Goal: Task Accomplishment & Management: Use online tool/utility

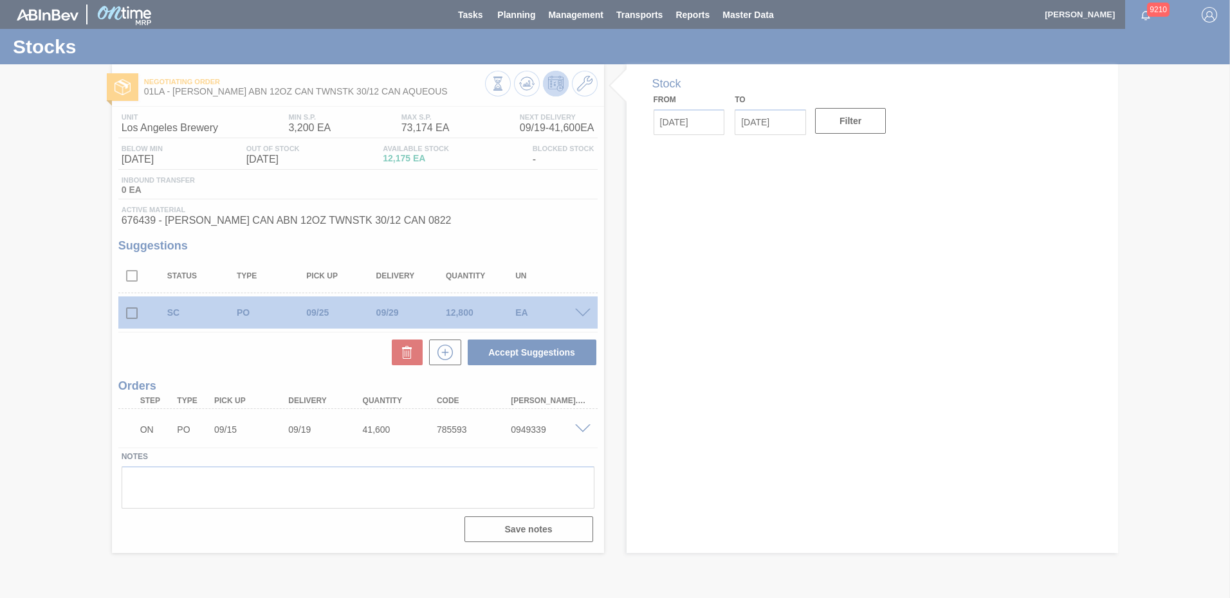
click at [530, 13] on div at bounding box center [615, 299] width 1230 height 598
click at [909, 275] on div at bounding box center [615, 299] width 1230 height 598
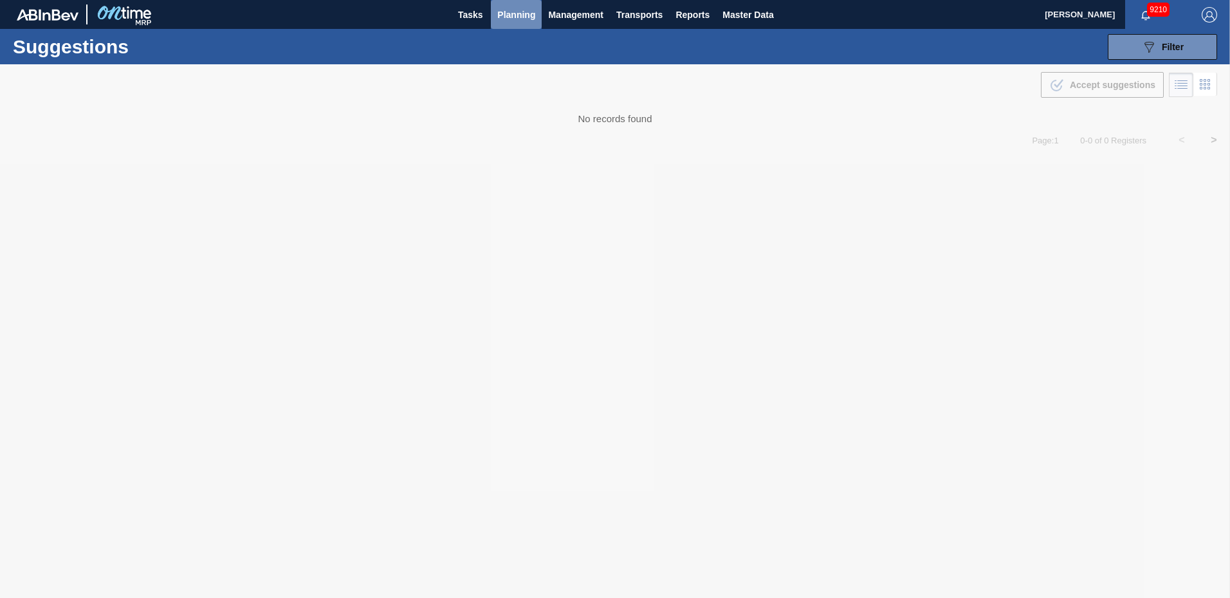
click at [531, 17] on span "Planning" at bounding box center [516, 14] width 38 height 15
type from "[DATE]"
type to "[DATE]"
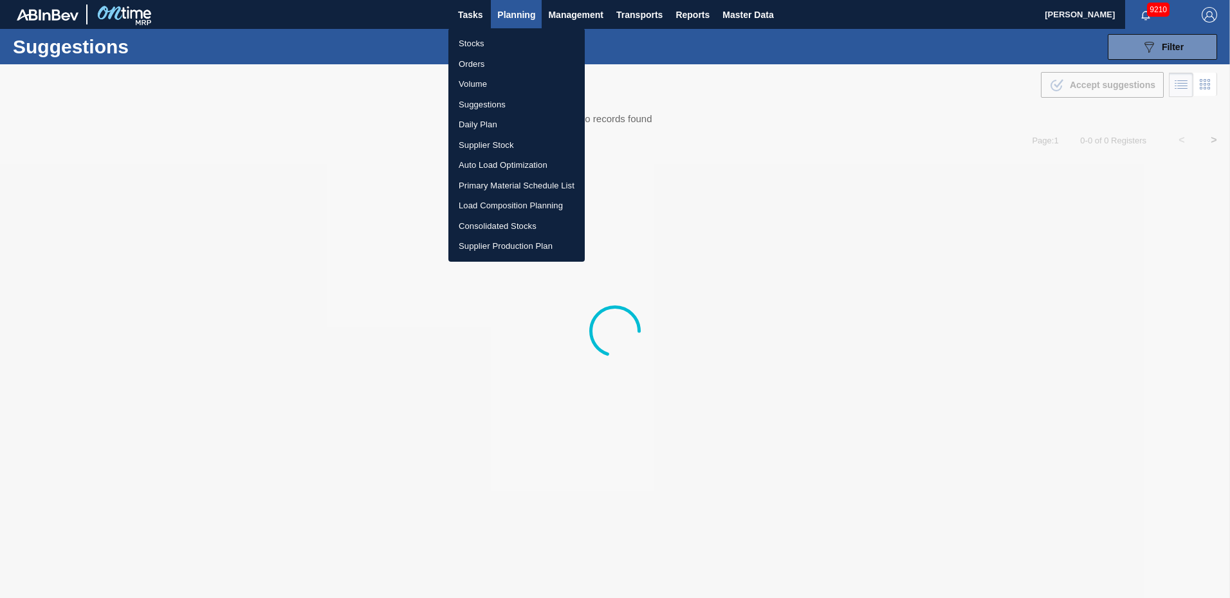
click at [501, 99] on li "Suggestions" at bounding box center [516, 105] width 136 height 21
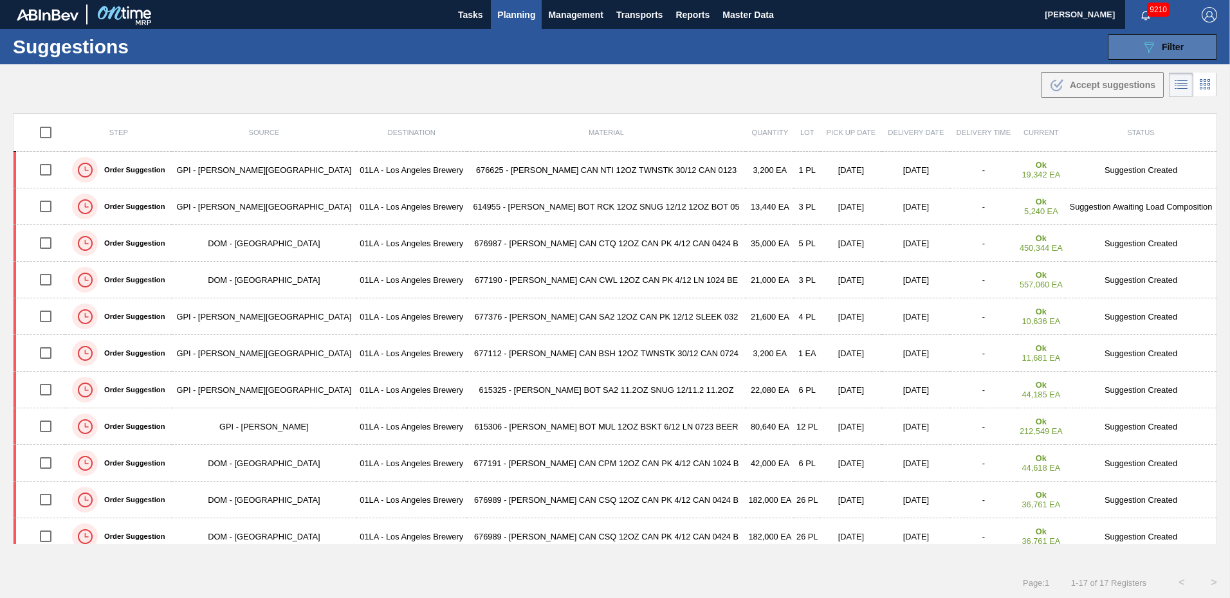
click at [1168, 53] on div "089F7B8B-B2A5-4AFE-B5C0-19BA573D28AC Filter" at bounding box center [1162, 46] width 42 height 15
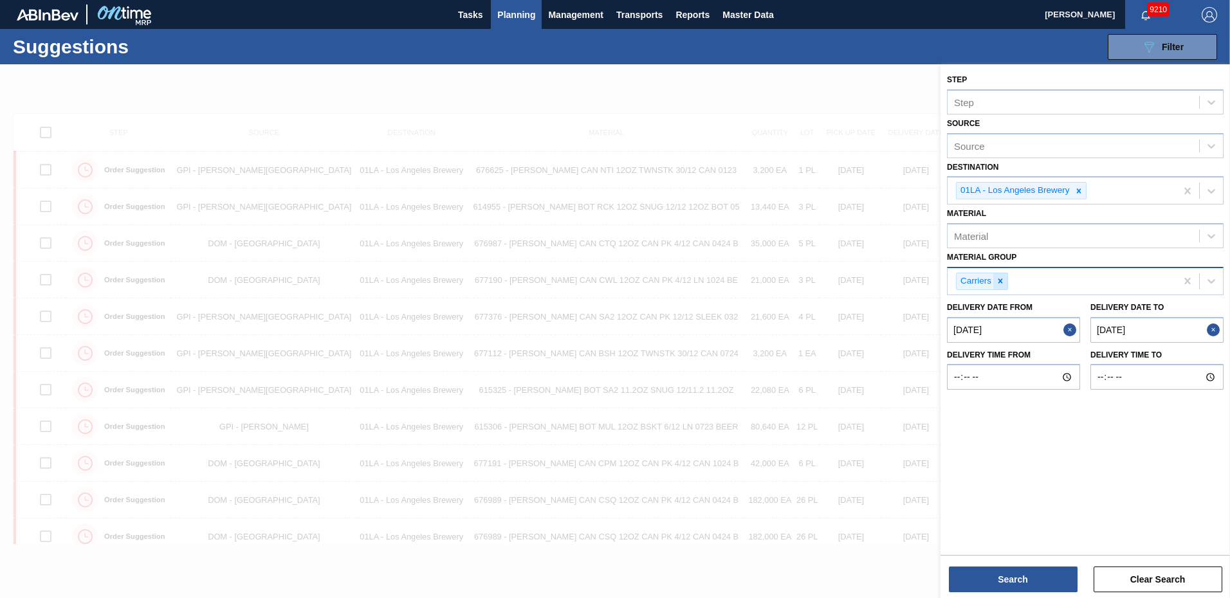
click at [1004, 280] on icon at bounding box center [1000, 281] width 9 height 9
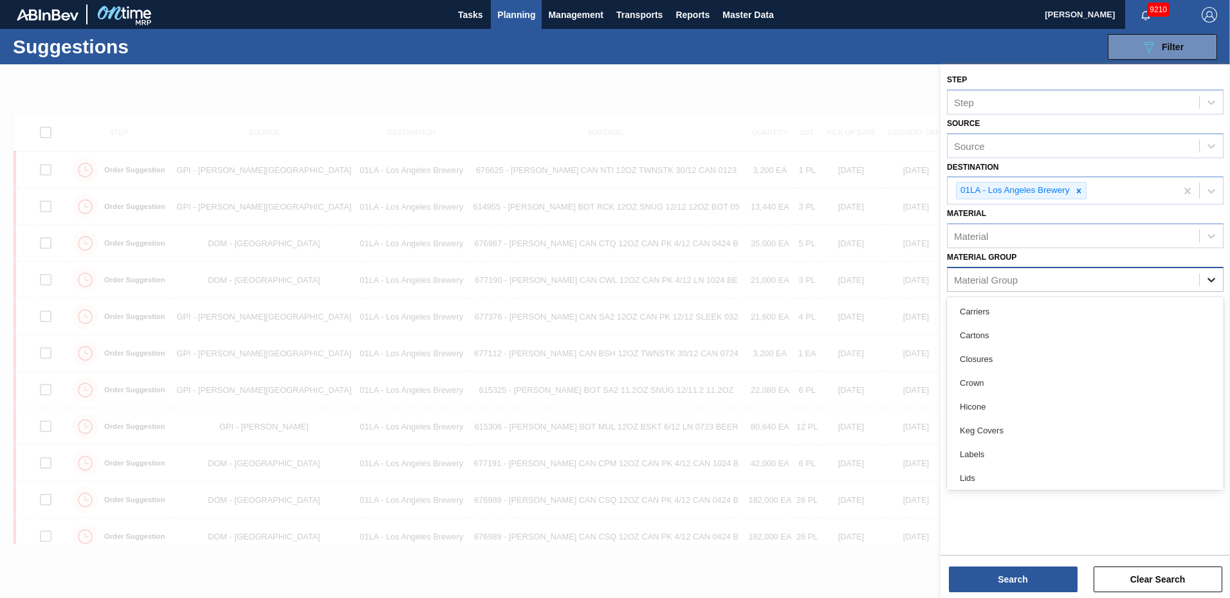
click at [1210, 281] on icon at bounding box center [1211, 279] width 13 height 13
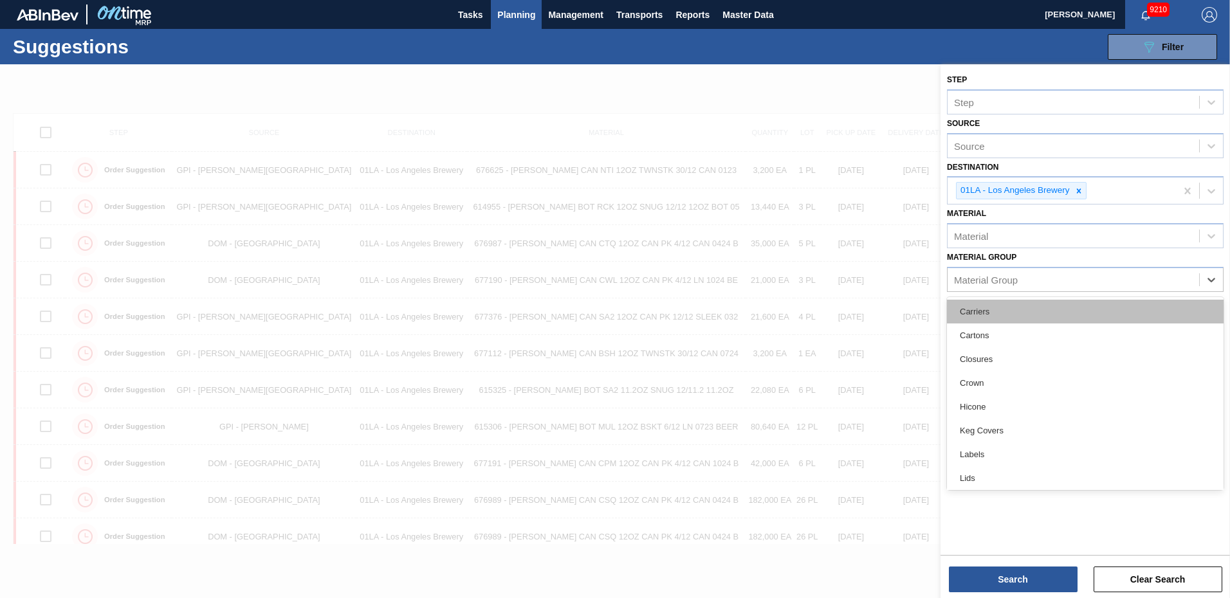
click at [974, 315] on div "Carriers" at bounding box center [1085, 312] width 277 height 24
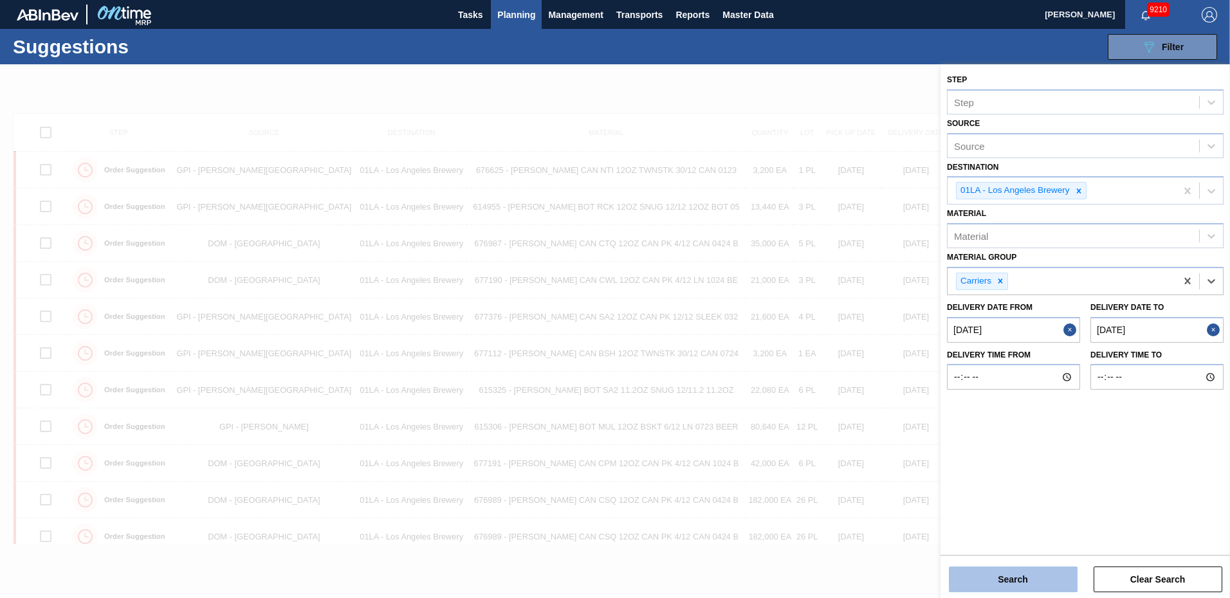
click at [1010, 573] on button "Search" at bounding box center [1013, 580] width 129 height 26
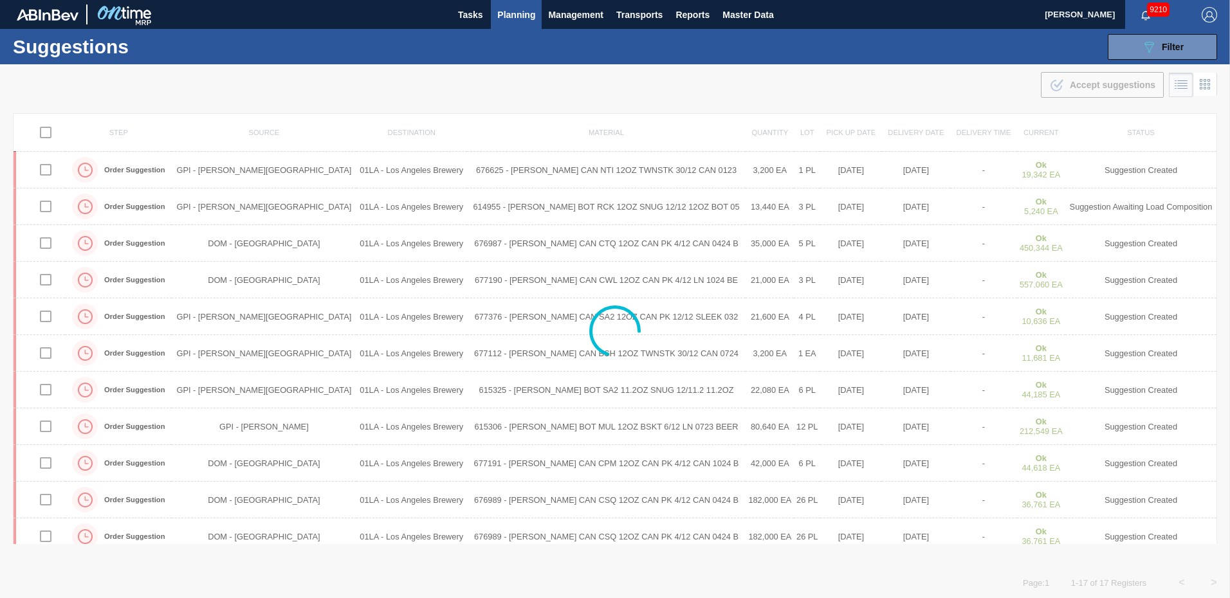
click at [821, 53] on div "Suggestions 089F7B8B-B2A5-4AFE-B5C0-19BA573D28AC Filter Step Step Source Source…" at bounding box center [615, 46] width 1230 height 35
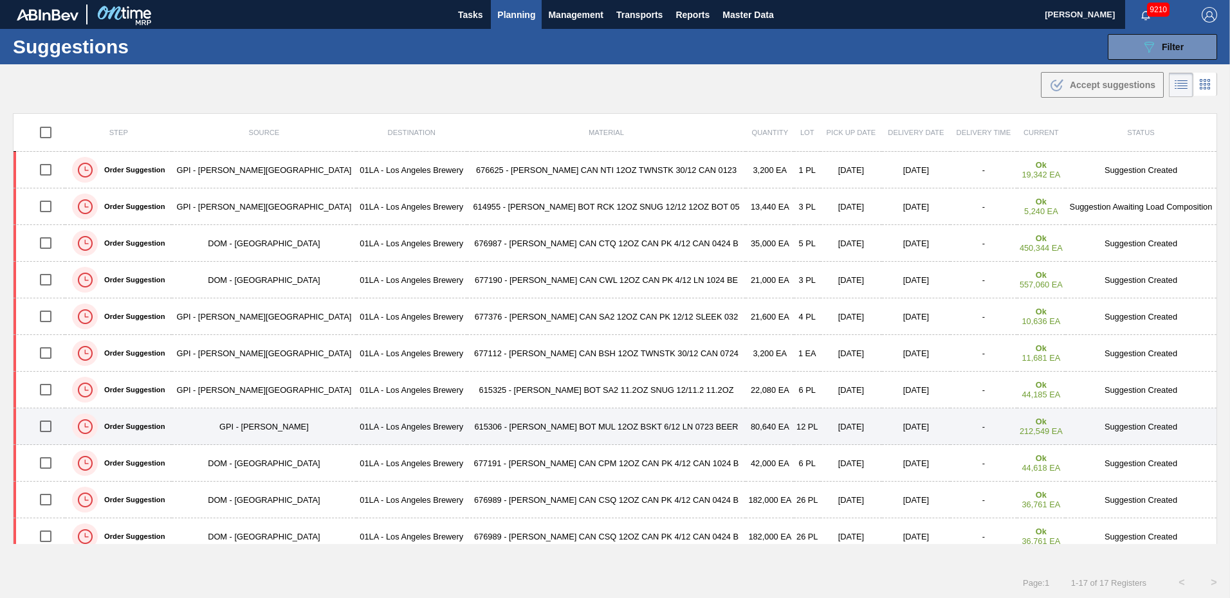
click at [1116, 430] on td "Suggestion Created" at bounding box center [1142, 427] width 152 height 37
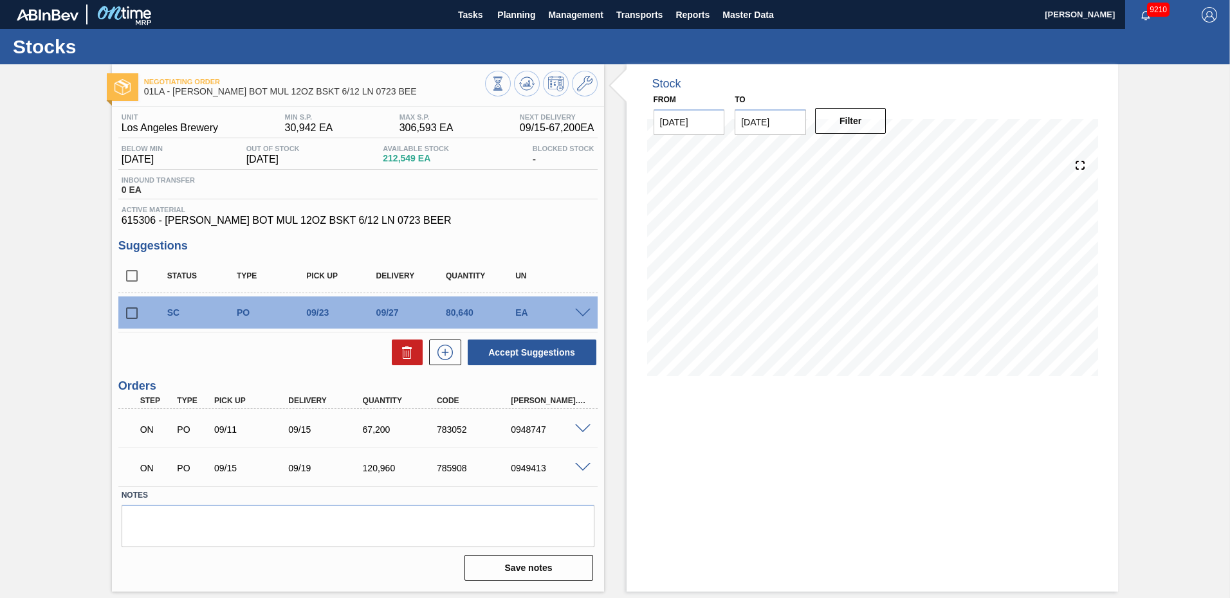
click at [584, 311] on span at bounding box center [582, 314] width 15 height 10
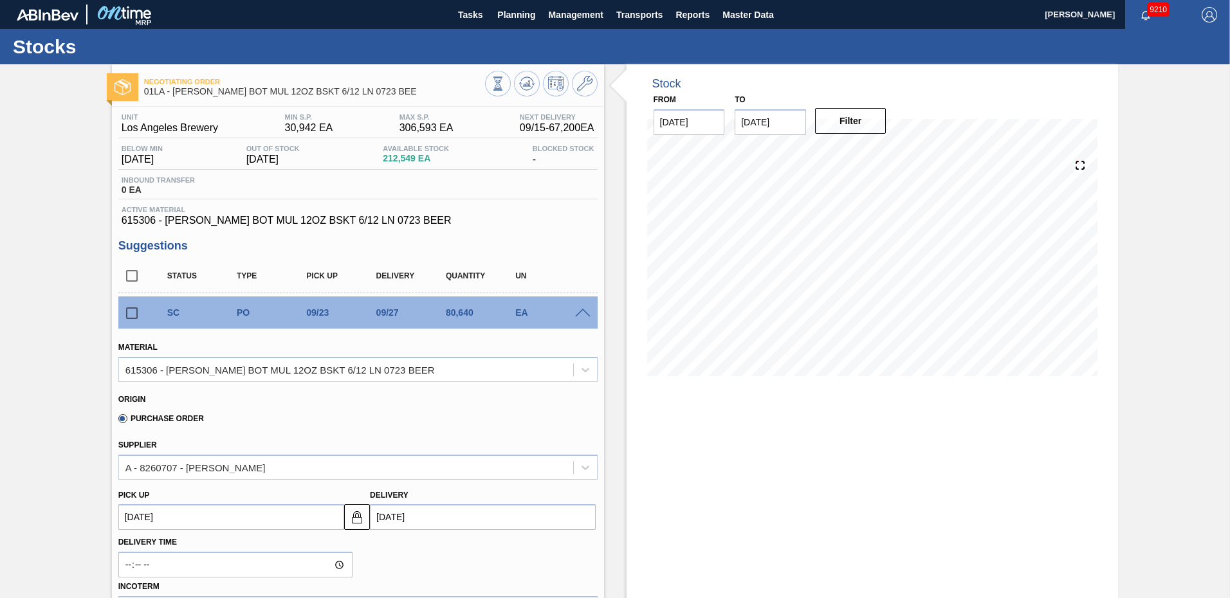
scroll to position [193, 0]
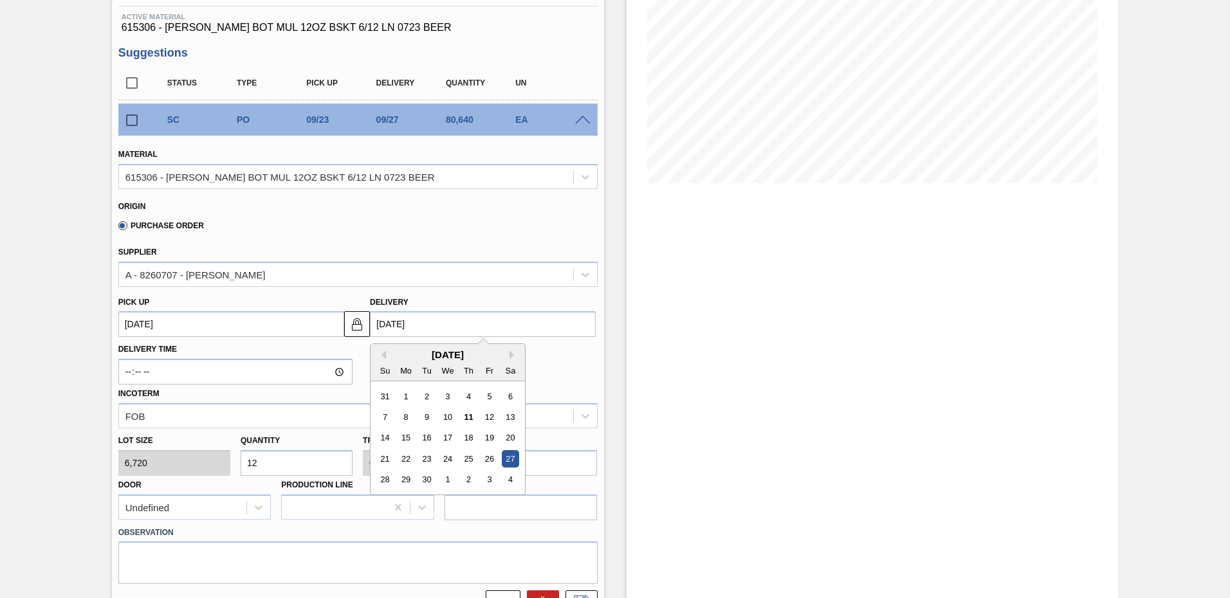
click at [394, 326] on input "[DATE]" at bounding box center [483, 324] width 226 height 26
click at [424, 456] on div "23" at bounding box center [426, 458] width 17 height 17
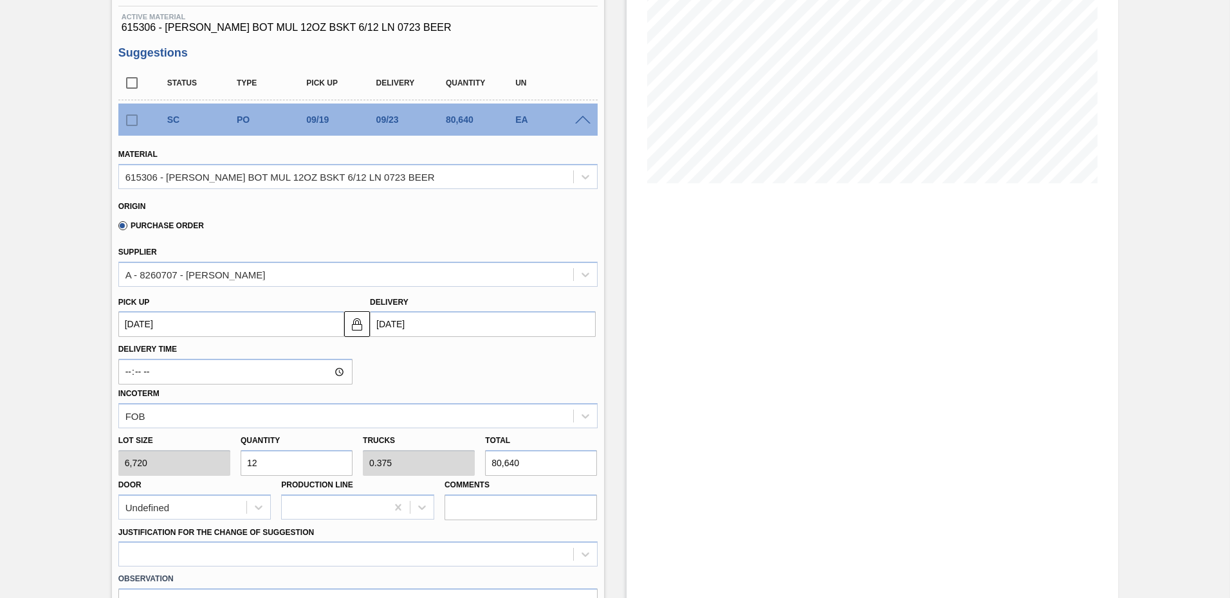
type up104052326 "09/19/2025"
type input "[DATE]"
drag, startPoint x: 279, startPoint y: 460, endPoint x: 0, endPoint y: 463, distance: 278.6
click at [0, 0] on html "Tasks Planning Management Transports Reports Master Data Ken Truong 9210 Mark a…" at bounding box center [615, 0] width 1230 height 0
type input "3"
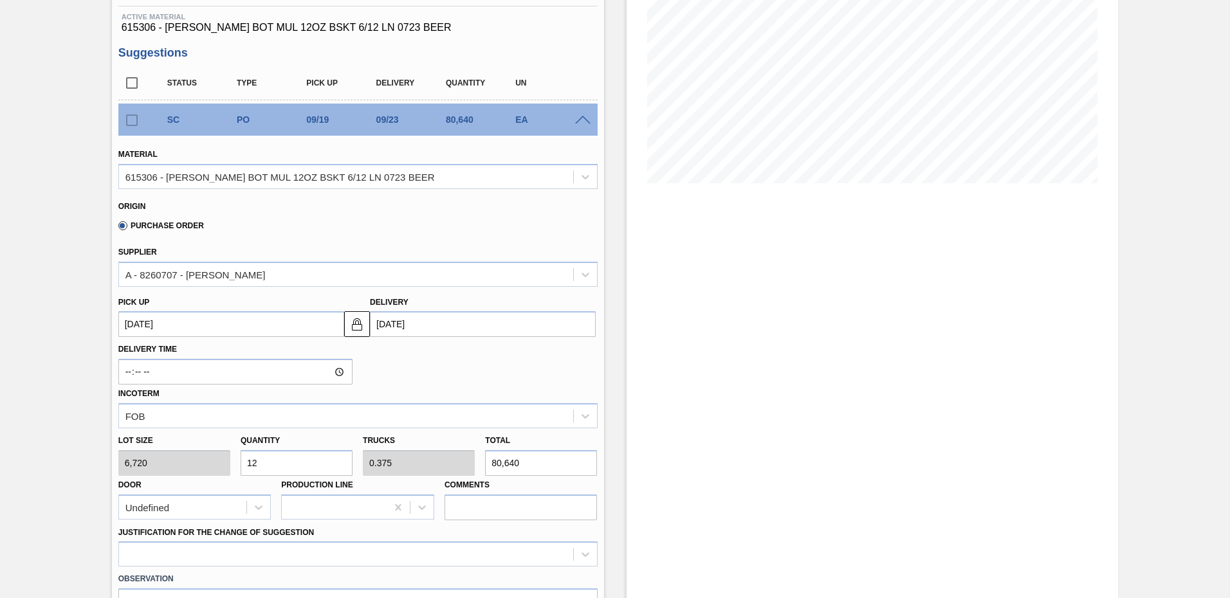
type input "0.094"
type input "20,160"
type input "32"
type input "1"
type input "215,040"
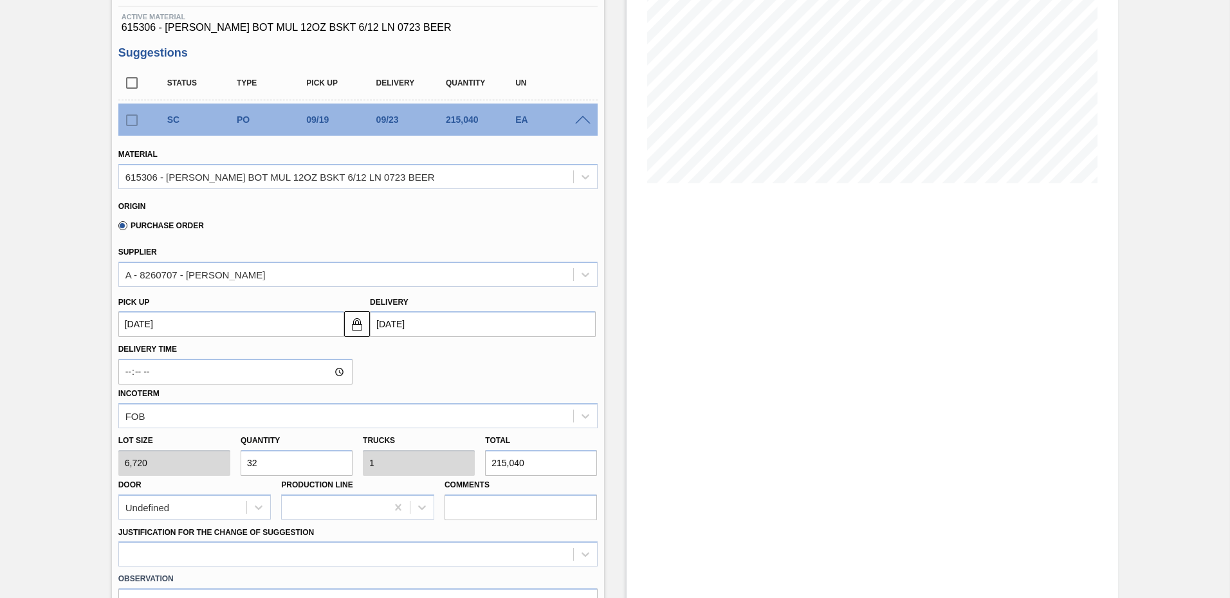
scroll to position [515, 0]
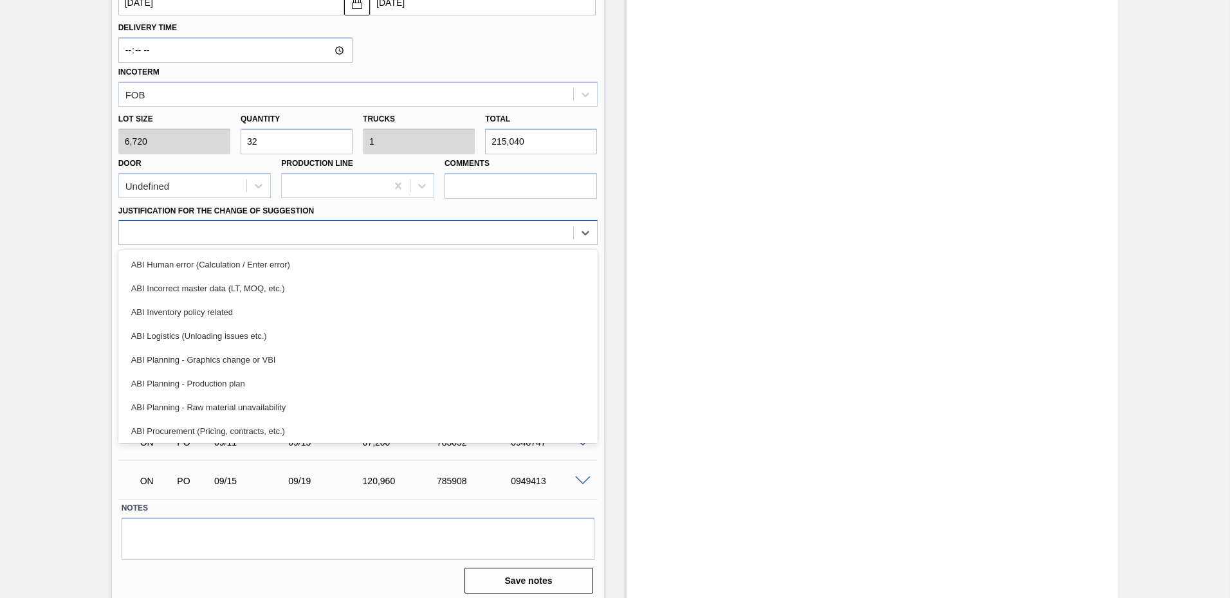
click at [228, 226] on div at bounding box center [346, 233] width 454 height 19
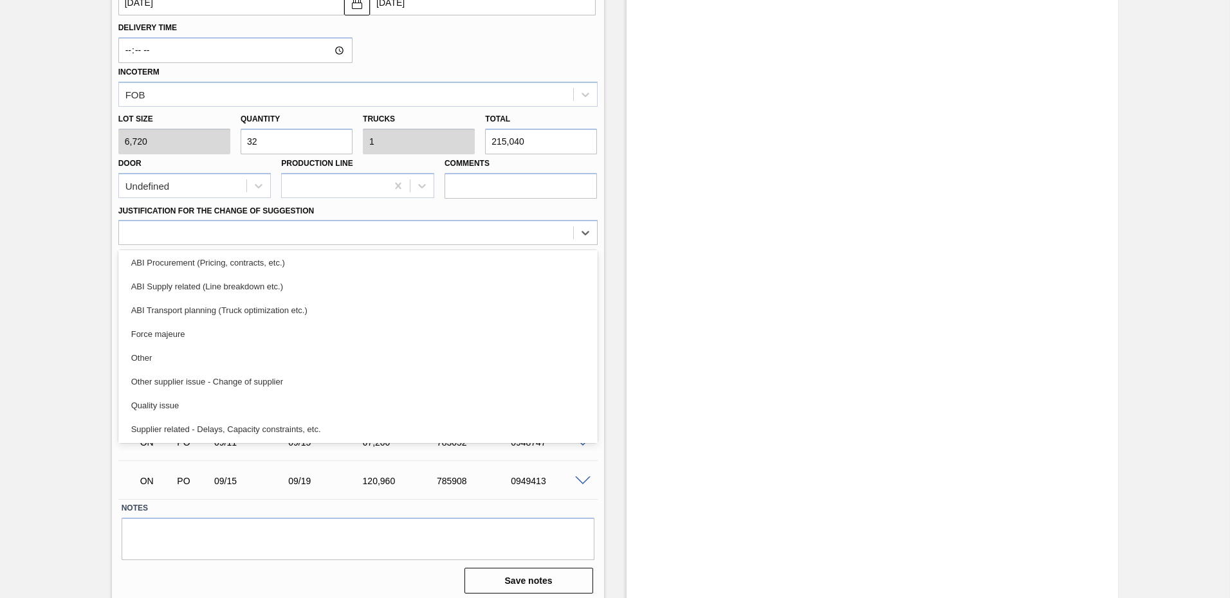
scroll to position [178, 0]
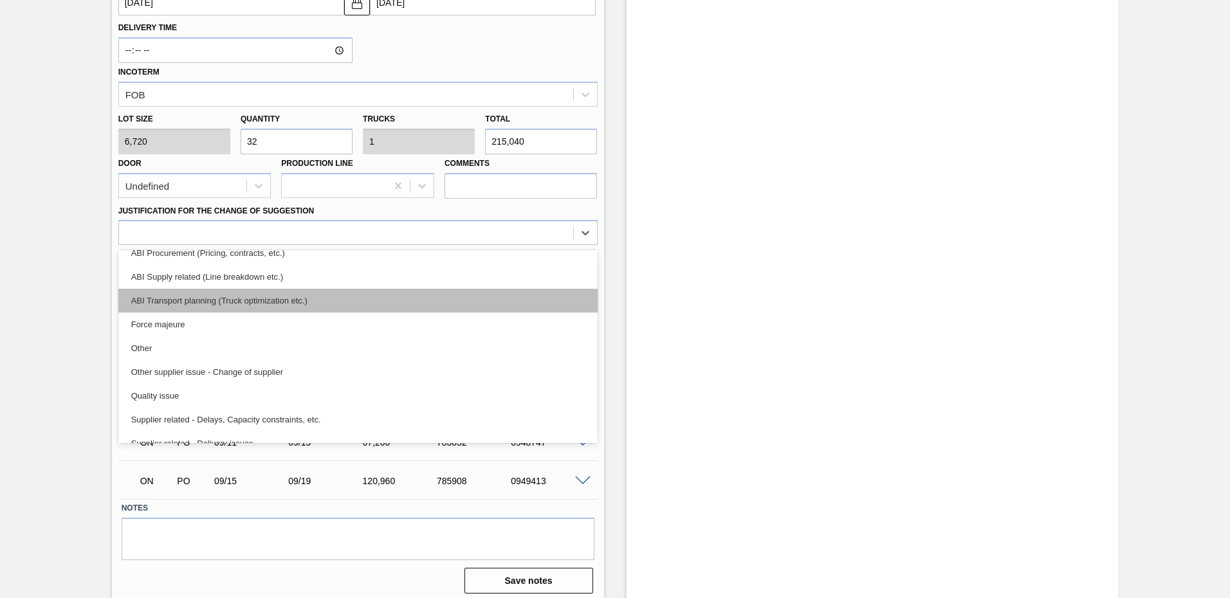
click at [267, 301] on div "ABI Transport planning (Truck optimization etc.)" at bounding box center [357, 301] width 479 height 24
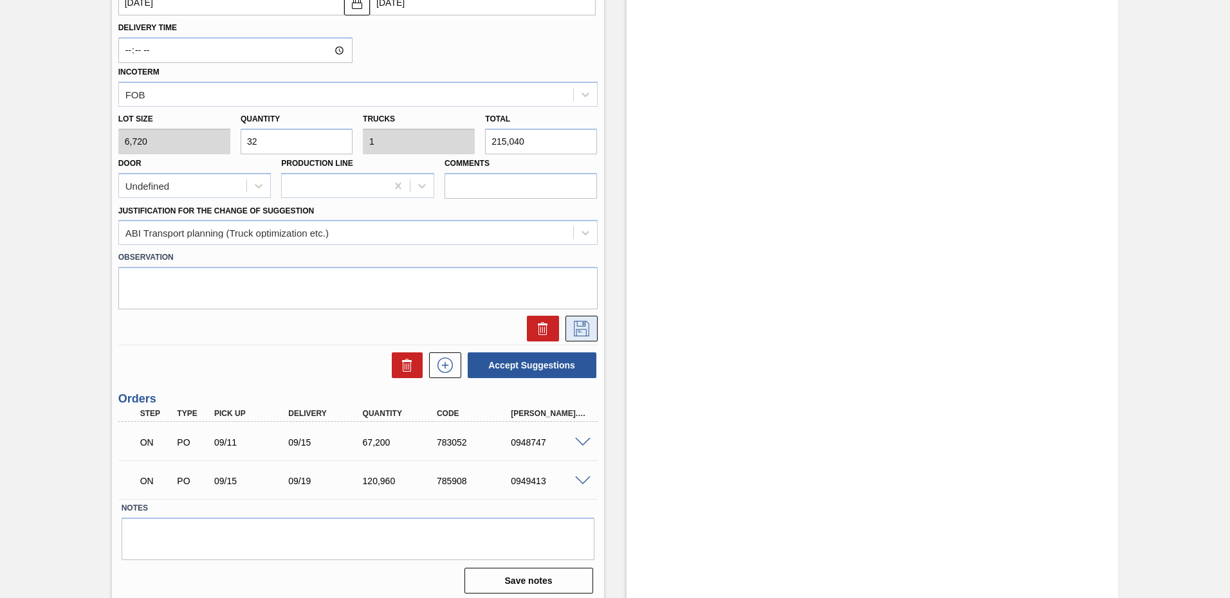
click at [577, 333] on icon at bounding box center [581, 328] width 21 height 15
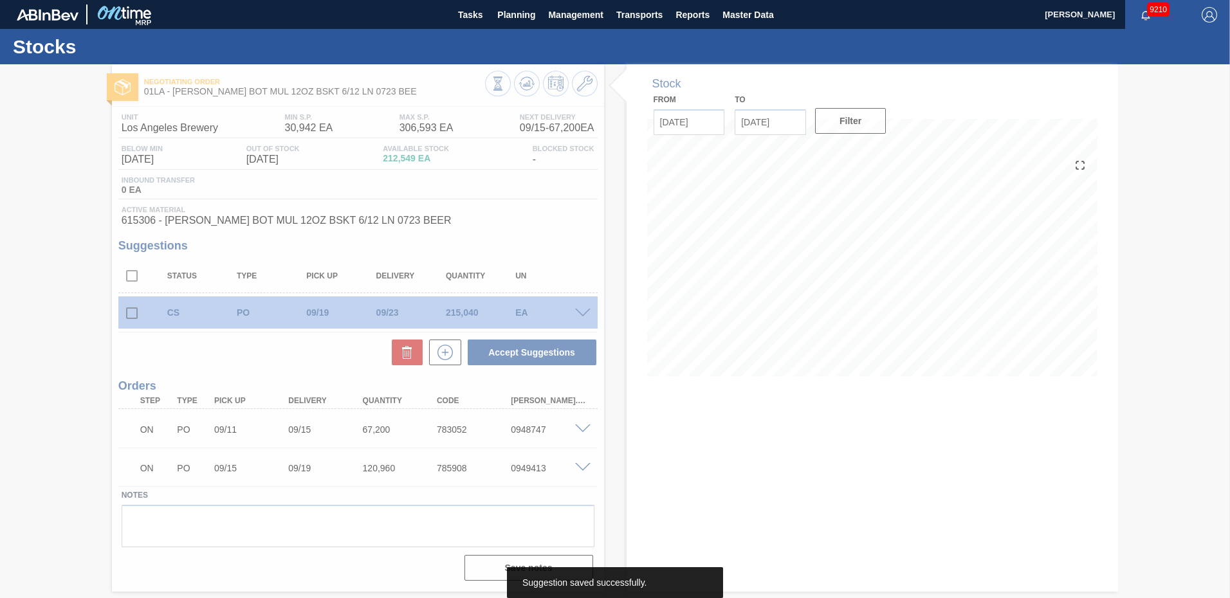
scroll to position [0, 0]
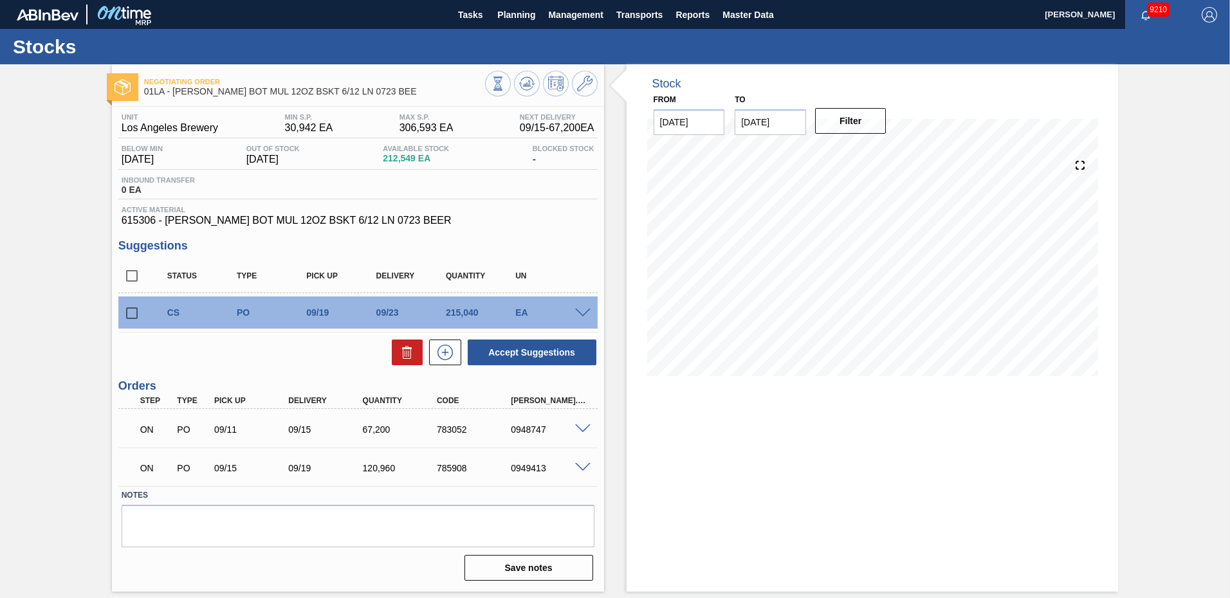
click at [588, 309] on span at bounding box center [582, 314] width 15 height 10
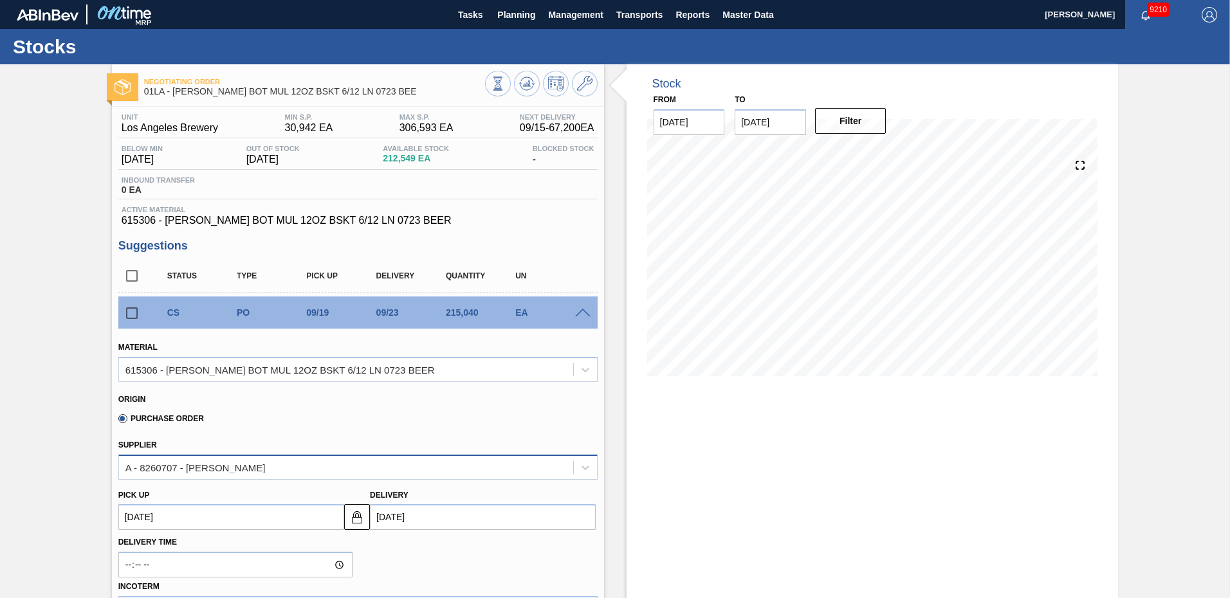
scroll to position [322, 0]
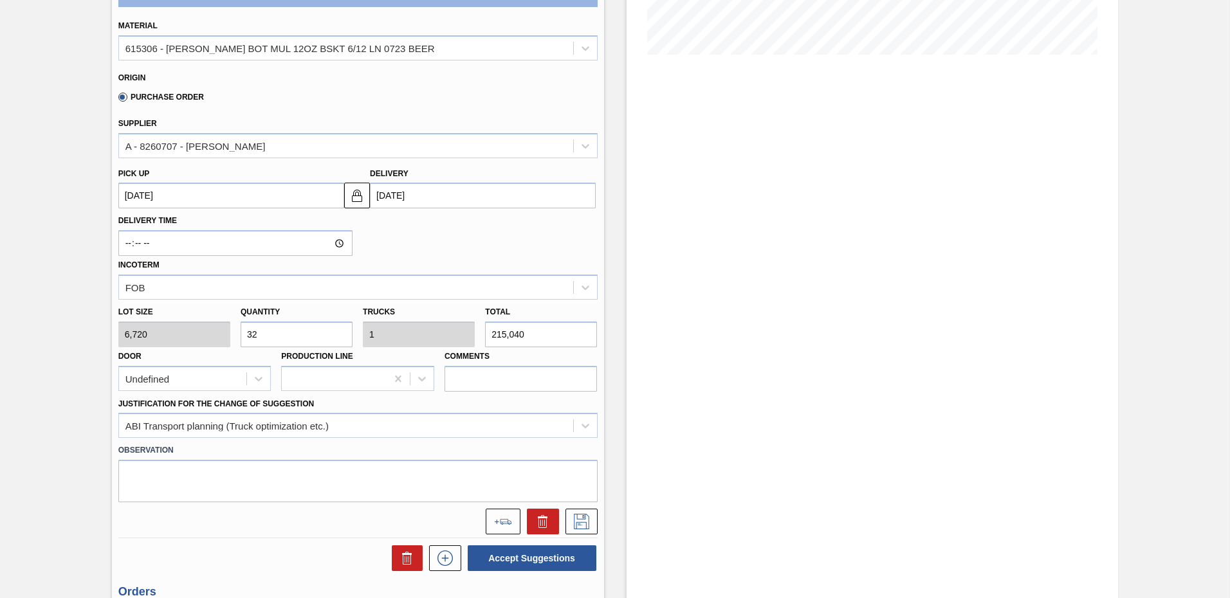
drag, startPoint x: 277, startPoint y: 333, endPoint x: -3, endPoint y: 337, distance: 279.9
click at [0, 0] on html "Tasks Planning Management Transports Reports Master Data Ken Truong 9210 Mark a…" at bounding box center [615, 0] width 1230 height 0
type input "2"
type input "0.063"
type input "13,440"
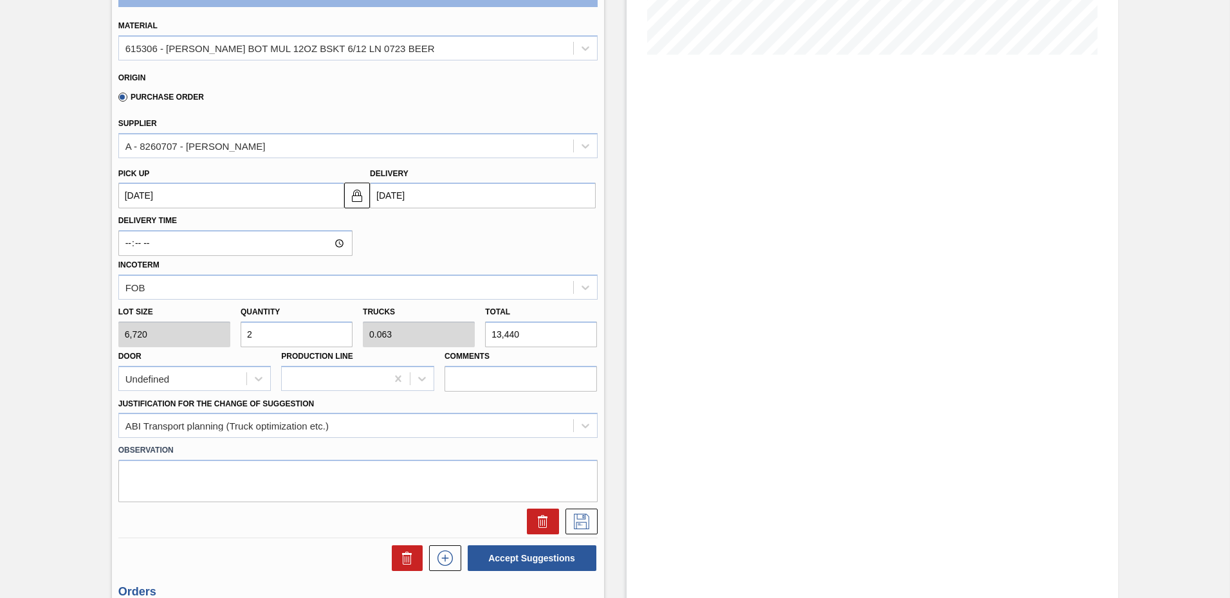
type input "20"
type input "0.625"
type input "134,400"
type input "20"
click at [586, 526] on icon at bounding box center [581, 521] width 21 height 15
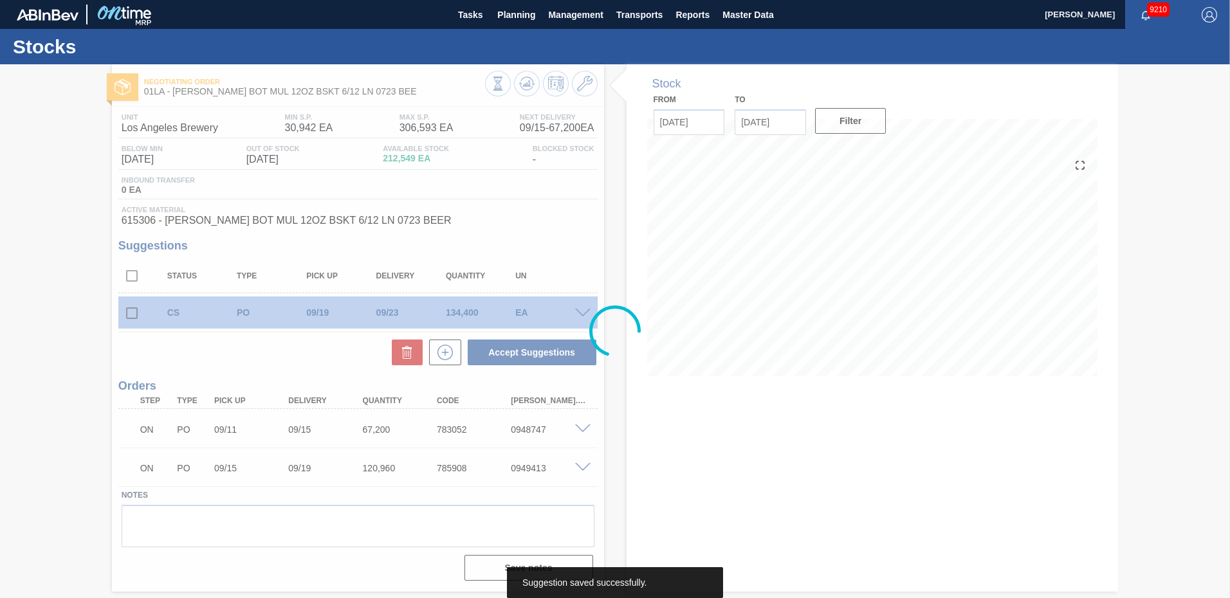
scroll to position [0, 0]
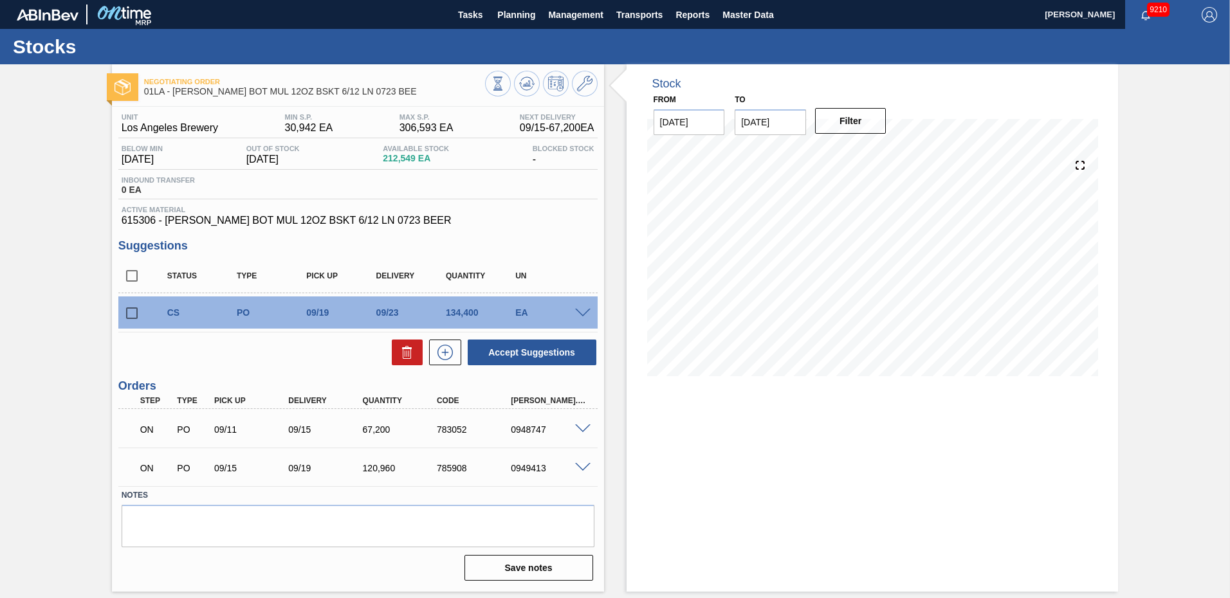
click at [129, 275] on input "checkbox" at bounding box center [131, 276] width 27 height 27
checkbox input "true"
click at [540, 350] on button "Accept Suggestions" at bounding box center [532, 353] width 129 height 26
checkbox input "false"
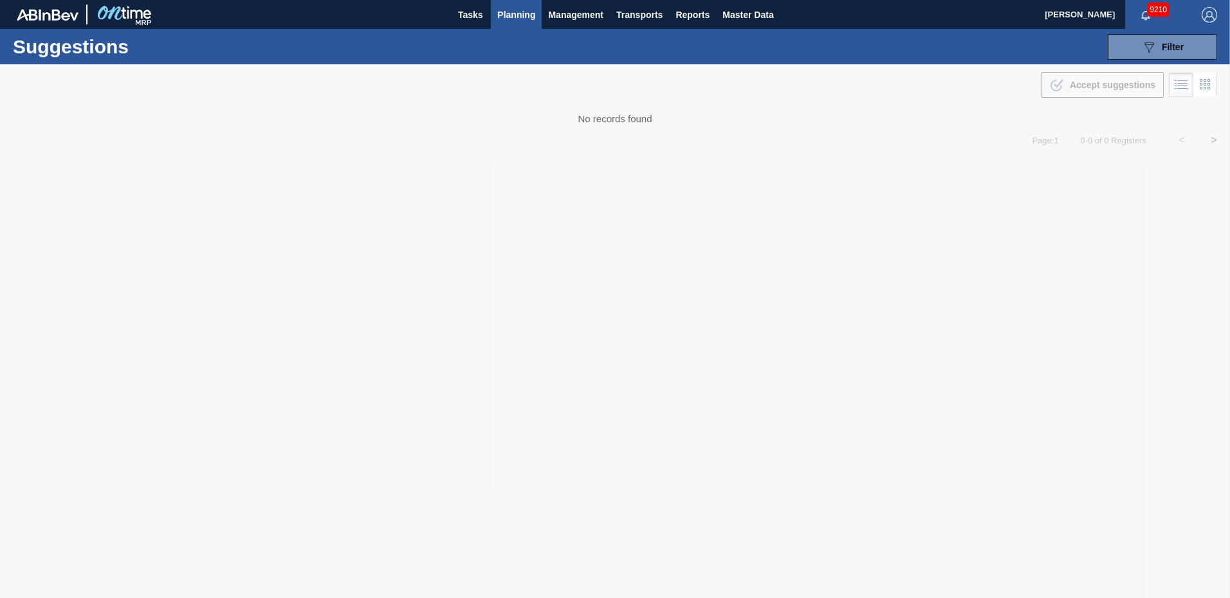
type from "[DATE]"
type to "[DATE]"
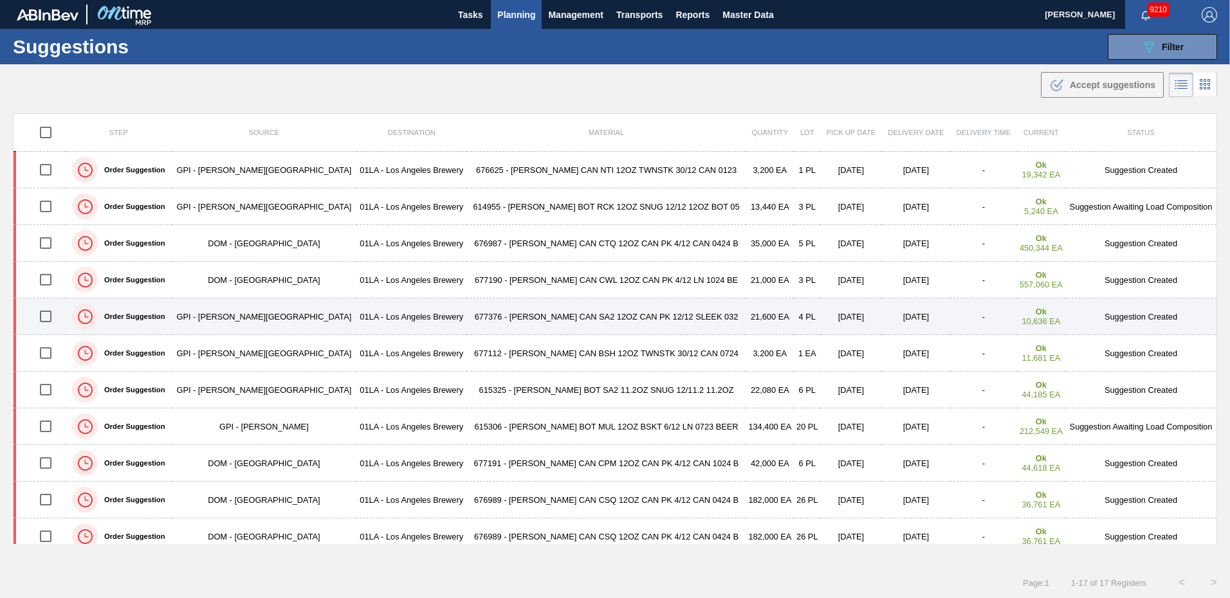
click at [889, 322] on td "[DATE]" at bounding box center [916, 317] width 68 height 37
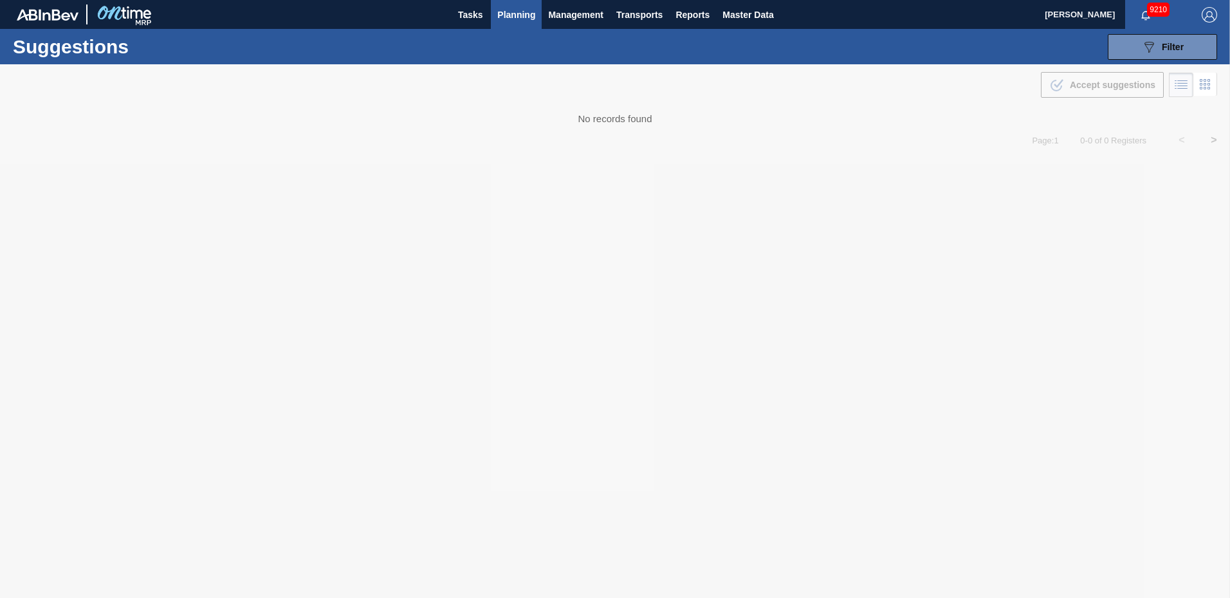
type from "[DATE]"
type to "[DATE]"
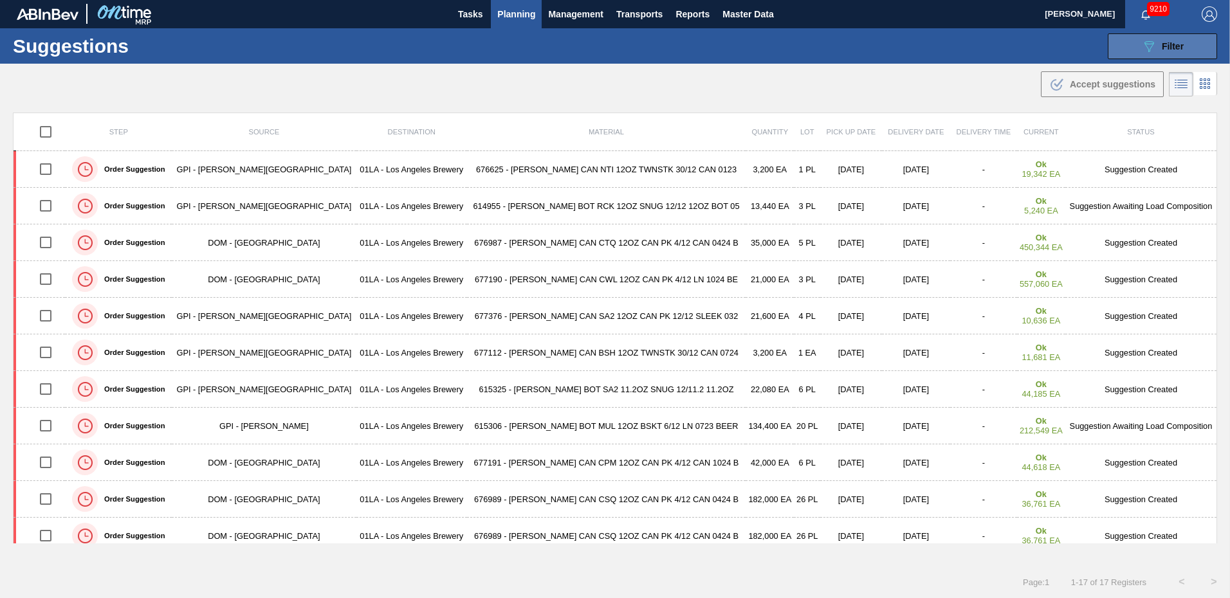
click at [1177, 44] on span "Filter" at bounding box center [1173, 46] width 22 height 10
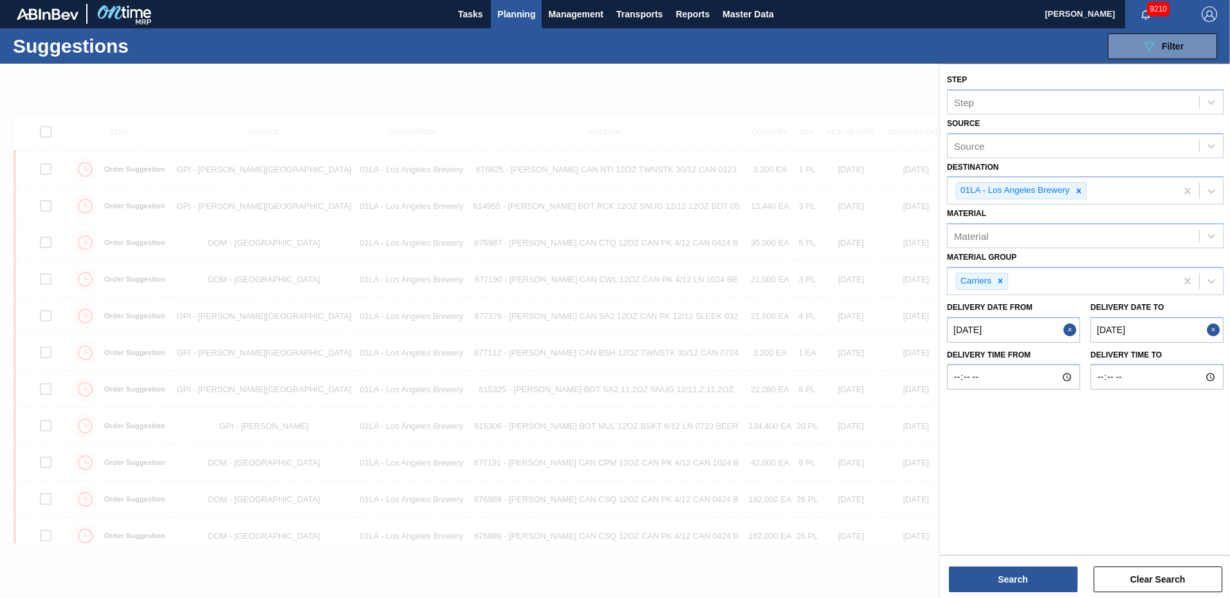
click at [1162, 329] on to "[DATE]" at bounding box center [1157, 330] width 133 height 26
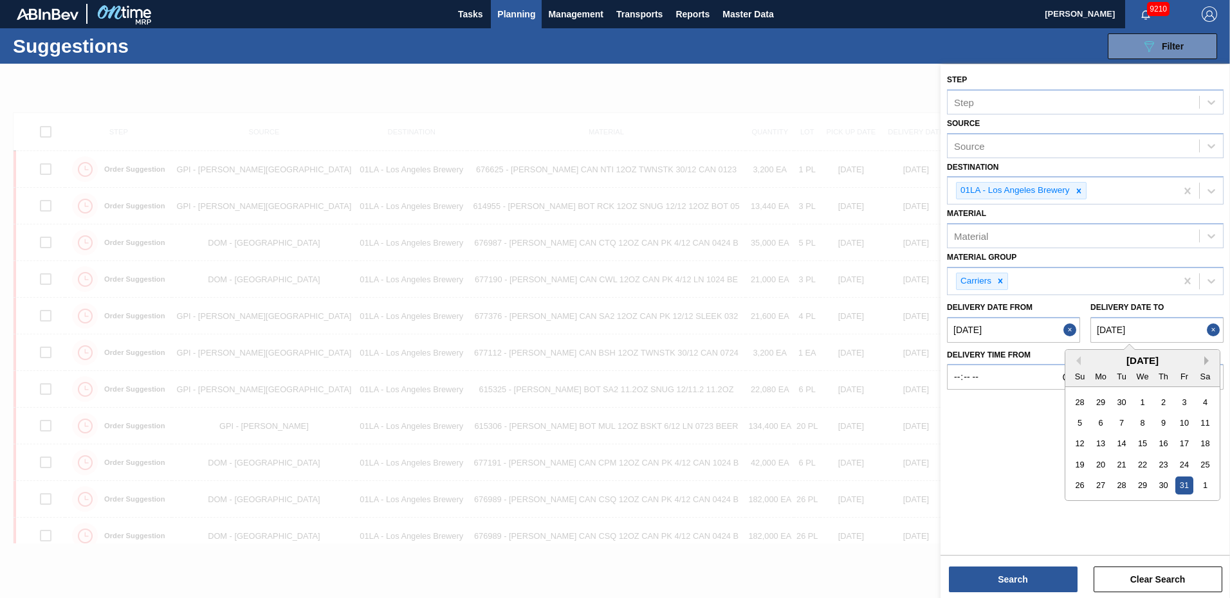
click at [1205, 362] on button "Next Month" at bounding box center [1209, 360] width 9 height 9
click at [1187, 403] on div "31" at bounding box center [1184, 401] width 17 height 17
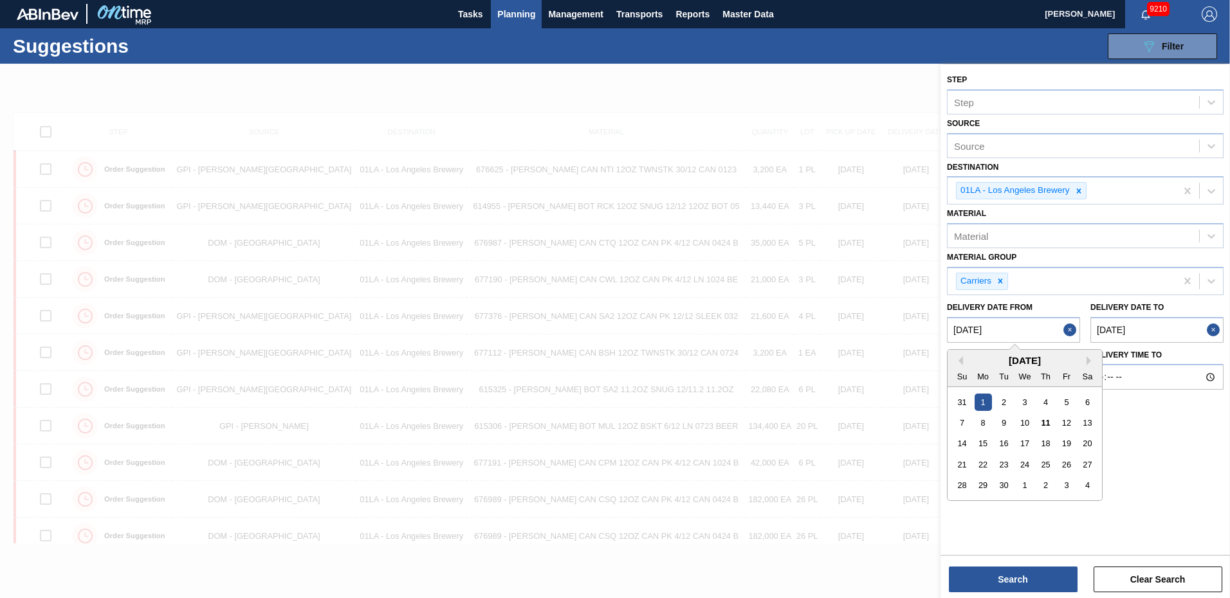
click at [1003, 341] on from "[DATE]" at bounding box center [1013, 330] width 133 height 26
click at [1028, 577] on button "Search" at bounding box center [1013, 580] width 129 height 26
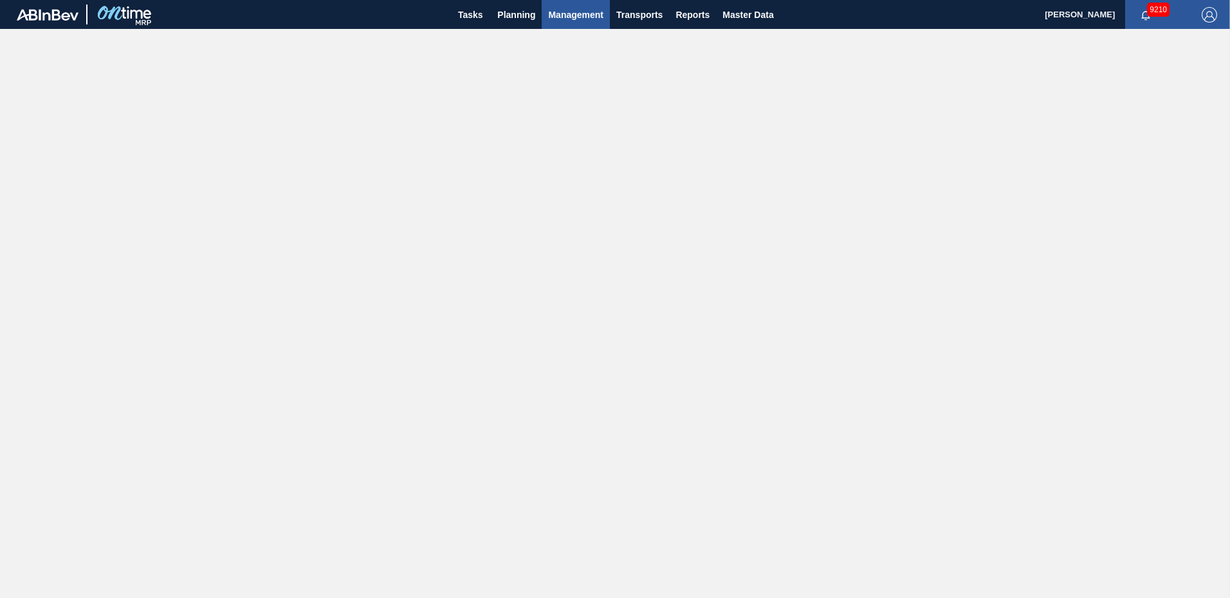
click at [558, 13] on span "Management" at bounding box center [575, 14] width 55 height 15
click at [512, 13] on div at bounding box center [615, 299] width 1230 height 598
click at [512, 13] on span "Planning" at bounding box center [516, 14] width 38 height 15
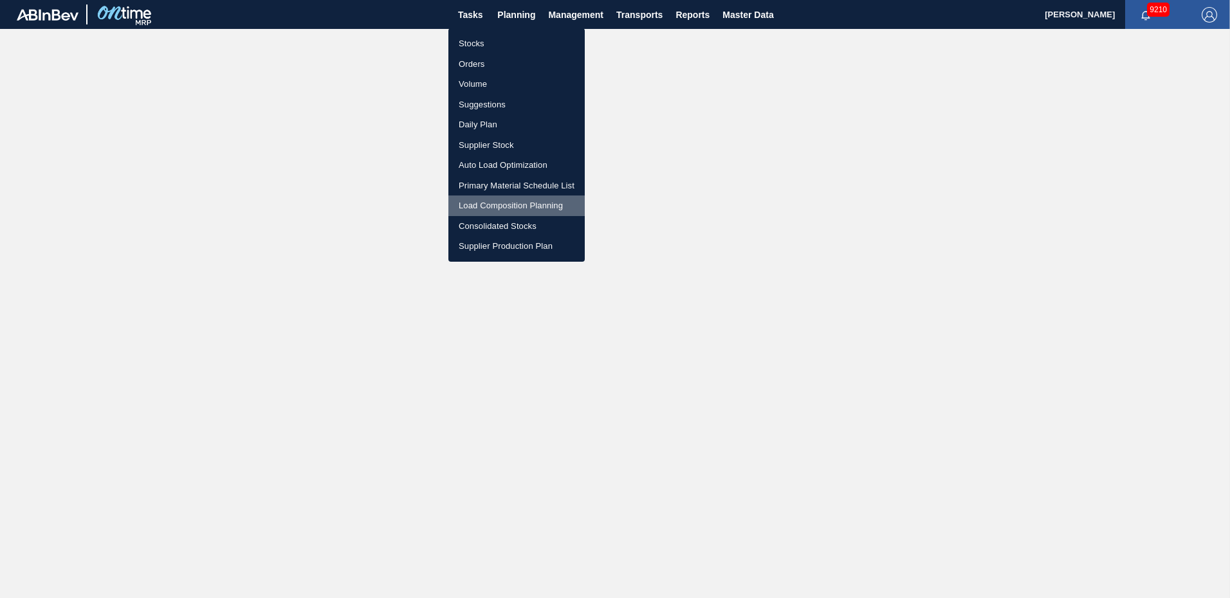
click at [494, 207] on li "Load Composition Planning" at bounding box center [516, 206] width 136 height 21
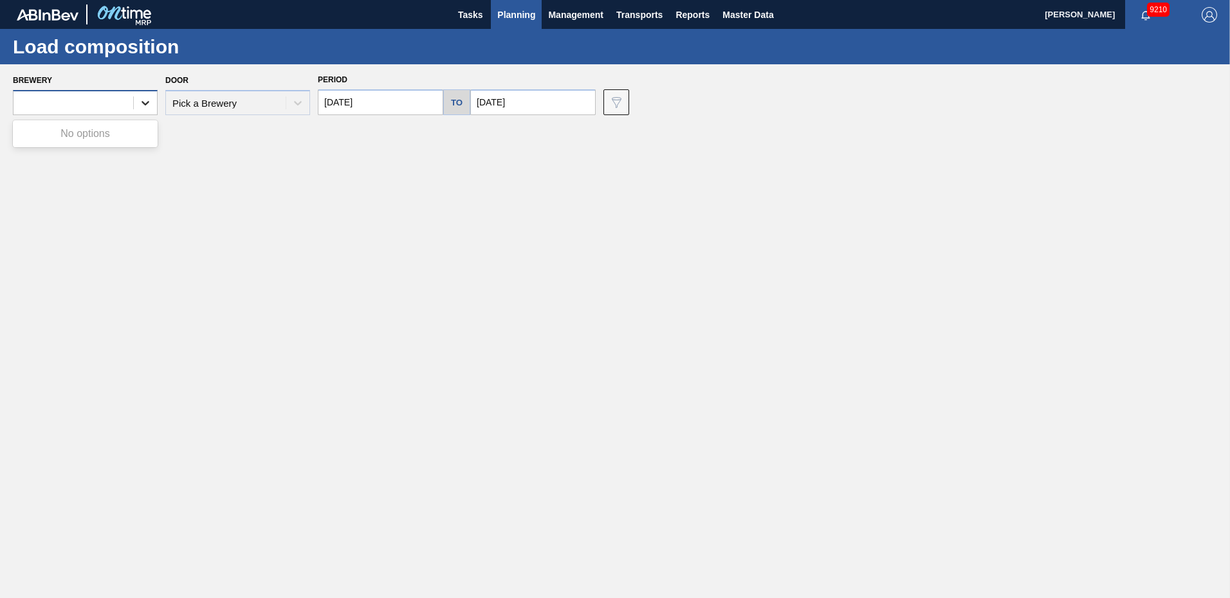
click at [136, 99] on div at bounding box center [145, 102] width 23 height 23
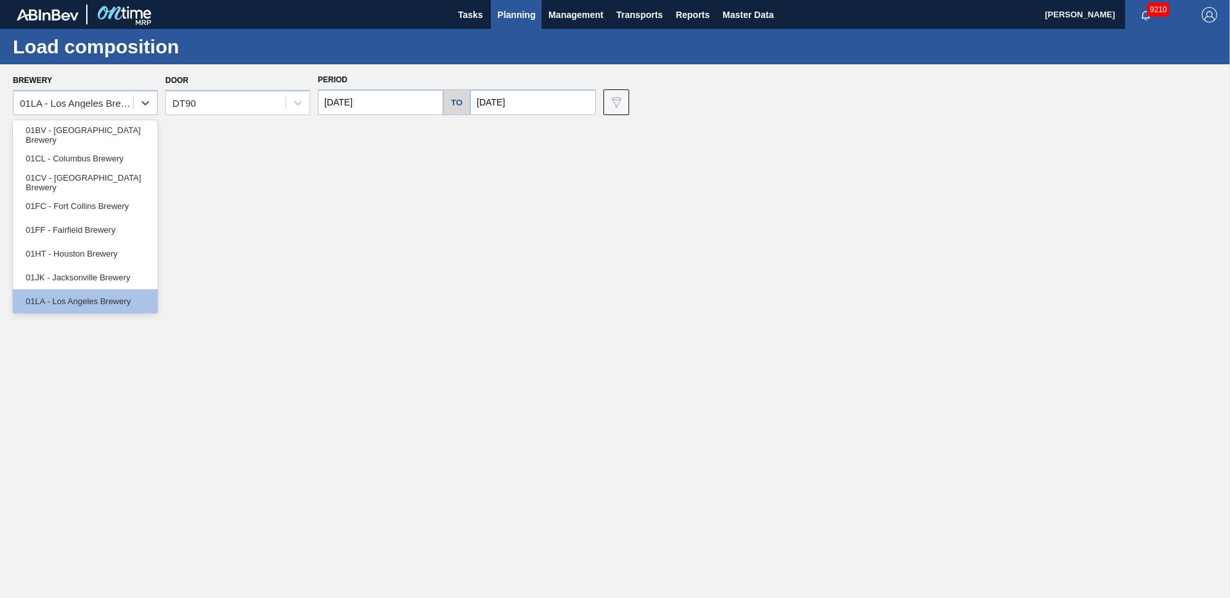
click at [264, 169] on div "Friday 09/19/2025 04:00 Free Slot 14:00 Scheduled [42718] INTERNATIONAL PAPER C…" at bounding box center [618, 360] width 1211 height 461
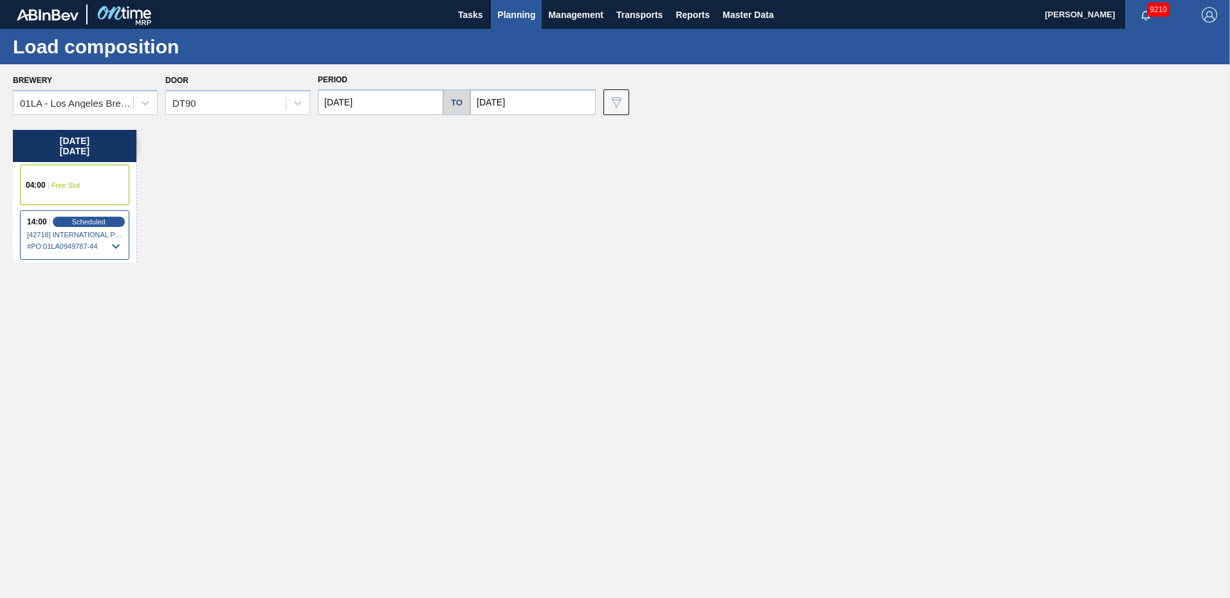
click at [416, 214] on div "Friday 09/19/2025 04:00 Free Slot 14:00 Scheduled [42718] INTERNATIONAL PAPER C…" at bounding box center [618, 360] width 1211 height 461
click at [421, 101] on input "09/19/2025" at bounding box center [380, 102] width 125 height 26
click at [371, 234] on div "23" at bounding box center [374, 236] width 17 height 17
type input "[DATE]"
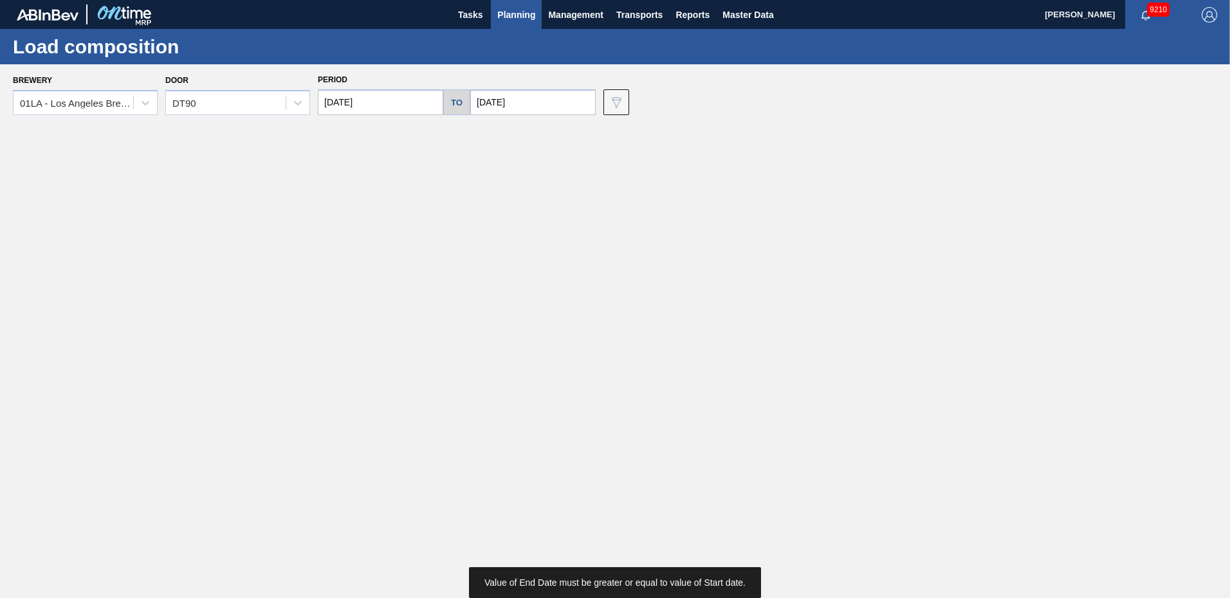
click at [524, 103] on input "09/19/2025" at bounding box center [532, 102] width 125 height 26
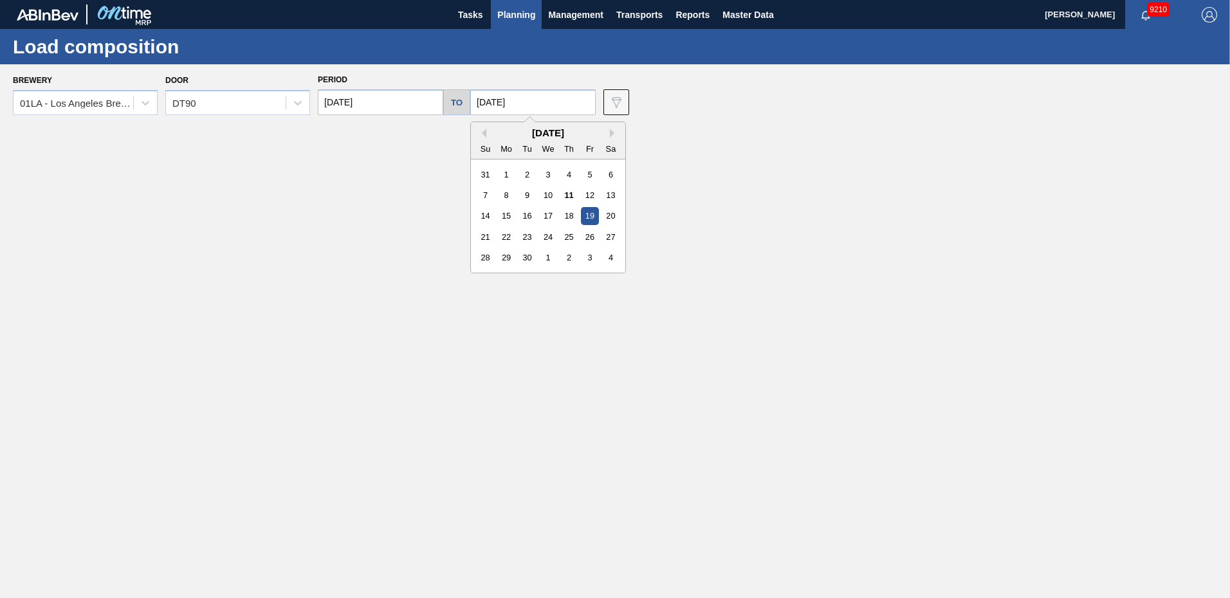
drag, startPoint x: 524, startPoint y: 232, endPoint x: 495, endPoint y: 232, distance: 28.3
click at [521, 233] on div "23" at bounding box center [527, 236] width 17 height 17
type input "[DATE]"
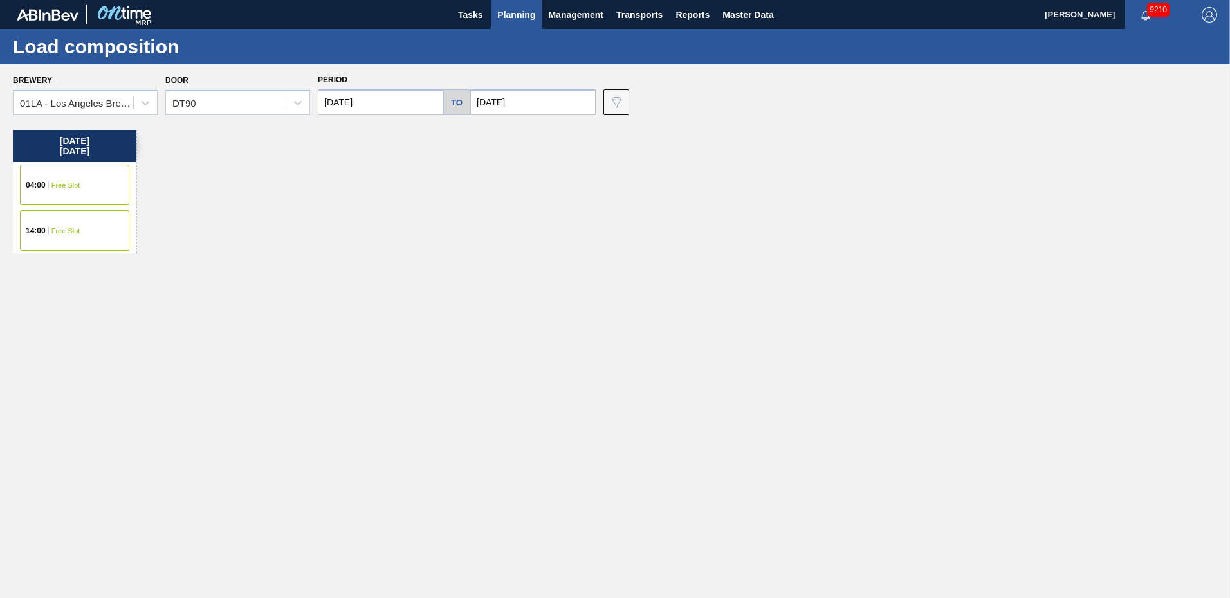
click at [235, 209] on div "Tuesday 09/23/2025 04:00 Free Slot 14:00 Free Slot" at bounding box center [618, 360] width 1211 height 461
click at [273, 217] on div "Tuesday 09/23/2025 04:00 Free Slot 14:00 Free Slot" at bounding box center [618, 360] width 1211 height 461
click at [300, 102] on icon at bounding box center [297, 103] width 13 height 13
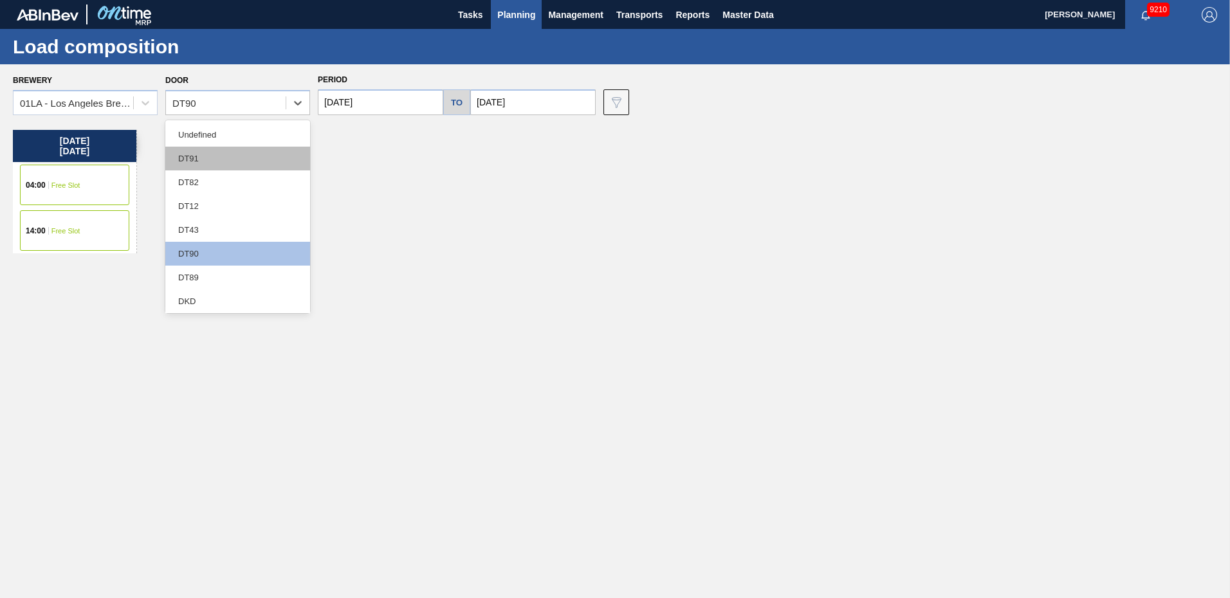
click at [209, 160] on div "DT91" at bounding box center [237, 159] width 145 height 24
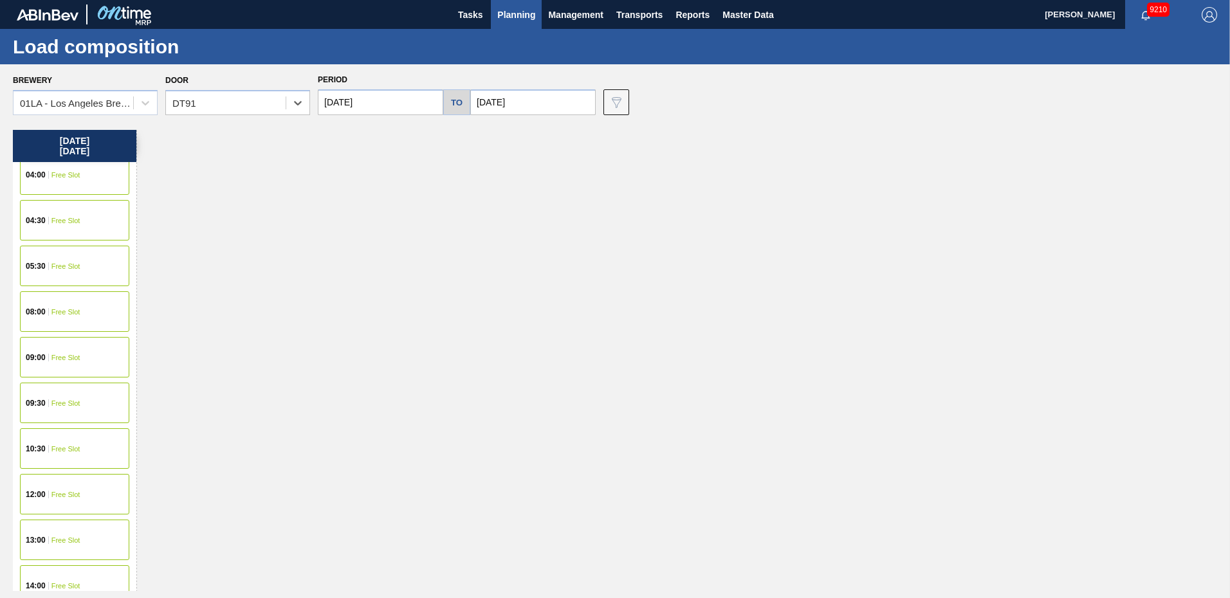
scroll to position [386, 0]
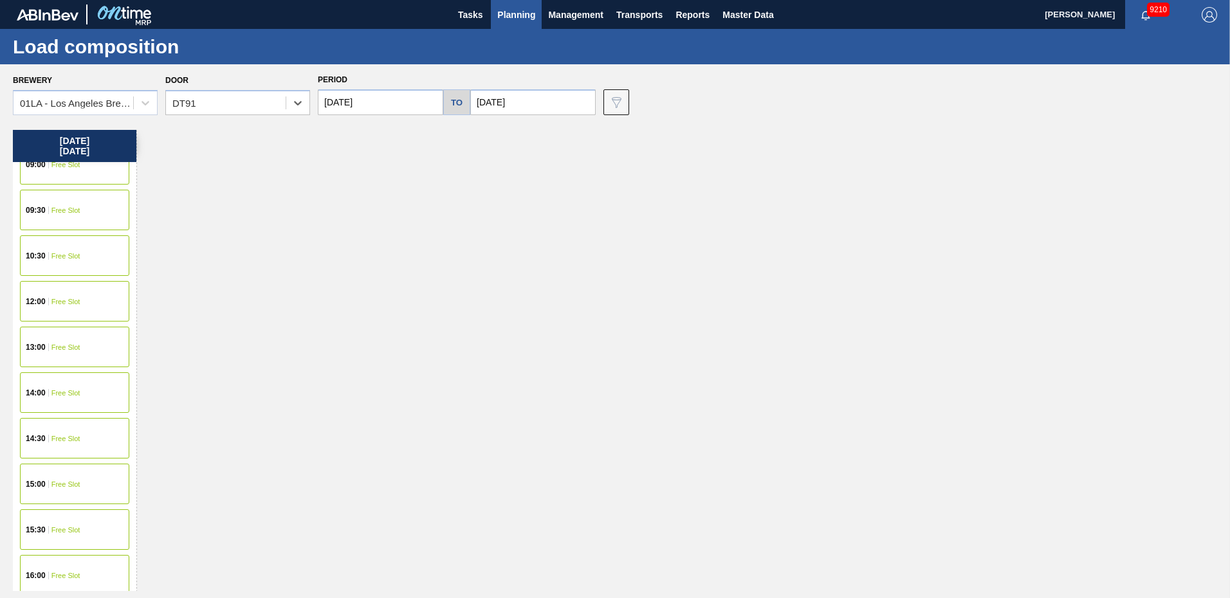
click at [52, 353] on div "13:00 Free Slot" at bounding box center [74, 347] width 109 height 41
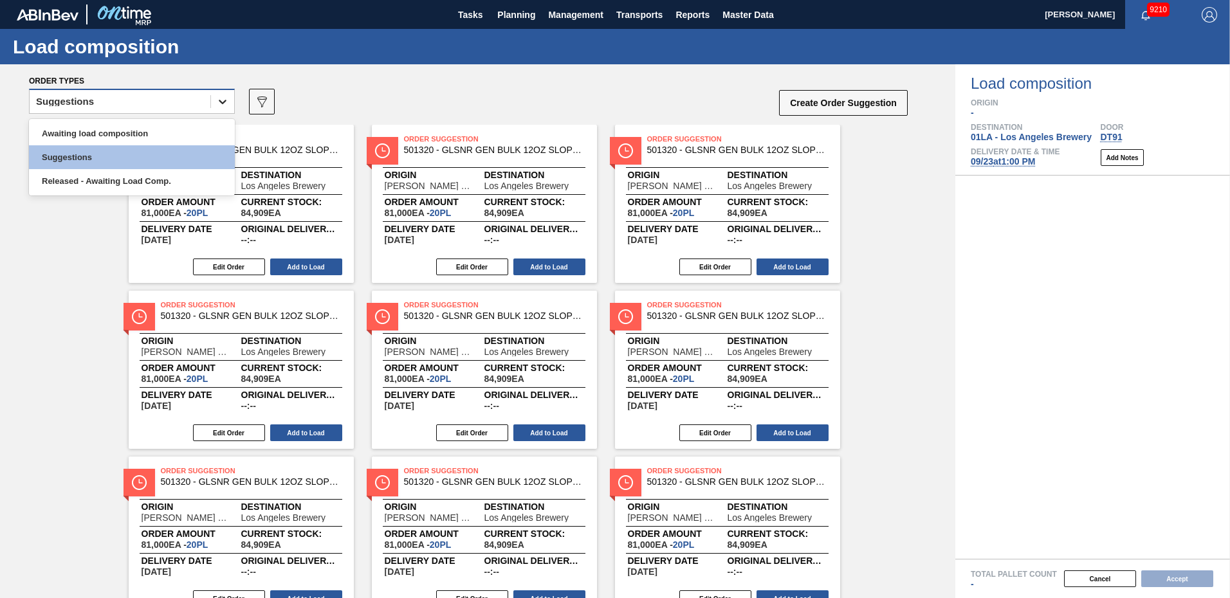
click at [214, 91] on div at bounding box center [222, 101] width 23 height 23
click at [135, 125] on div "Awaiting load composition" at bounding box center [132, 134] width 206 height 24
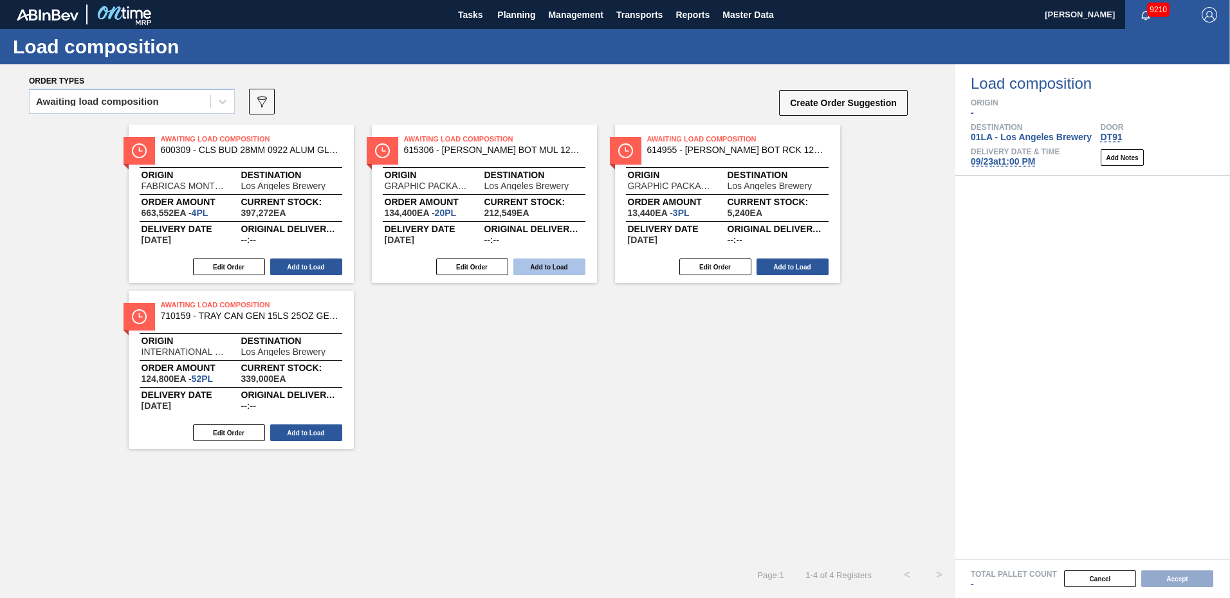
click at [555, 272] on button "Add to Load" at bounding box center [549, 267] width 72 height 17
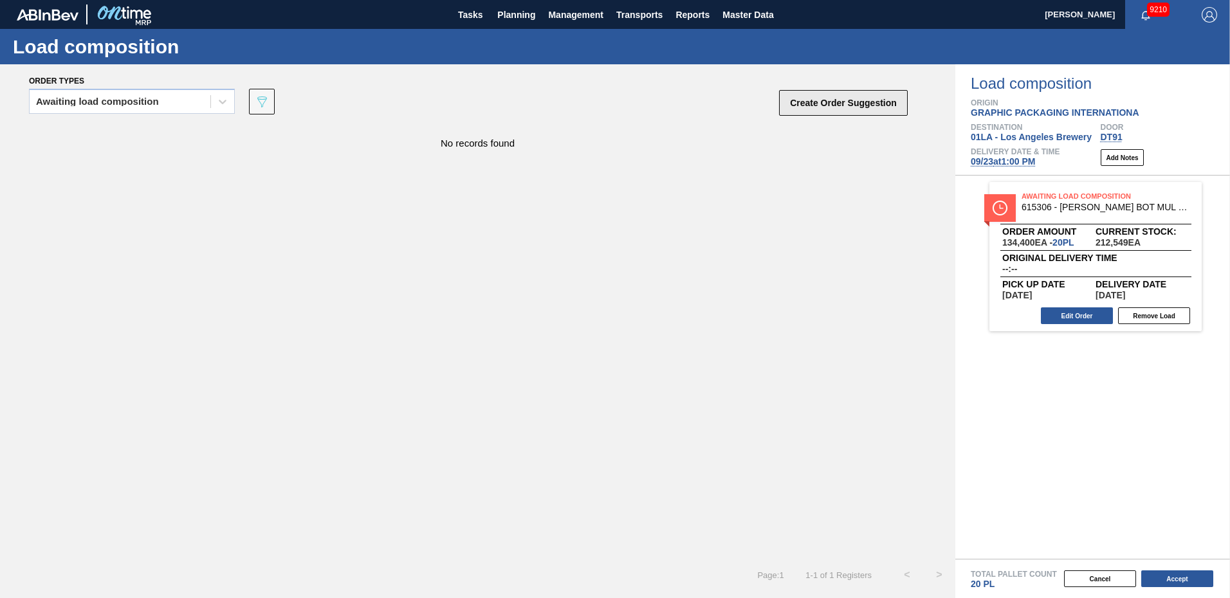
click at [823, 104] on button "Create Order Suggestion" at bounding box center [843, 103] width 129 height 26
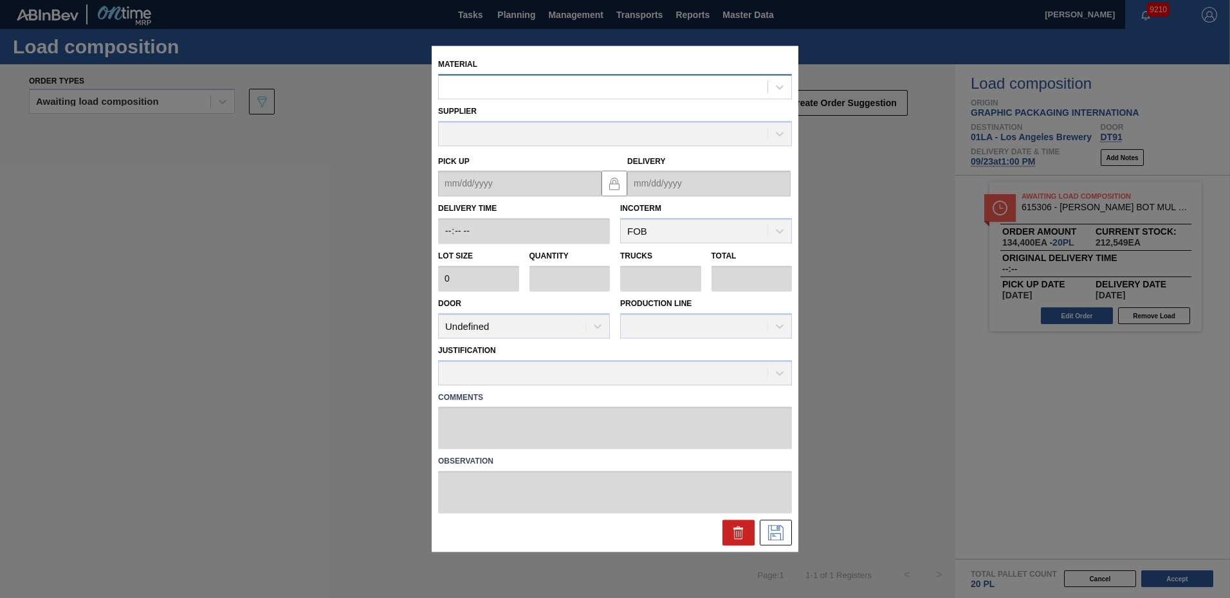
click at [622, 90] on div at bounding box center [603, 87] width 329 height 19
type input "615172"
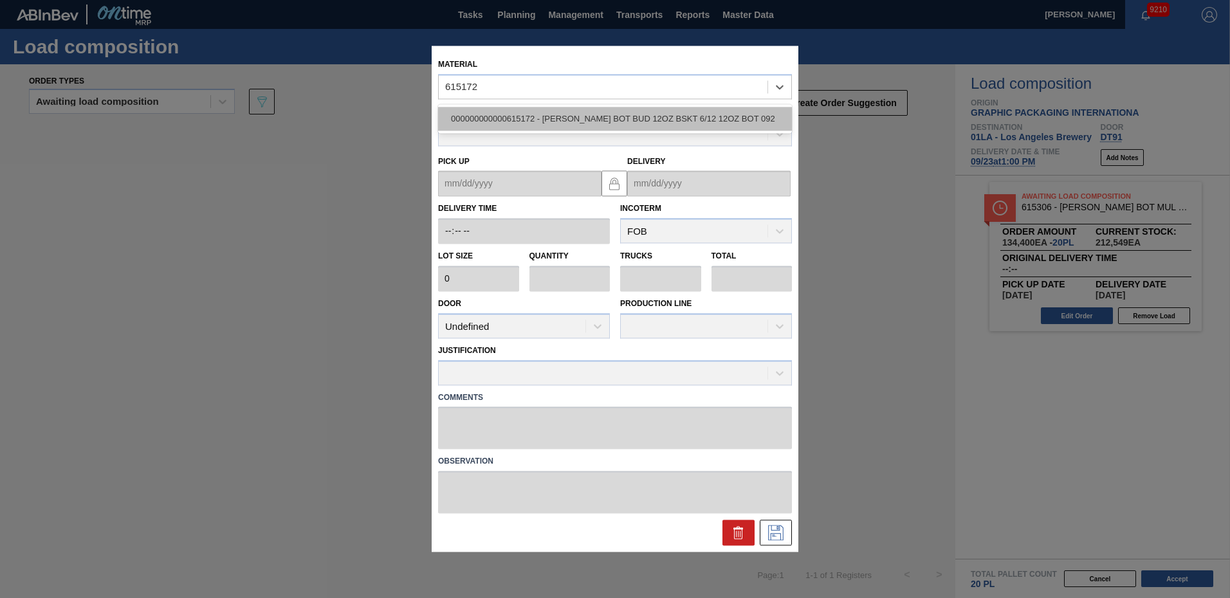
click at [605, 120] on div "000000000000615172 - CARR BOT BUD 12OZ BSKT 6/12 12OZ BOT 092" at bounding box center [615, 119] width 354 height 24
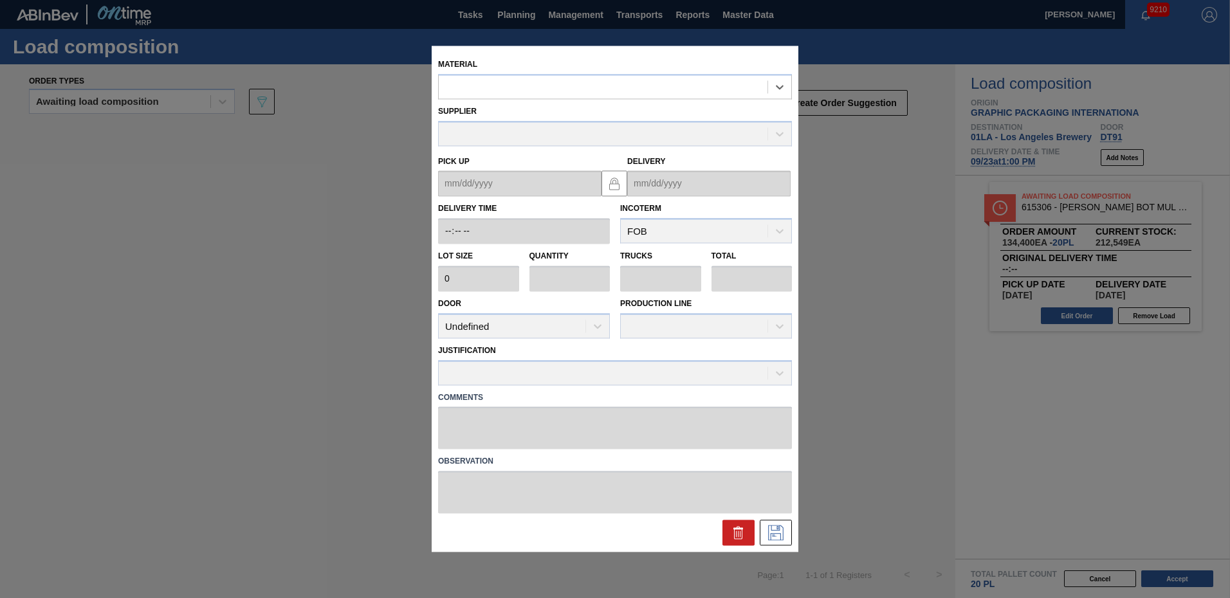
type input "6,720"
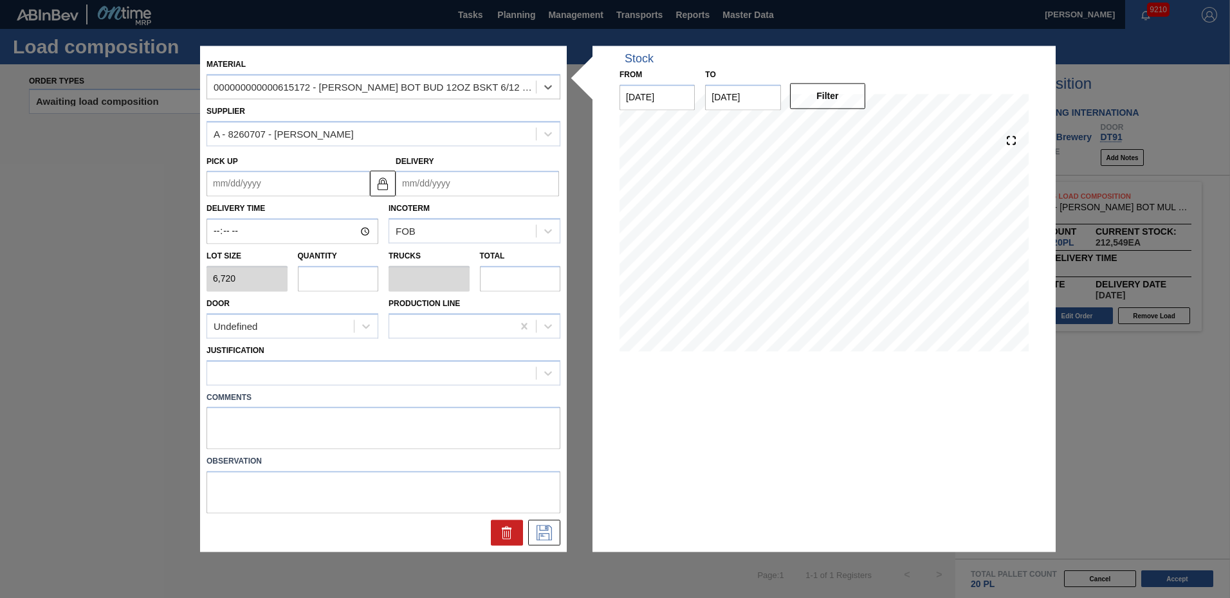
click at [478, 190] on input "Delivery" at bounding box center [477, 184] width 163 height 26
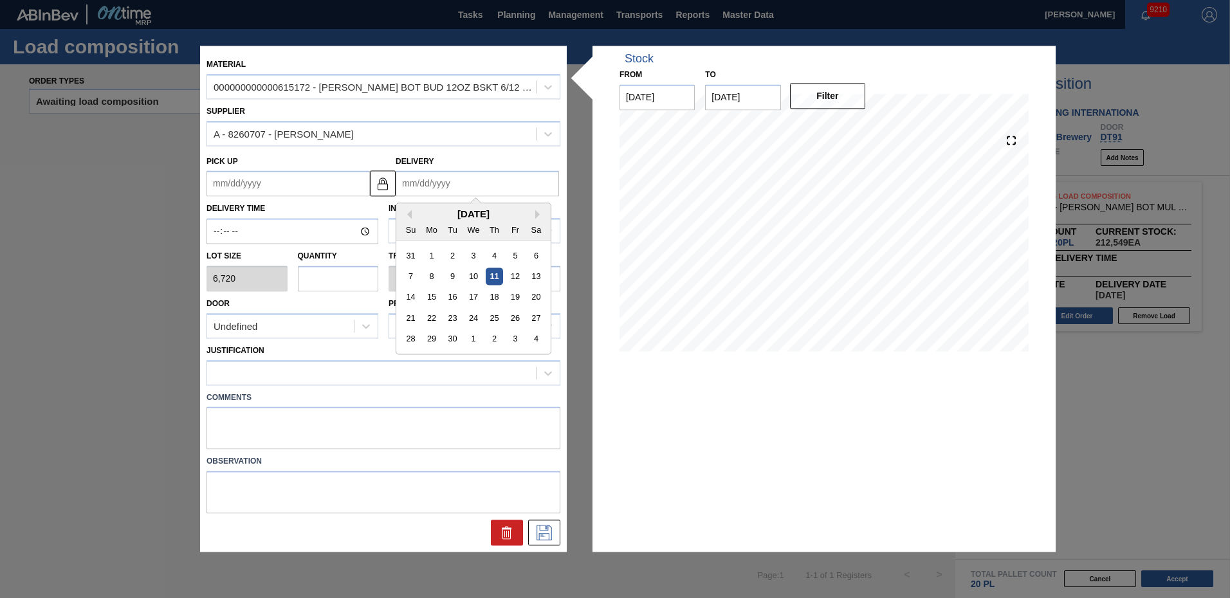
type input "9"
type up "08/28/2025"
type input "9/"
type up "08/28/2001"
type input "9/2"
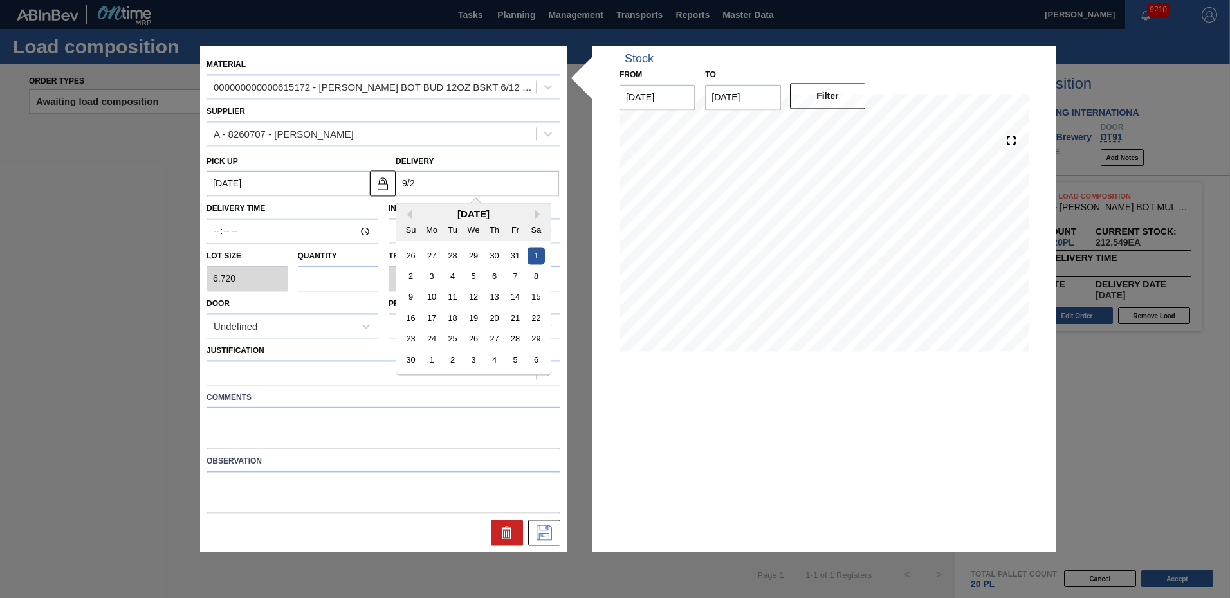
type up "08/29/2001"
type input "9/22"
type up "[DATE]"
click at [429, 317] on div "22" at bounding box center [431, 318] width 17 height 17
type input "[DATE]"
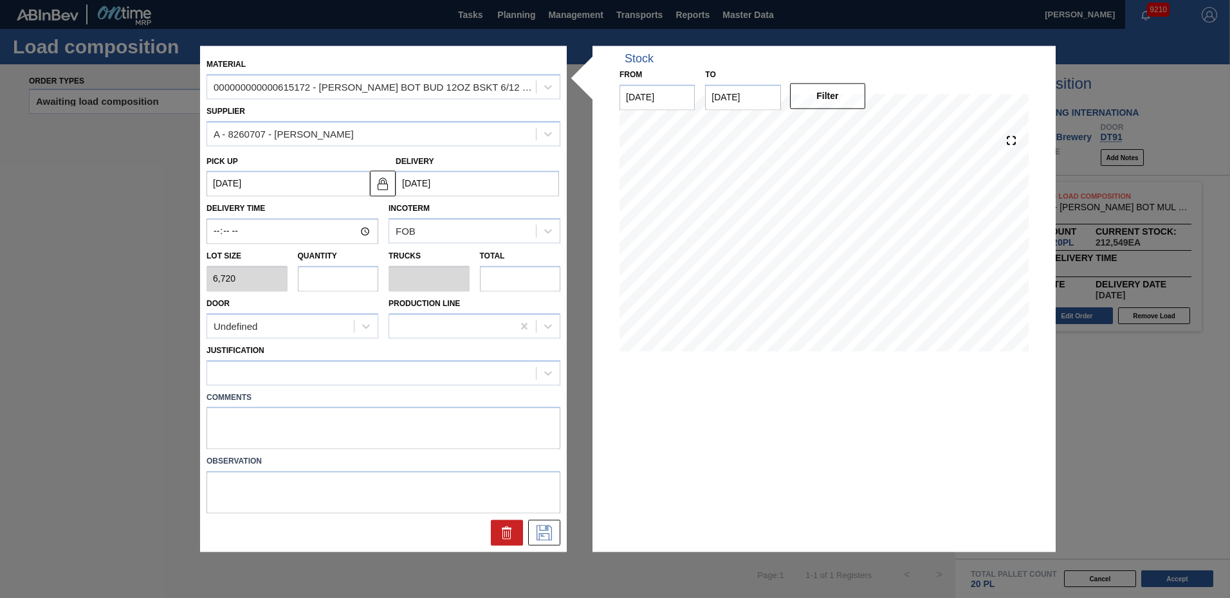
click at [320, 275] on input "text" at bounding box center [338, 279] width 81 height 26
type input "1"
type input "0.031"
type input "6,720"
type input "12"
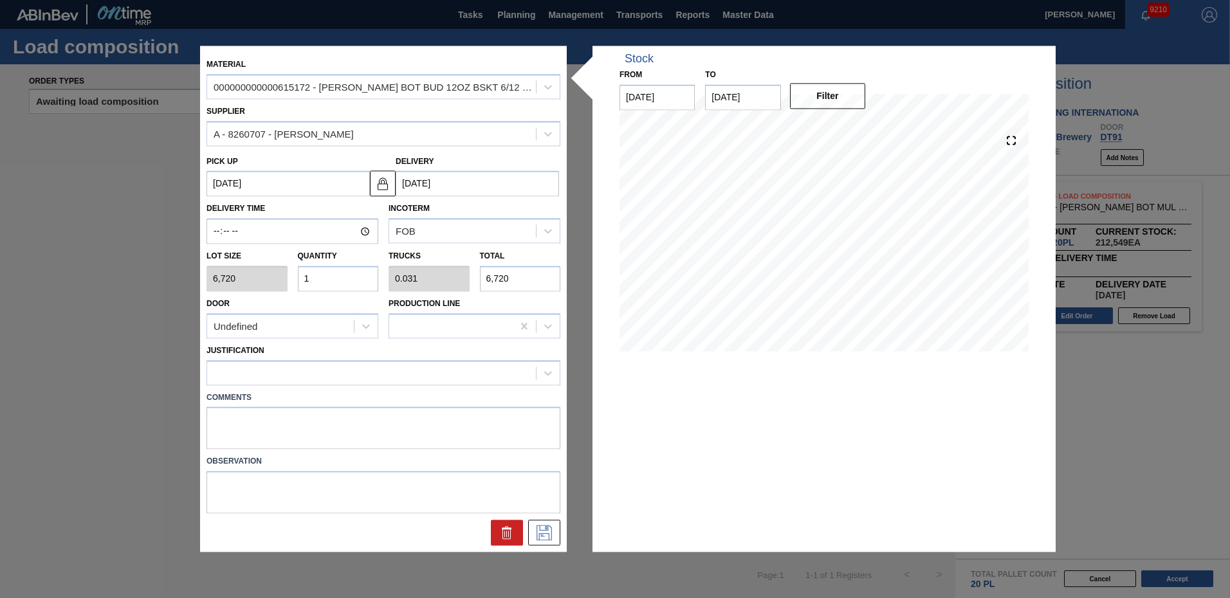
type input "0.375"
type input "80,640"
type input "12"
click at [324, 374] on div at bounding box center [371, 373] width 329 height 19
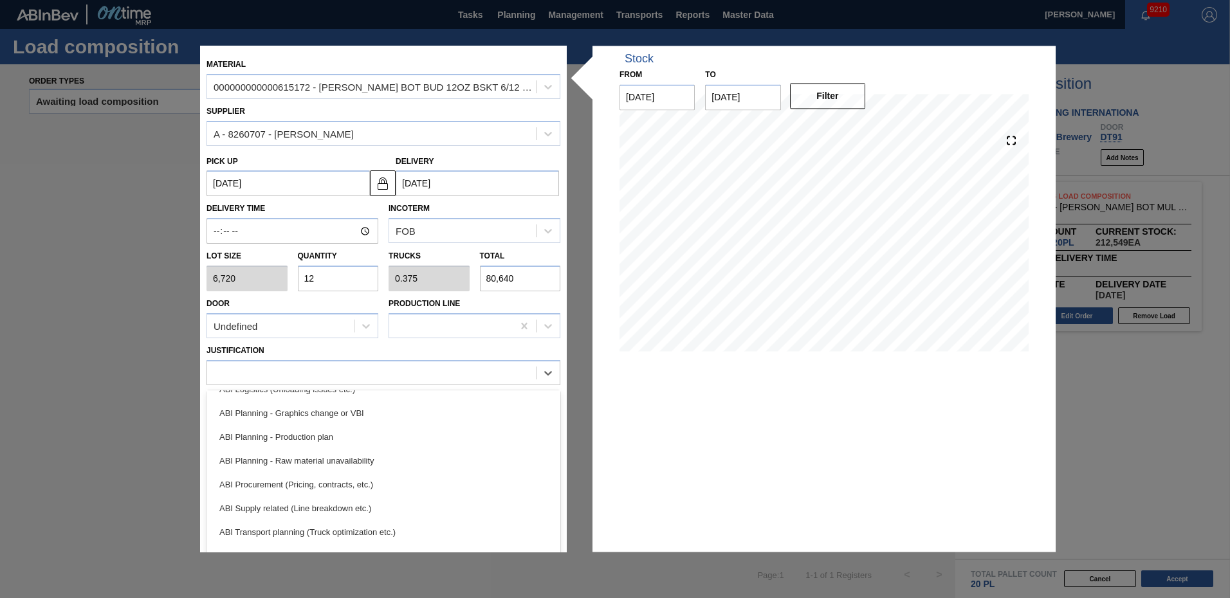
scroll to position [109, 0]
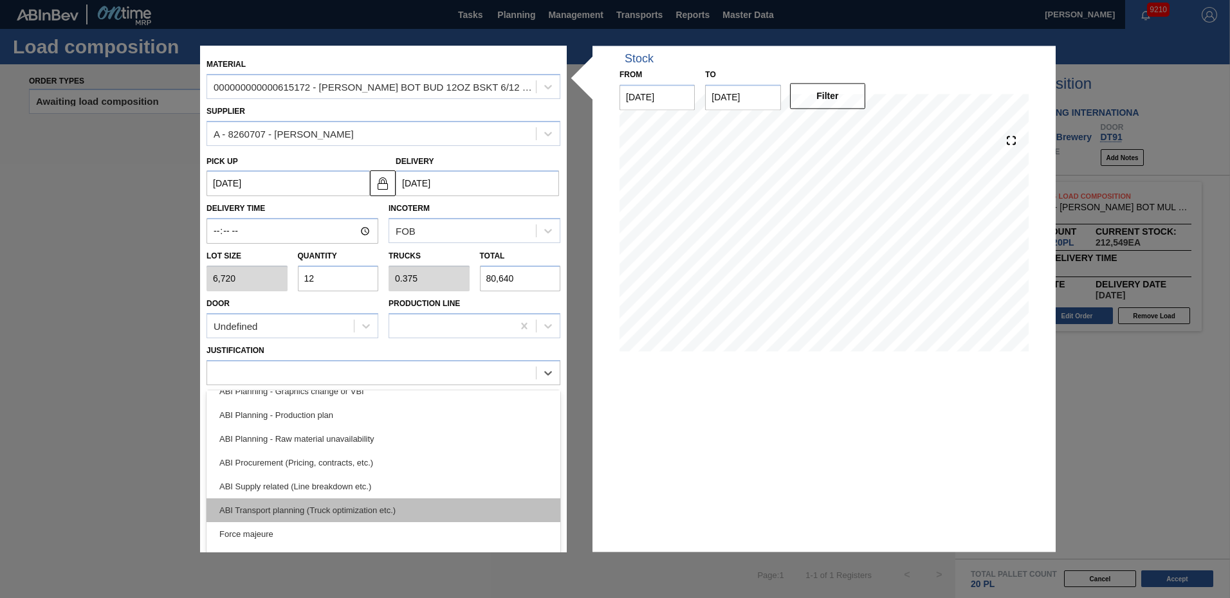
click at [412, 506] on div "ABI Transport planning (Truck optimization etc.)" at bounding box center [384, 511] width 354 height 24
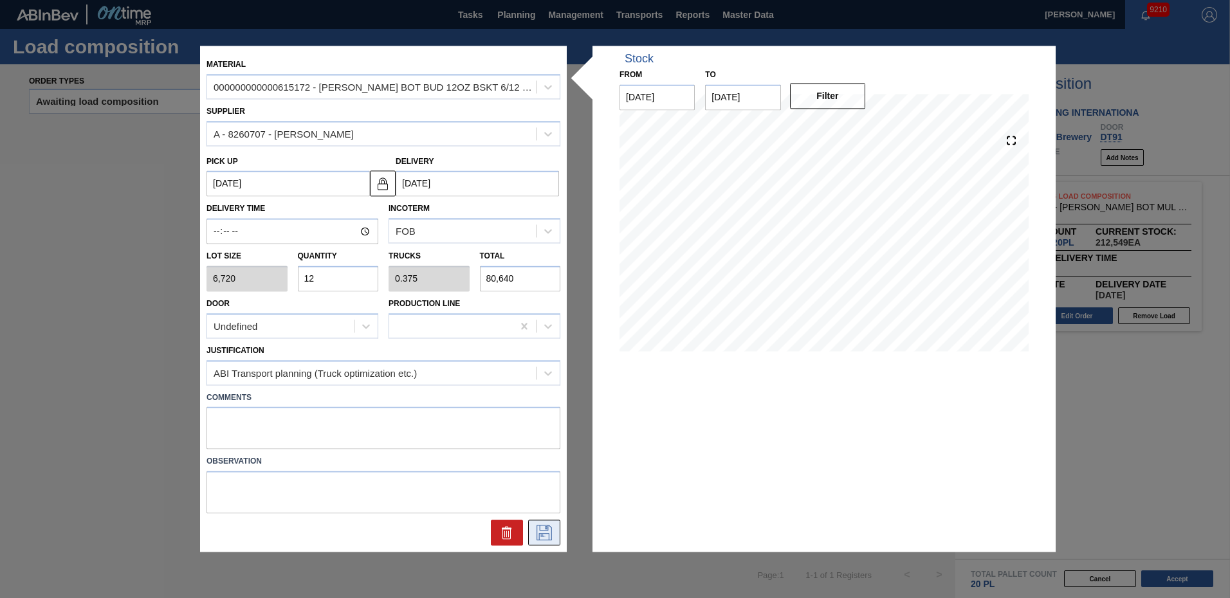
click at [542, 535] on icon at bounding box center [543, 532] width 6 height 10
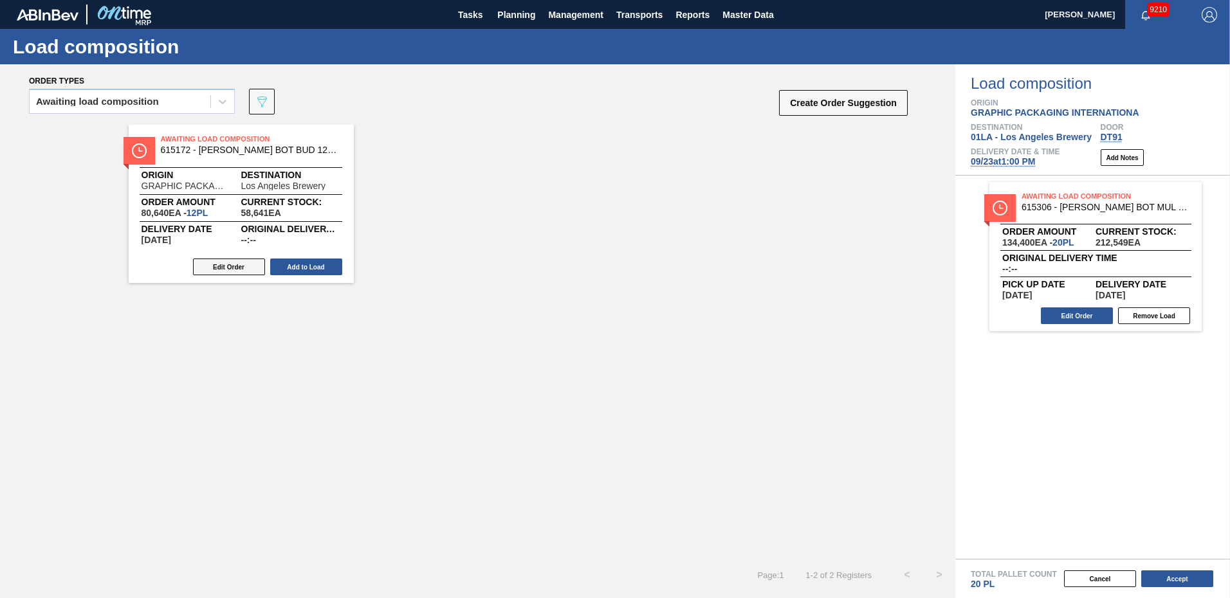
click at [240, 263] on button "Edit Order" at bounding box center [229, 267] width 72 height 17
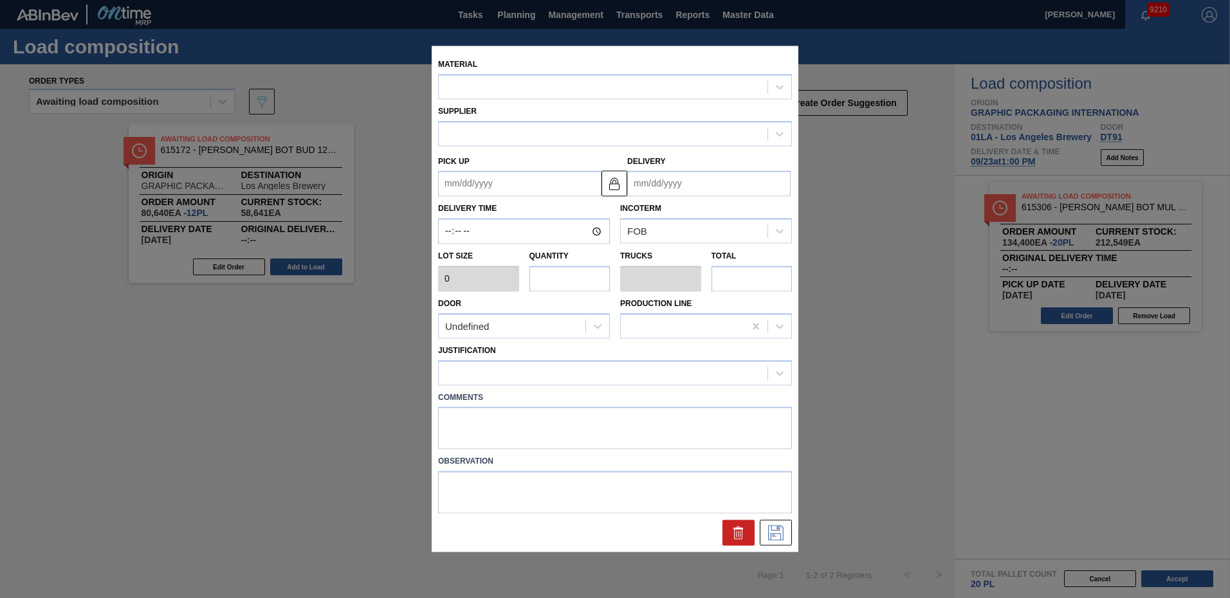
type input "6,720"
type input "12"
type input "0.375"
type input "80,640"
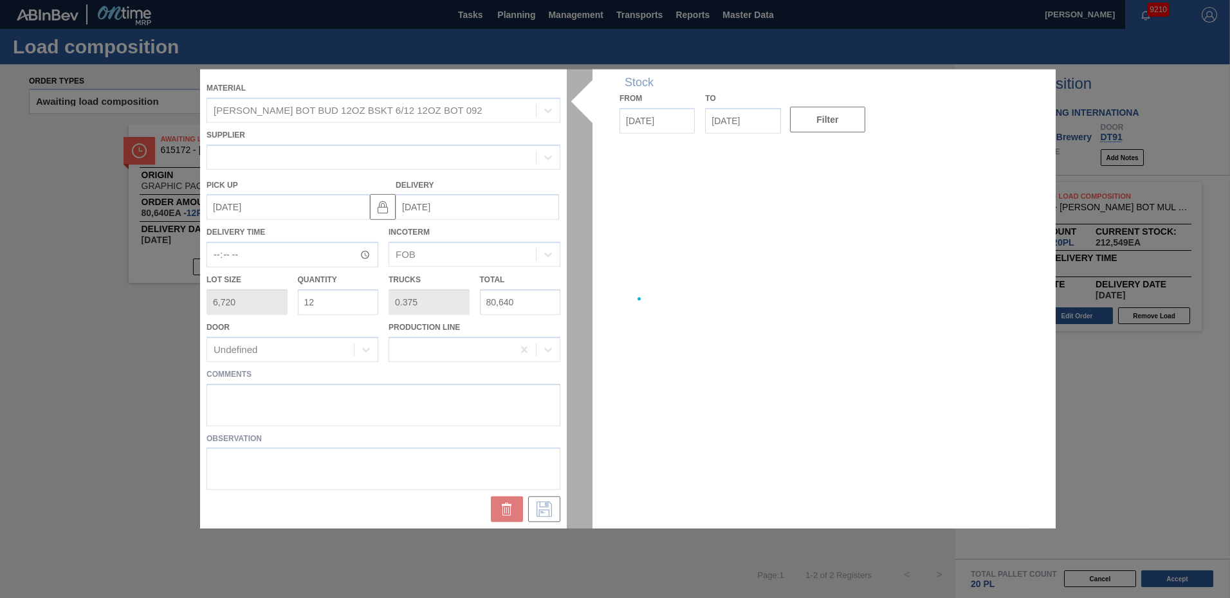
type up "[DATE]"
type input "[DATE]"
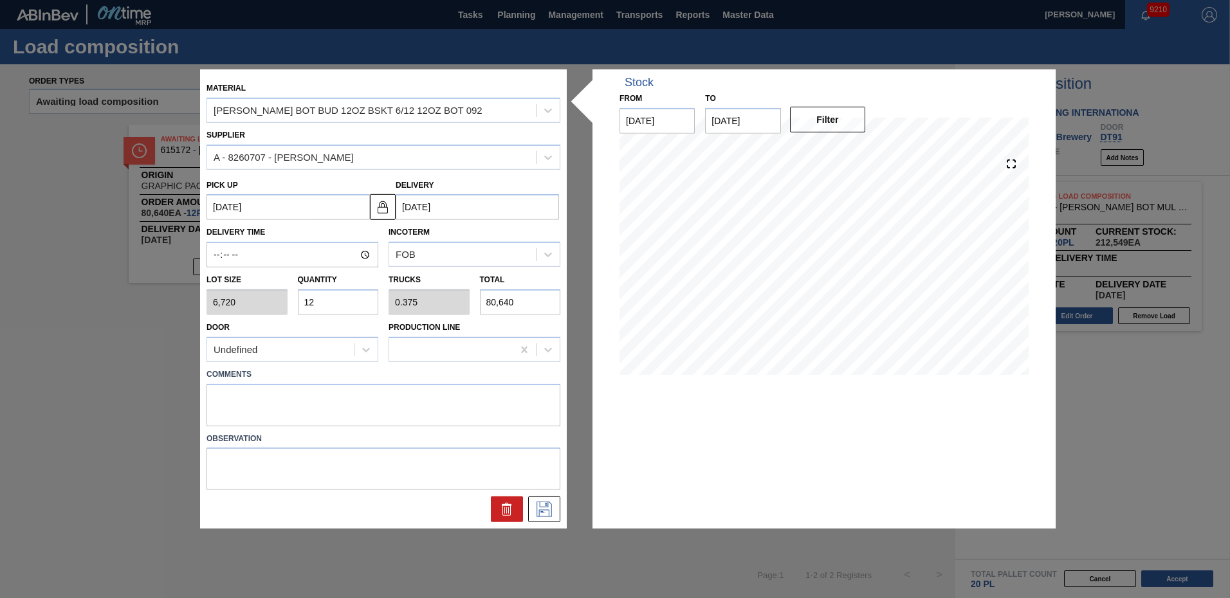
drag, startPoint x: 338, startPoint y: 303, endPoint x: 107, endPoint y: 313, distance: 231.2
click at [108, 313] on div "Material CARR BOT BUD 12OZ BSKT 6/12 12OZ BOT 092 Supplier A - 8260707 - GPI - …" at bounding box center [615, 299] width 1230 height 598
type input "1"
type input "0.031"
type input "6,720"
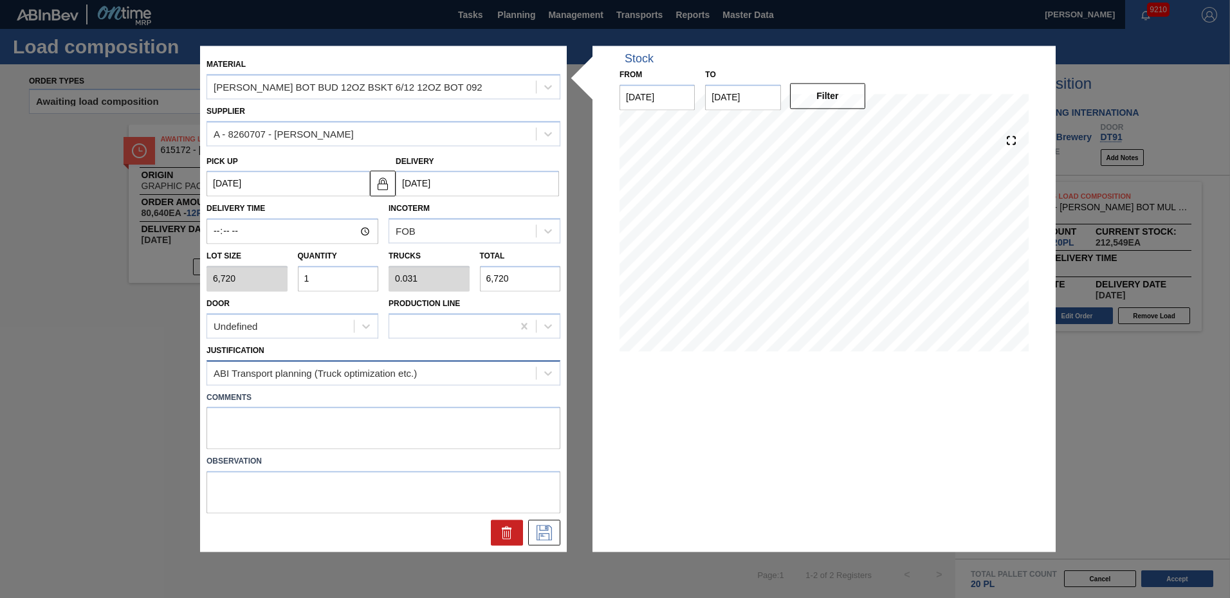
type input "10"
type input "0.313"
type input "67,200"
type input "1"
type input "0.031"
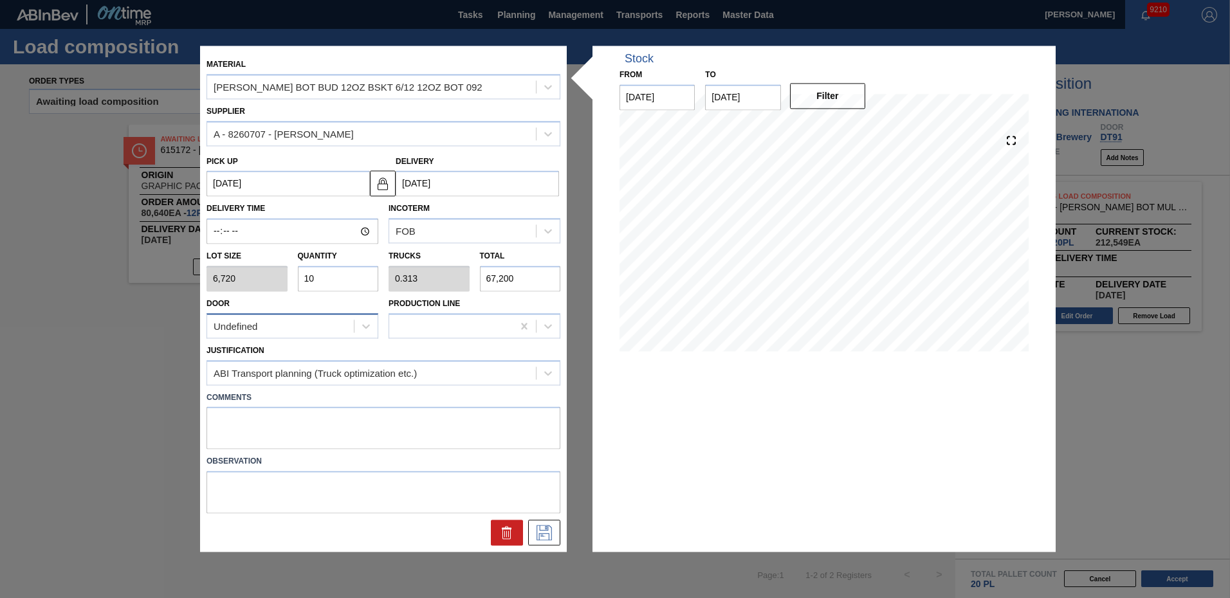
type input "6,720"
type input "0"
type input "8"
type input "0.25"
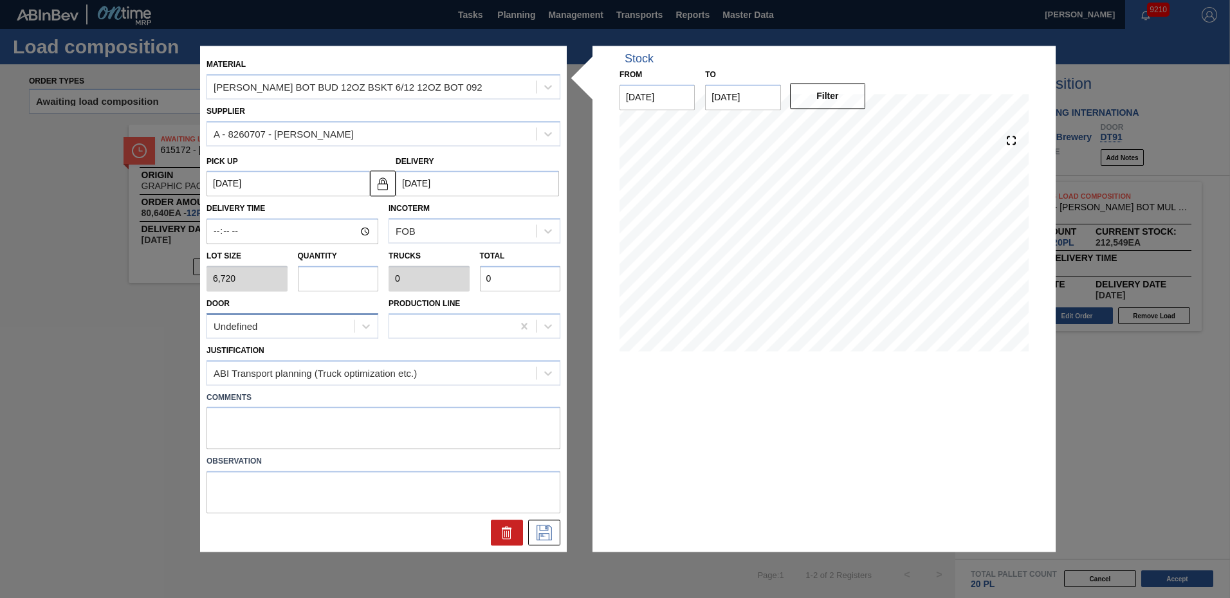
type input "53,760"
type input "8"
click at [543, 535] on icon at bounding box center [543, 532] width 6 height 10
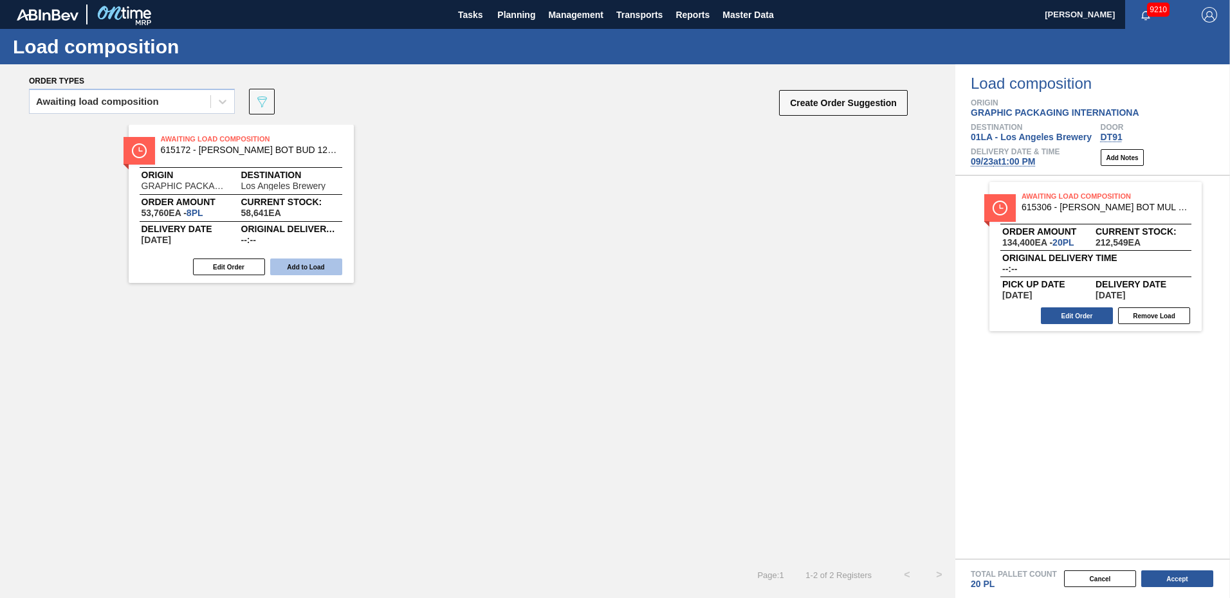
click at [319, 271] on button "Add to Load" at bounding box center [306, 267] width 72 height 17
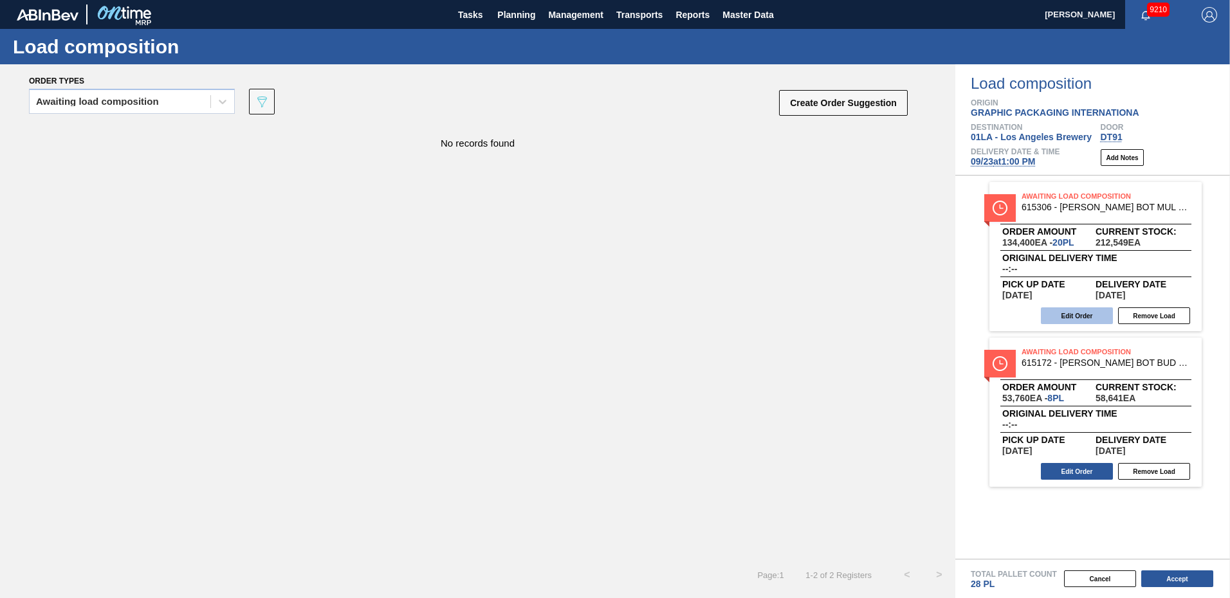
click at [1091, 318] on button "Edit Order" at bounding box center [1077, 316] width 72 height 17
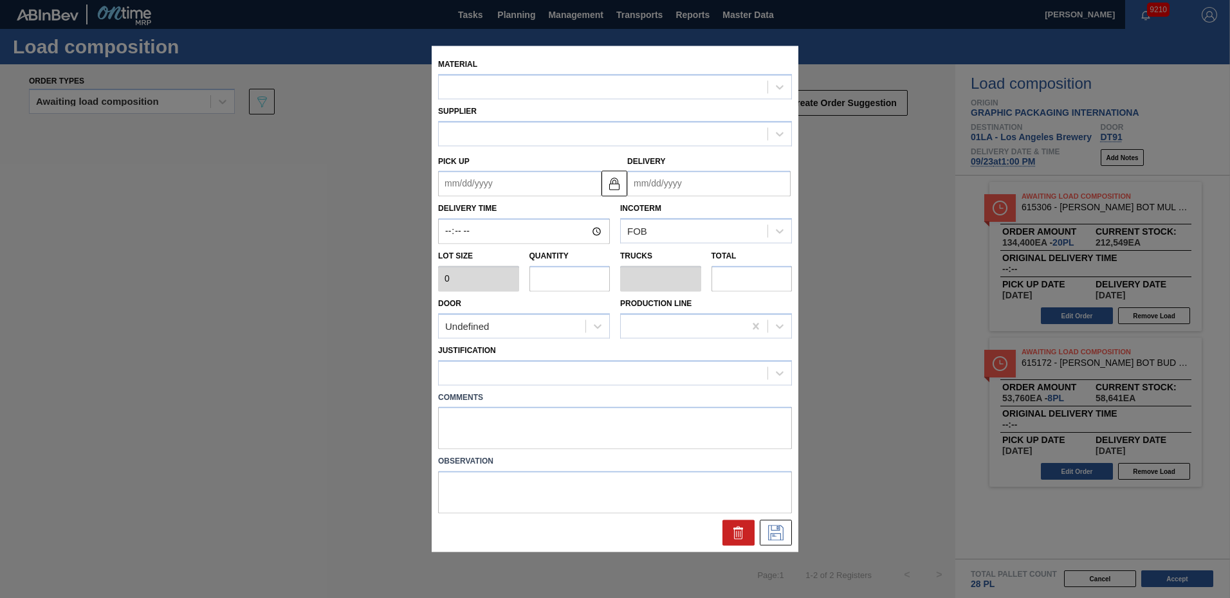
type input "6,720"
type input "20"
type input "0.625"
type input "134,400"
type up "09/19/2025"
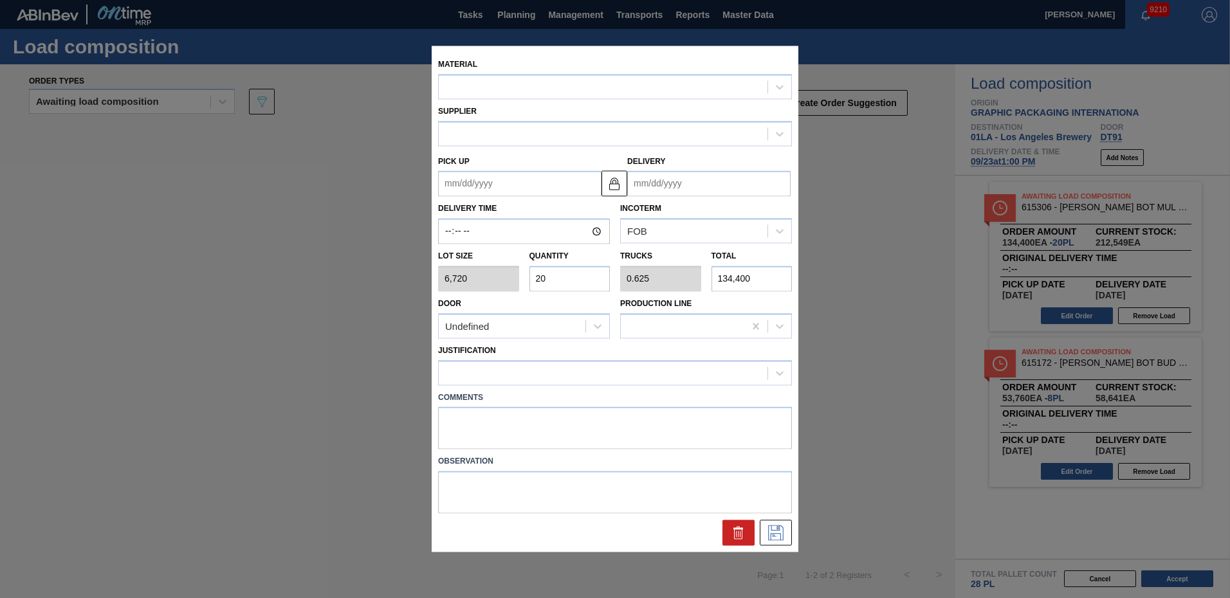
type input "[DATE]"
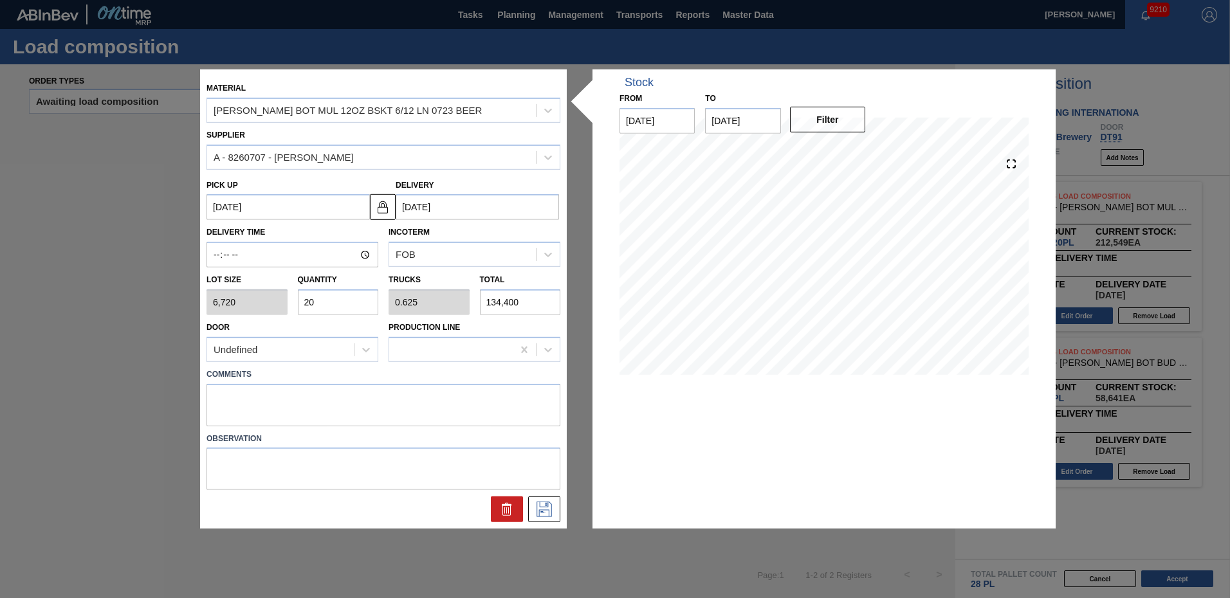
drag, startPoint x: 338, startPoint y: 297, endPoint x: 54, endPoint y: 319, distance: 284.5
click at [54, 319] on div "Material CARR BOT MUL 12OZ BSKT 6/12 LN 0723 BEER Supplier A - 8260707 - GPI - …" at bounding box center [615, 299] width 1230 height 598
type input "2"
type input "0.063"
type input "13,440"
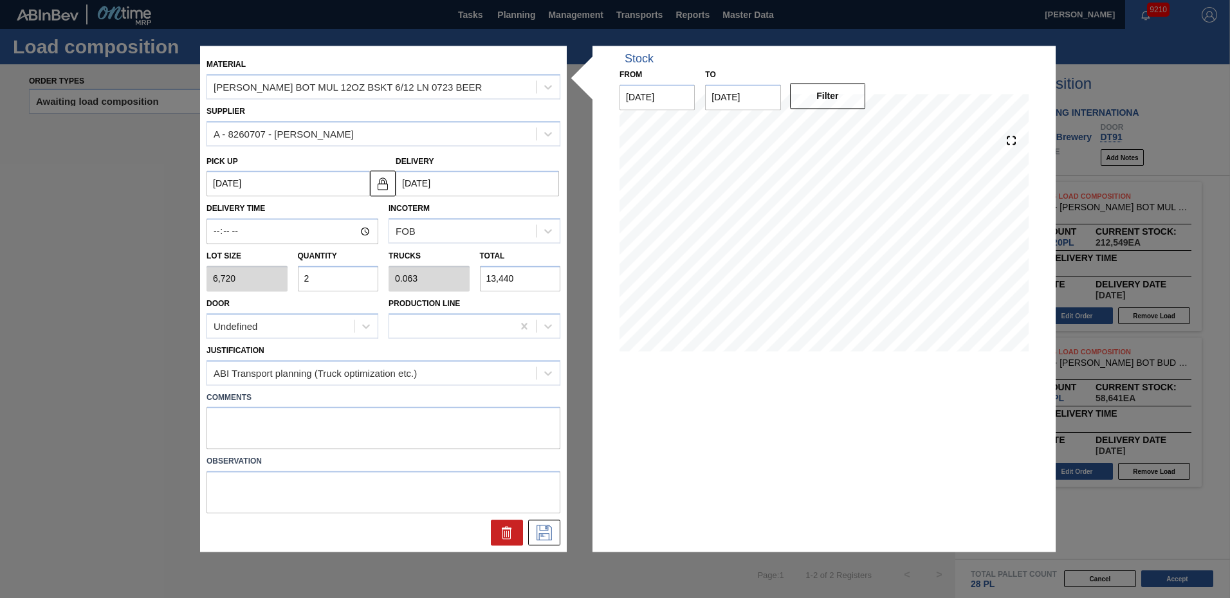
type input "24"
type input "0.75"
type input "161,280"
type input "24"
click at [550, 533] on icon at bounding box center [544, 533] width 21 height 15
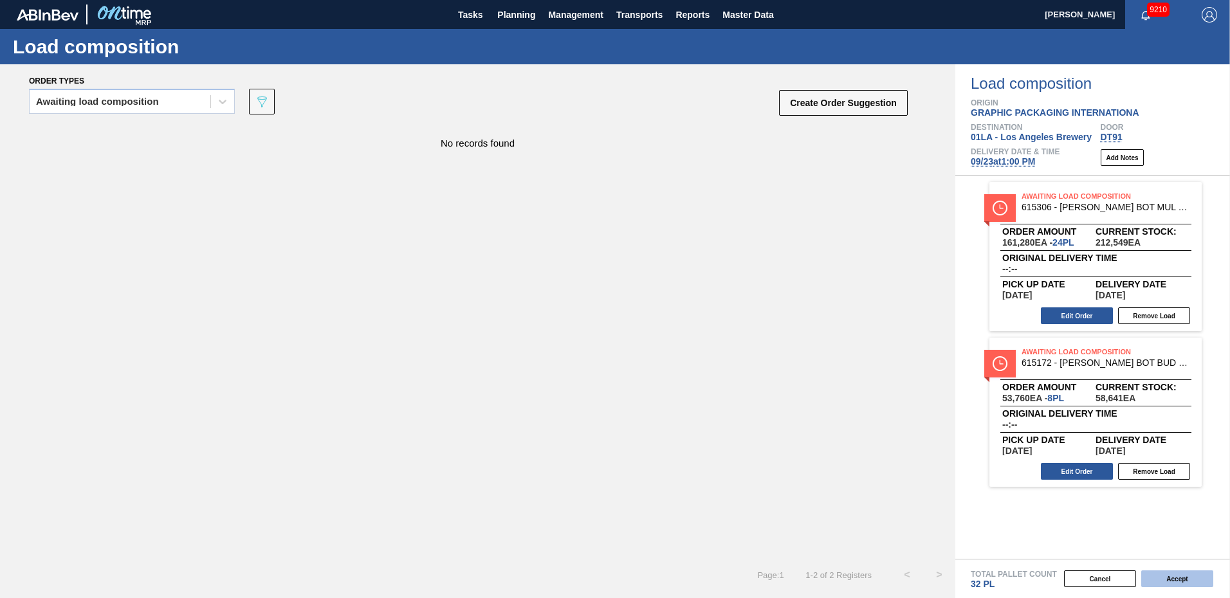
click at [1180, 577] on button "Accept" at bounding box center [1177, 579] width 72 height 17
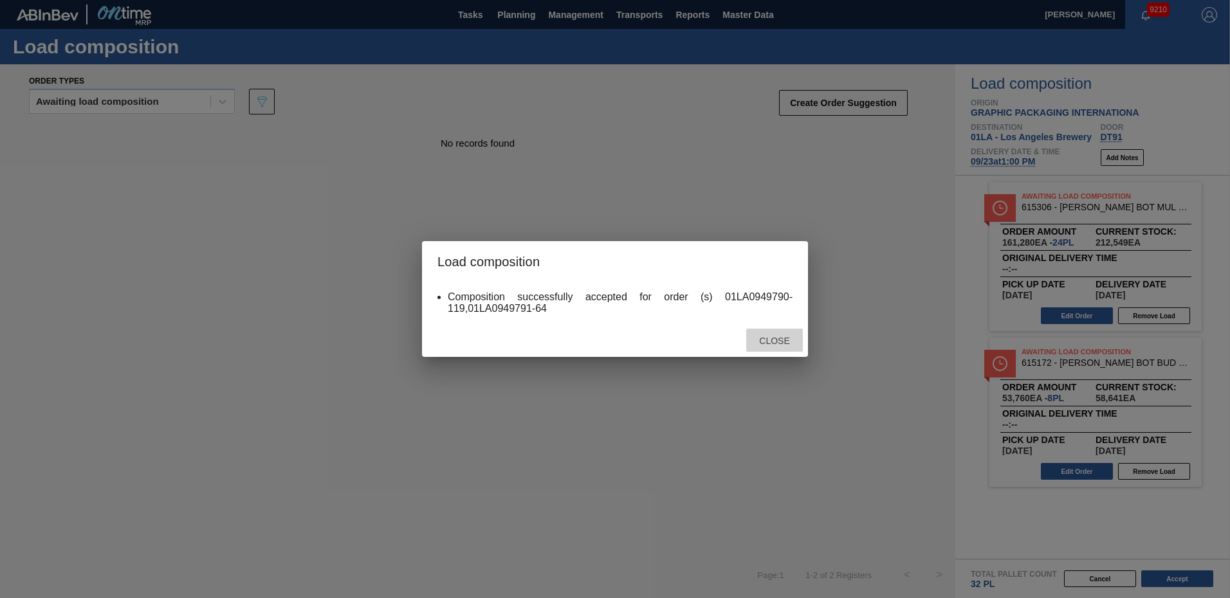
click at [777, 343] on span "Close" at bounding box center [774, 341] width 51 height 10
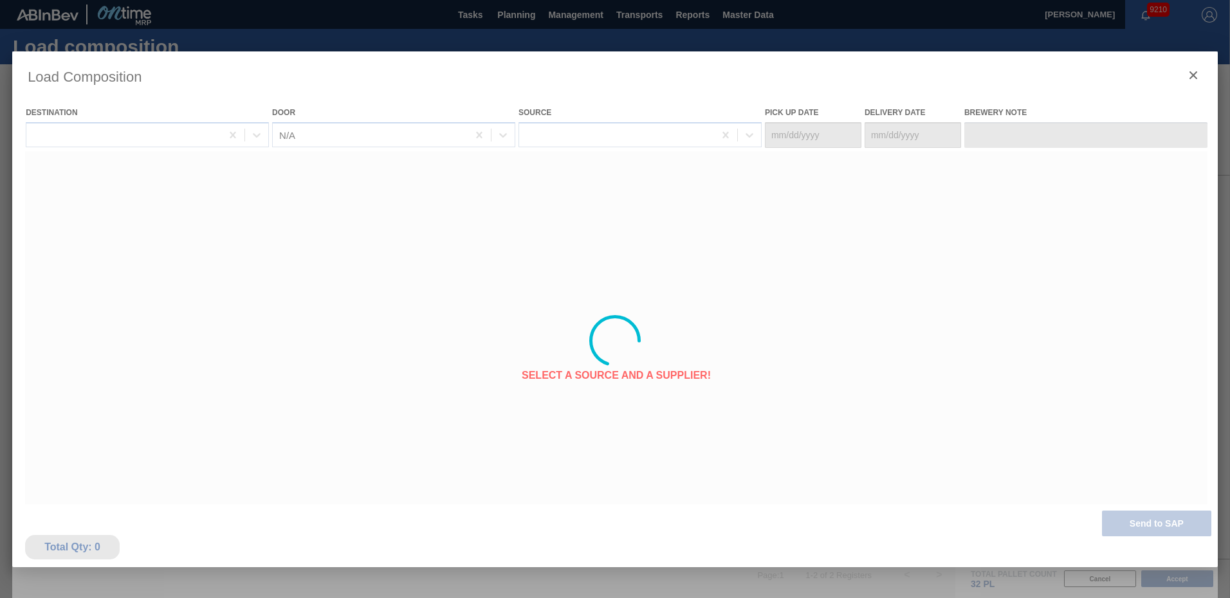
type Date "09/19/2025"
type Date "[DATE]"
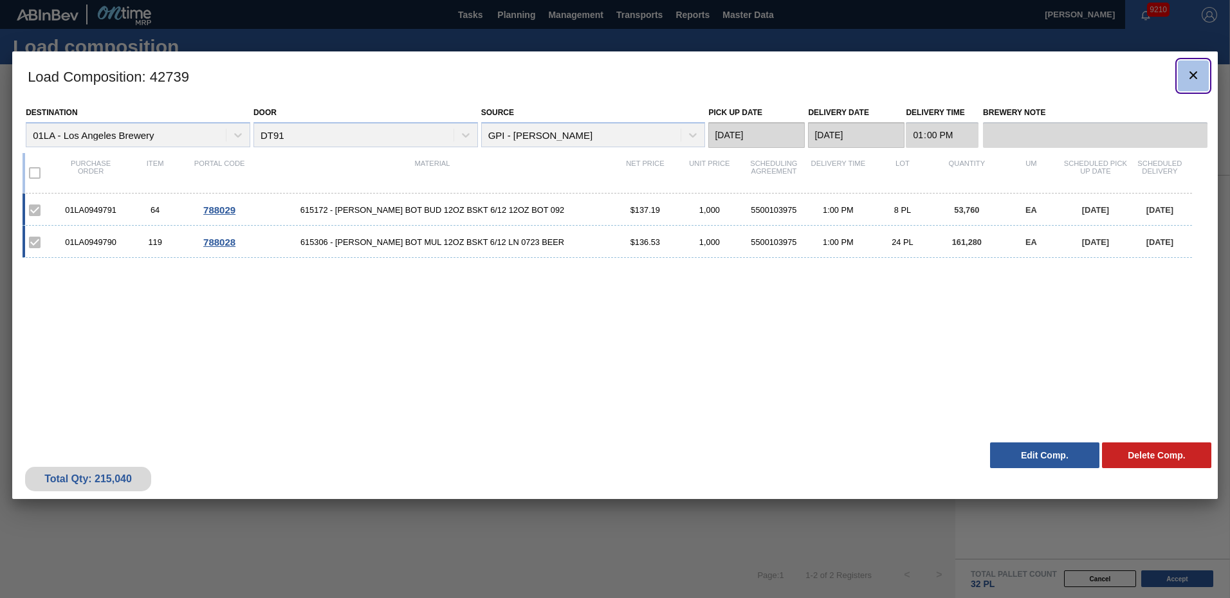
click at [1193, 77] on icon "botão de ícone" at bounding box center [1193, 75] width 15 height 15
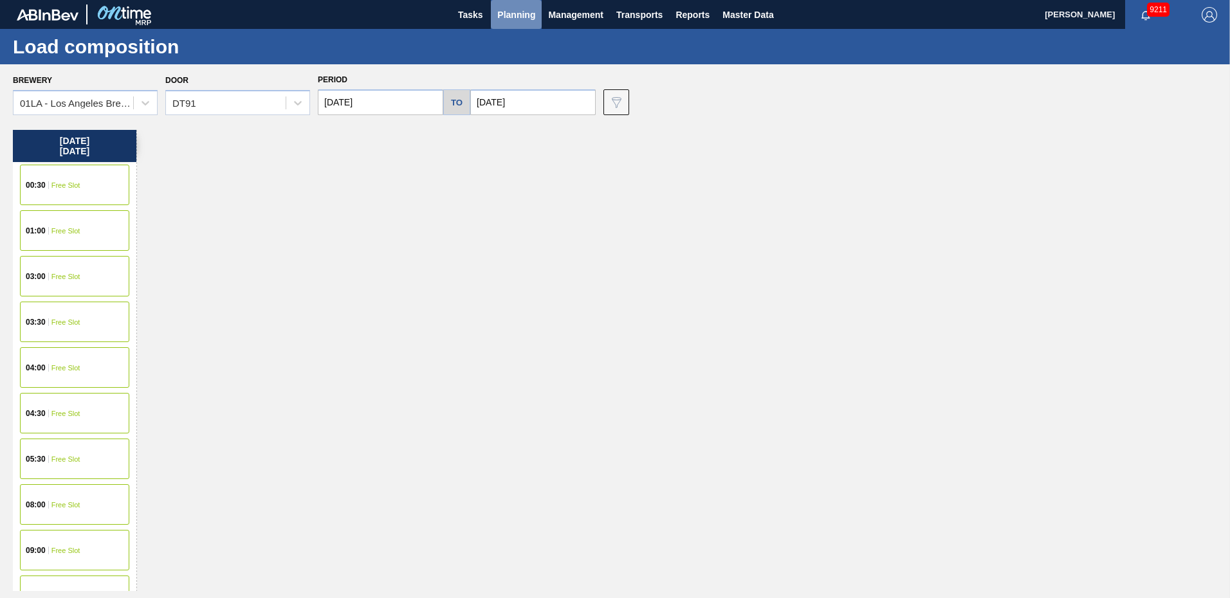
click at [525, 17] on span "Planning" at bounding box center [516, 14] width 38 height 15
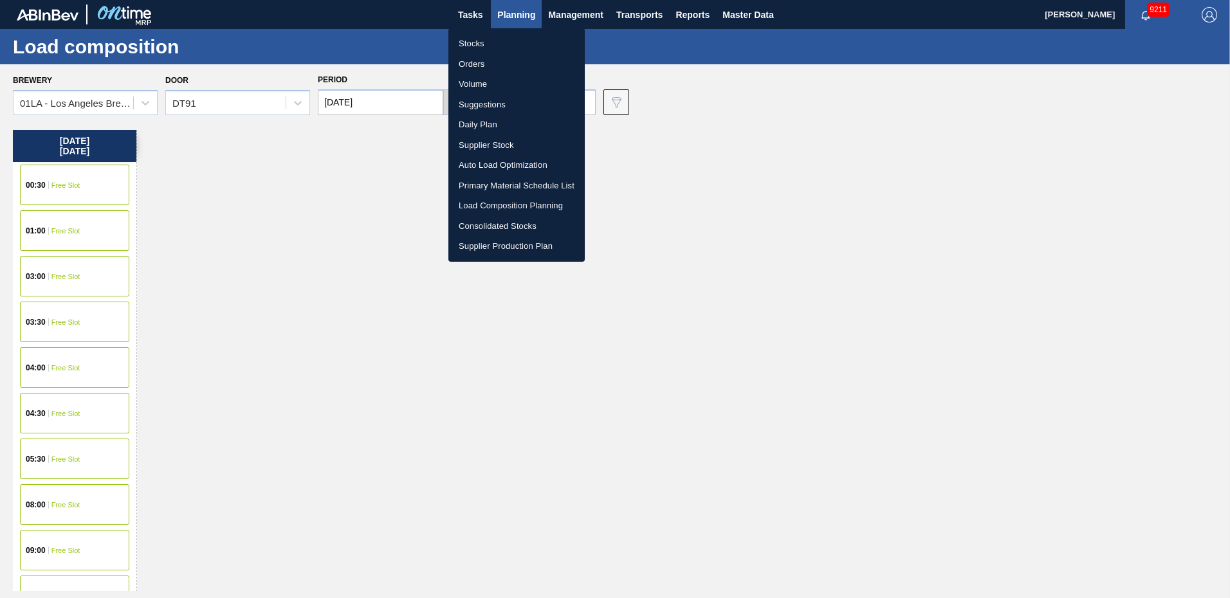
click at [751, 13] on div at bounding box center [615, 299] width 1230 height 598
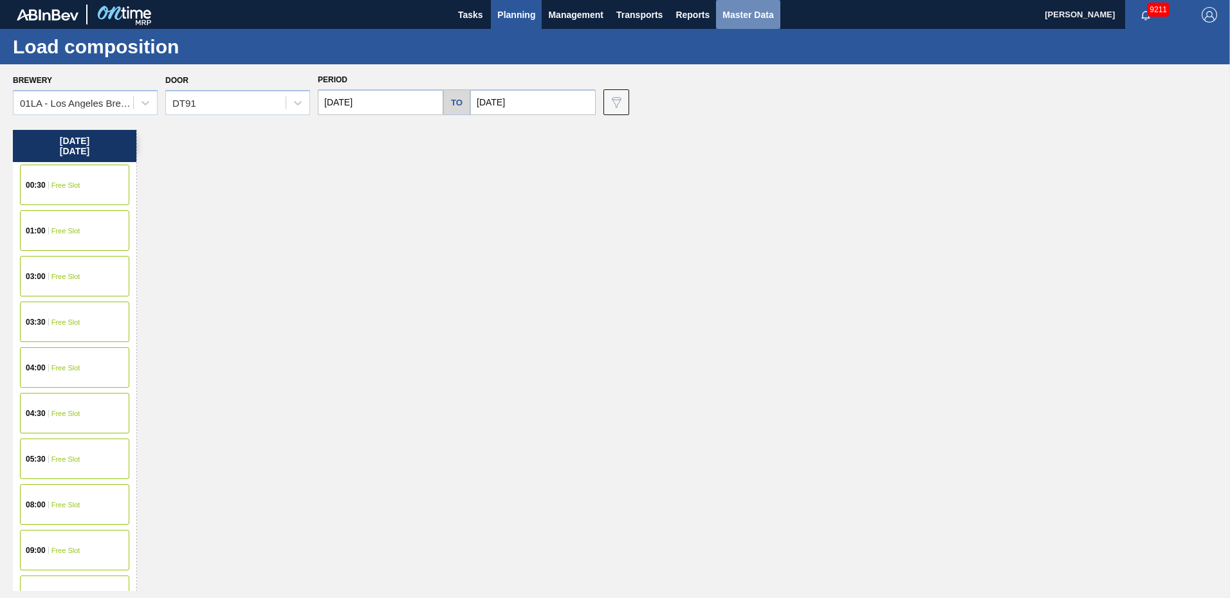
click at [752, 16] on span "Master Data" at bounding box center [748, 14] width 51 height 15
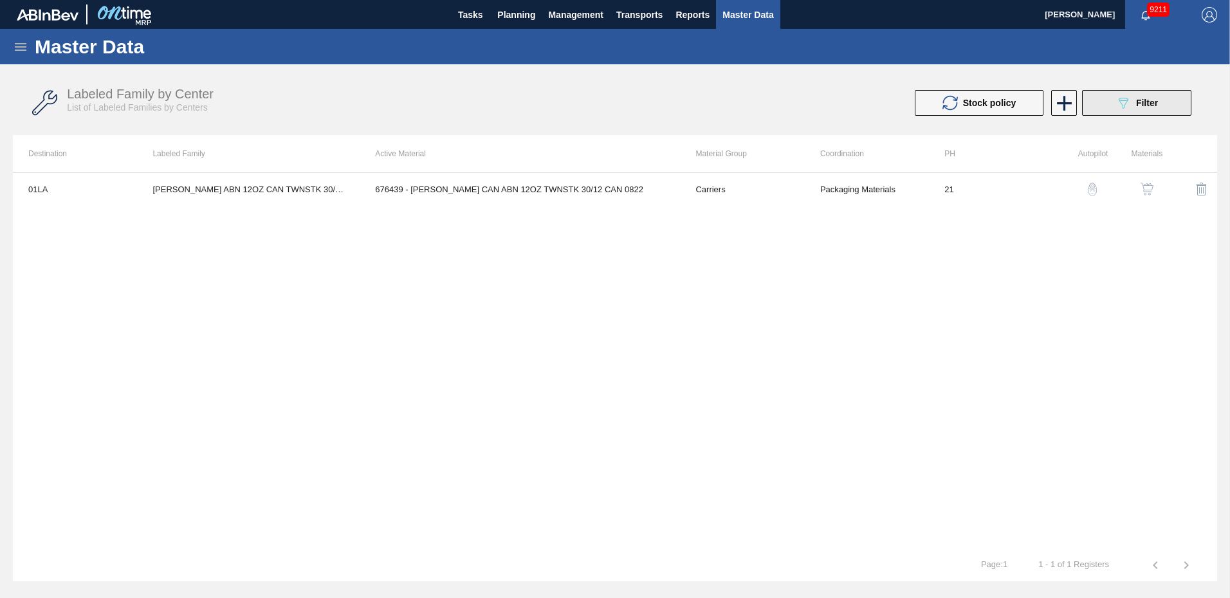
click at [1132, 109] on div "089F7B8B-B2A5-4AFE-B5C0-19BA573D28AC Filter" at bounding box center [1137, 102] width 42 height 15
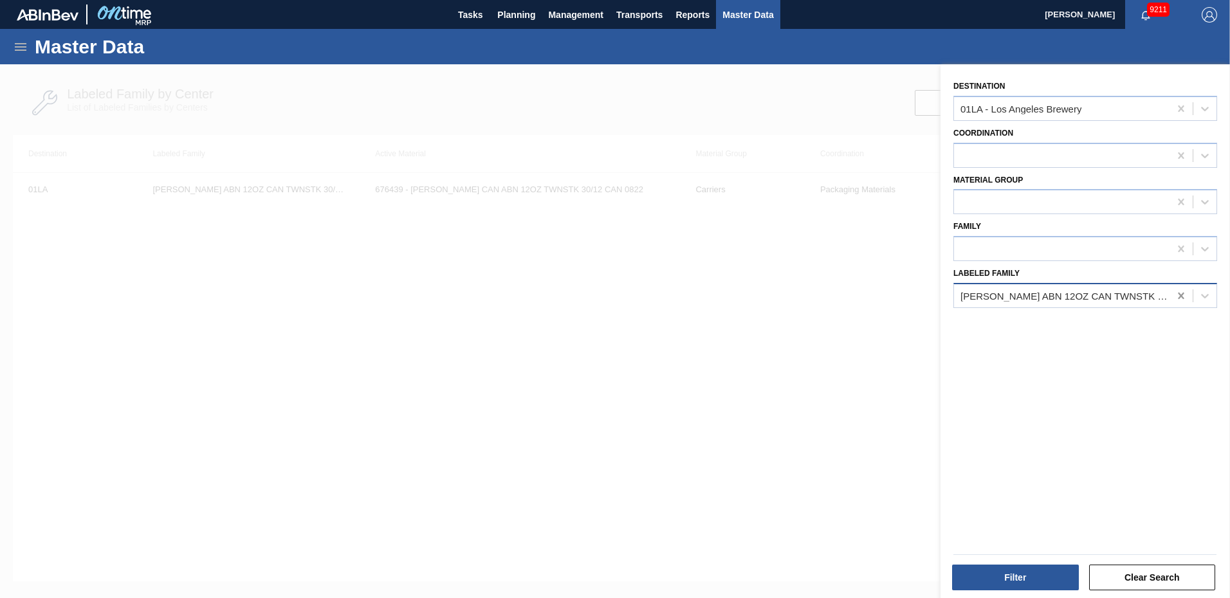
drag, startPoint x: 1147, startPoint y: 292, endPoint x: 1172, endPoint y: 299, distance: 25.9
click at [1147, 293] on div "CARR ABN 12OZ CAN TWNSTK 30/12 CAN AQUEOUS" at bounding box center [1066, 295] width 210 height 11
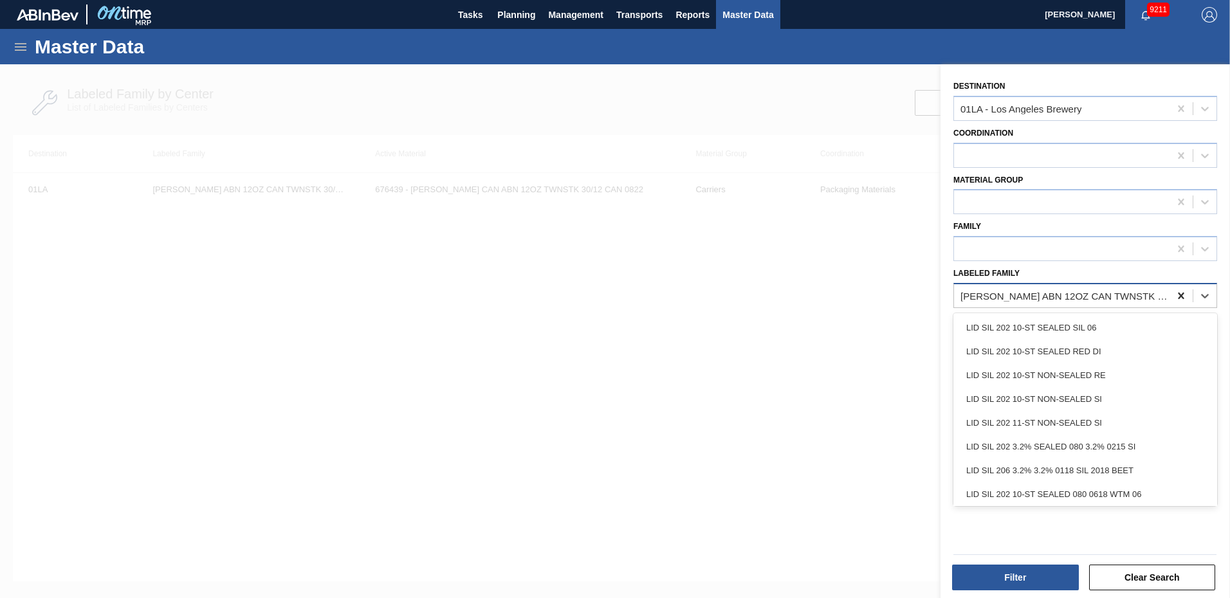
click at [1181, 299] on icon at bounding box center [1181, 296] width 13 height 13
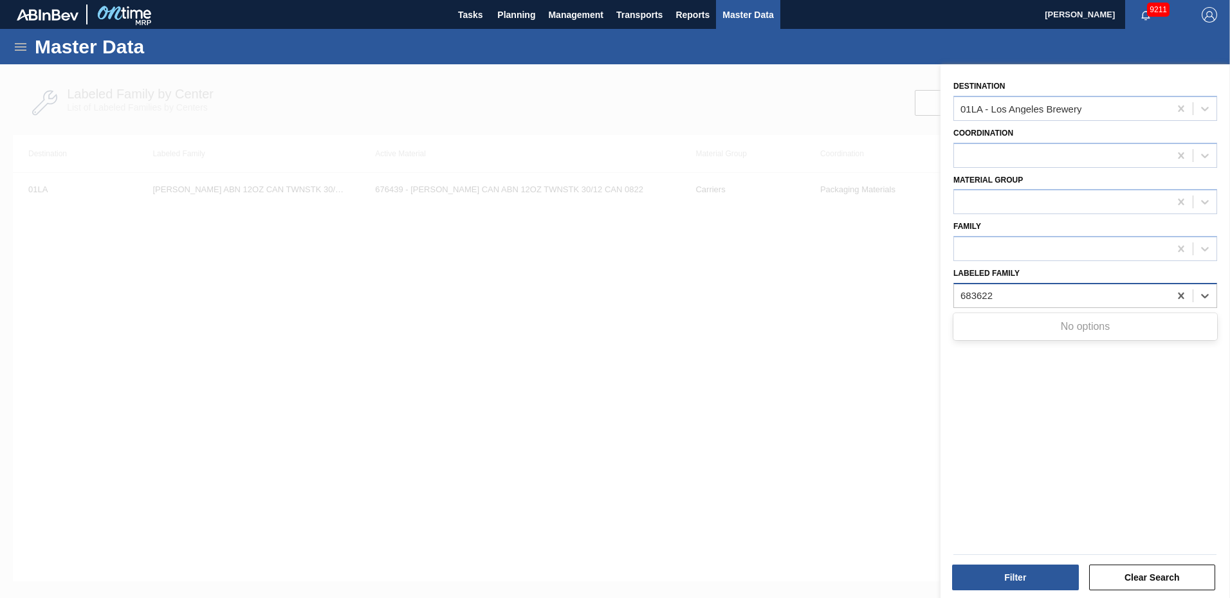
type Family "683622"
click at [29, 45] on div "Master Data" at bounding box center [615, 46] width 1230 height 35
click at [1005, 579] on button "Filter" at bounding box center [1015, 578] width 127 height 26
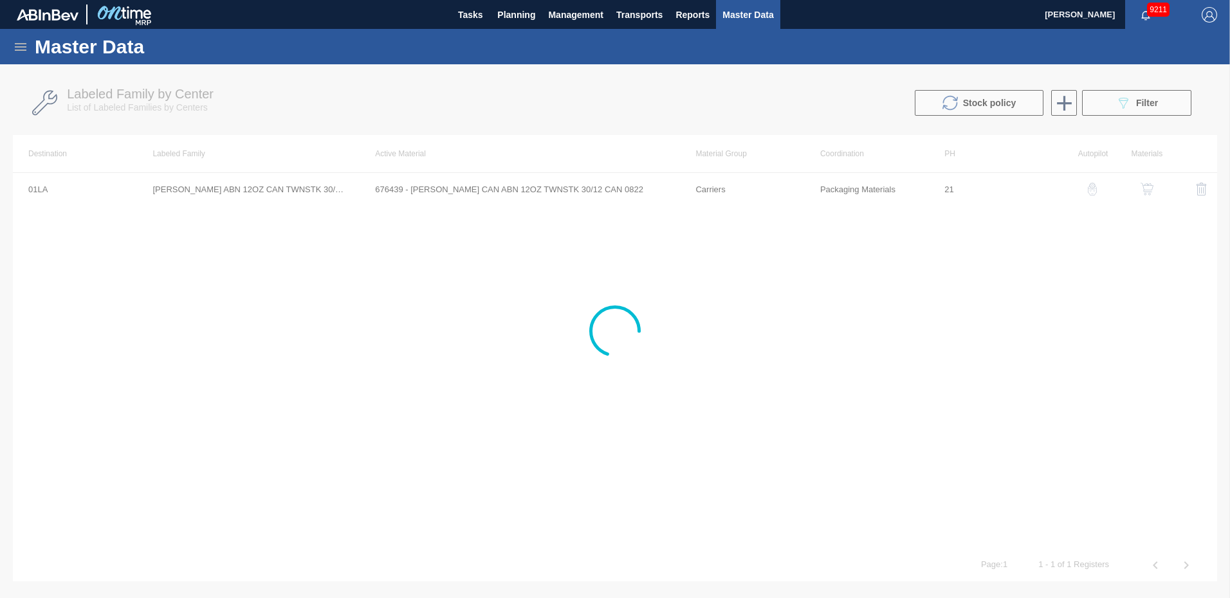
click at [18, 46] on icon at bounding box center [21, 47] width 12 height 8
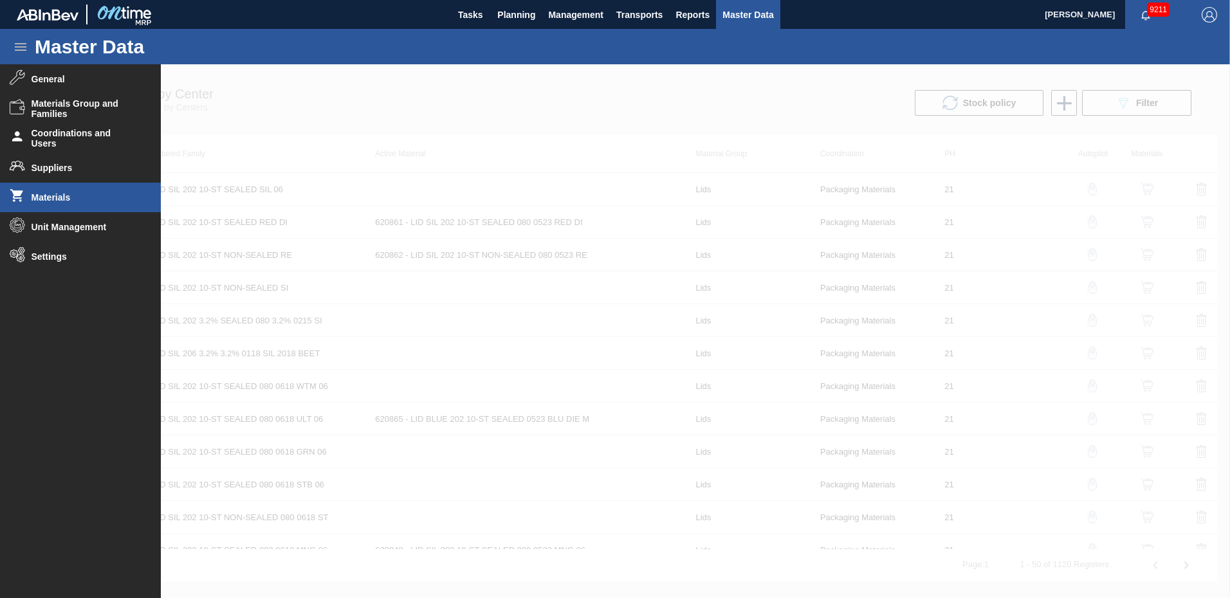
click at [45, 197] on span "Materials" at bounding box center [85, 197] width 106 height 10
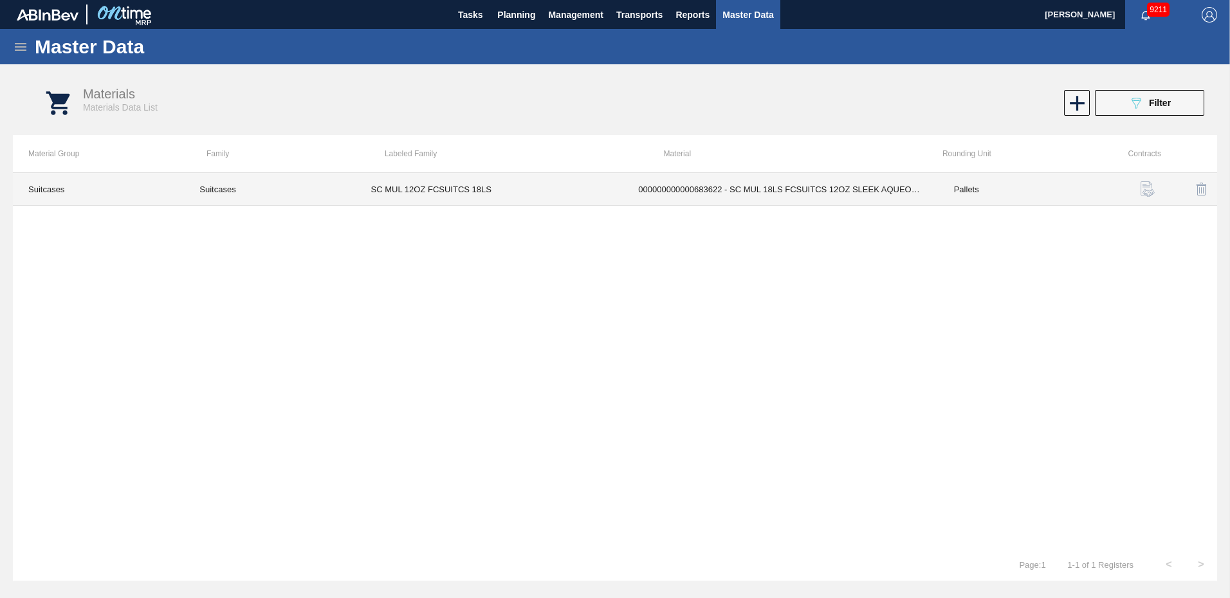
click at [795, 185] on td "000000000000683622 - SC MUL 18LS FCSUITCS 12OZ SLEEK AQUEOUS" at bounding box center [780, 189] width 315 height 33
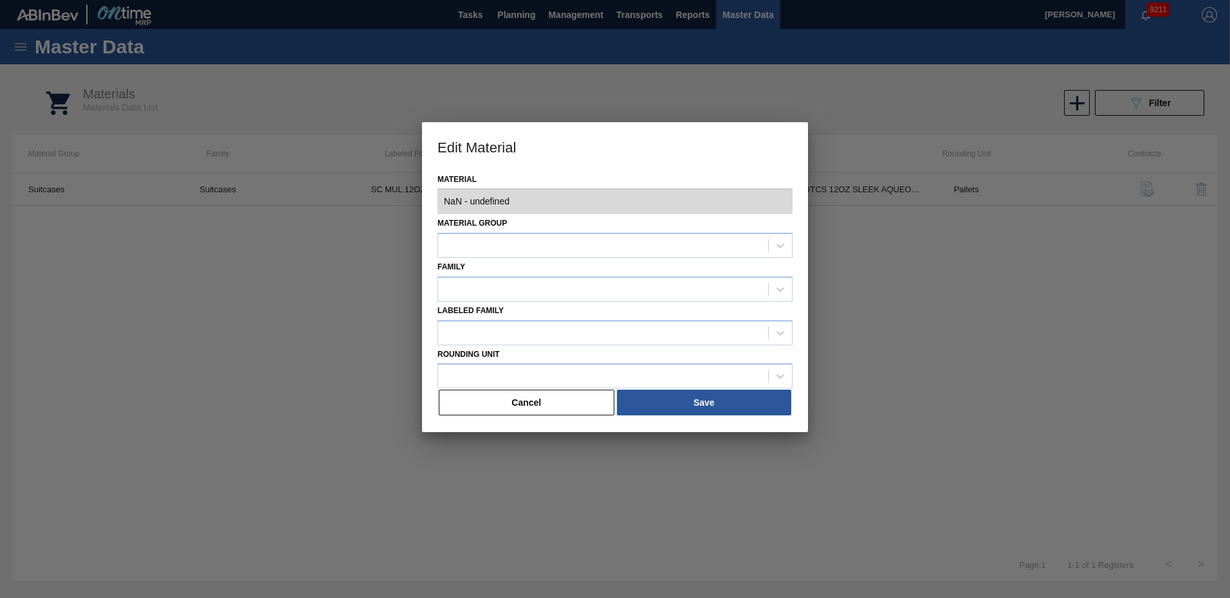
type input "683622 - 000000000000683622 - SC MUL 18LS FCSUITCS 12OZ SLEEK AQUEOUS"
click at [1091, 349] on div at bounding box center [615, 299] width 1230 height 598
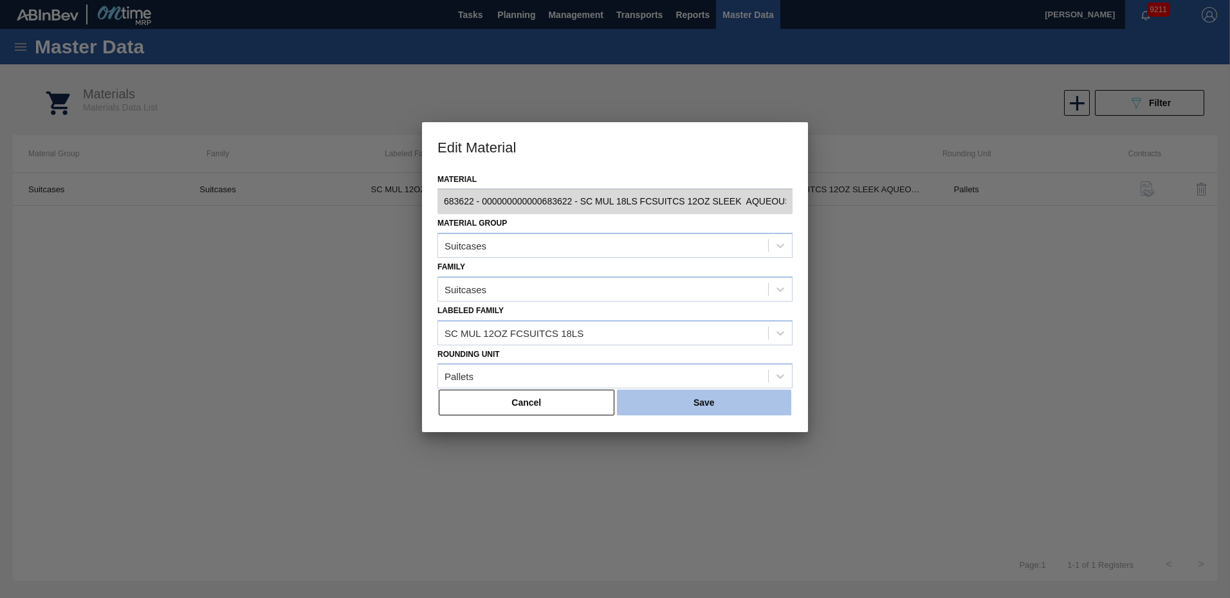
click at [698, 398] on button "Save" at bounding box center [704, 403] width 174 height 26
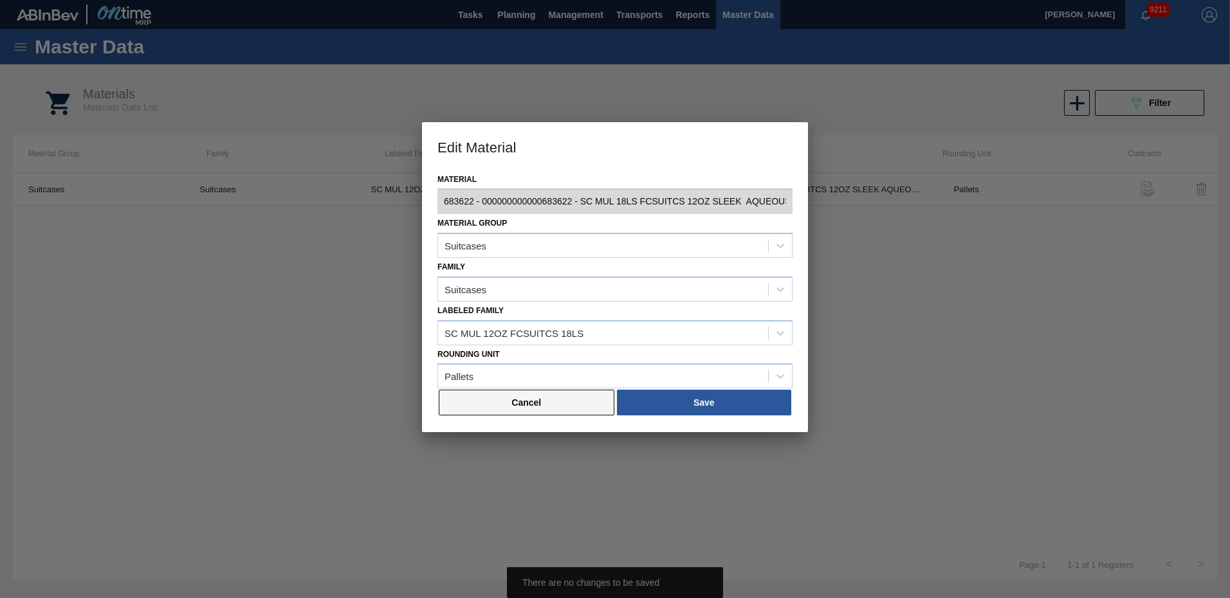
click at [544, 391] on button "Cancel" at bounding box center [527, 403] width 176 height 26
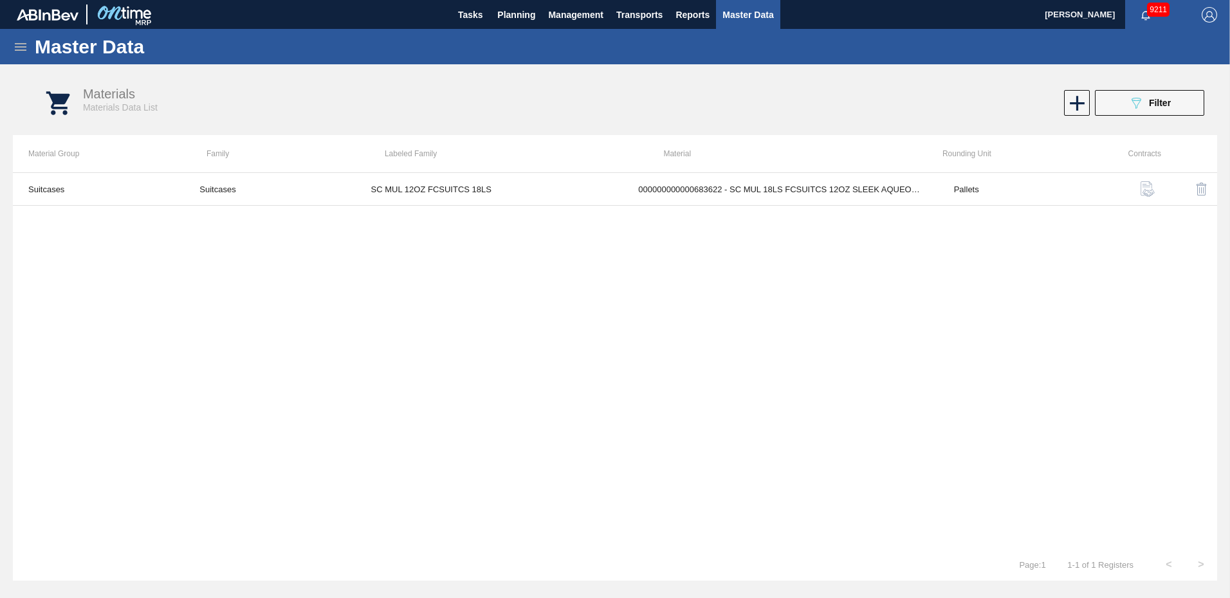
drag, startPoint x: 342, startPoint y: 320, endPoint x: 347, endPoint y: 306, distance: 14.5
click at [343, 318] on div "Suitcases Suitcases SC MUL 12OZ FCSUITCS 18LS 000000000000683622 - SC MUL 18LS …" at bounding box center [615, 360] width 1205 height 376
click at [28, 44] on div "Master Data" at bounding box center [615, 46] width 1230 height 35
click at [20, 46] on icon at bounding box center [21, 47] width 12 height 8
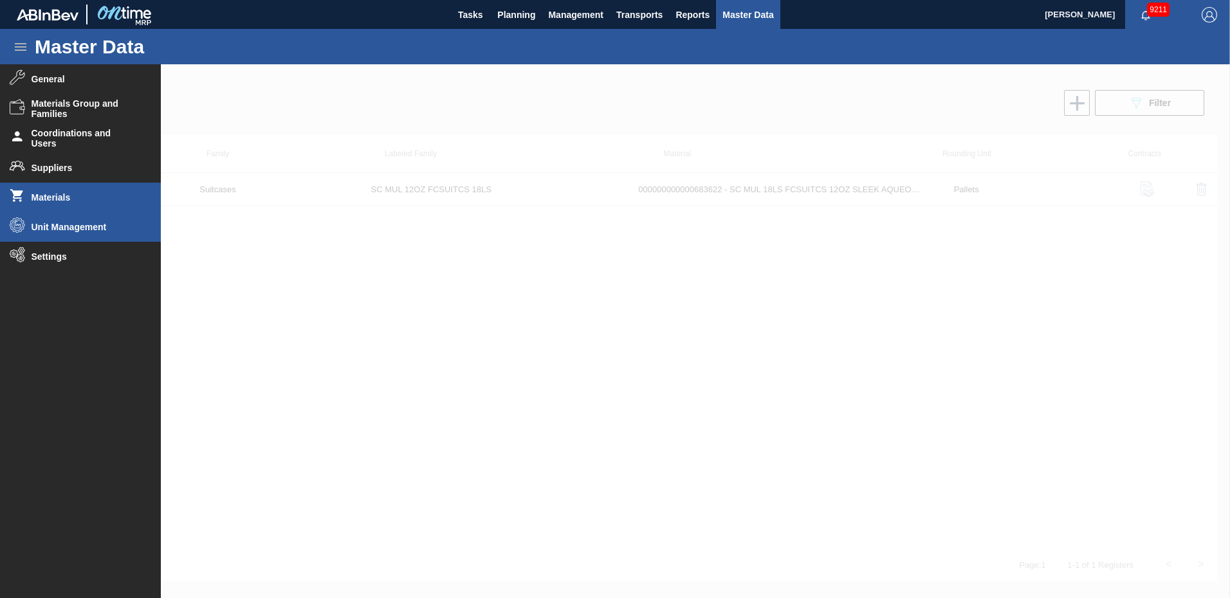
click at [75, 228] on span "Unit Management" at bounding box center [85, 227] width 106 height 10
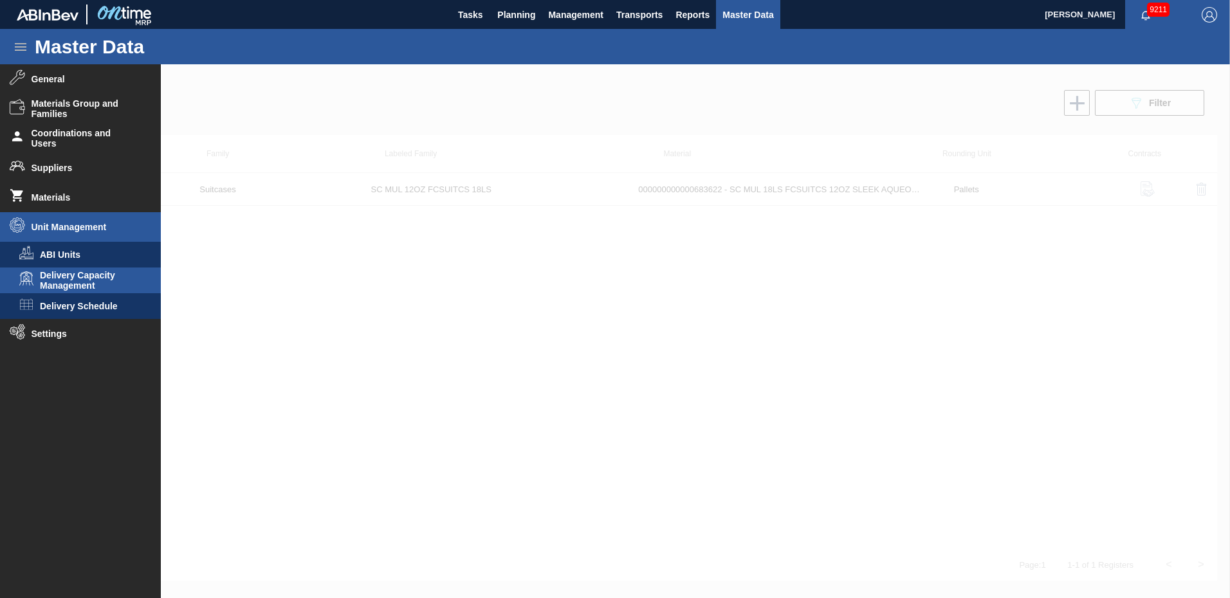
click at [62, 284] on span "Delivery Capacity Management" at bounding box center [89, 280] width 99 height 21
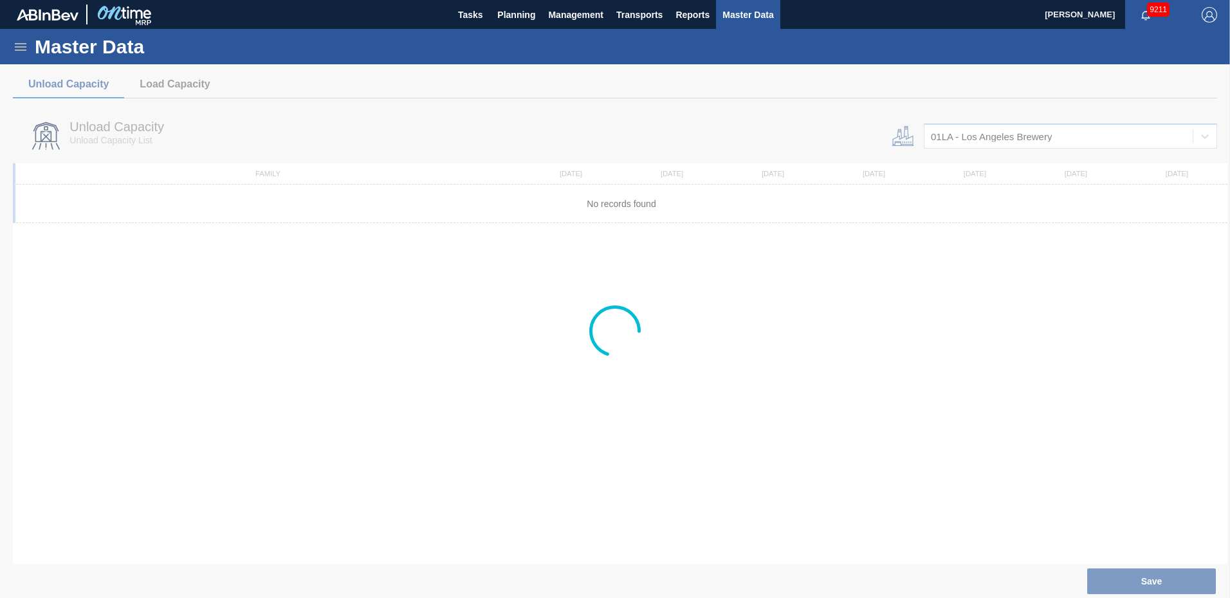
click at [17, 50] on icon at bounding box center [21, 47] width 12 height 8
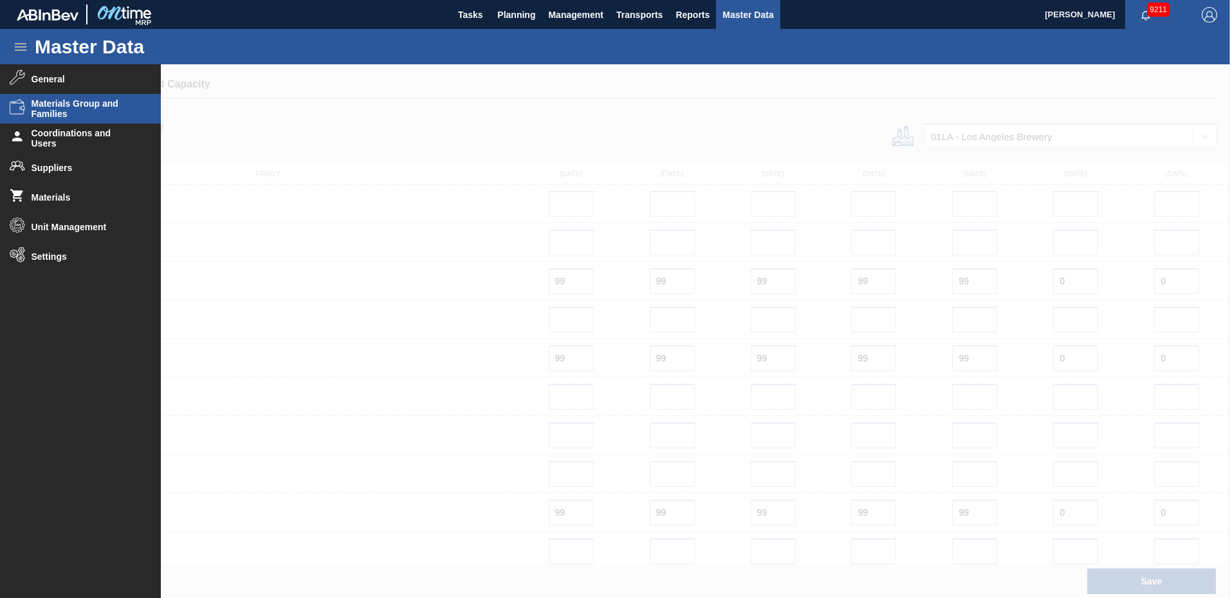
click at [43, 109] on span "Materials Group and Families" at bounding box center [85, 108] width 106 height 21
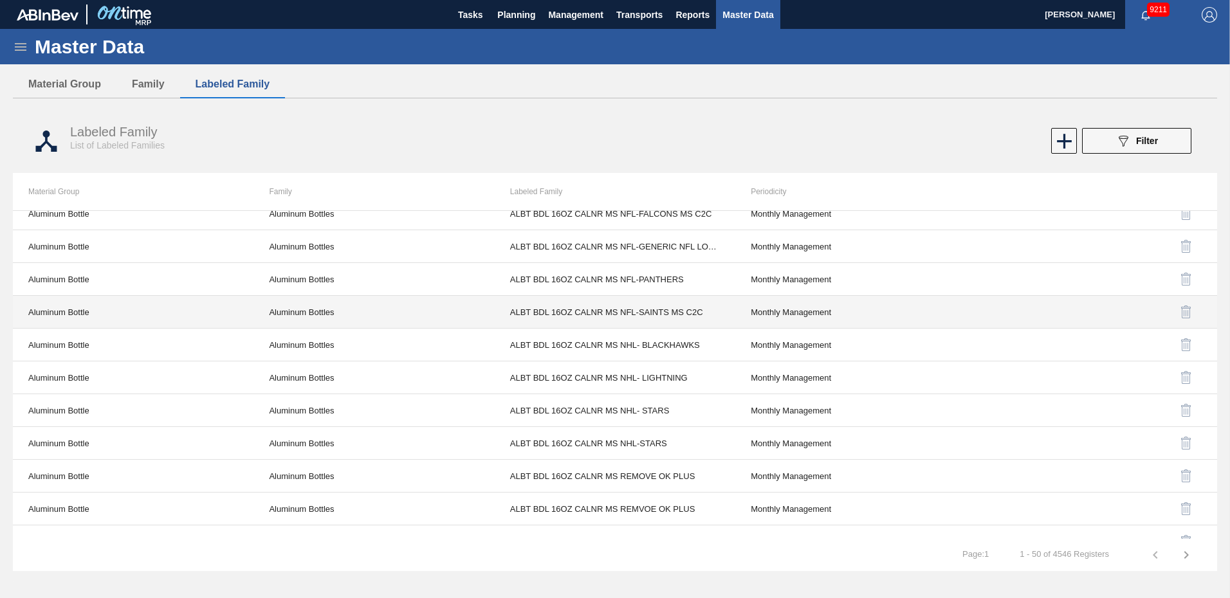
scroll to position [1287, 0]
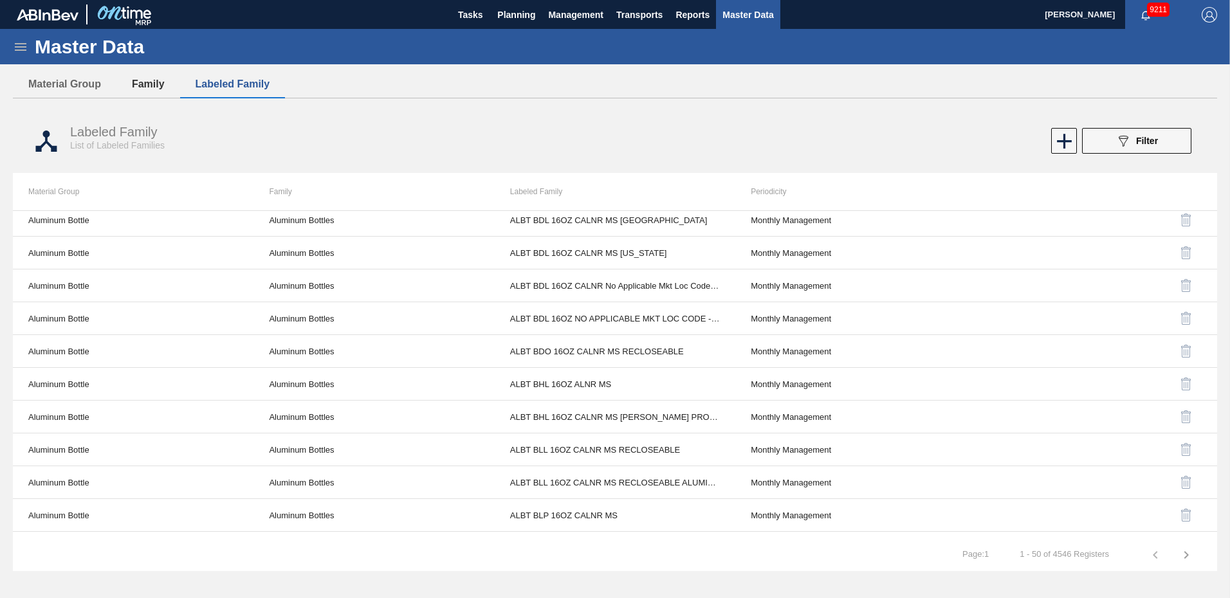
click at [158, 83] on button "Family" at bounding box center [148, 84] width 64 height 27
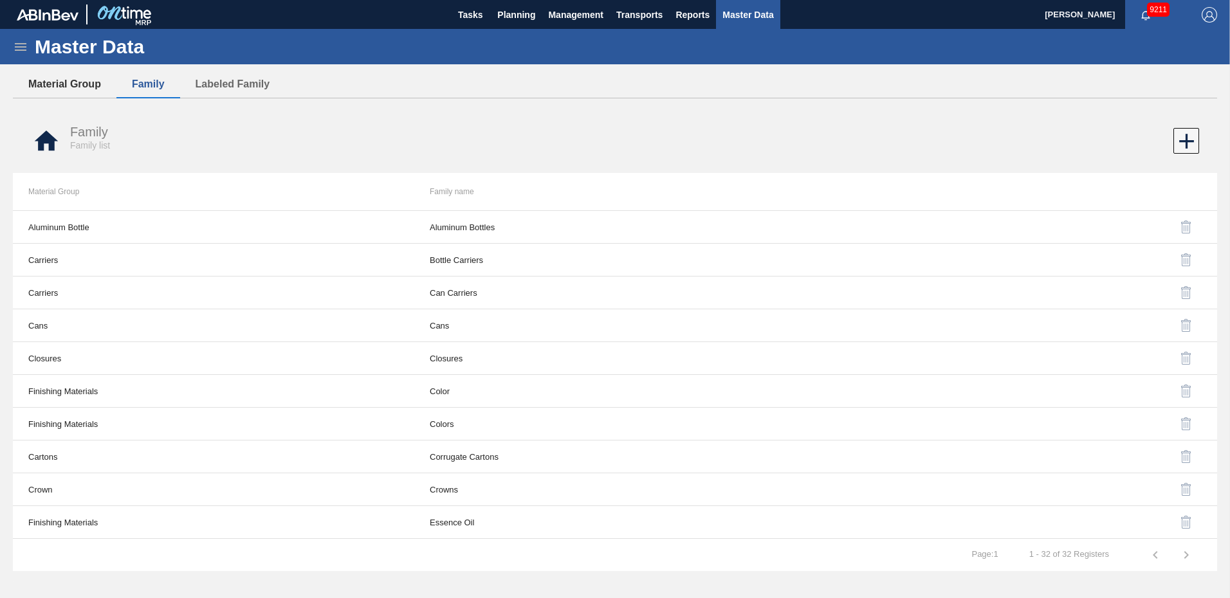
click at [86, 84] on button "Material Group" at bounding box center [65, 84] width 104 height 27
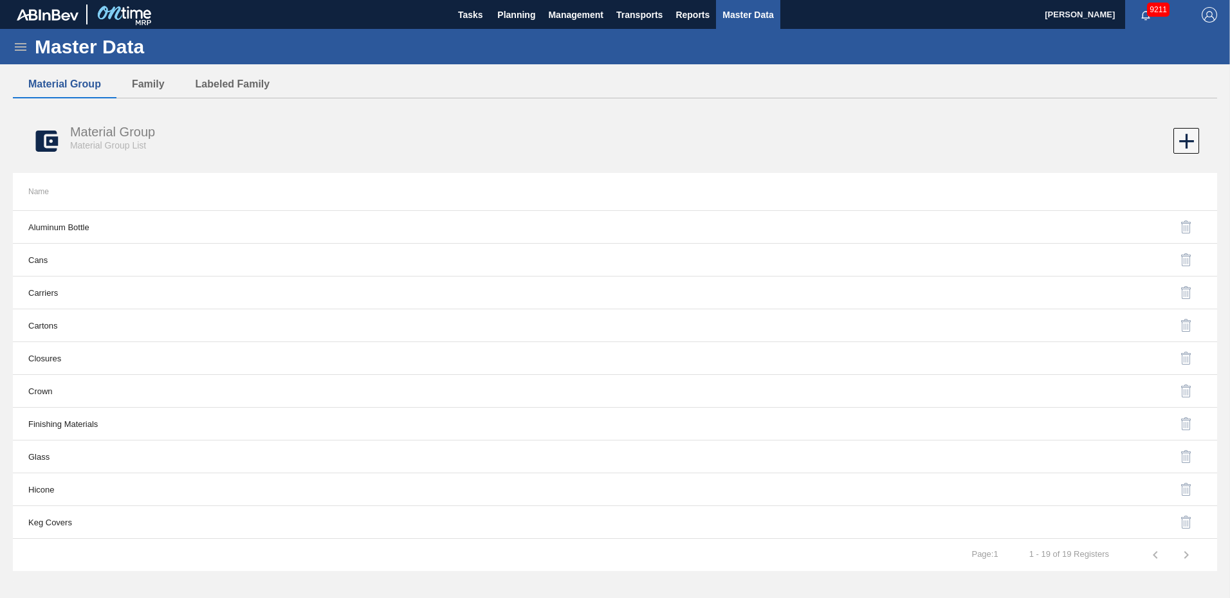
click at [32, 55] on div "Master Data" at bounding box center [615, 46] width 1230 height 35
click at [14, 50] on icon at bounding box center [20, 46] width 15 height 15
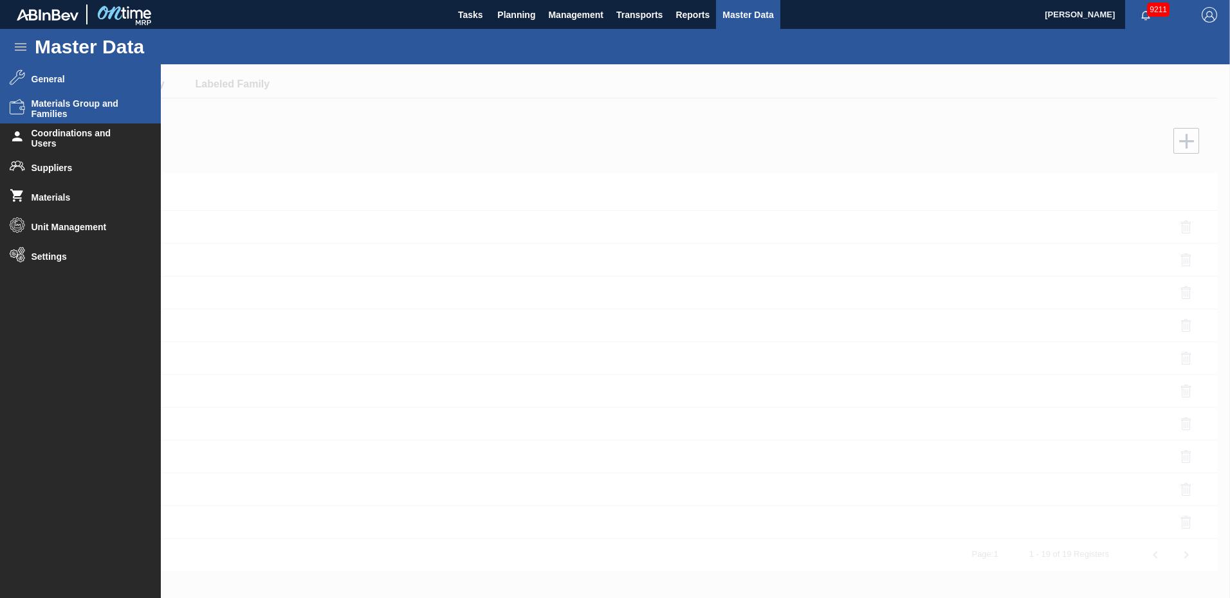
click at [30, 77] on li "General" at bounding box center [80, 79] width 161 height 30
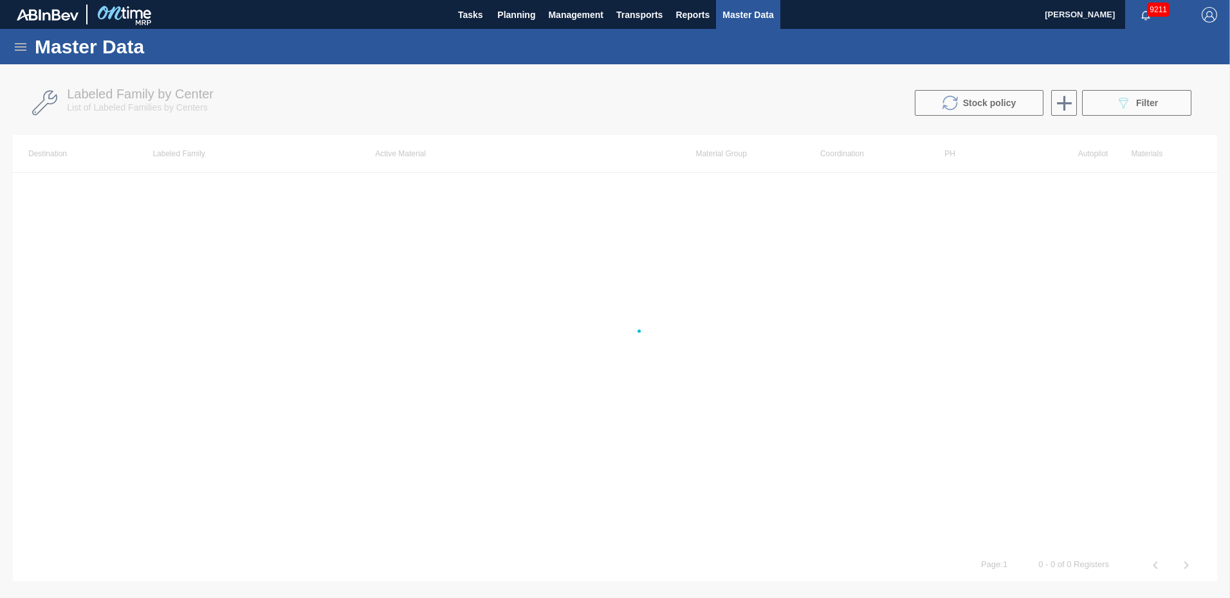
click at [1061, 109] on div at bounding box center [615, 331] width 1230 height 534
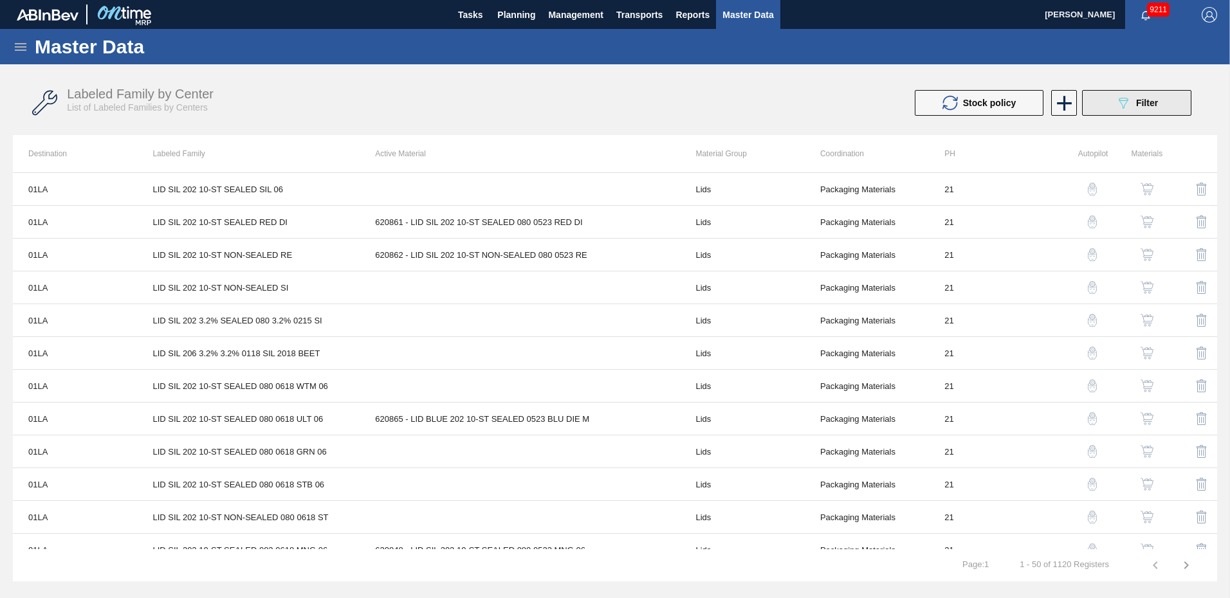
click at [1190, 103] on button "089F7B8B-B2A5-4AFE-B5C0-19BA573D28AC Filter" at bounding box center [1136, 103] width 109 height 26
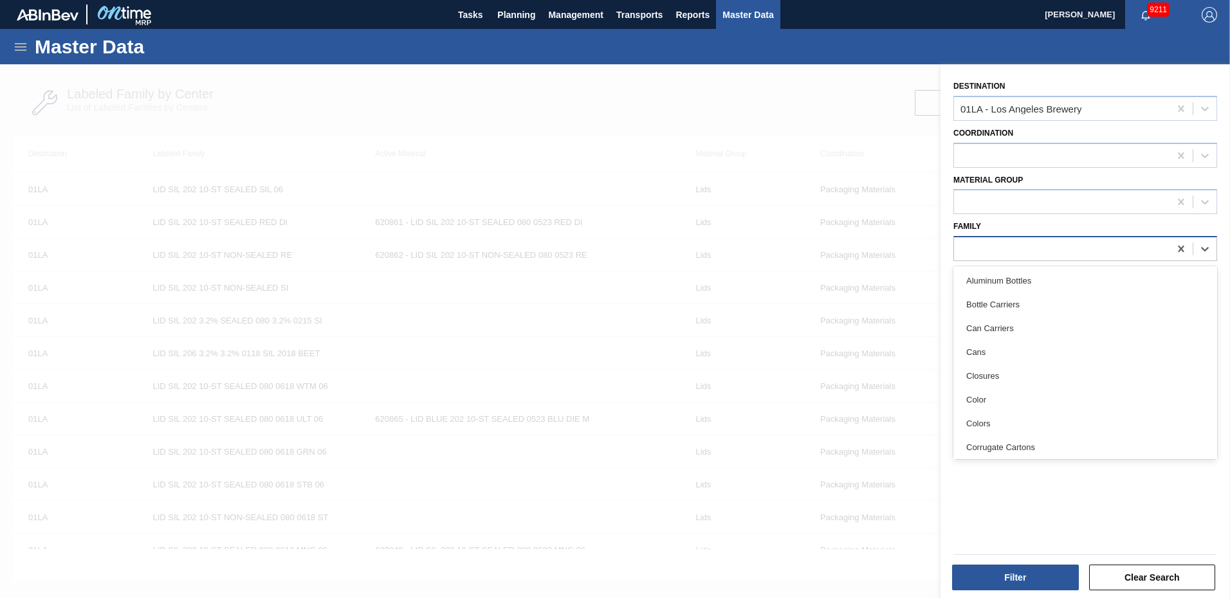
click at [983, 250] on div at bounding box center [1062, 249] width 216 height 19
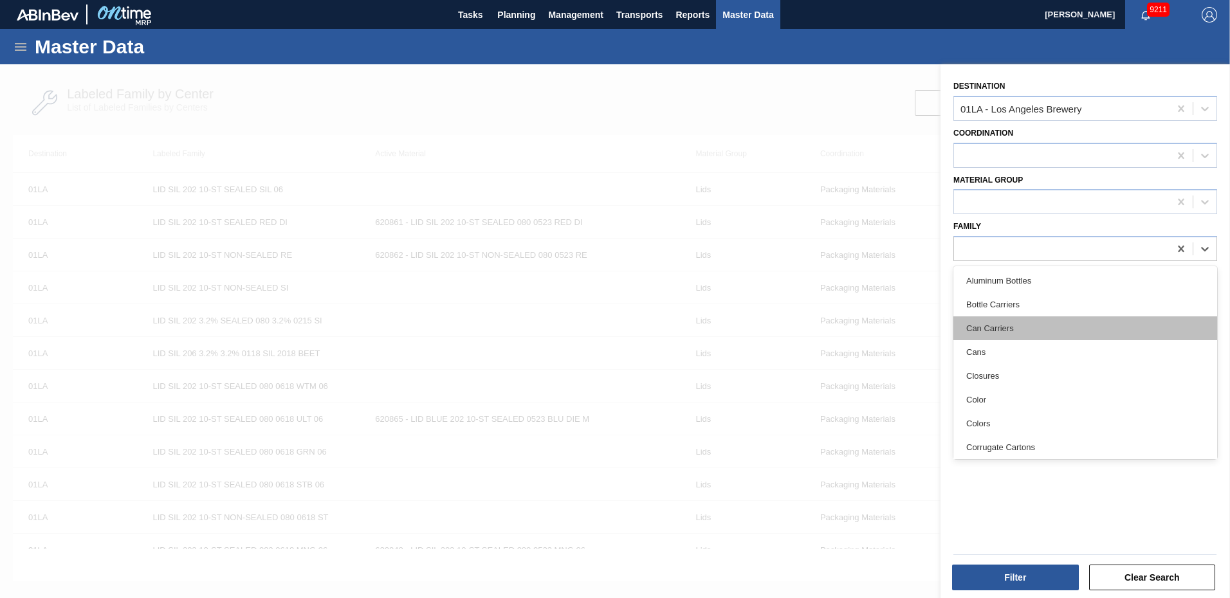
click at [1013, 328] on div "Can Carriers" at bounding box center [1086, 329] width 264 height 24
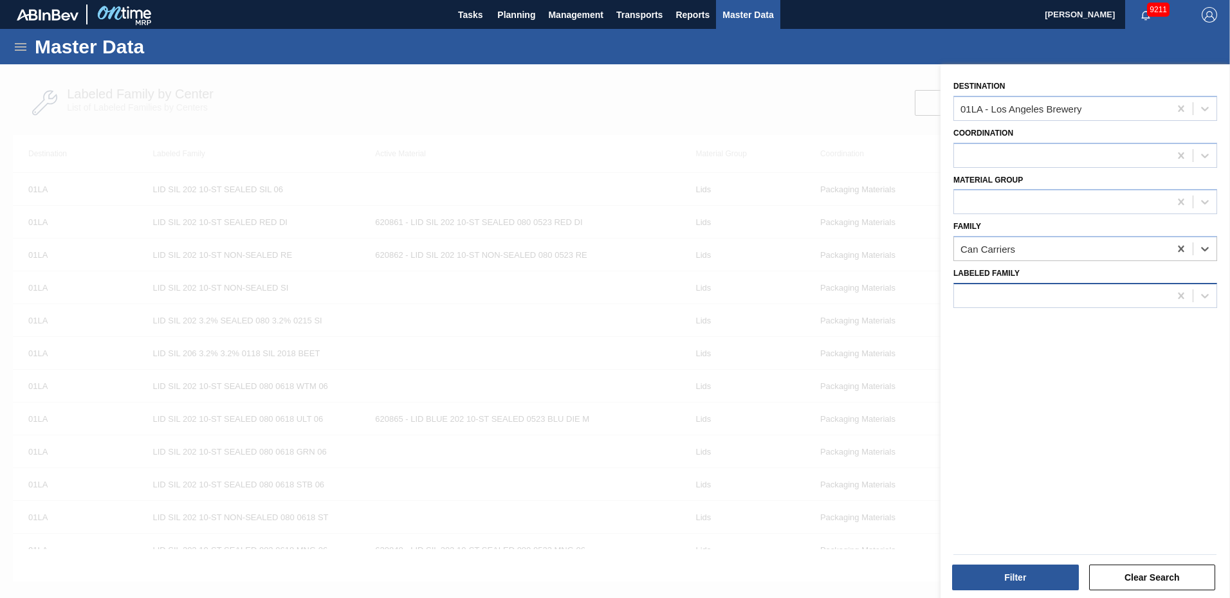
click at [1001, 291] on div at bounding box center [1062, 295] width 216 height 19
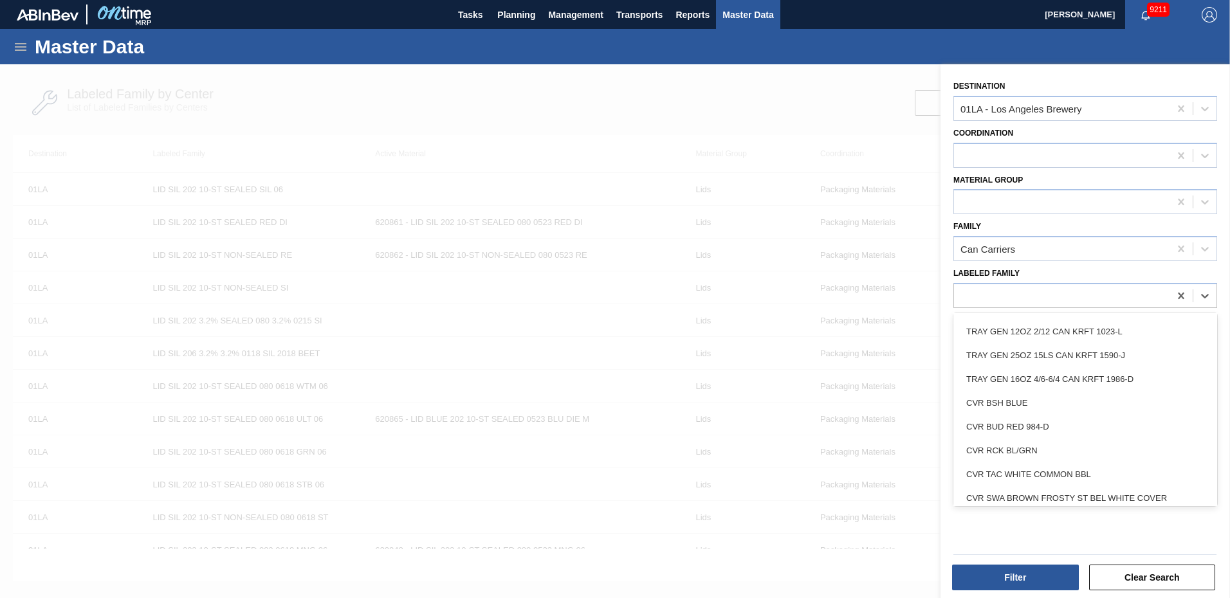
scroll to position [1955, 0]
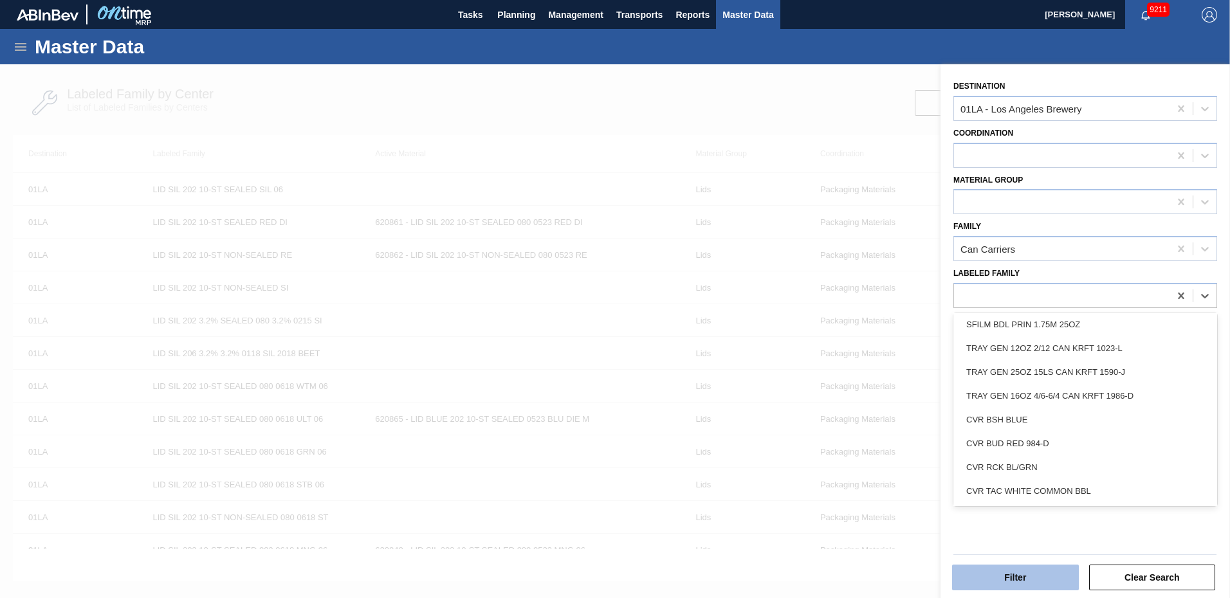
click at [1031, 577] on button "Filter" at bounding box center [1015, 578] width 127 height 26
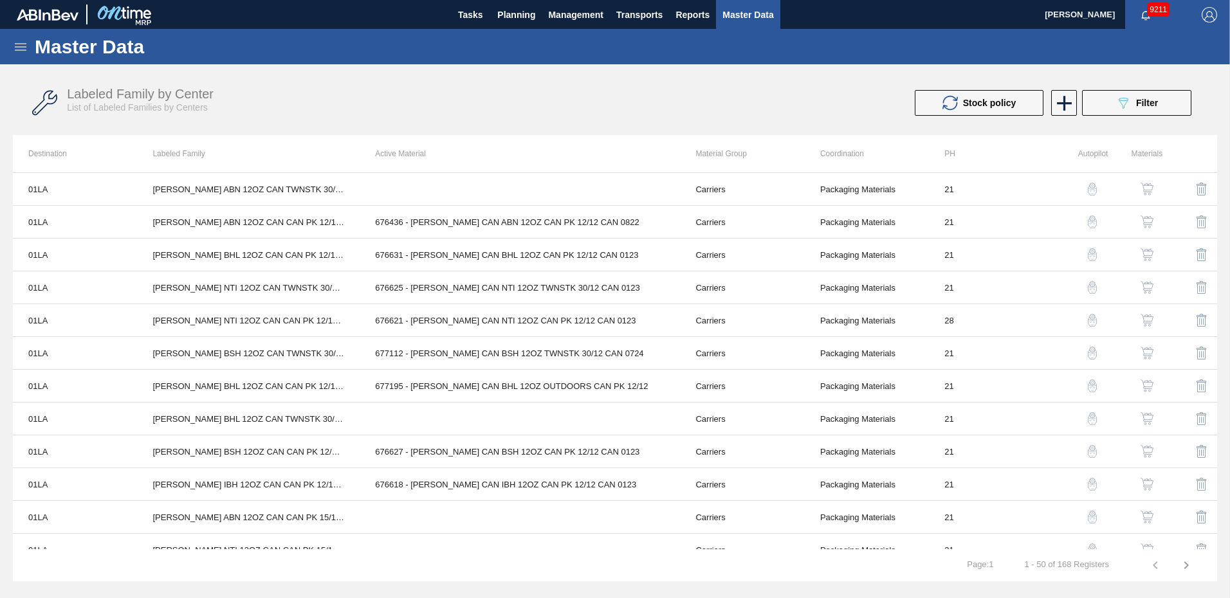
click at [751, 99] on div "Stock policy 089F7B8B-B2A5-4AFE-B5C0-19BA573D28AC Filter" at bounding box center [913, 103] width 570 height 26
click at [1186, 565] on icon "button" at bounding box center [1186, 565] width 15 height 15
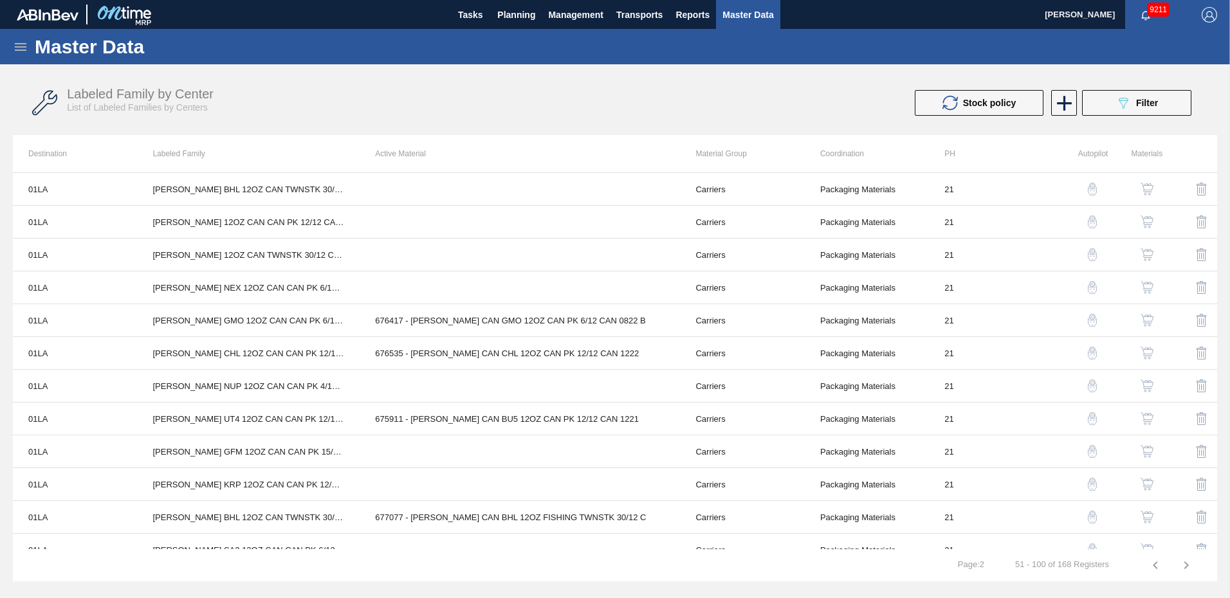
click at [1186, 565] on icon "button" at bounding box center [1186, 565] width 15 height 15
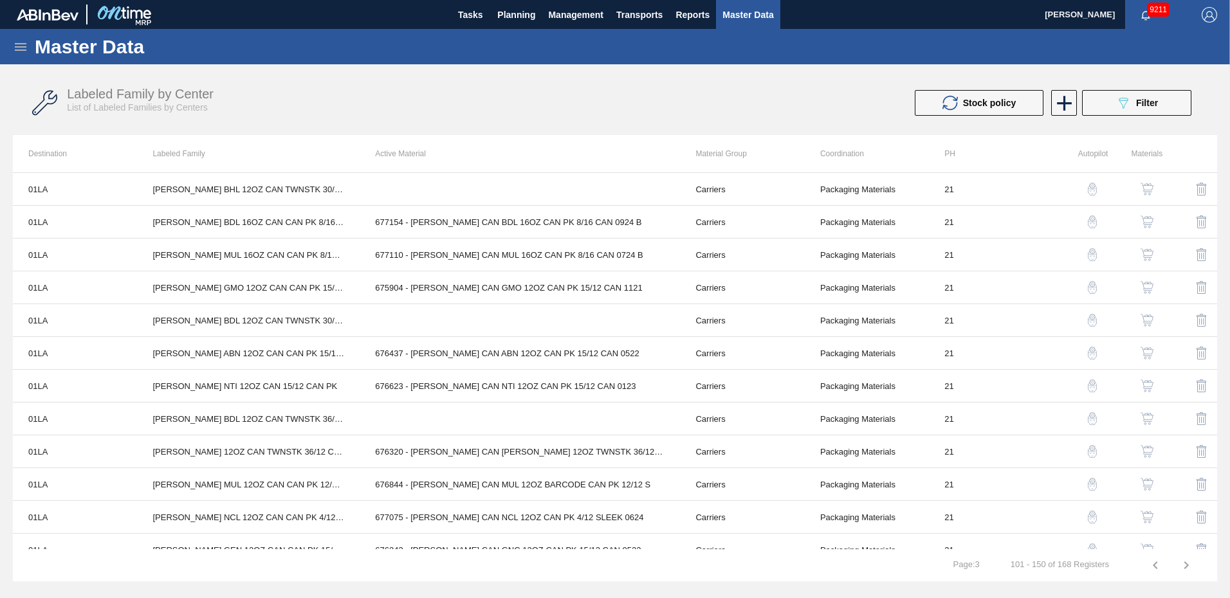
click at [1190, 568] on icon "button" at bounding box center [1186, 565] width 15 height 15
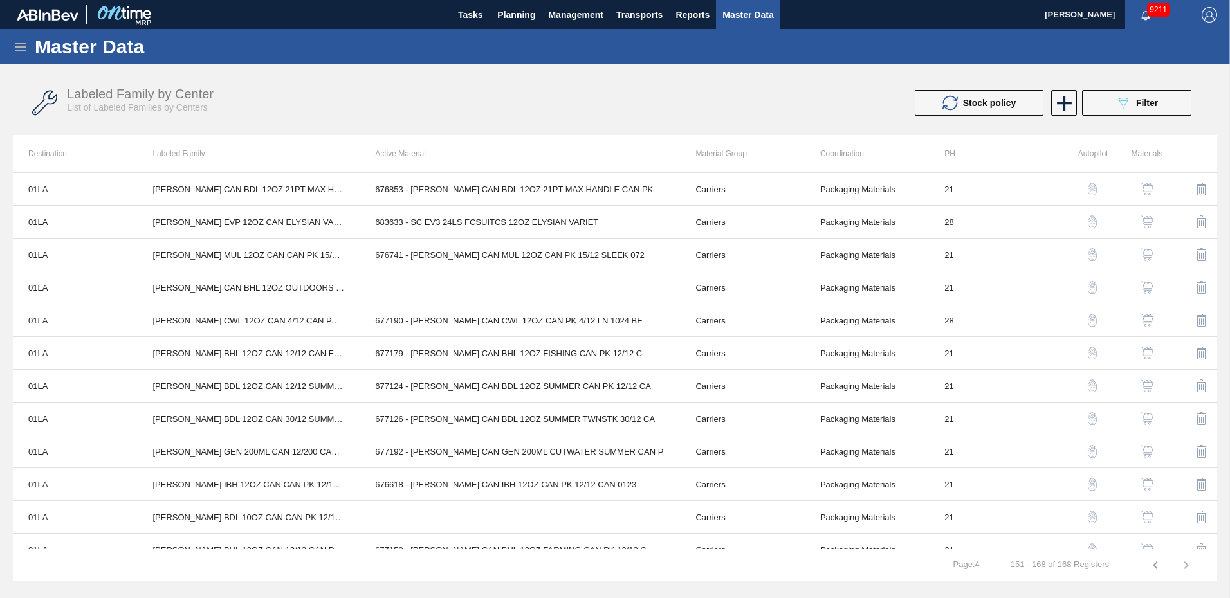
scroll to position [214, 0]
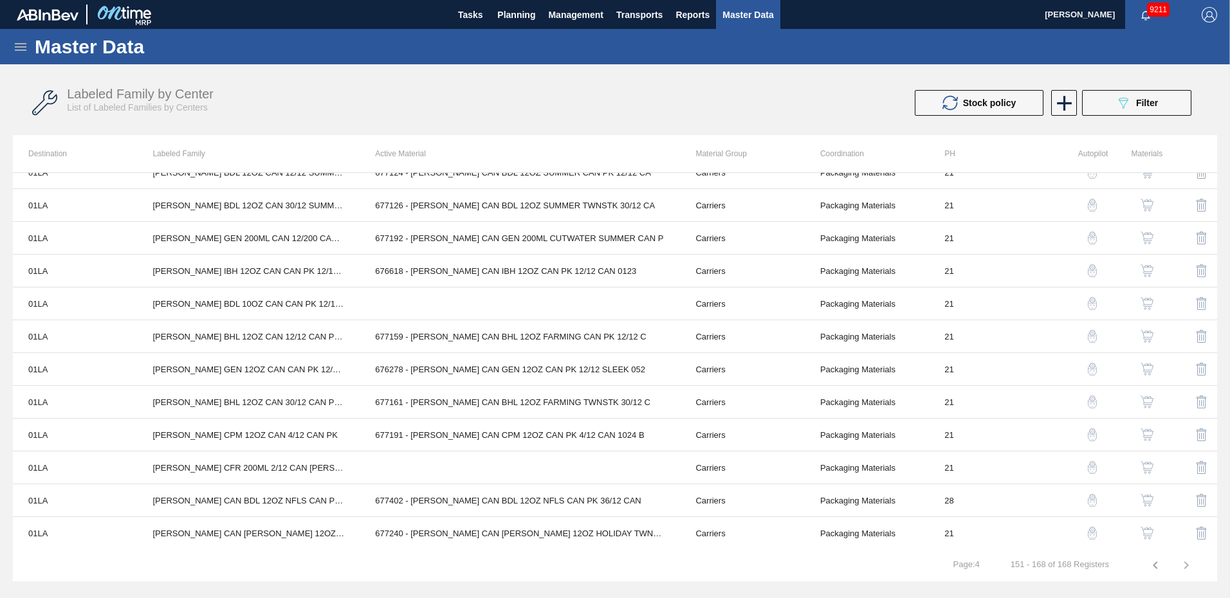
click at [17, 48] on icon at bounding box center [20, 46] width 15 height 15
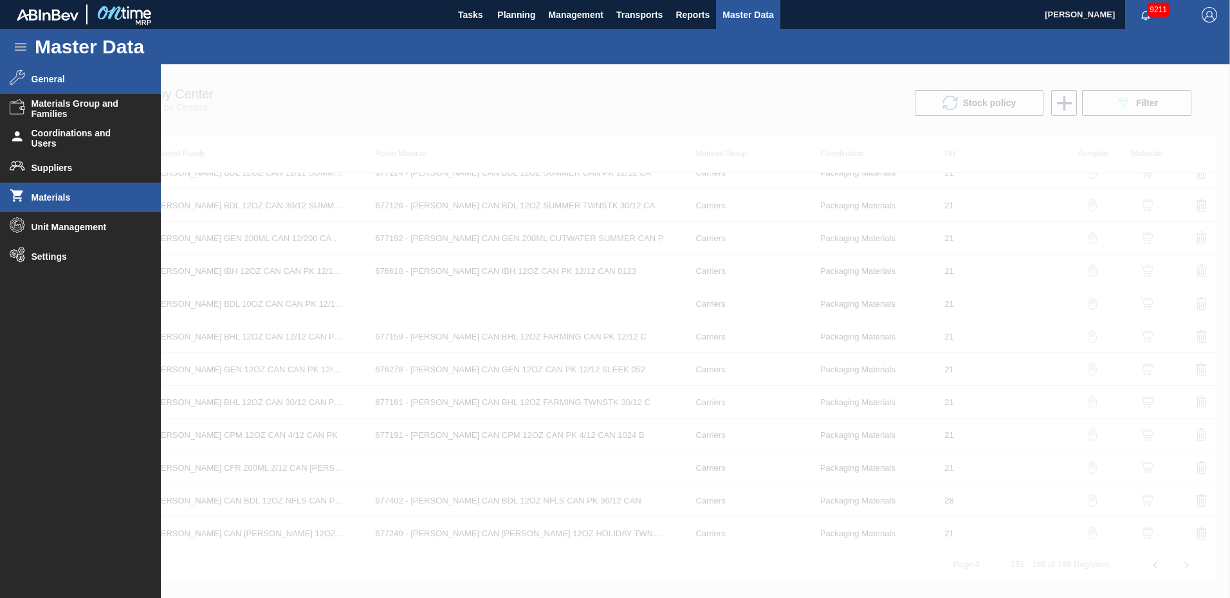
click at [41, 196] on span "Materials" at bounding box center [85, 197] width 106 height 10
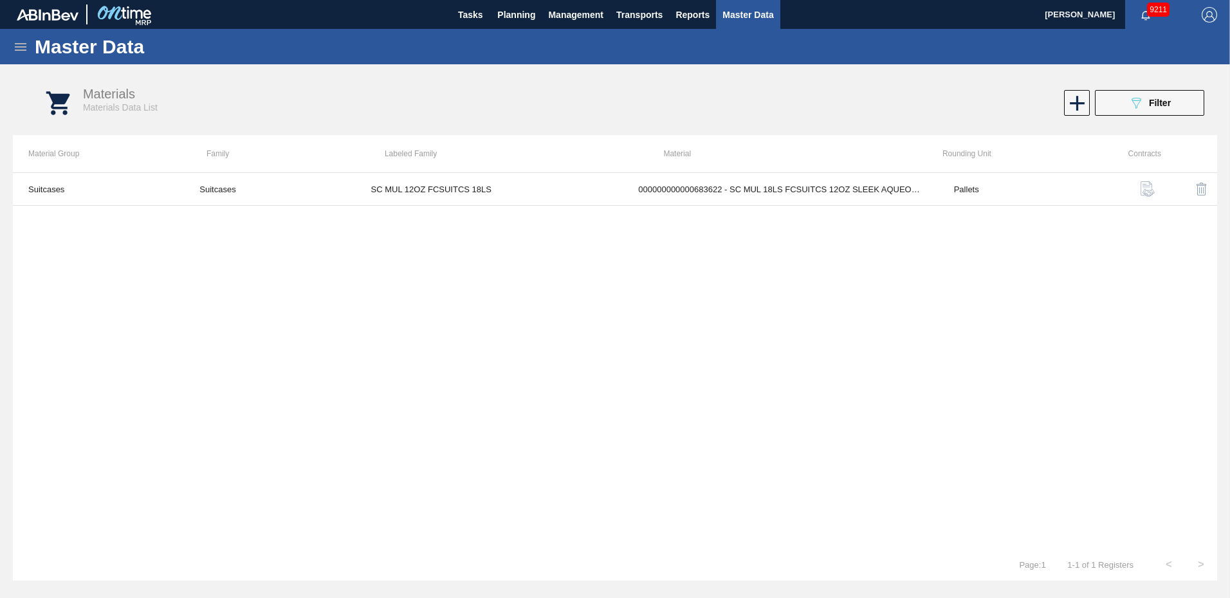
click at [412, 250] on div "Suitcases Suitcases SC MUL 12OZ FCSUITCS 18LS 000000000000683622 - SC MUL 18LS …" at bounding box center [615, 360] width 1205 height 376
click at [22, 41] on div "Master Data" at bounding box center [615, 46] width 1230 height 35
click at [15, 53] on icon at bounding box center [20, 46] width 15 height 15
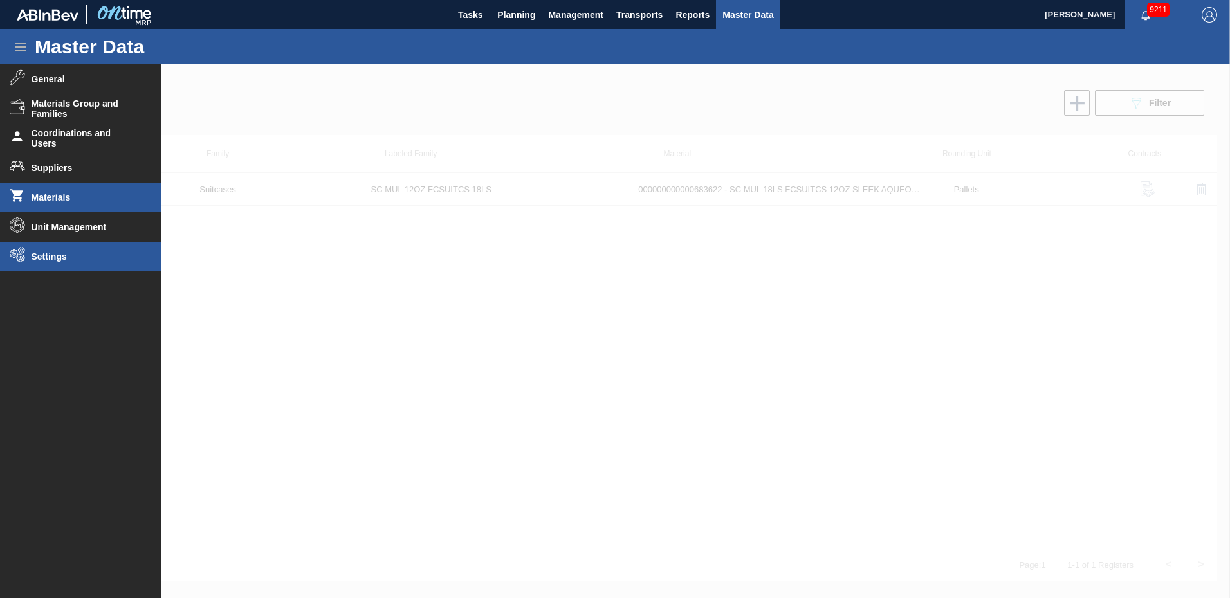
click at [48, 258] on span "Settings" at bounding box center [85, 257] width 106 height 10
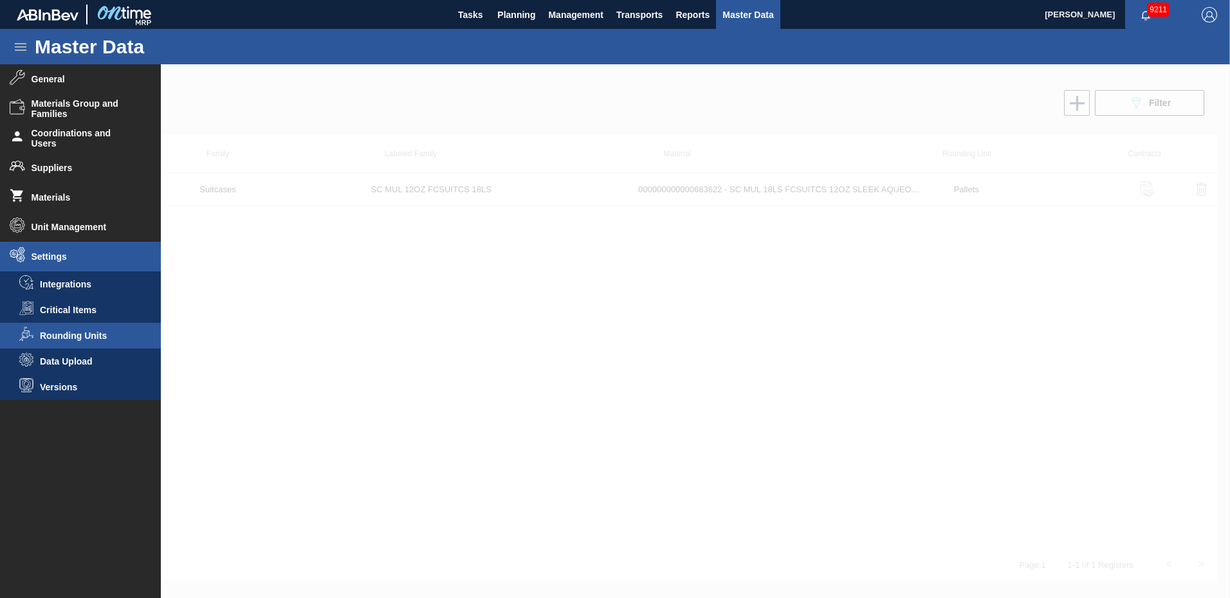
click at [74, 333] on span "Rounding Units" at bounding box center [89, 336] width 99 height 10
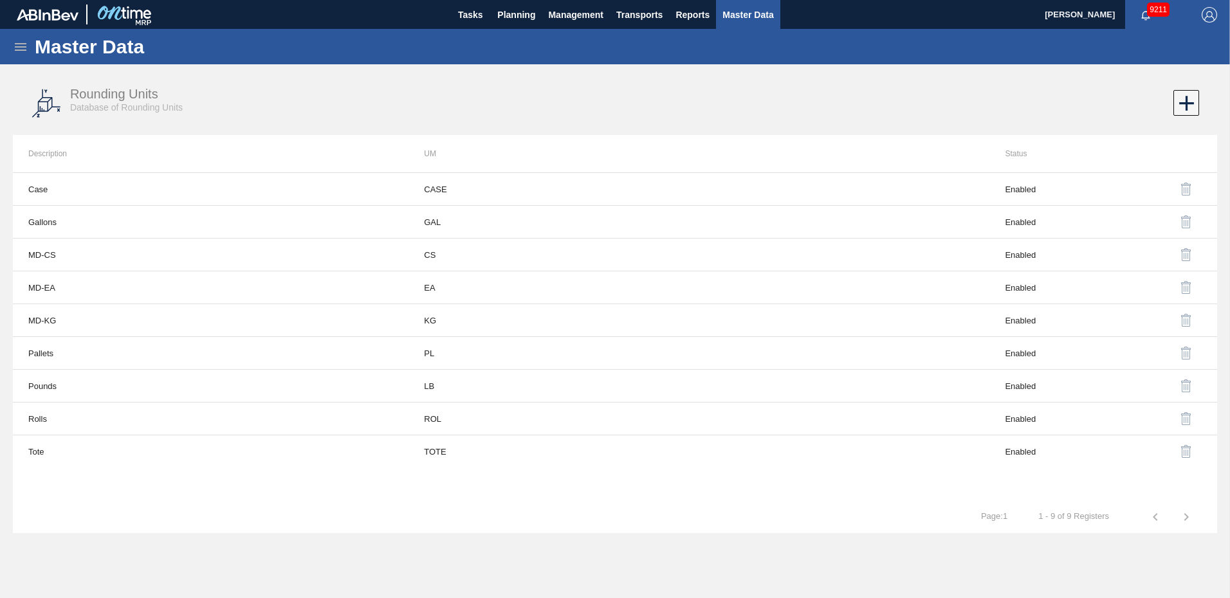
click at [20, 42] on icon at bounding box center [20, 46] width 15 height 15
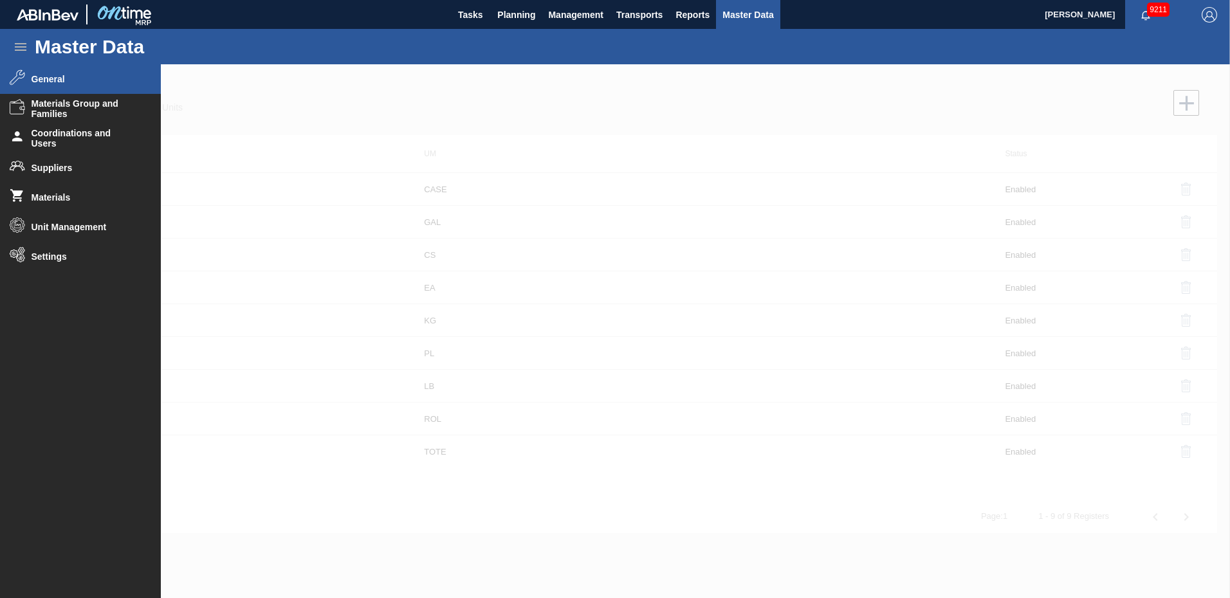
click at [44, 76] on span "General" at bounding box center [85, 79] width 106 height 10
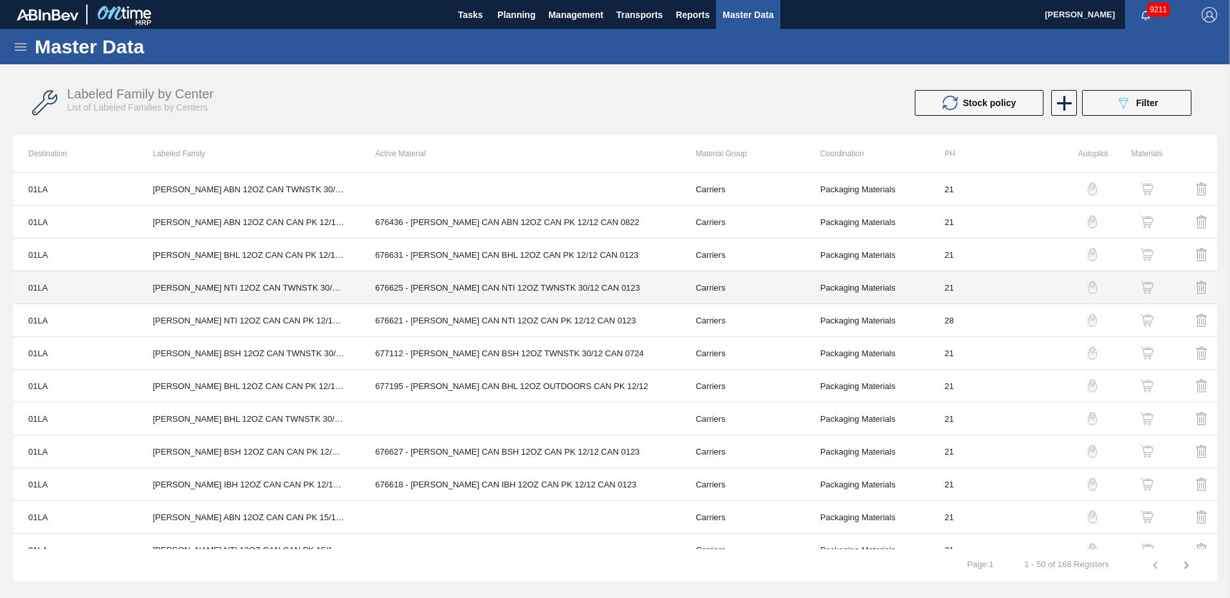
click at [416, 290] on td "676625 - CARR CAN NTI 12OZ TWNSTK 30/12 CAN 0123" at bounding box center [520, 288] width 320 height 33
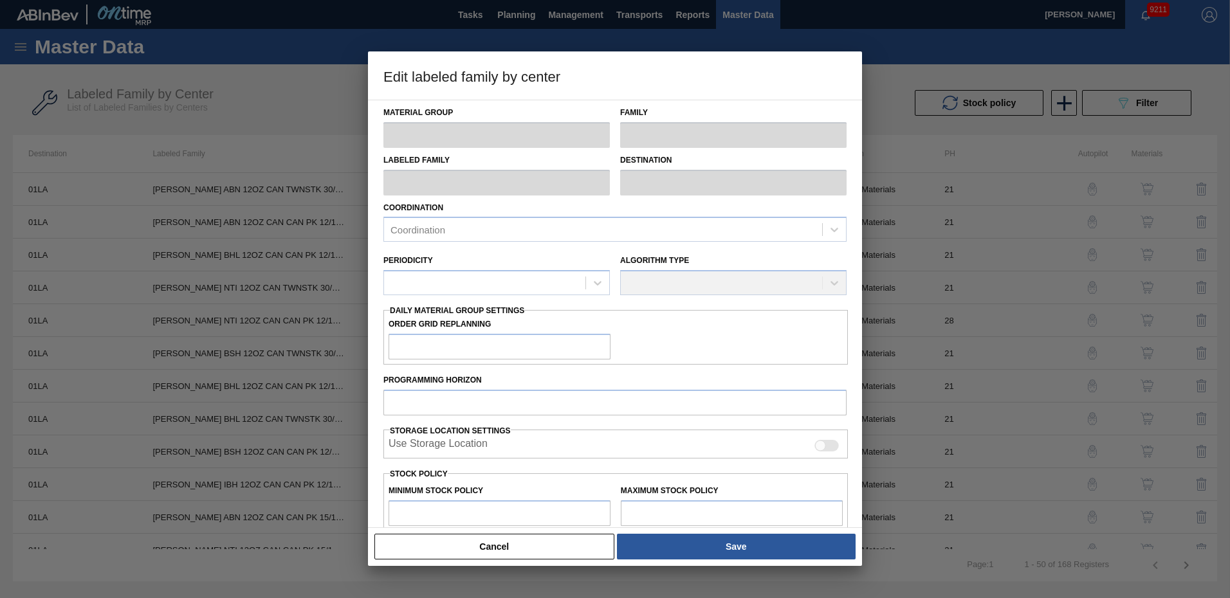
type input "Carriers"
type input "Can Carriers"
type input "CARR NTI 12OZ CAN TWNSTK 30/12 CAN"
type input "01LA - Los Angeles Brewery"
type input "21"
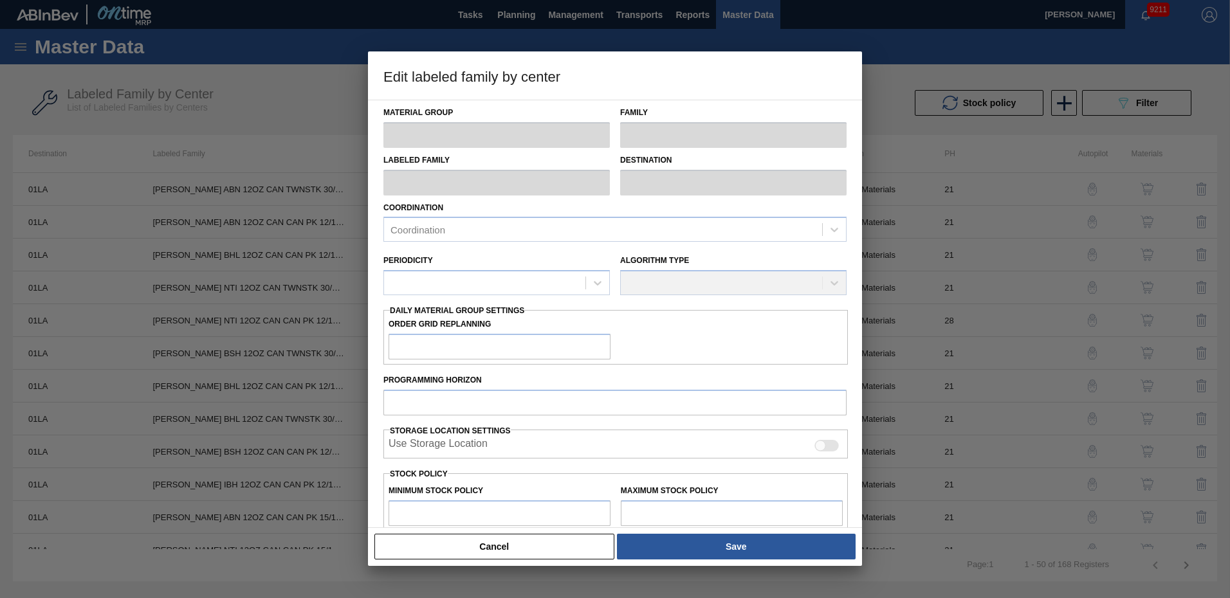
type input "6,400"
type input "34,394"
type input "0"
type input "6,400"
checkbox input "true"
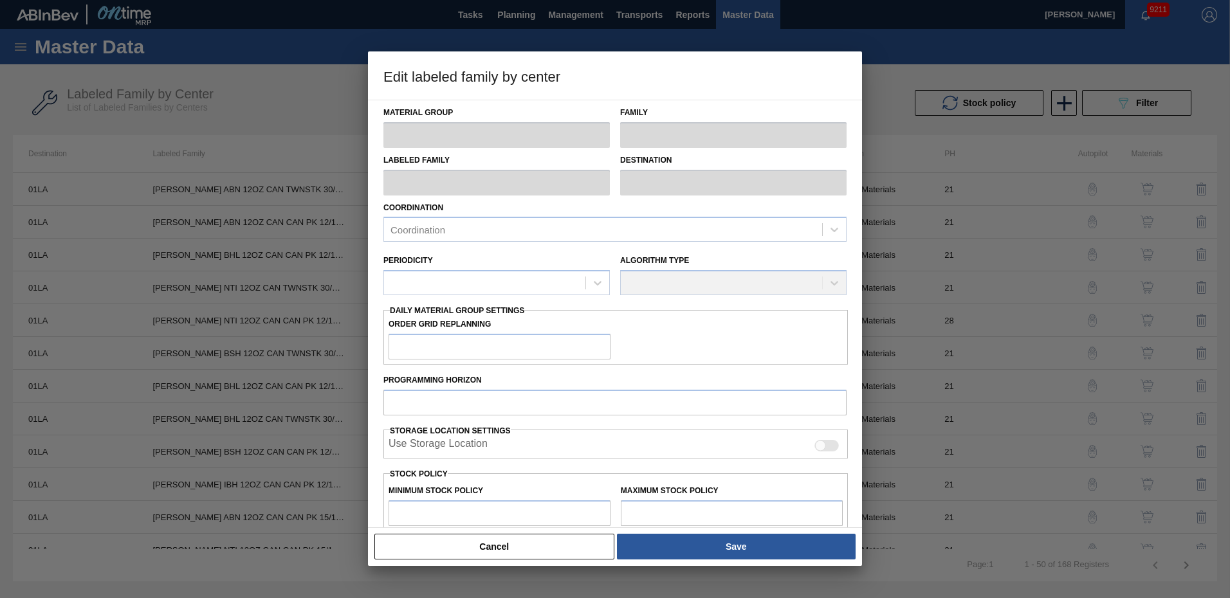
checkbox input "true"
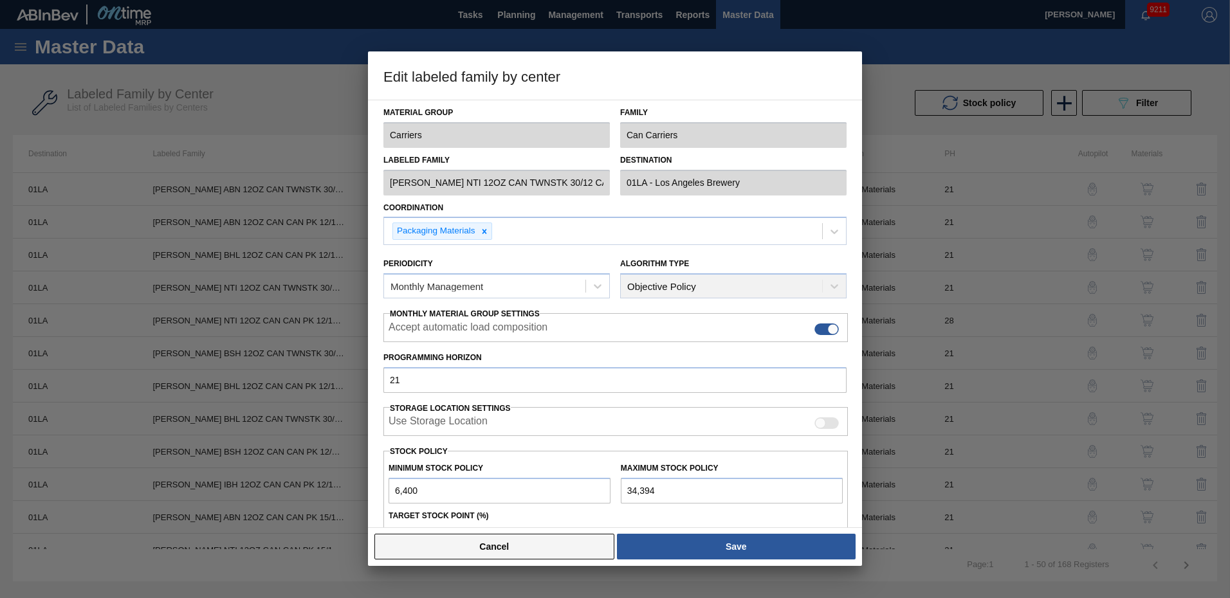
click at [510, 545] on button "Cancel" at bounding box center [494, 547] width 240 height 26
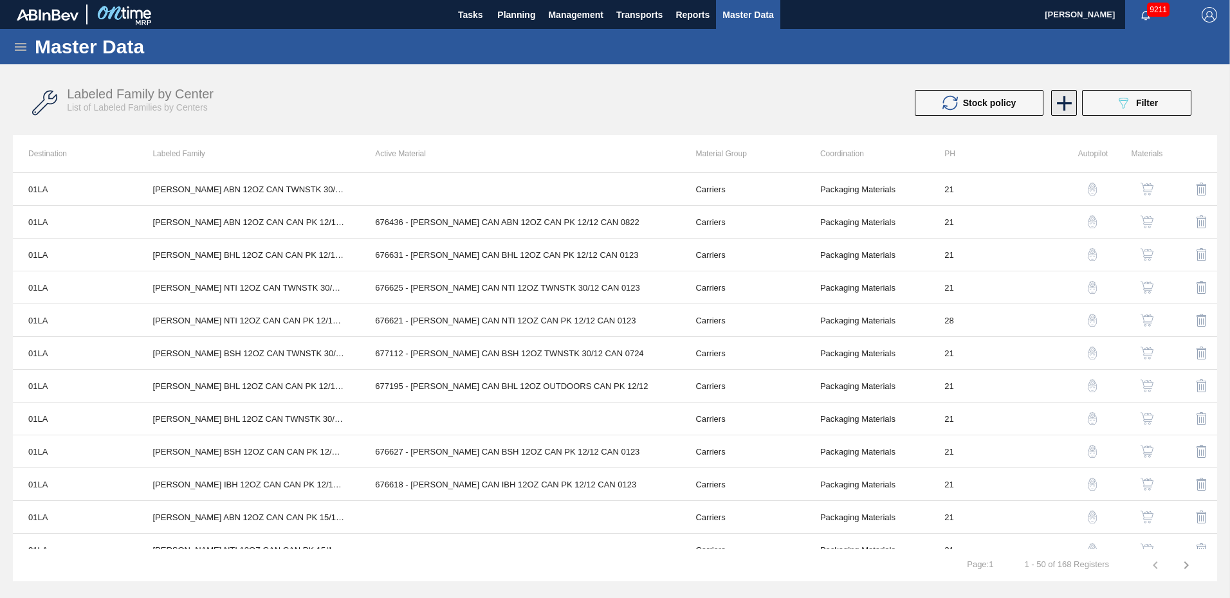
click at [1062, 99] on icon at bounding box center [1064, 103] width 25 height 25
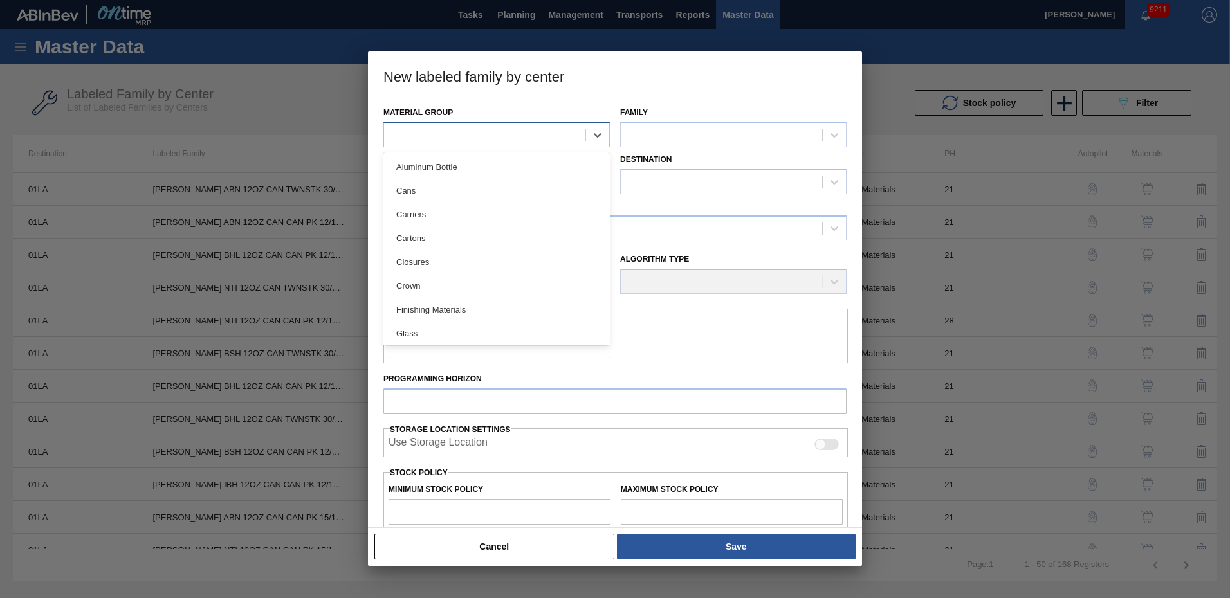
click at [458, 134] on div at bounding box center [484, 134] width 201 height 19
drag, startPoint x: 415, startPoint y: 217, endPoint x: 495, endPoint y: 201, distance: 82.2
click at [415, 219] on div "Carriers" at bounding box center [496, 215] width 226 height 24
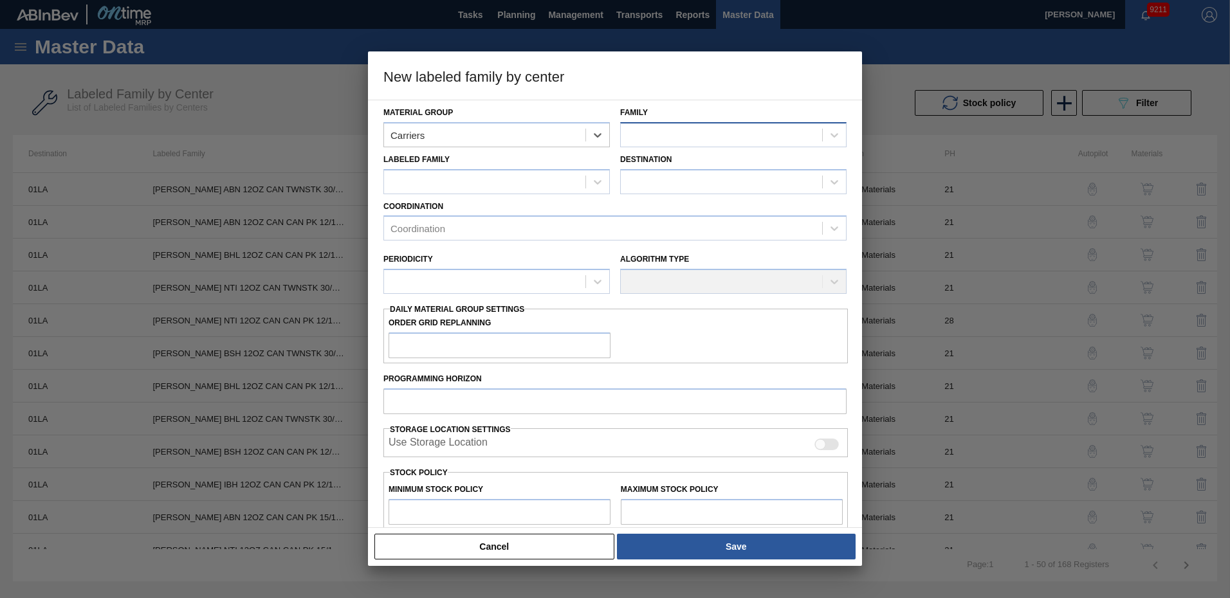
click at [669, 133] on div at bounding box center [721, 134] width 201 height 19
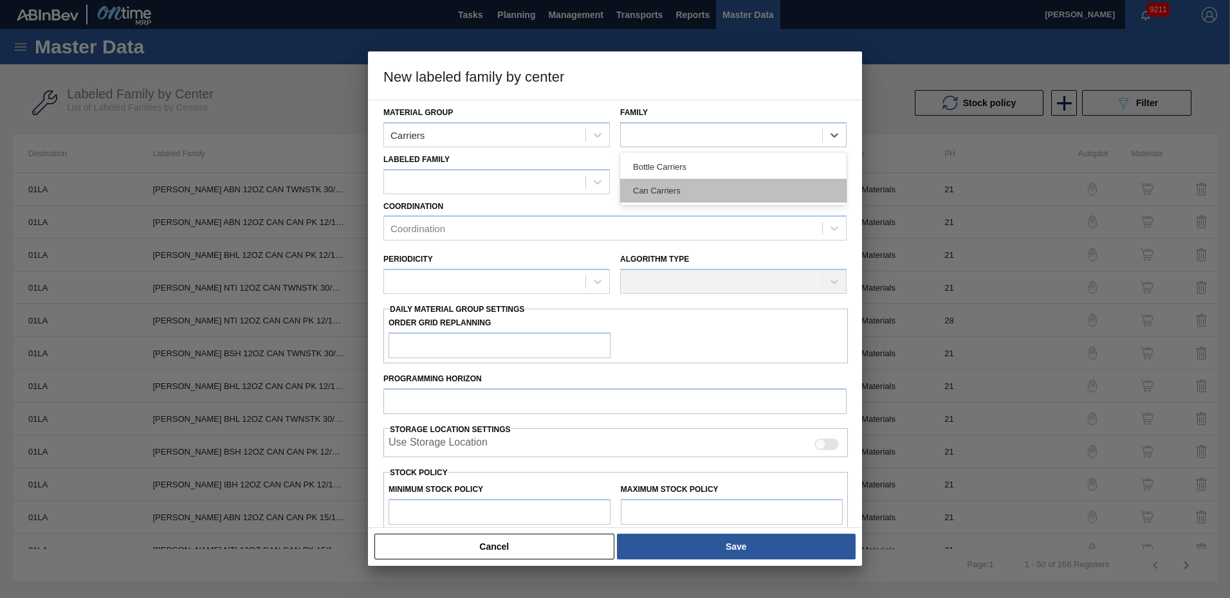
click at [664, 187] on div "Can Carriers" at bounding box center [733, 191] width 226 height 24
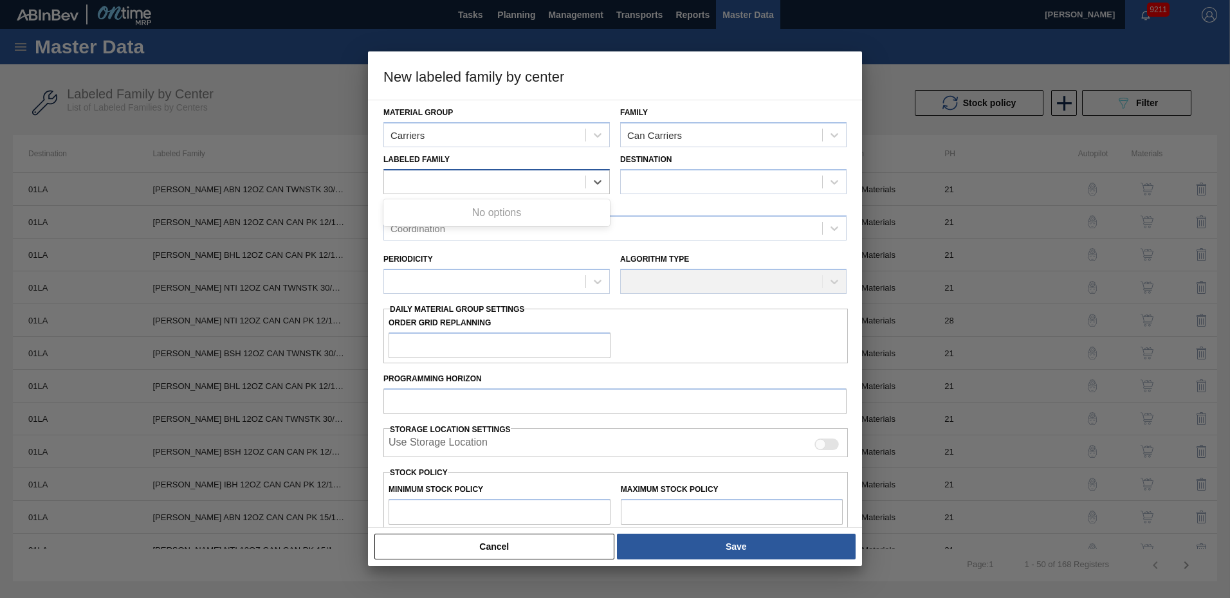
click at [542, 185] on div at bounding box center [484, 181] width 201 height 19
click at [506, 188] on div at bounding box center [484, 181] width 201 height 19
type Family "683622"
click at [737, 189] on div at bounding box center [721, 181] width 201 height 19
click at [508, 226] on div "Coordination" at bounding box center [603, 228] width 438 height 19
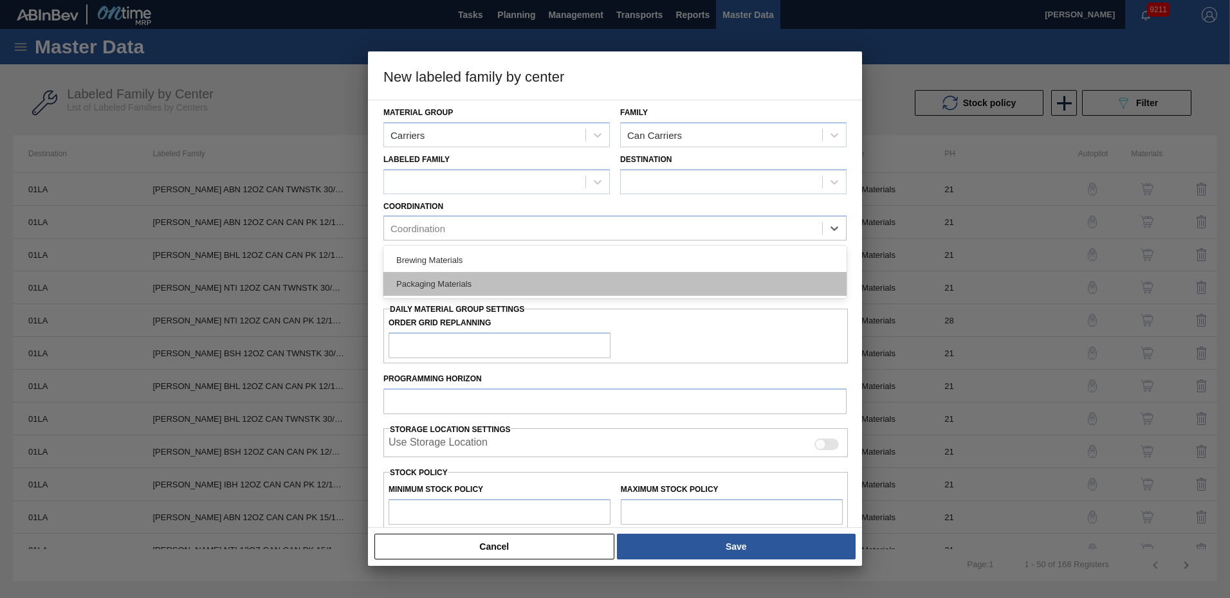
click at [455, 289] on div "Packaging Materials" at bounding box center [614, 284] width 463 height 24
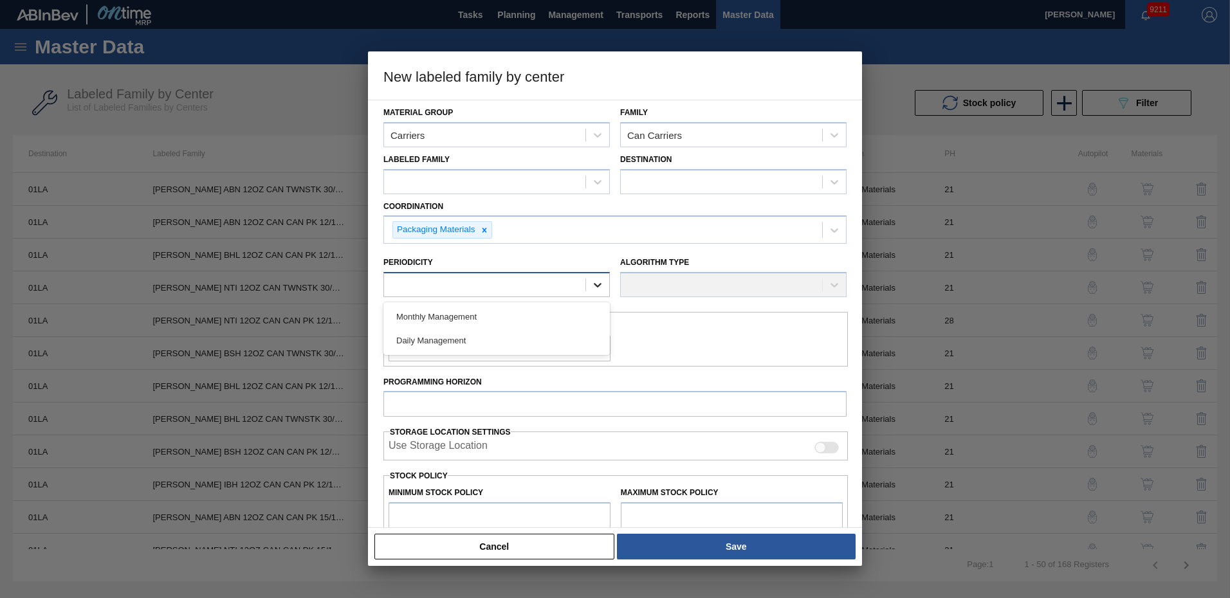
click at [602, 284] on icon at bounding box center [597, 285] width 13 height 13
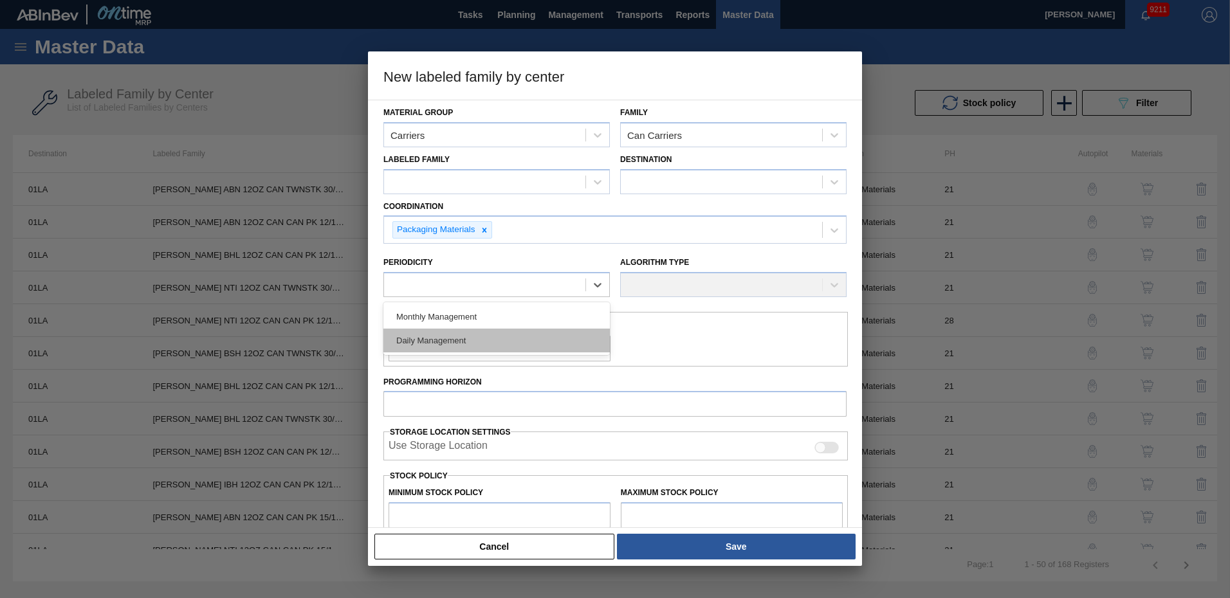
click at [429, 335] on div "Daily Management" at bounding box center [496, 341] width 226 height 24
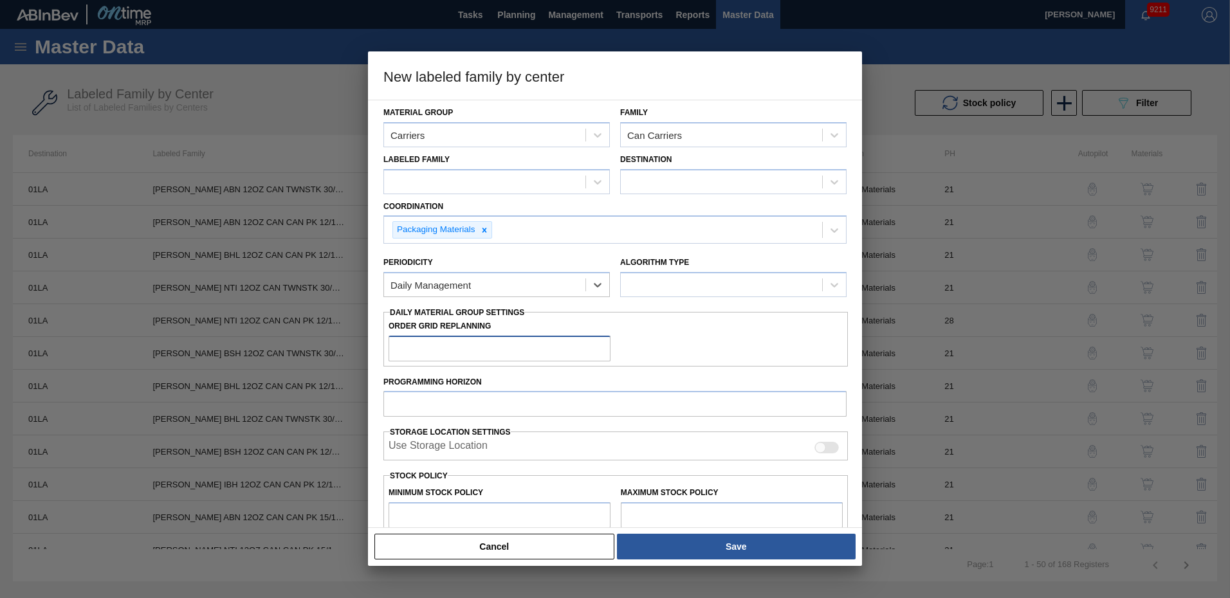
click at [522, 347] on input "Order Grid Replanning" at bounding box center [500, 349] width 222 height 26
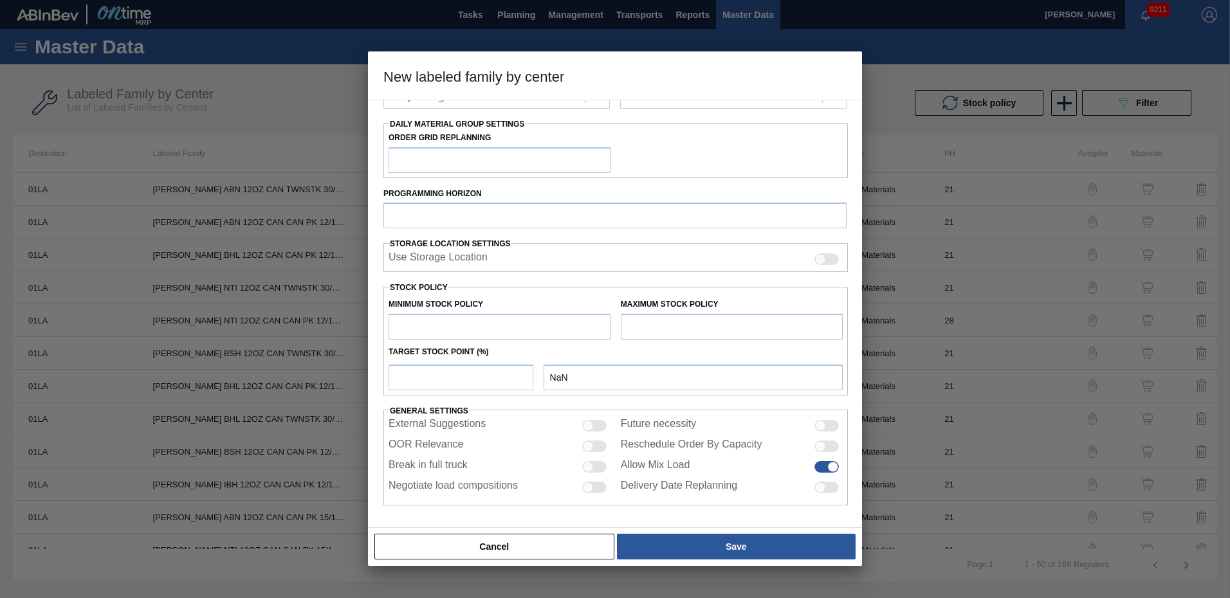
drag, startPoint x: 696, startPoint y: 326, endPoint x: 688, endPoint y: 336, distance: 12.9
click at [696, 326] on input "text" at bounding box center [732, 327] width 222 height 26
click at [531, 552] on button "Cancel" at bounding box center [494, 547] width 240 height 26
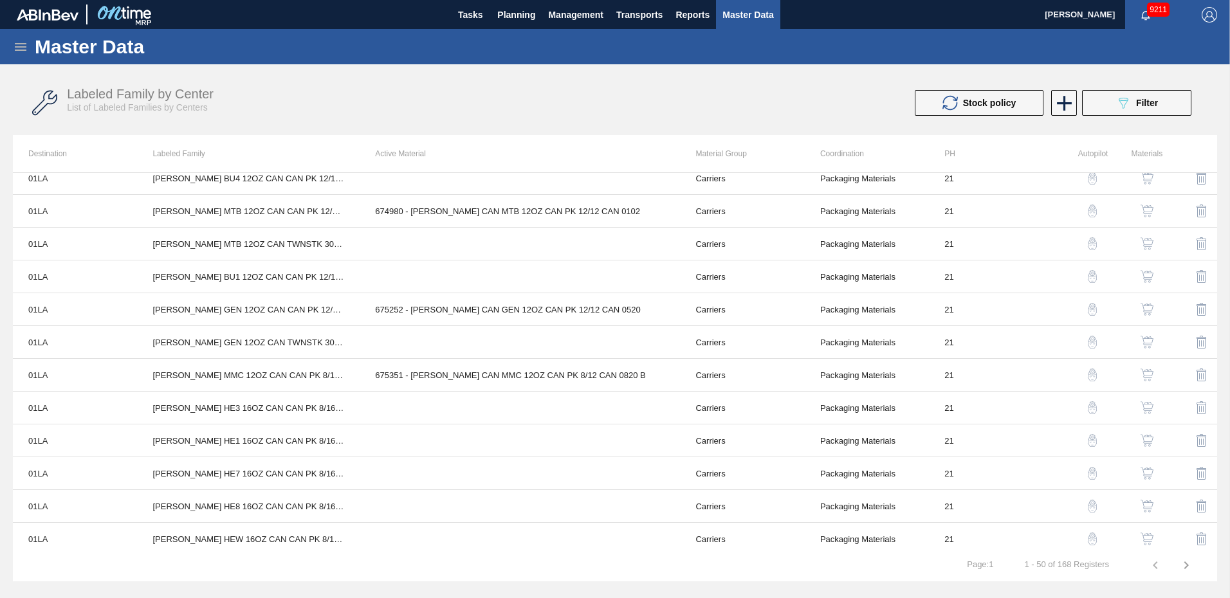
scroll to position [1264, 0]
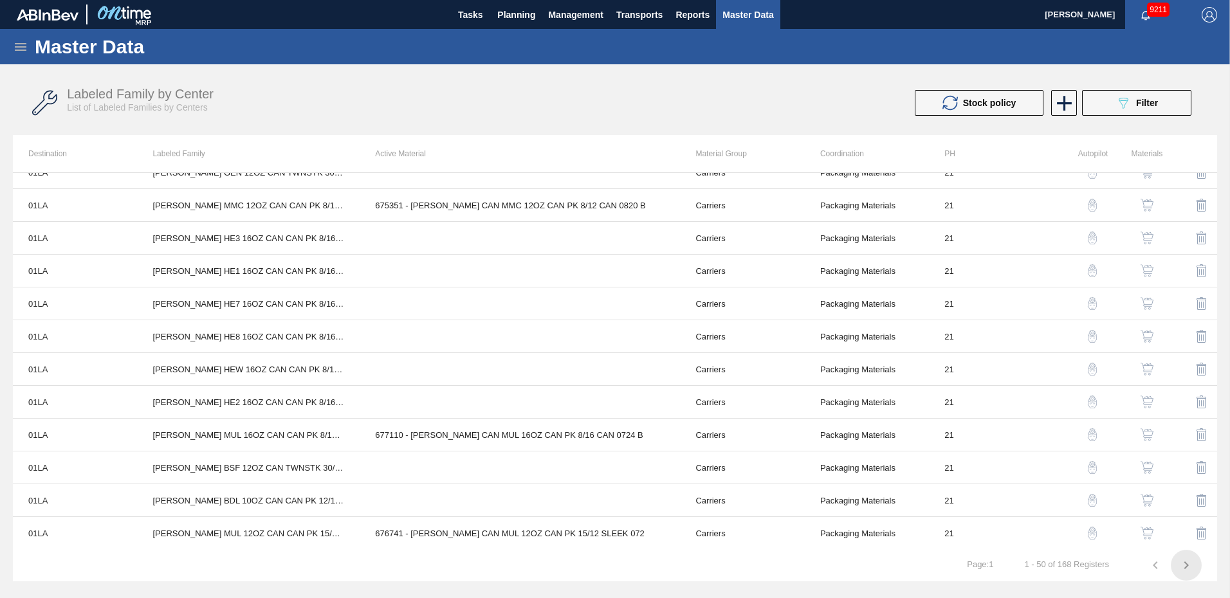
click at [1187, 560] on icon "button" at bounding box center [1186, 565] width 15 height 15
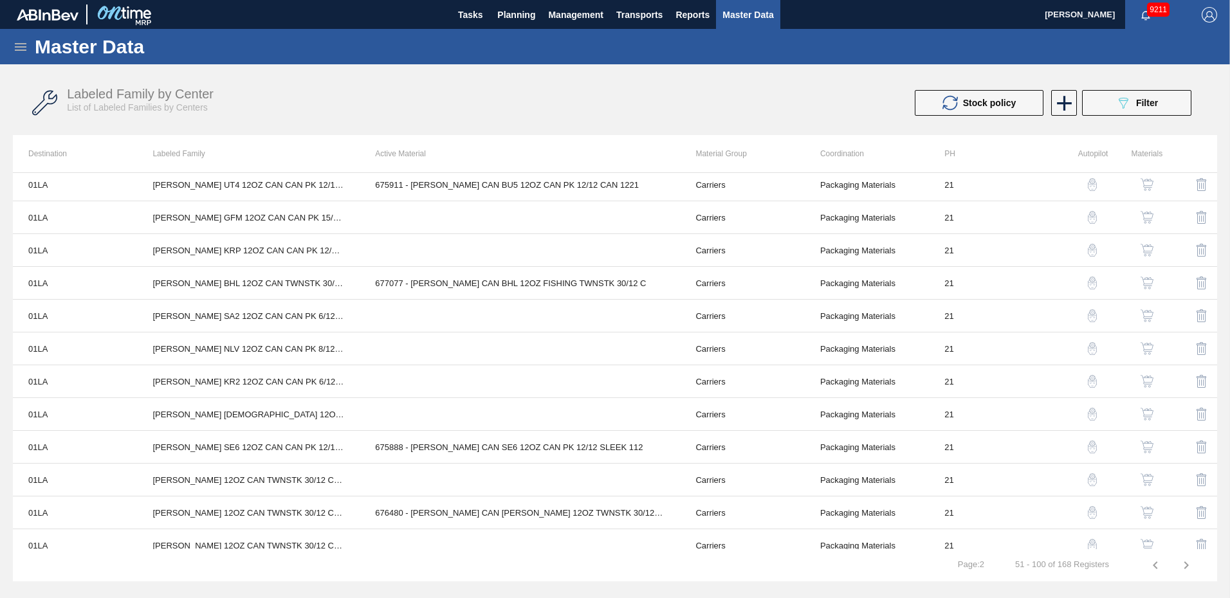
scroll to position [0, 0]
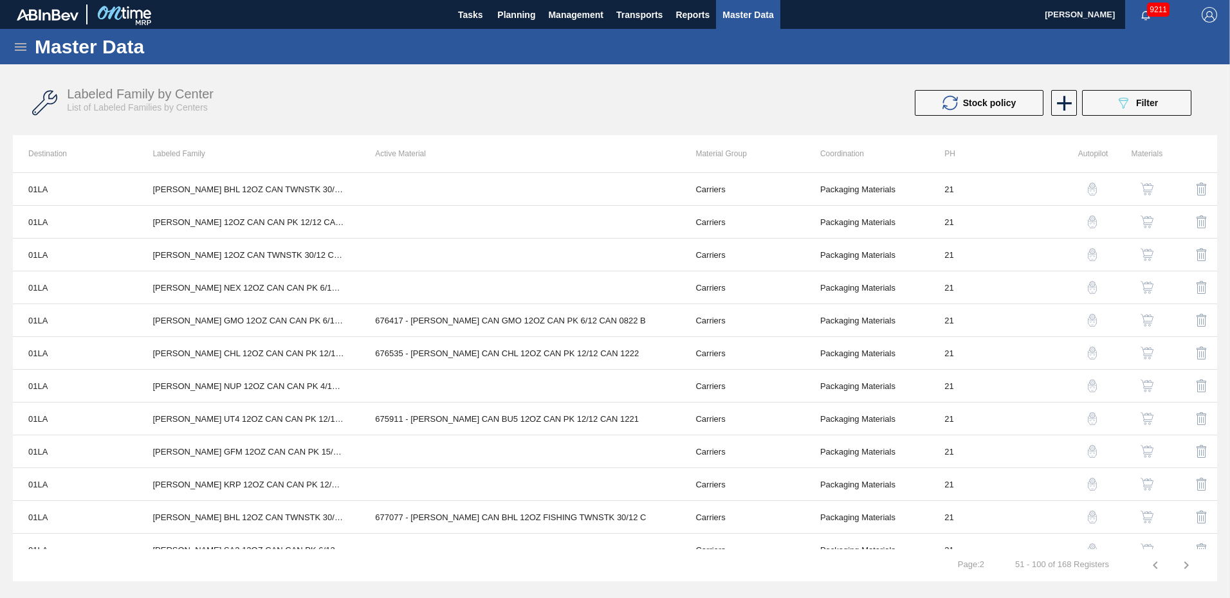
click at [509, 113] on div "Labeled Family by Center List of Labeled Families by Centers" at bounding box center [352, 100] width 570 height 26
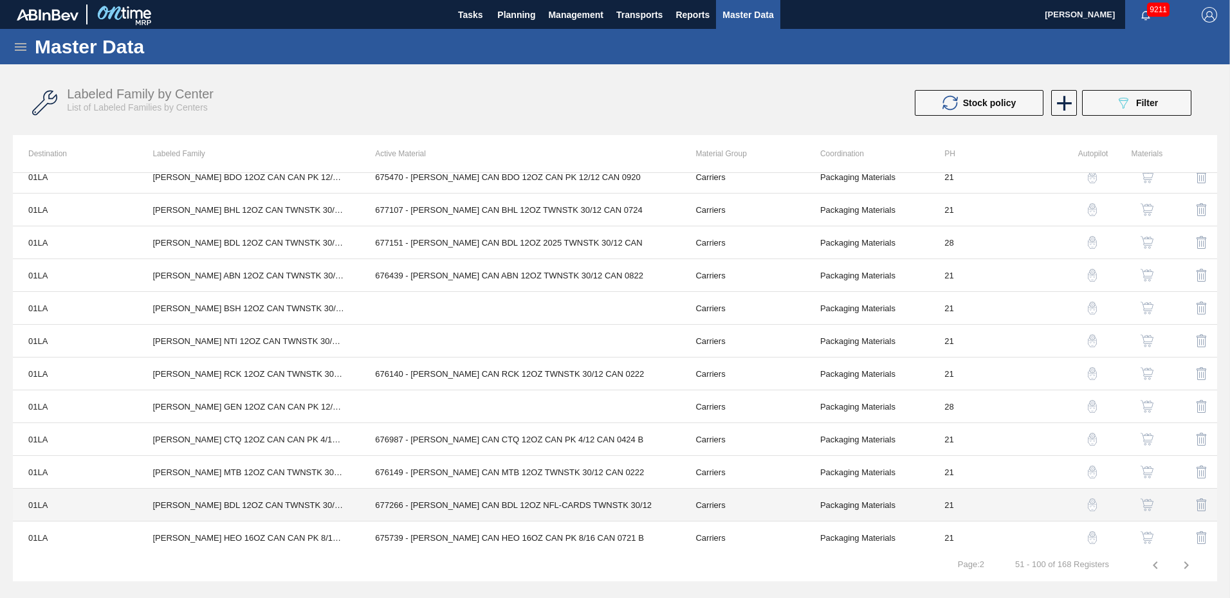
scroll to position [1264, 0]
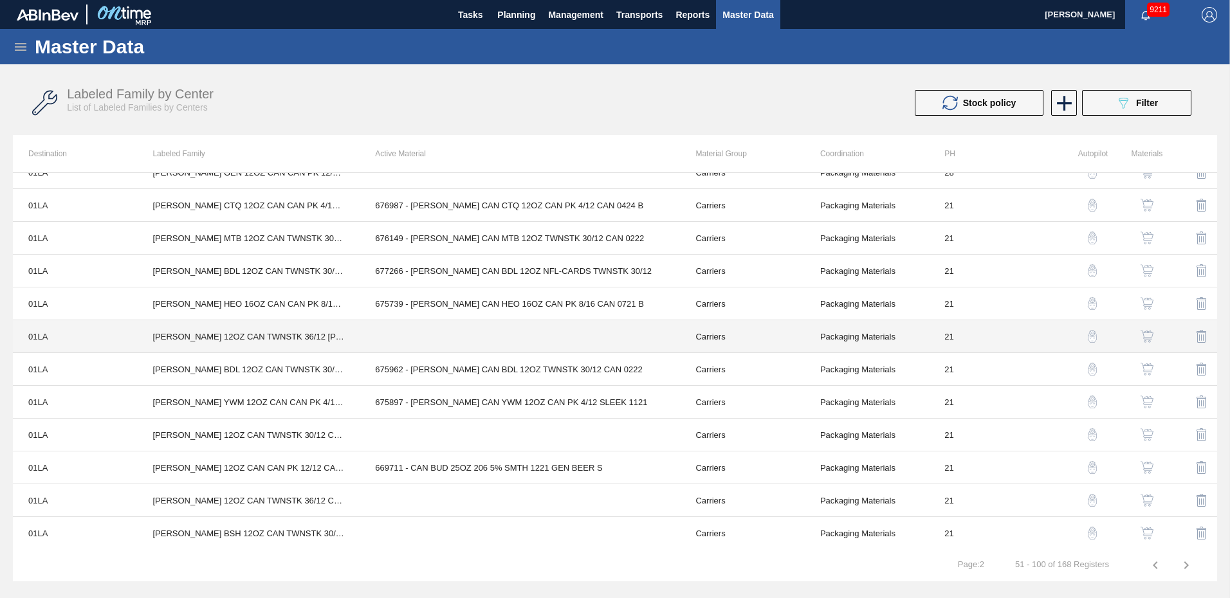
click at [302, 337] on td "CARR BUD 12OZ CAN TWNSTK 36/12 LN STEIN CANS 2020" at bounding box center [248, 336] width 223 height 33
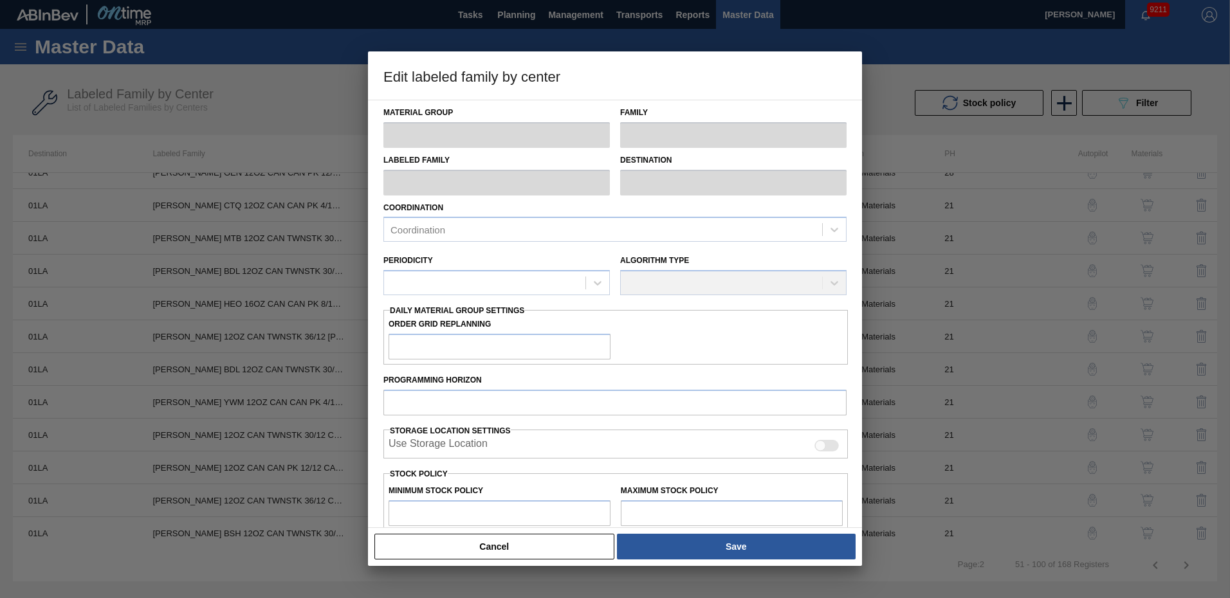
type input "Carriers"
type input "Can Carriers"
type input "CARR BUD 12OZ CAN TWNSTK 36/12 LN STEIN CANS 2020"
type input "01LA - Los Angeles Brewery"
type input "21"
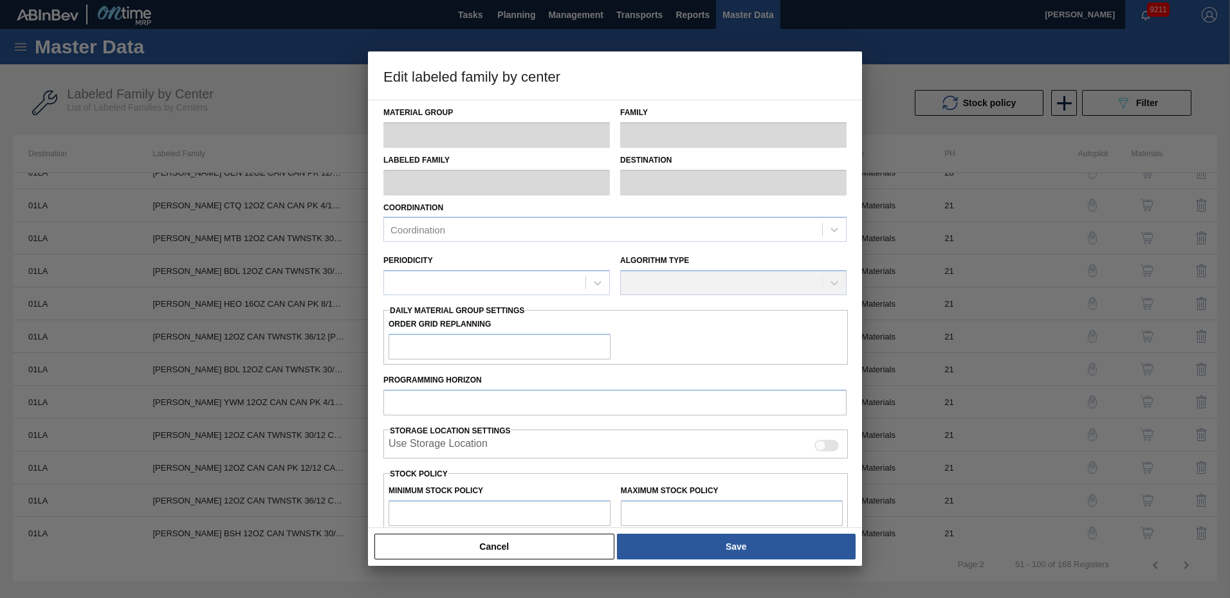
type input "0"
type input "50,000"
type input "0"
checkbox input "true"
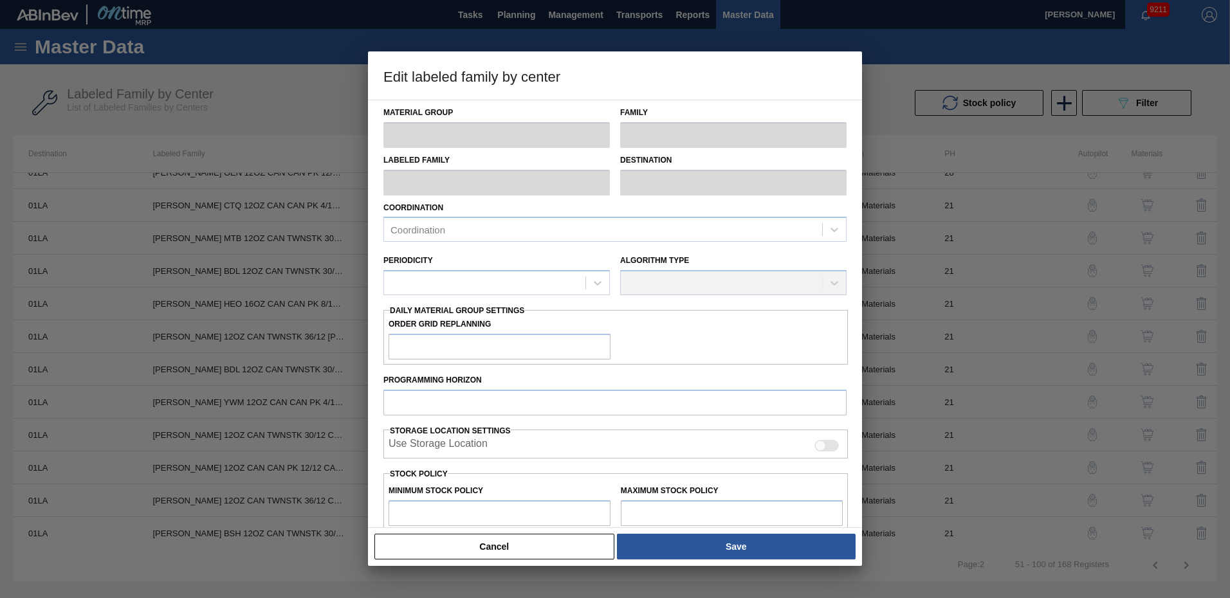
checkbox input "true"
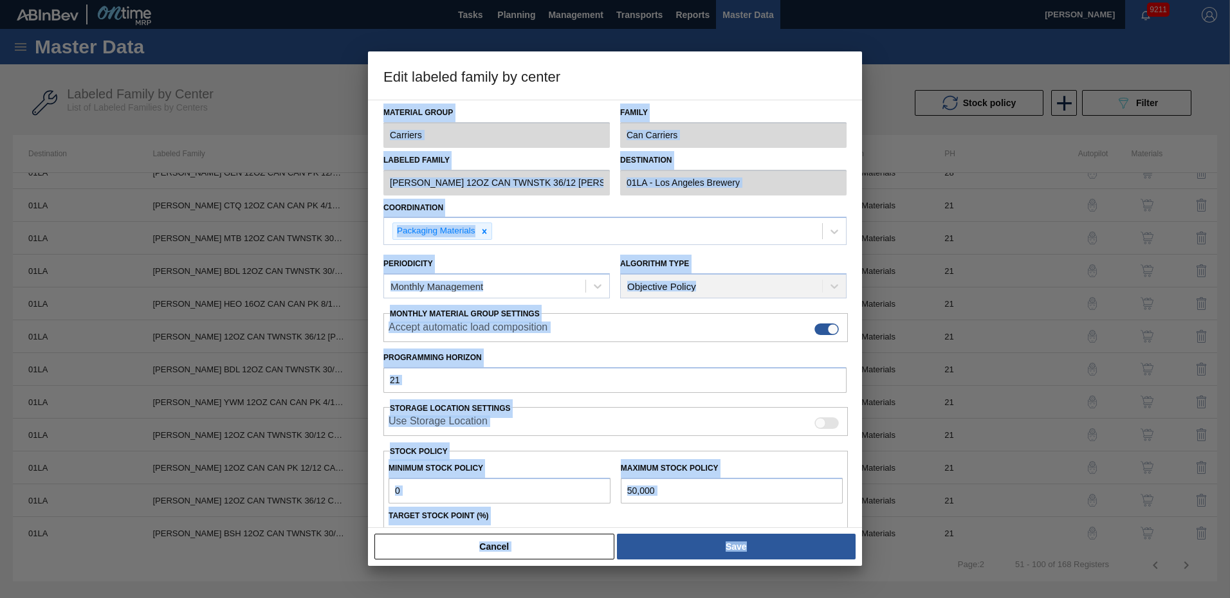
drag, startPoint x: 716, startPoint y: 73, endPoint x: 1024, endPoint y: 91, distance: 308.7
click at [1024, 91] on div "Edit labeled family by center Material Group Carriers Family Can Carriers Label…" at bounding box center [615, 299] width 1230 height 598
click at [693, 77] on h3 "Edit labeled family by center" at bounding box center [615, 75] width 494 height 49
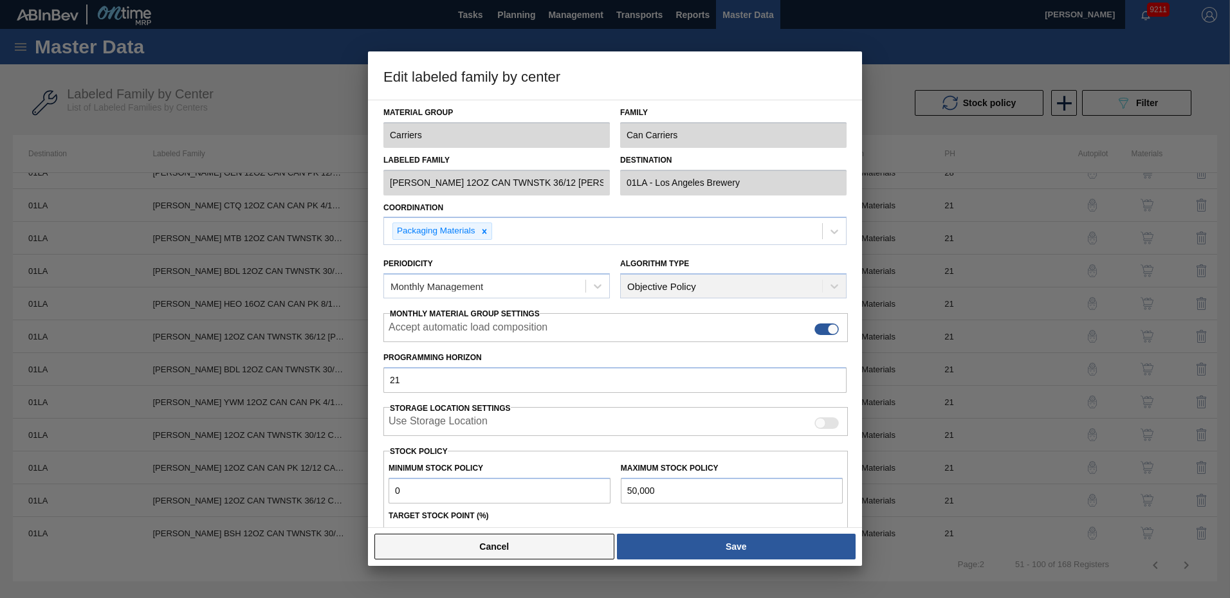
click at [533, 551] on button "Cancel" at bounding box center [494, 547] width 240 height 26
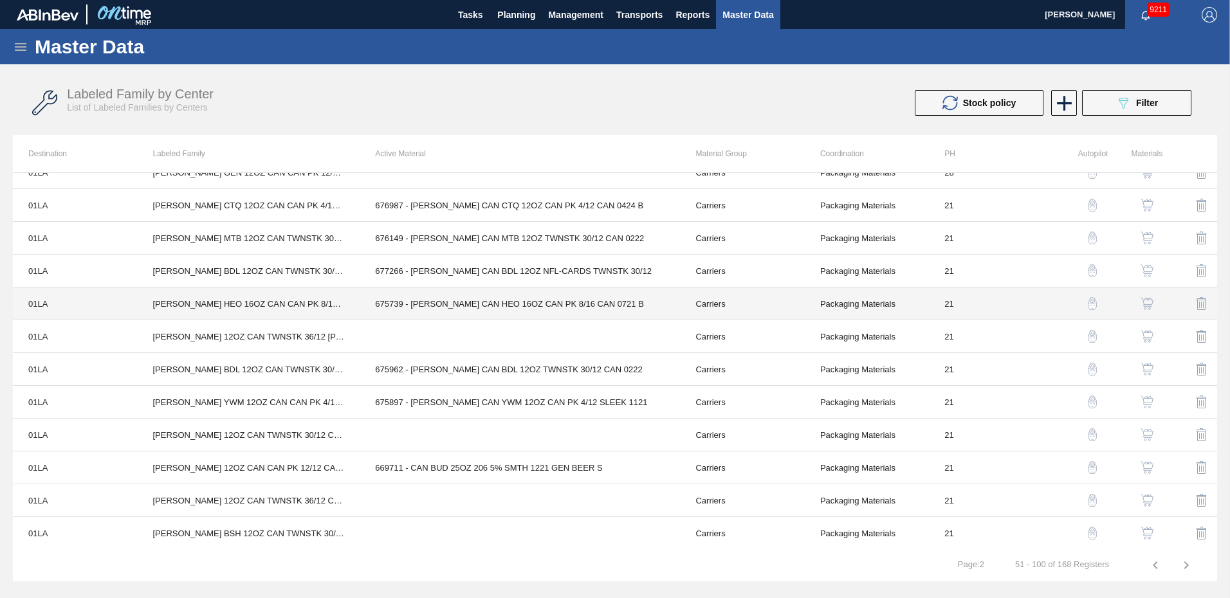
click at [414, 297] on td "675739 - CARR CAN HEO 16OZ CAN PK 8/16 CAN 0721 B" at bounding box center [520, 304] width 320 height 33
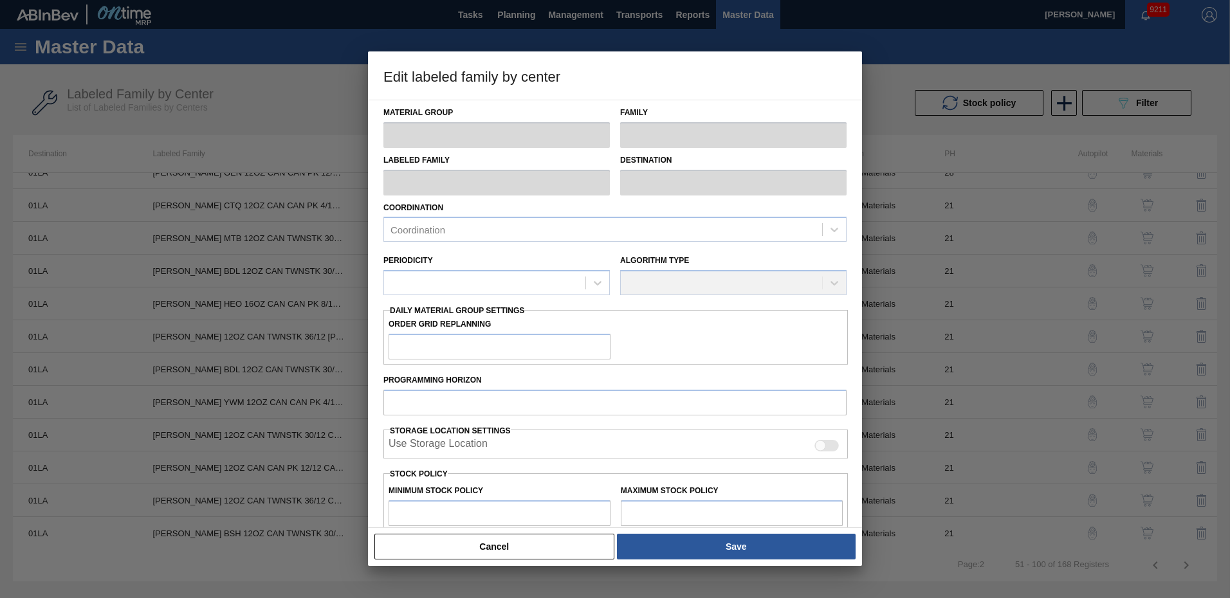
type input "Carriers"
type input "Can Carriers"
type input "CARR HEO 16OZ CAN CAN PK 8/16 CAN"
type input "01LA - Los Angeles Brewery"
type input "21"
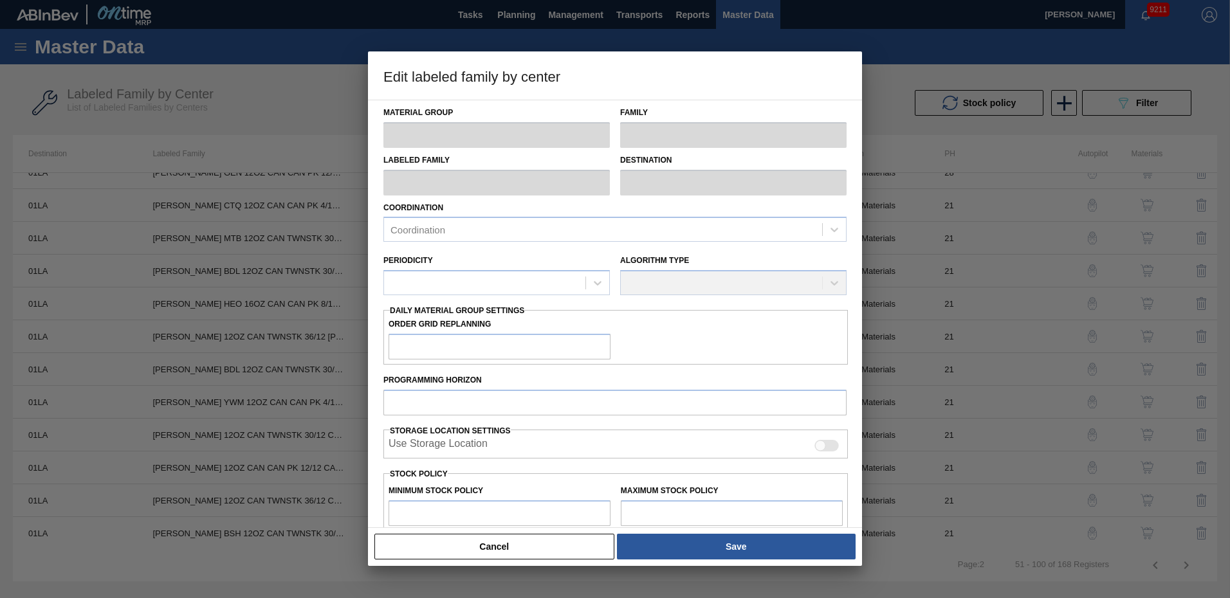
type input "0"
type input "100"
type input "0"
checkbox input "true"
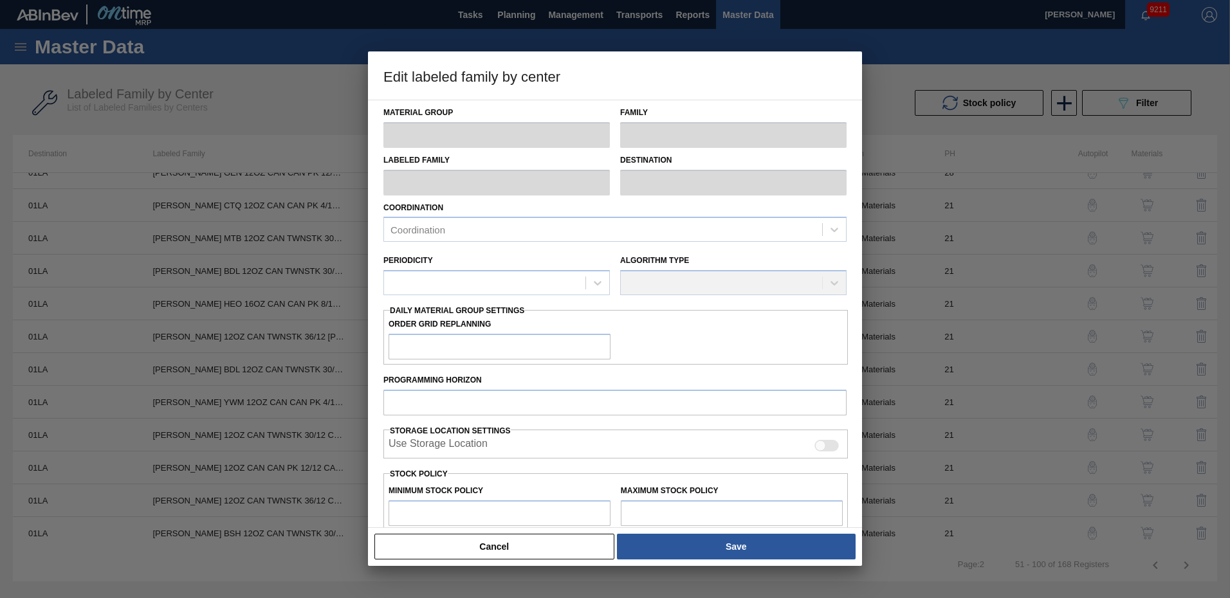
checkbox input "true"
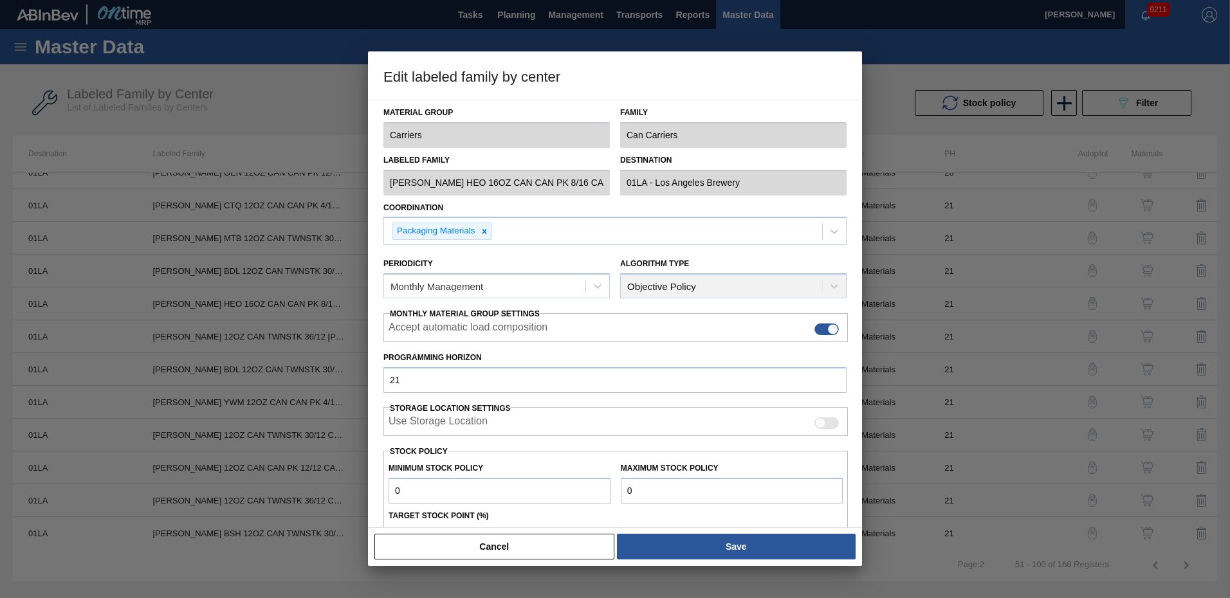
click at [818, 331] on div at bounding box center [827, 330] width 24 height 12
checkbox input "false"
click at [678, 331] on div "Accept automatic load composition" at bounding box center [616, 329] width 454 height 15
click at [754, 284] on div "Algorithm Type Objective Policy" at bounding box center [733, 277] width 226 height 44
click at [824, 287] on div "Algorithm Type Objective Policy" at bounding box center [733, 277] width 226 height 44
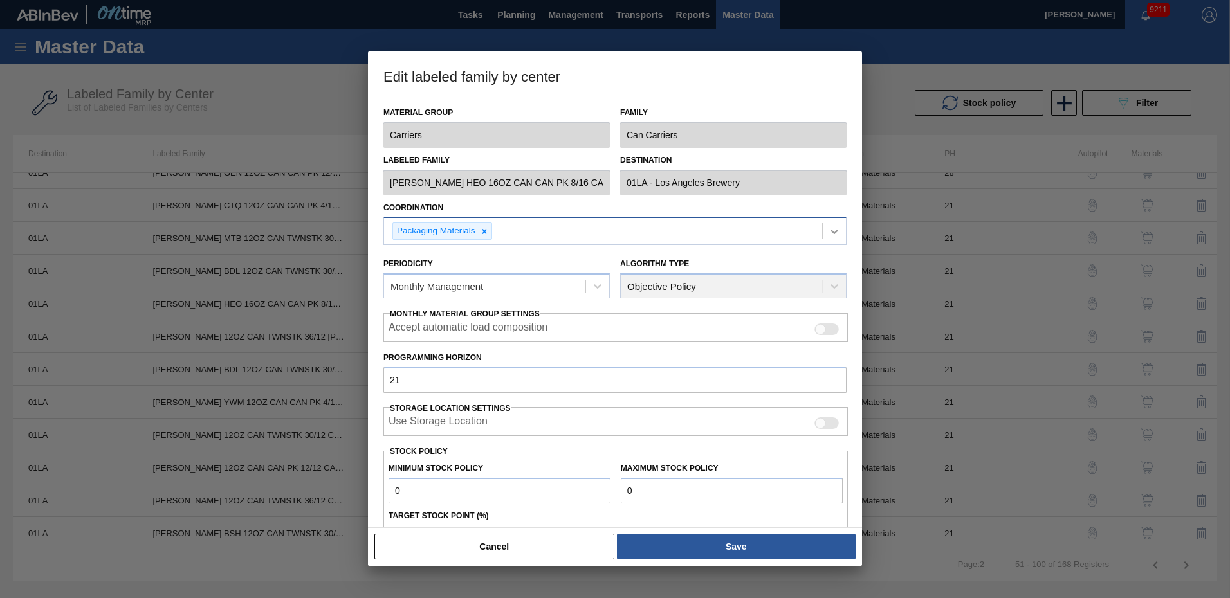
click at [823, 230] on div at bounding box center [834, 231] width 23 height 23
click at [831, 230] on icon at bounding box center [834, 231] width 13 height 13
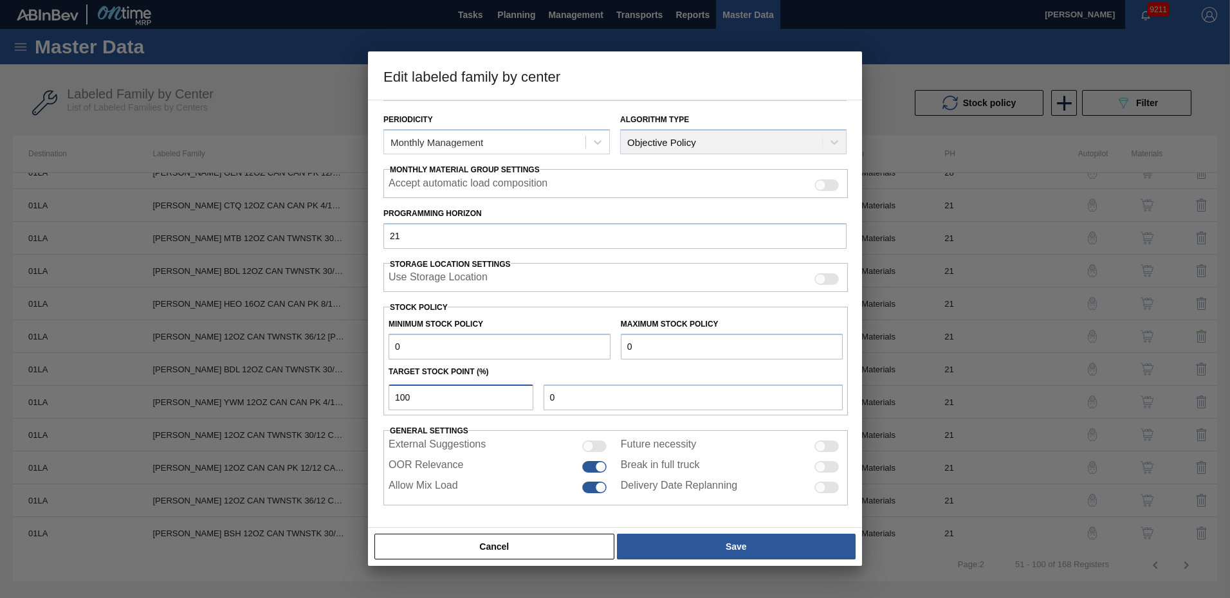
drag, startPoint x: 436, startPoint y: 404, endPoint x: 277, endPoint y: 405, distance: 158.9
click at [277, 405] on div "Edit labeled family by center Material Group Carriers Family Can Carriers Label…" at bounding box center [615, 299] width 1230 height 598
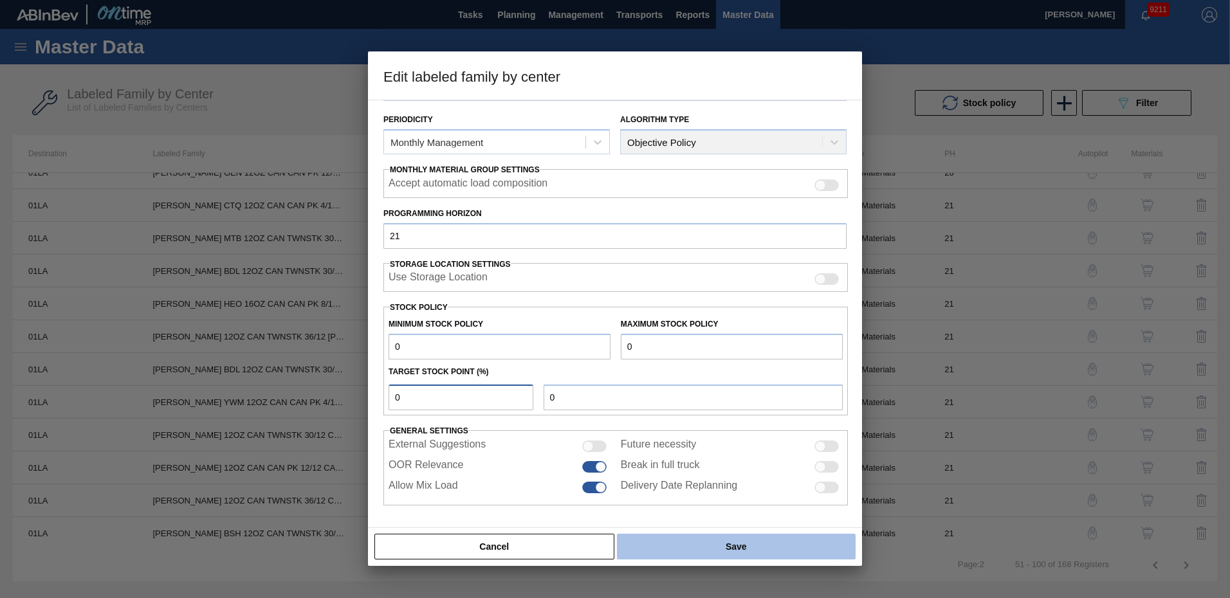
type input "0"
click at [700, 546] on button "Save" at bounding box center [736, 547] width 239 height 26
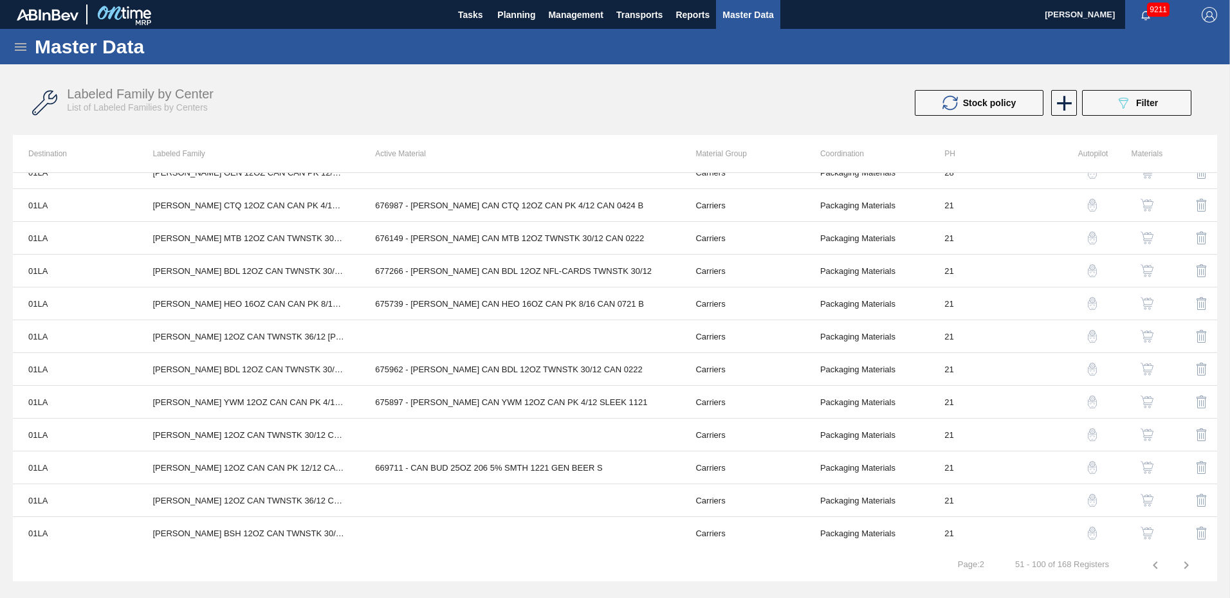
click at [1201, 303] on img "button" at bounding box center [1201, 303] width 15 height 15
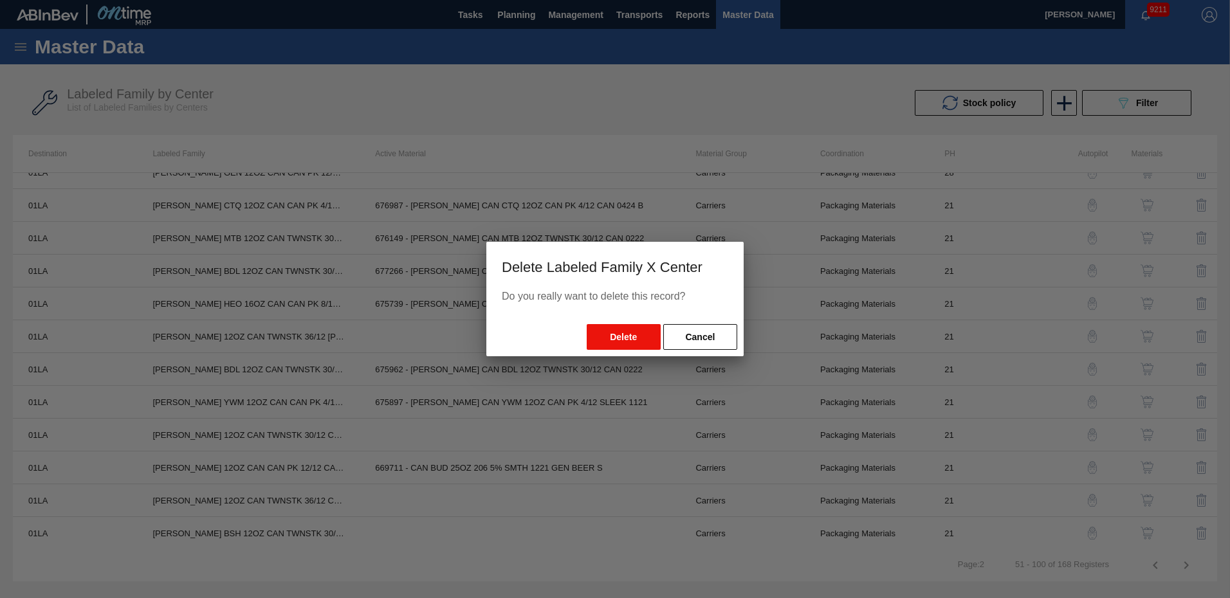
click at [638, 338] on button "Delete" at bounding box center [624, 337] width 74 height 26
click at [619, 338] on button "Delete" at bounding box center [624, 337] width 74 height 26
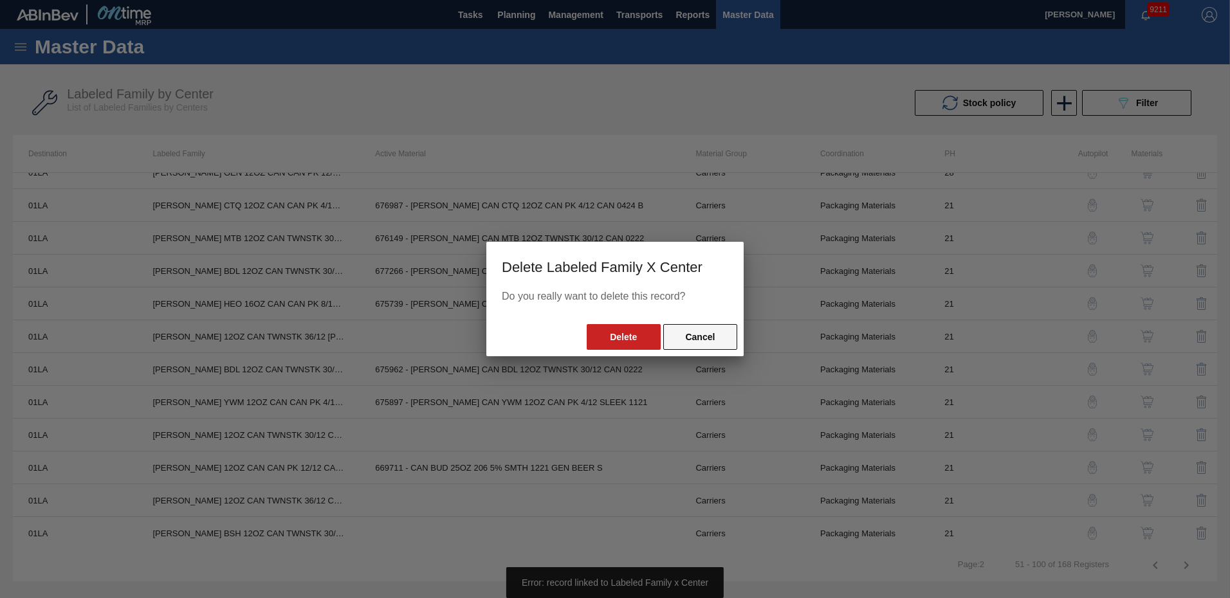
click at [715, 340] on button "Cancel" at bounding box center [700, 337] width 74 height 26
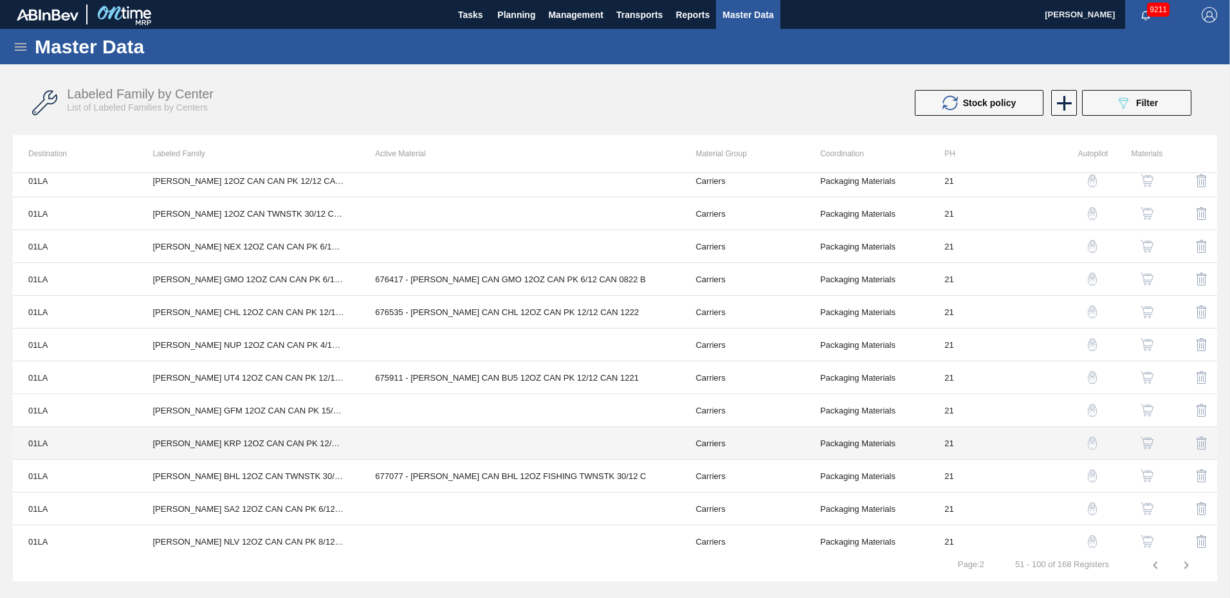
scroll to position [0, 0]
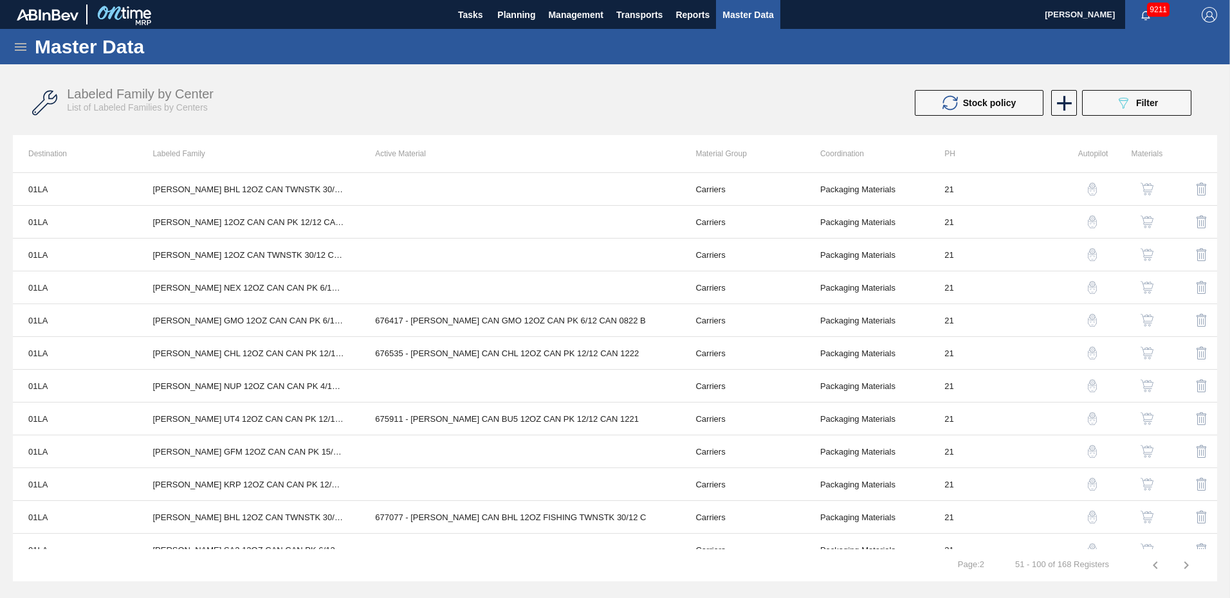
drag, startPoint x: 682, startPoint y: 102, endPoint x: 875, endPoint y: 4, distance: 216.7
click at [682, 102] on div "Stock policy 089F7B8B-B2A5-4AFE-B5C0-19BA573D28AC Filter" at bounding box center [913, 103] width 570 height 26
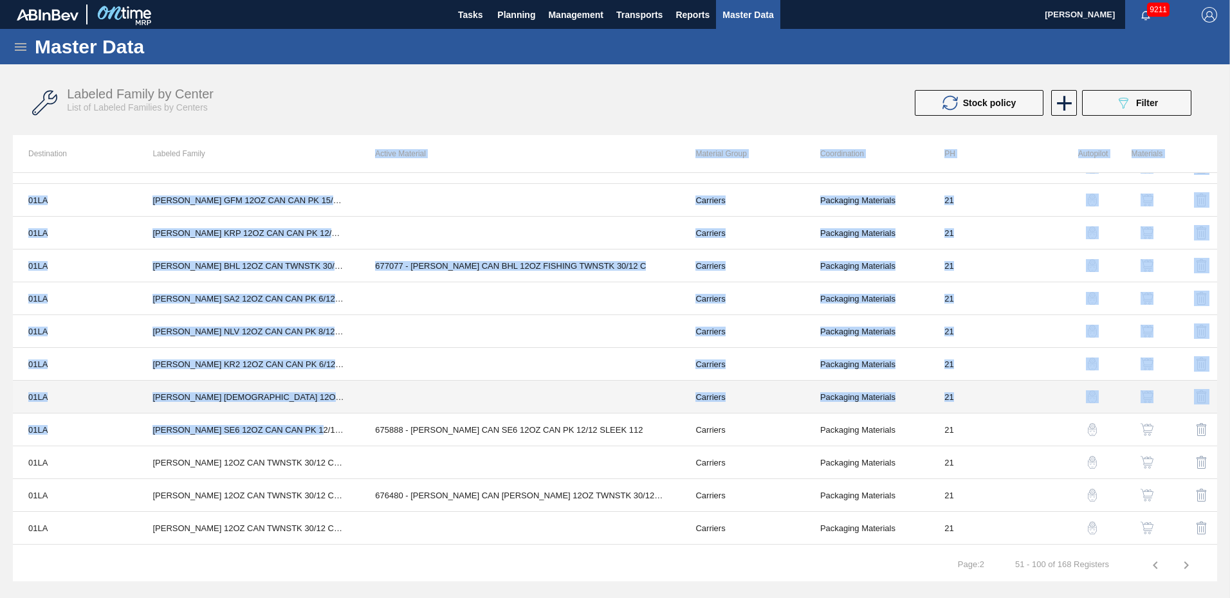
drag, startPoint x: 319, startPoint y: 198, endPoint x: 328, endPoint y: 149, distance: 49.6
click at [328, 149] on div "Destination Labeled Family Active Material Material Group Coordination PH Autop…" at bounding box center [615, 358] width 1205 height 447
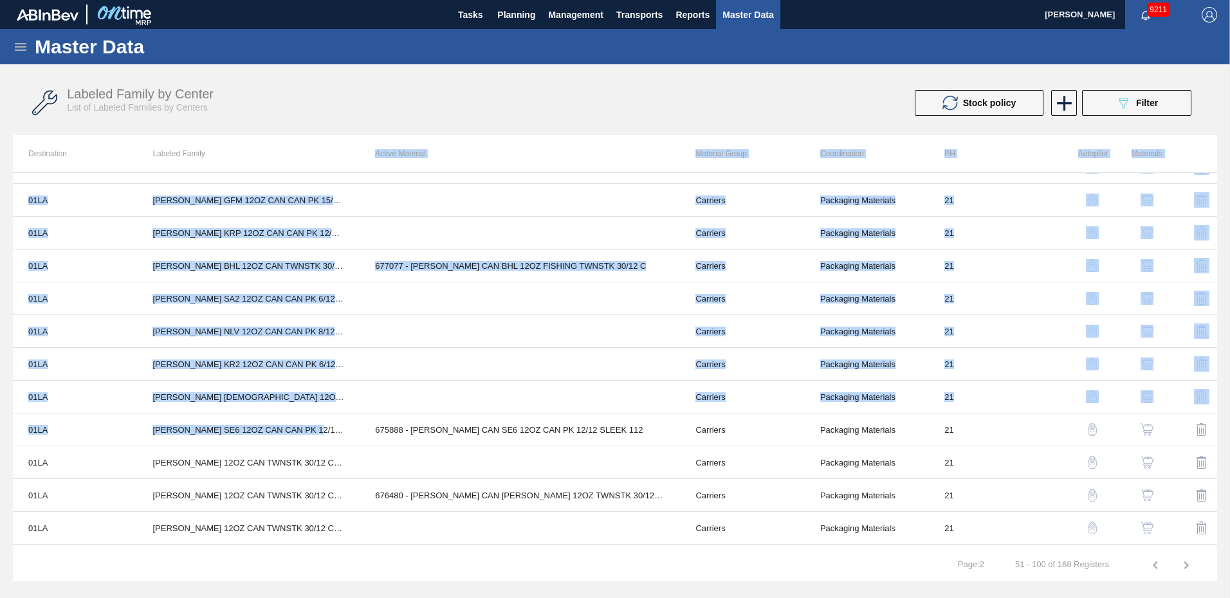
scroll to position [141, 0]
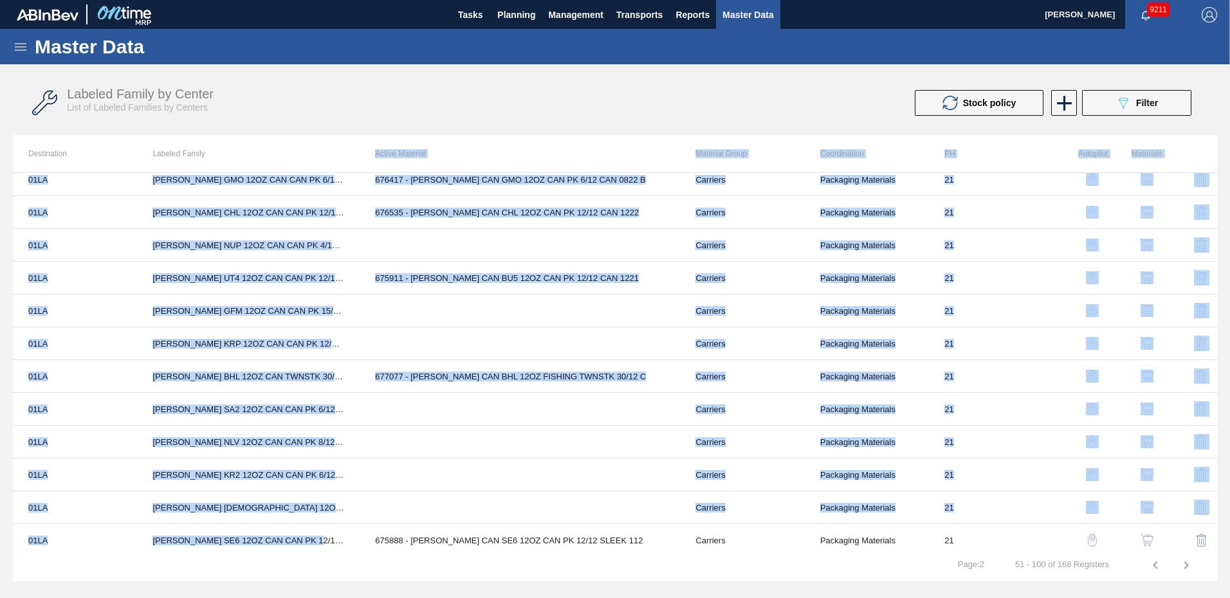
drag, startPoint x: 328, startPoint y: 149, endPoint x: 320, endPoint y: 153, distance: 8.4
click at [320, 153] on th "Labeled Family" at bounding box center [248, 153] width 223 height 37
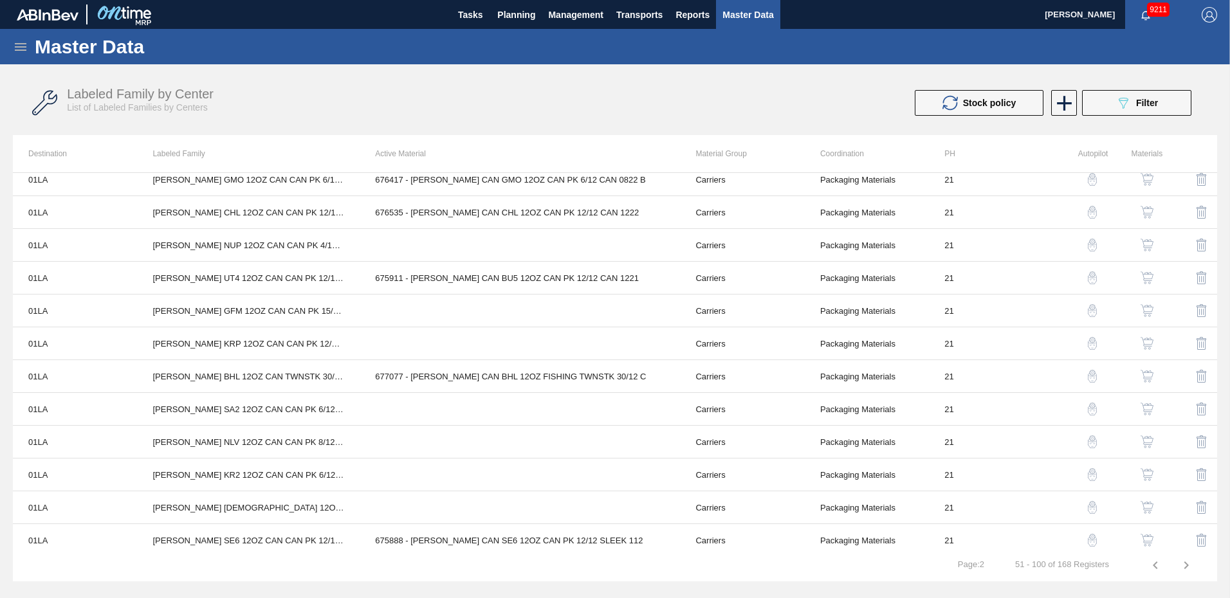
drag, startPoint x: 319, startPoint y: 151, endPoint x: 361, endPoint y: 228, distance: 87.6
click at [320, 151] on th "Labeled Family" at bounding box center [248, 153] width 223 height 37
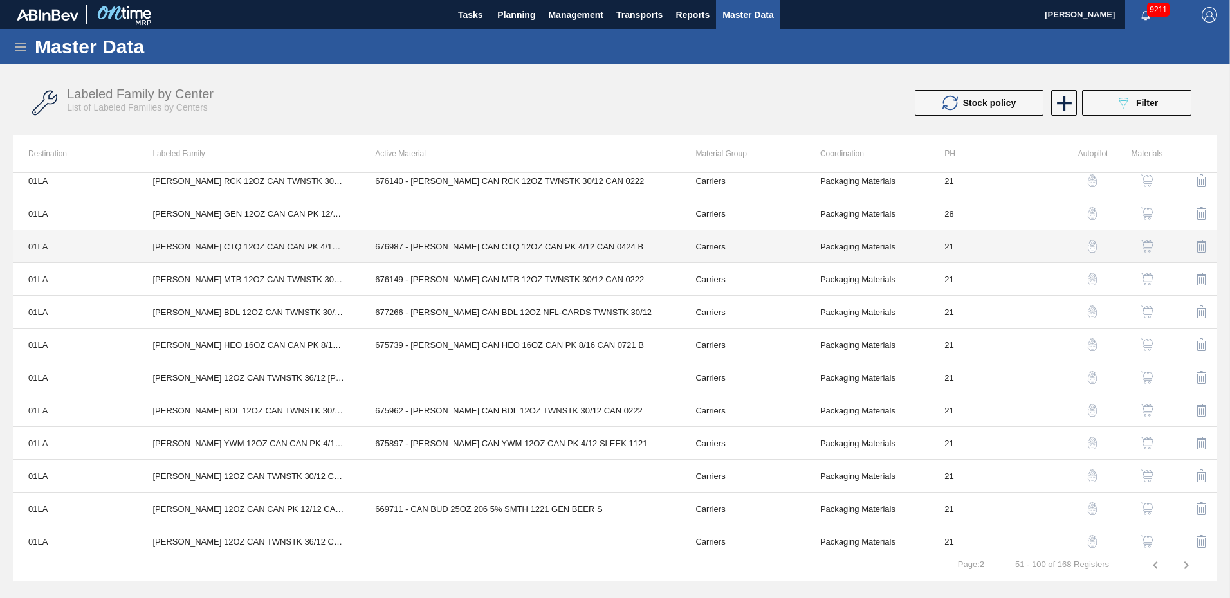
scroll to position [1264, 0]
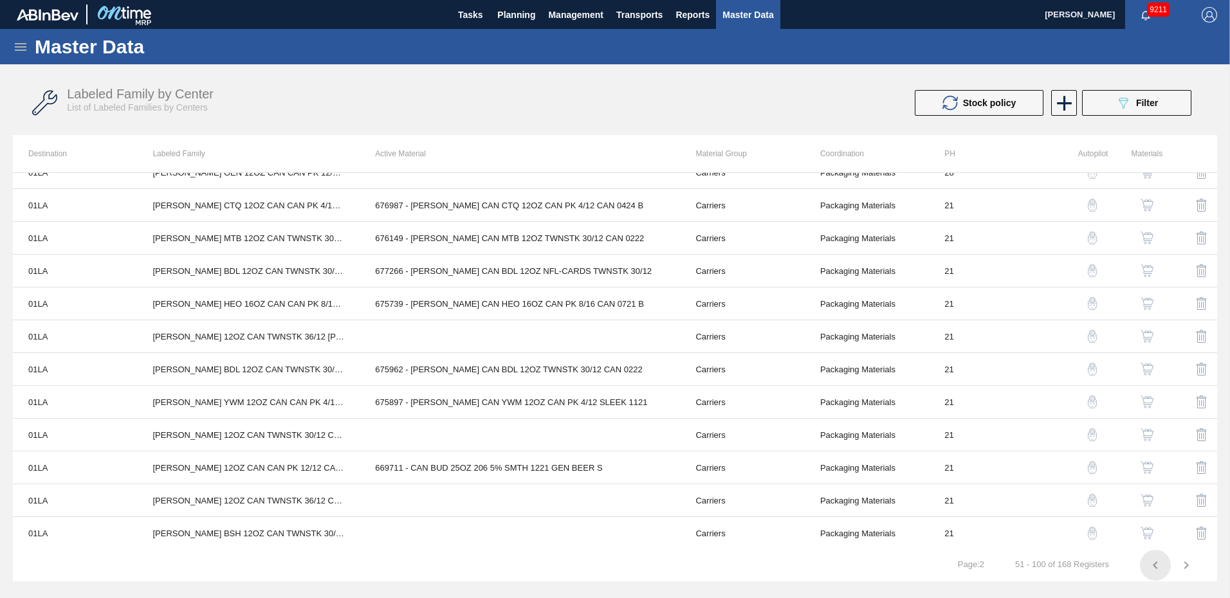
click at [1156, 569] on icon "button" at bounding box center [1155, 565] width 15 height 15
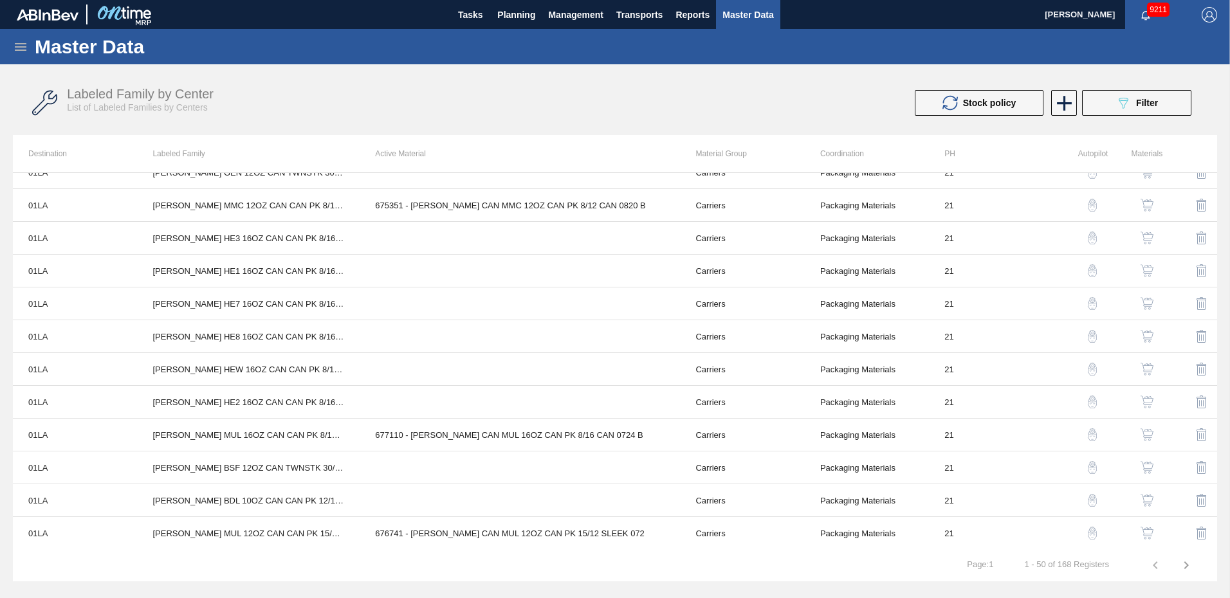
click at [1230, 0] on html "Tasks Planning Management Transports Reports Master Data Ken Truong 9211 Mark a…" at bounding box center [615, 0] width 1230 height 0
click at [1191, 567] on icon "button" at bounding box center [1186, 565] width 15 height 15
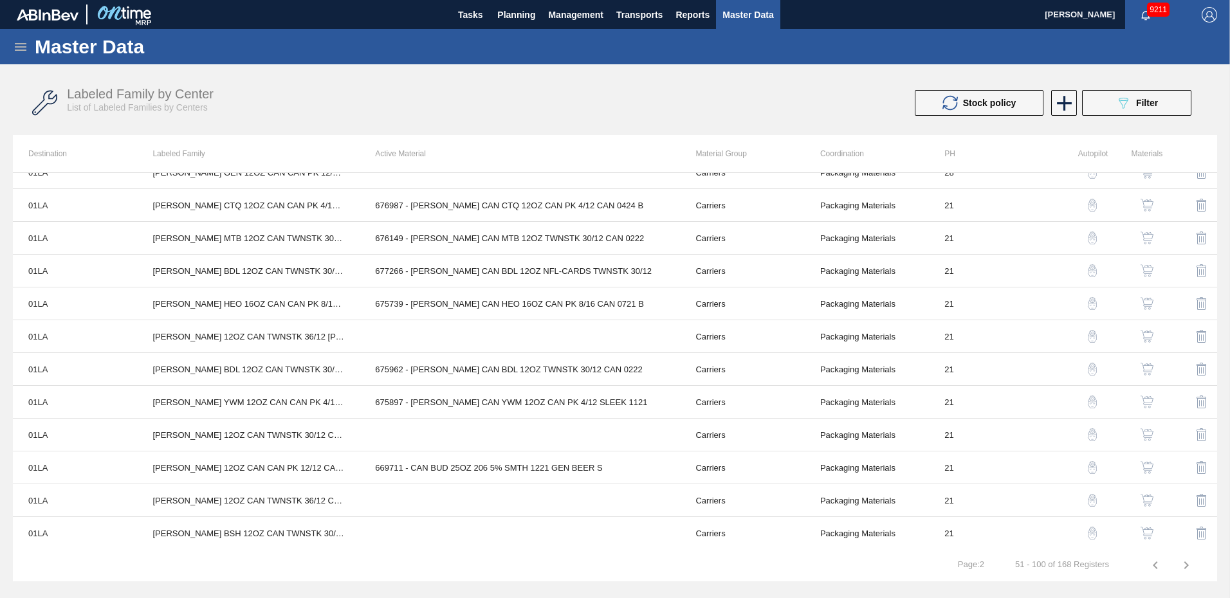
click at [1191, 567] on icon "button" at bounding box center [1186, 565] width 15 height 15
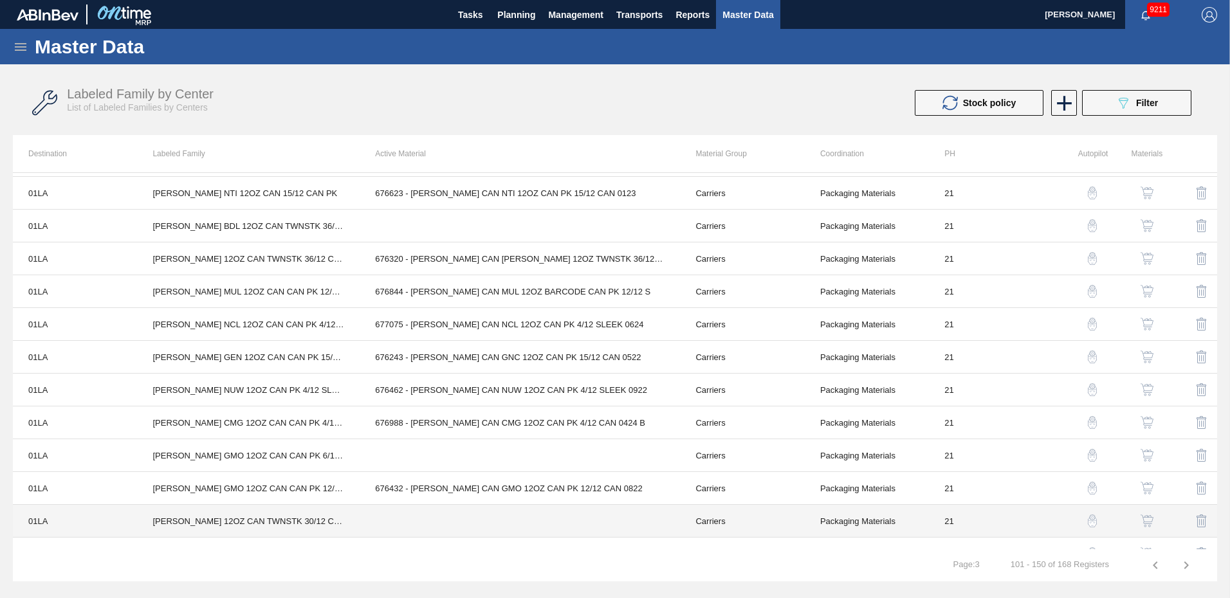
scroll to position [515, 0]
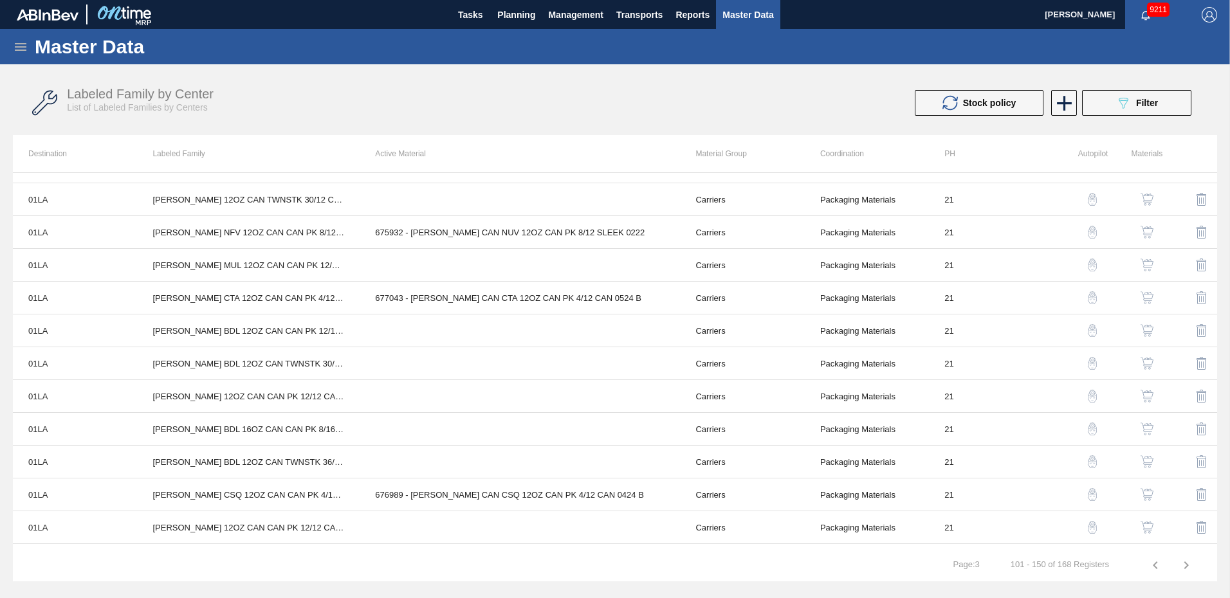
click at [1184, 571] on icon "button" at bounding box center [1186, 565] width 15 height 15
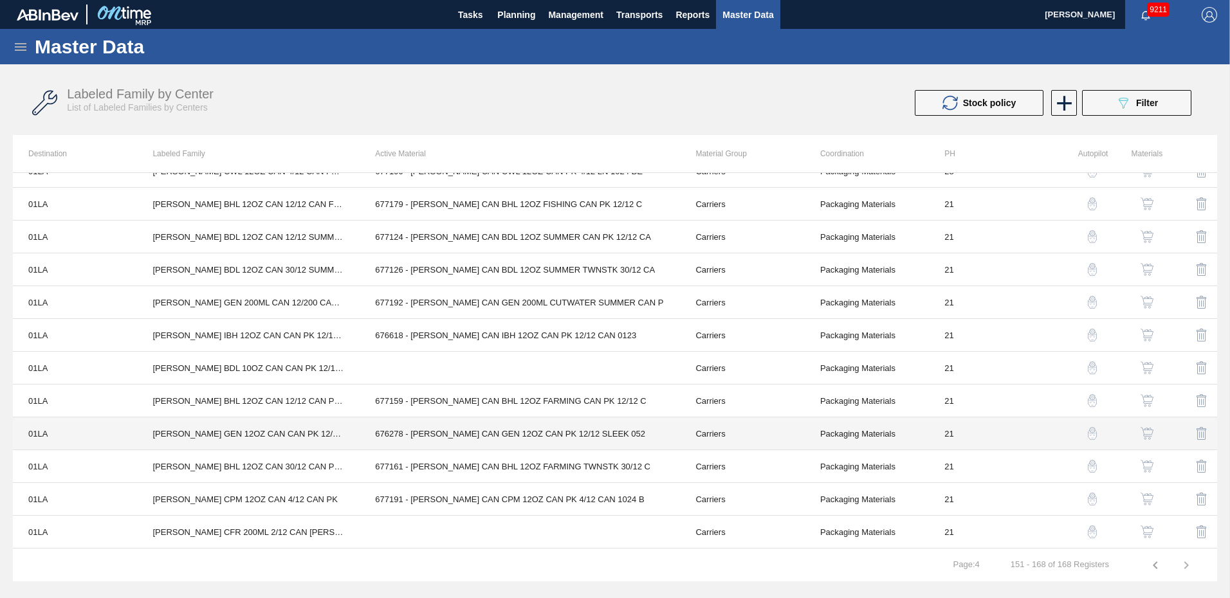
scroll to position [214, 0]
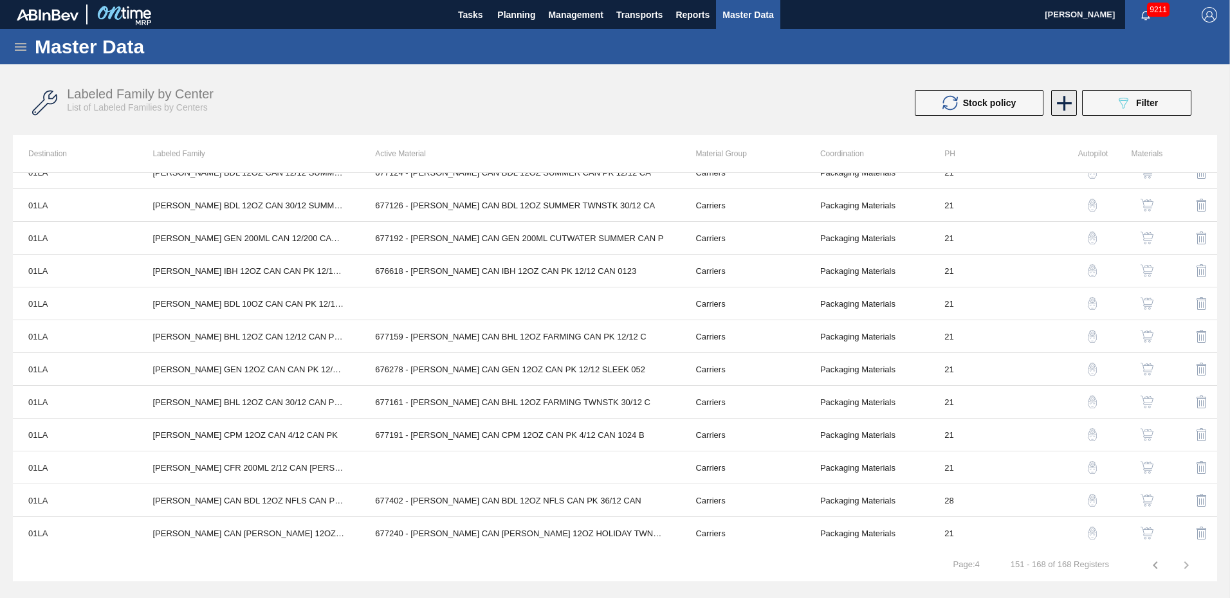
click at [1066, 100] on icon at bounding box center [1064, 103] width 25 height 25
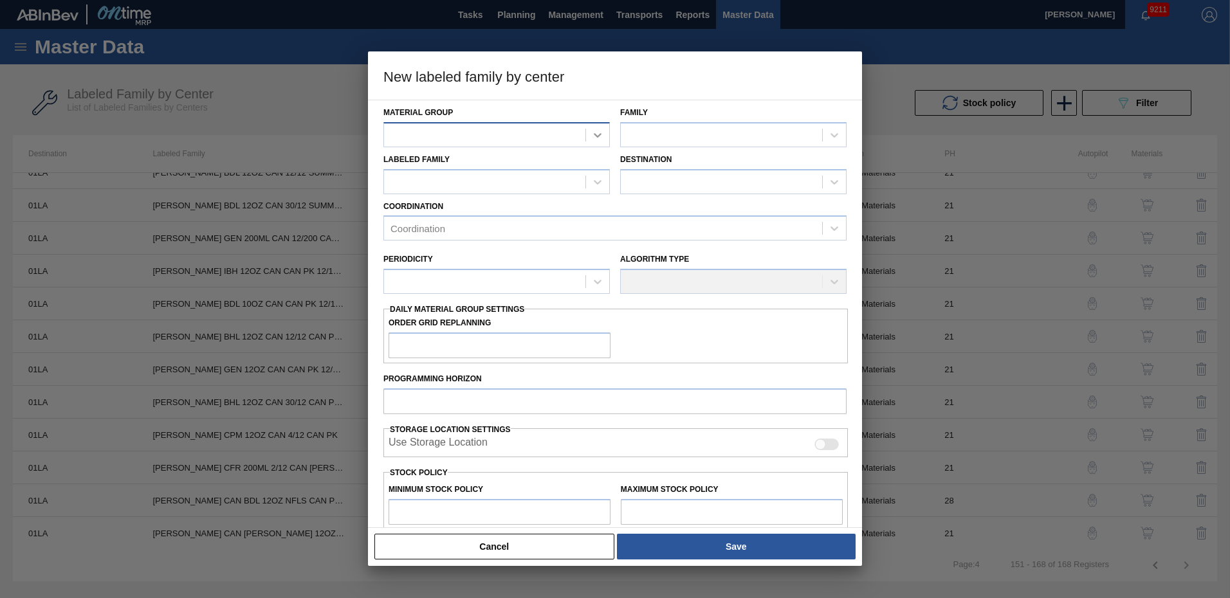
click at [594, 133] on icon at bounding box center [597, 135] width 13 height 13
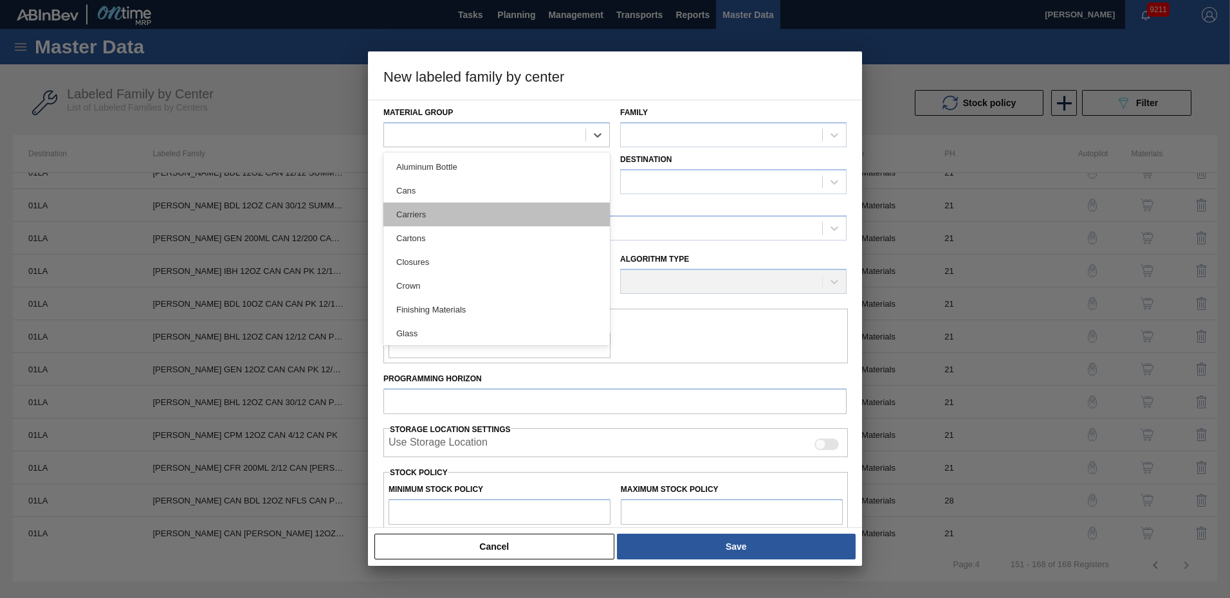
click at [425, 223] on div "Carriers" at bounding box center [496, 215] width 226 height 24
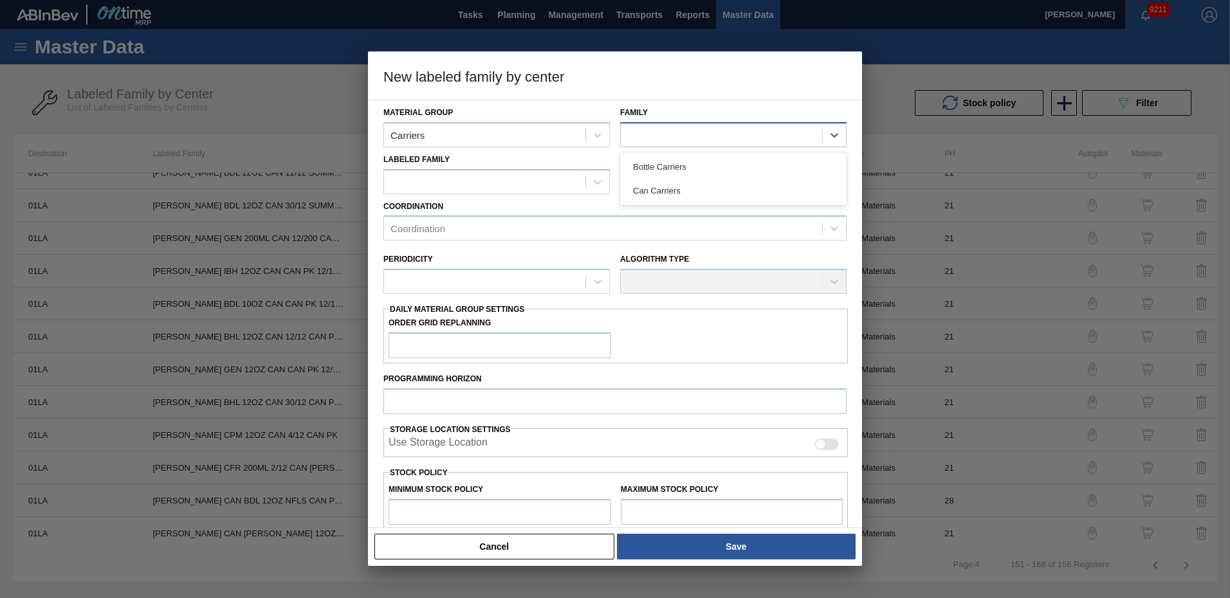
click at [705, 130] on div at bounding box center [721, 134] width 201 height 19
click at [678, 187] on div "Can Carriers" at bounding box center [733, 191] width 226 height 24
click at [548, 187] on div at bounding box center [484, 181] width 201 height 19
click at [702, 183] on div at bounding box center [721, 181] width 201 height 19
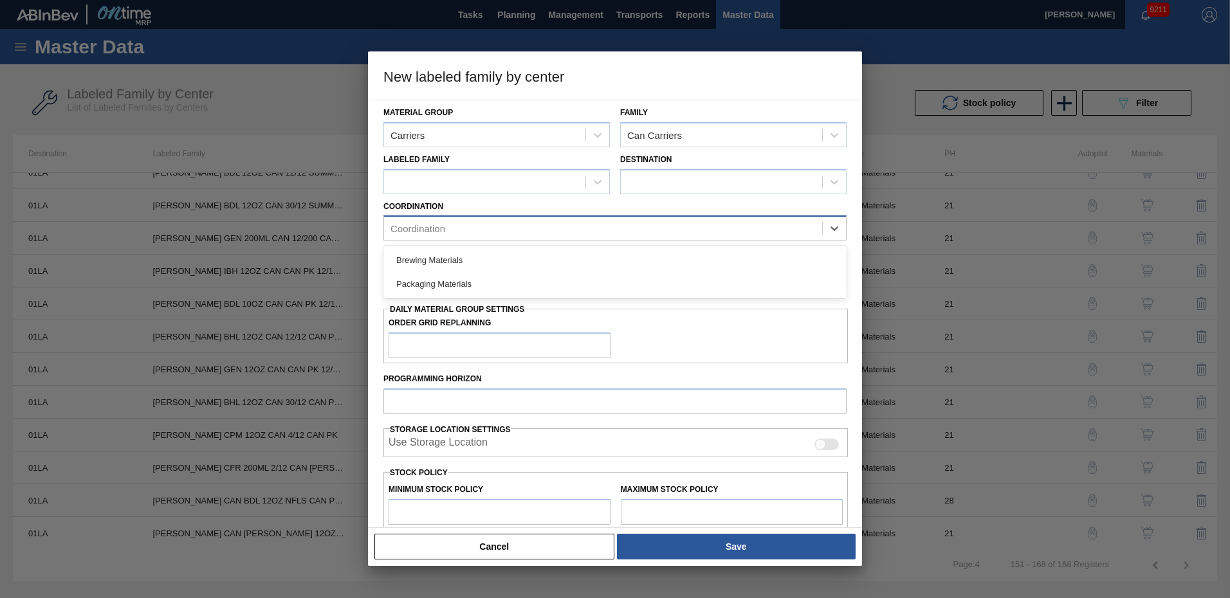
click at [512, 226] on div "Coordination" at bounding box center [603, 228] width 438 height 19
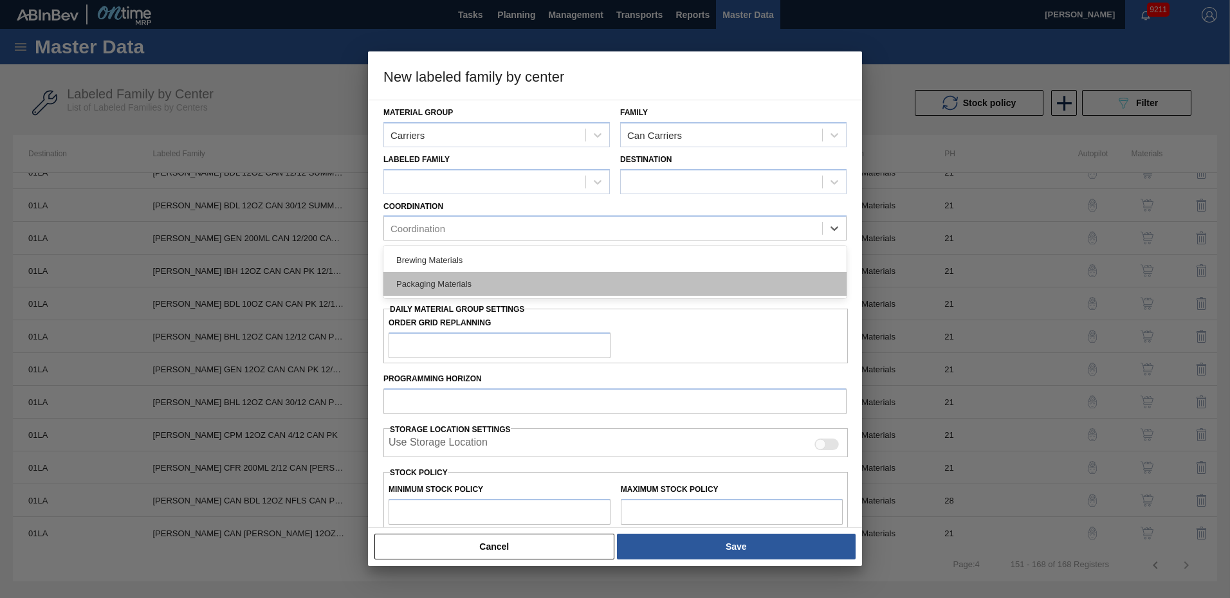
click at [460, 282] on div "Packaging Materials" at bounding box center [614, 284] width 463 height 24
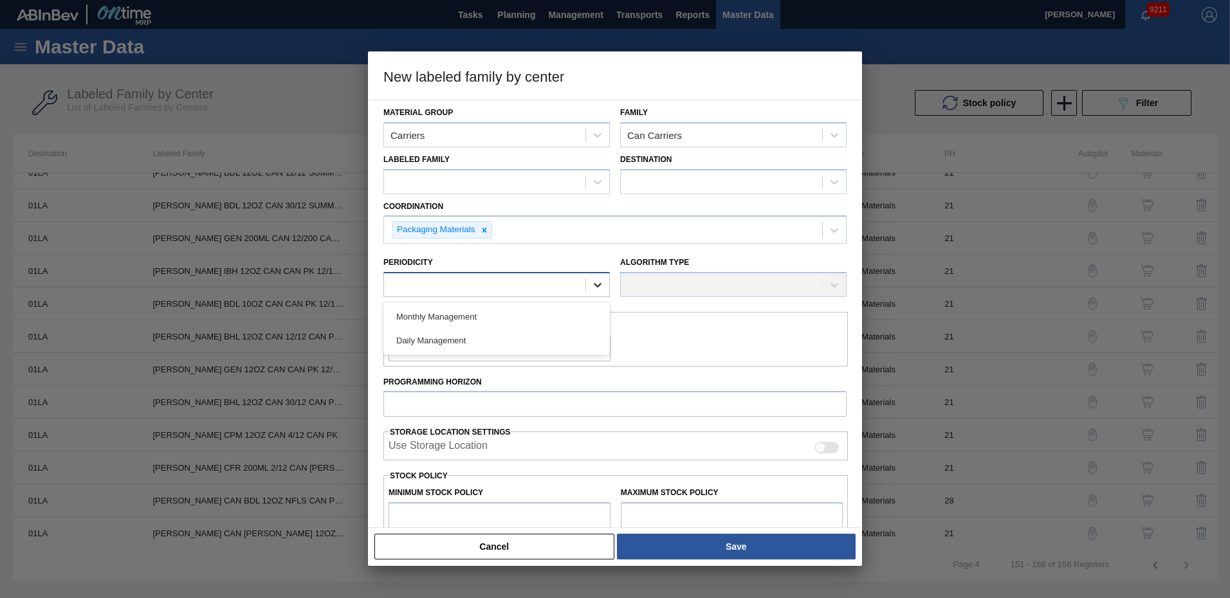
click at [597, 282] on icon at bounding box center [597, 285] width 13 height 13
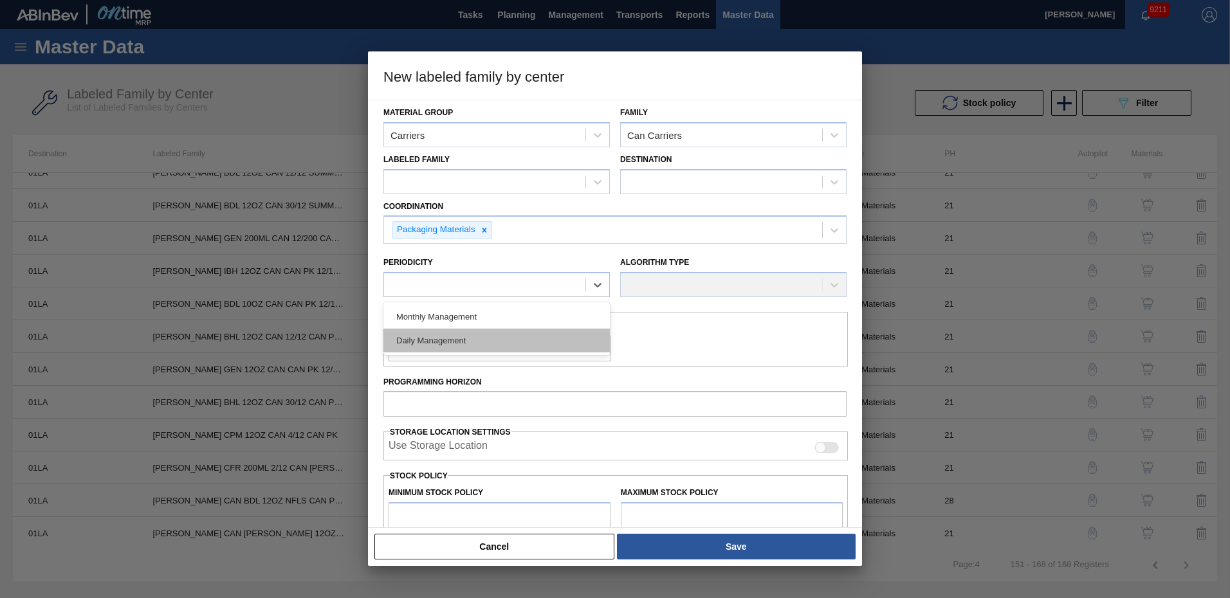
click at [468, 340] on div "Daily Management" at bounding box center [496, 341] width 226 height 24
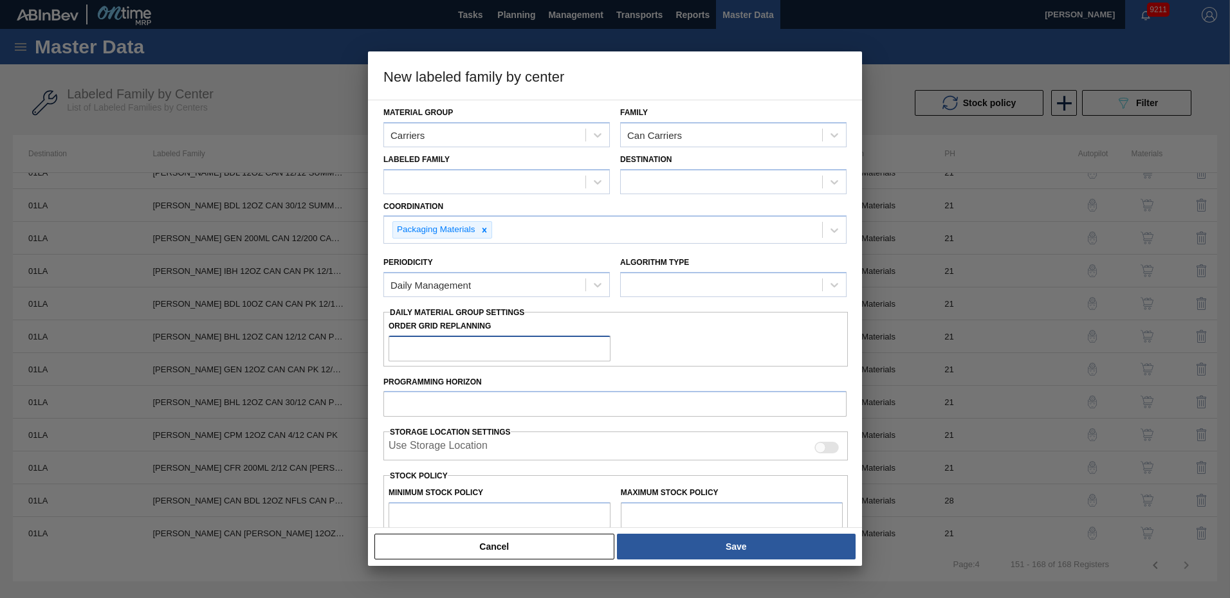
click at [517, 353] on input "Order Grid Replanning" at bounding box center [500, 349] width 222 height 26
click at [516, 409] on input "Programming Horizon" at bounding box center [614, 404] width 463 height 26
click at [481, 557] on button "Cancel" at bounding box center [494, 547] width 240 height 26
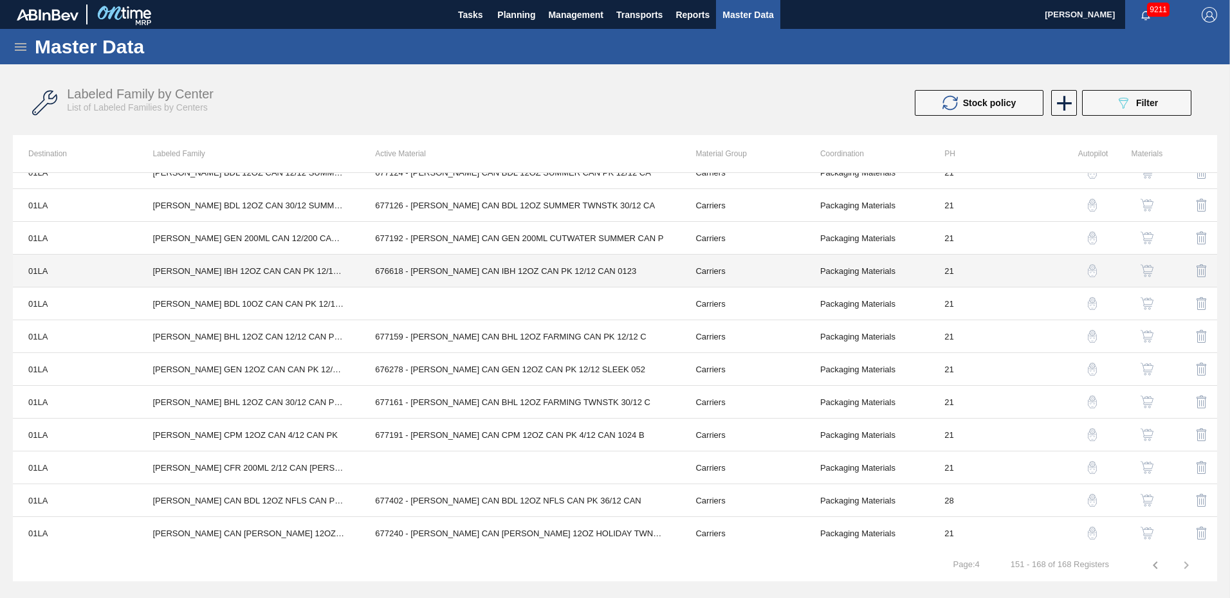
scroll to position [0, 0]
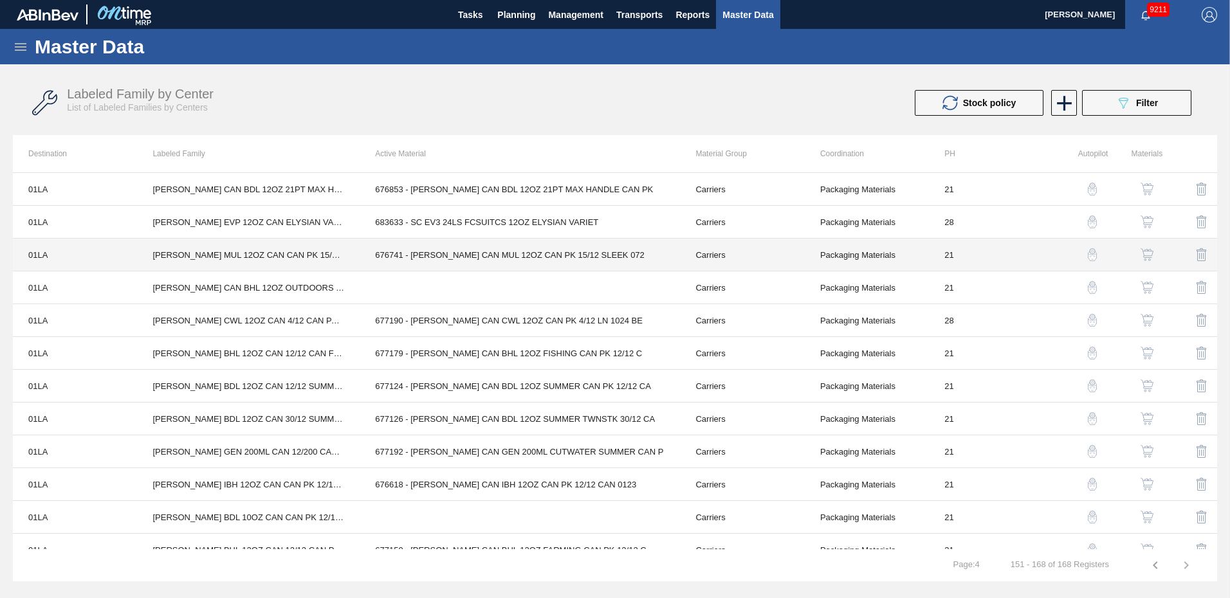
click at [50, 257] on td "01LA" at bounding box center [75, 255] width 124 height 33
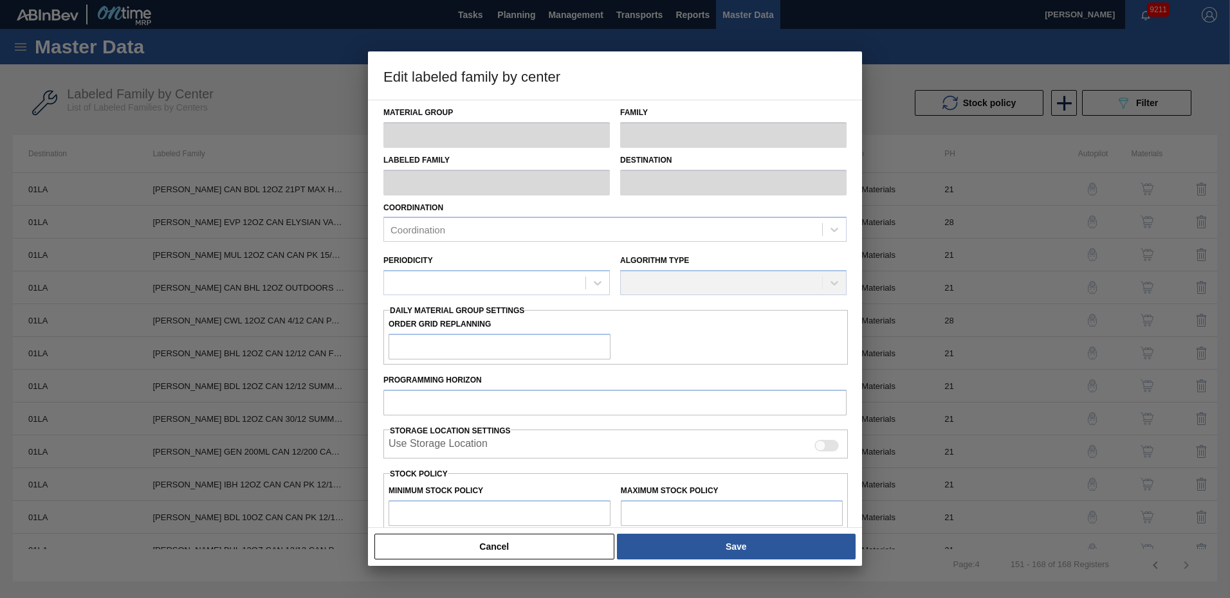
type input "Carriers"
type input "Can Carriers"
type input "CARR MUL 12OZ CAN CAN PK 15/12 SLEEK"
type input "01LA - Los Angeles Brewery"
type input "21"
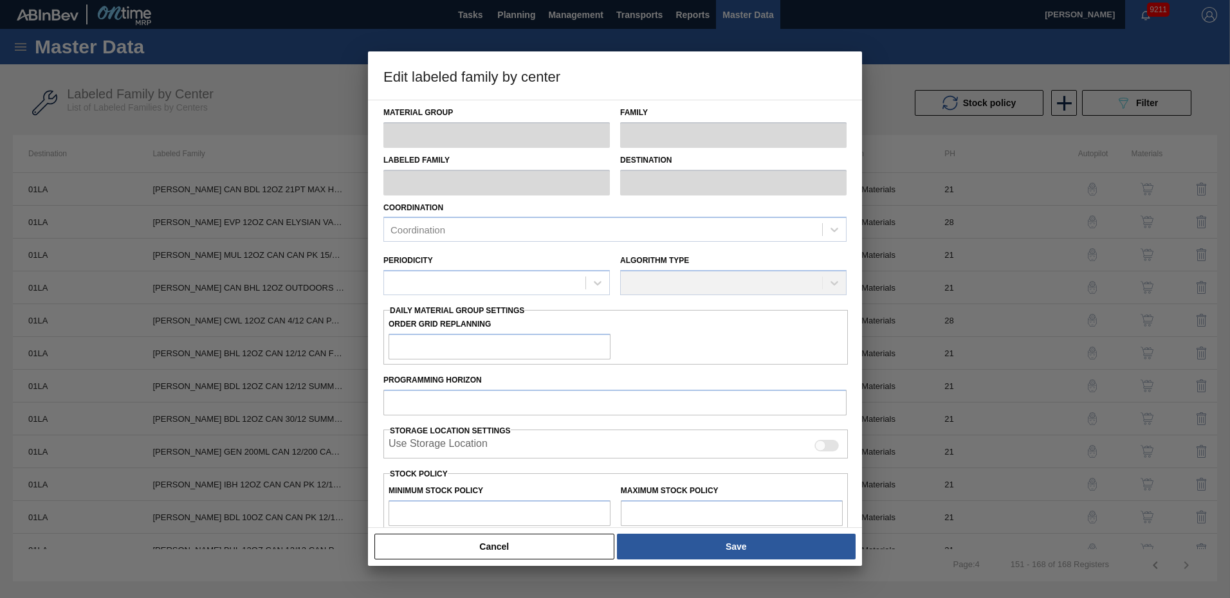
type input "6,660"
type input "75,793"
type input "0"
type input "6,660"
checkbox input "true"
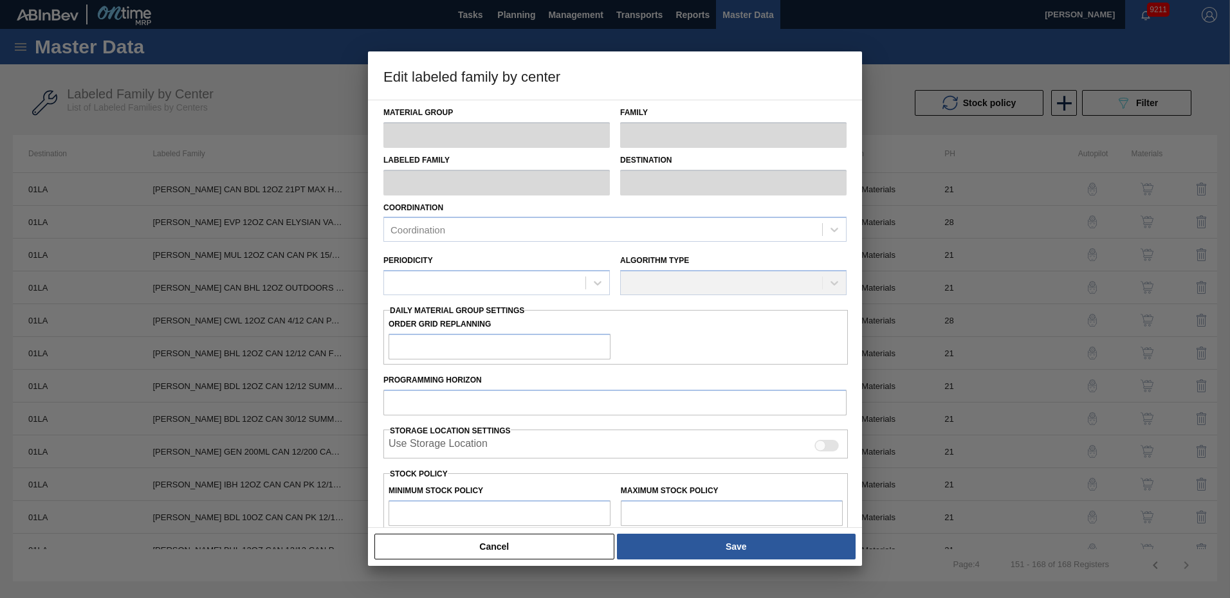
checkbox input "true"
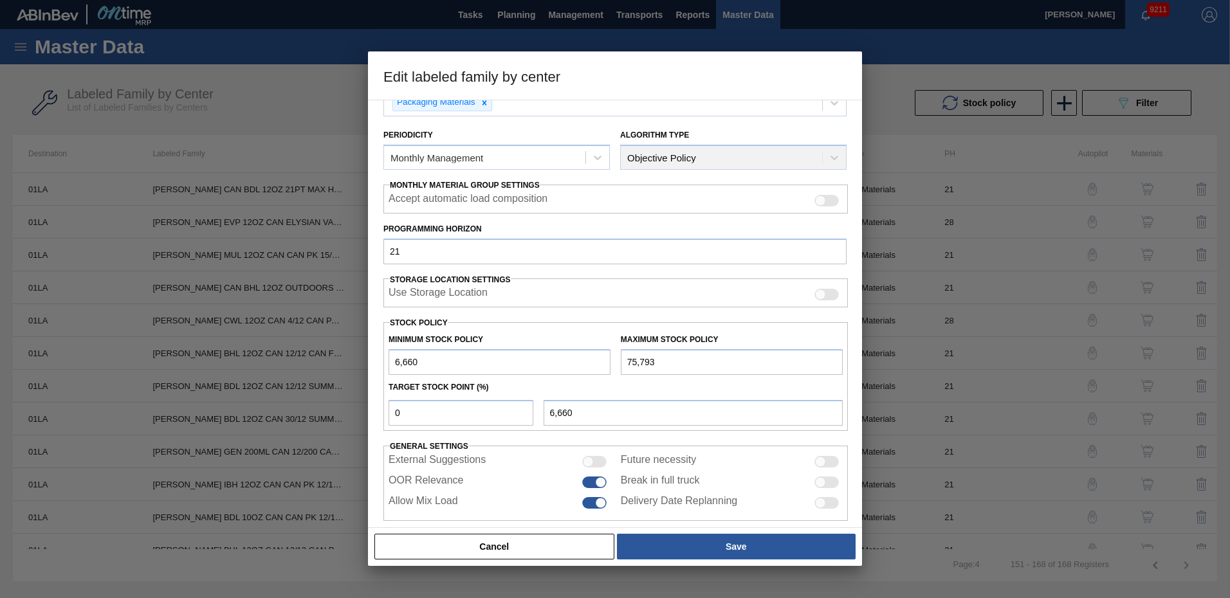
scroll to position [144, 0]
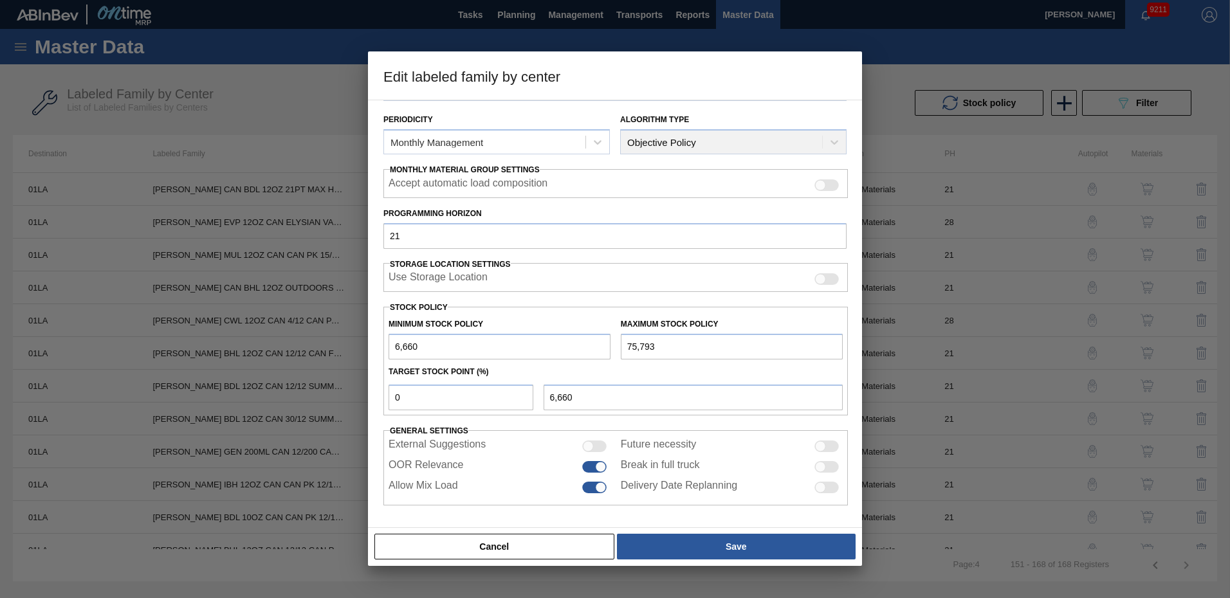
drag, startPoint x: 481, startPoint y: 547, endPoint x: 719, endPoint y: 223, distance: 402.2
click at [481, 545] on button "Cancel" at bounding box center [494, 547] width 240 height 26
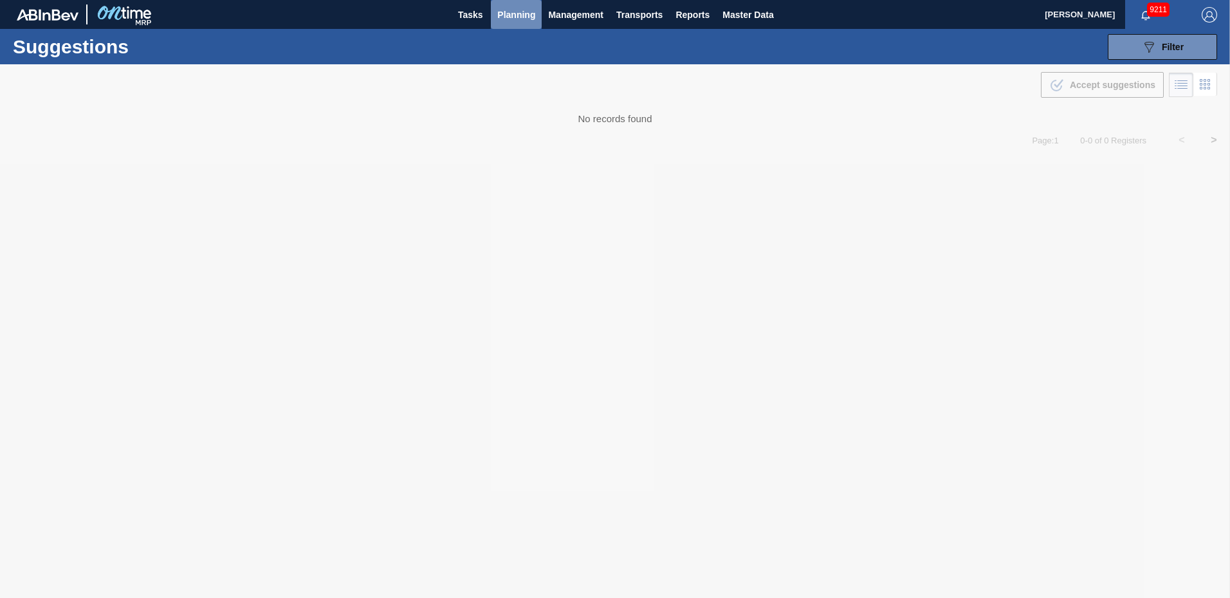
click at [522, 16] on span "Planning" at bounding box center [516, 14] width 38 height 15
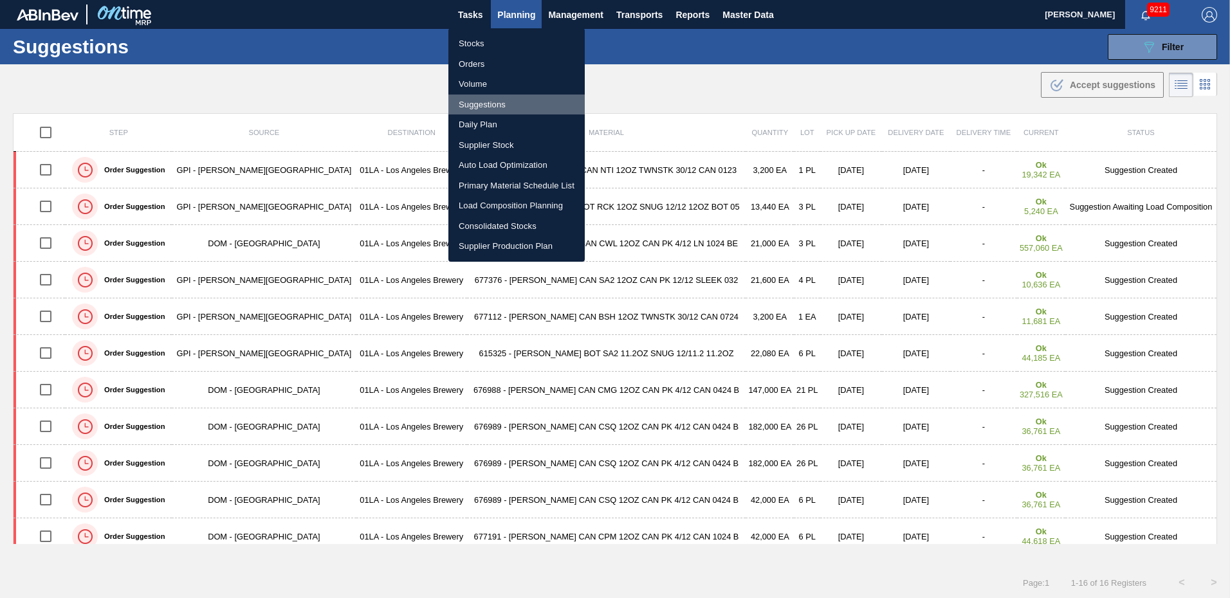
click at [503, 100] on li "Suggestions" at bounding box center [516, 105] width 136 height 21
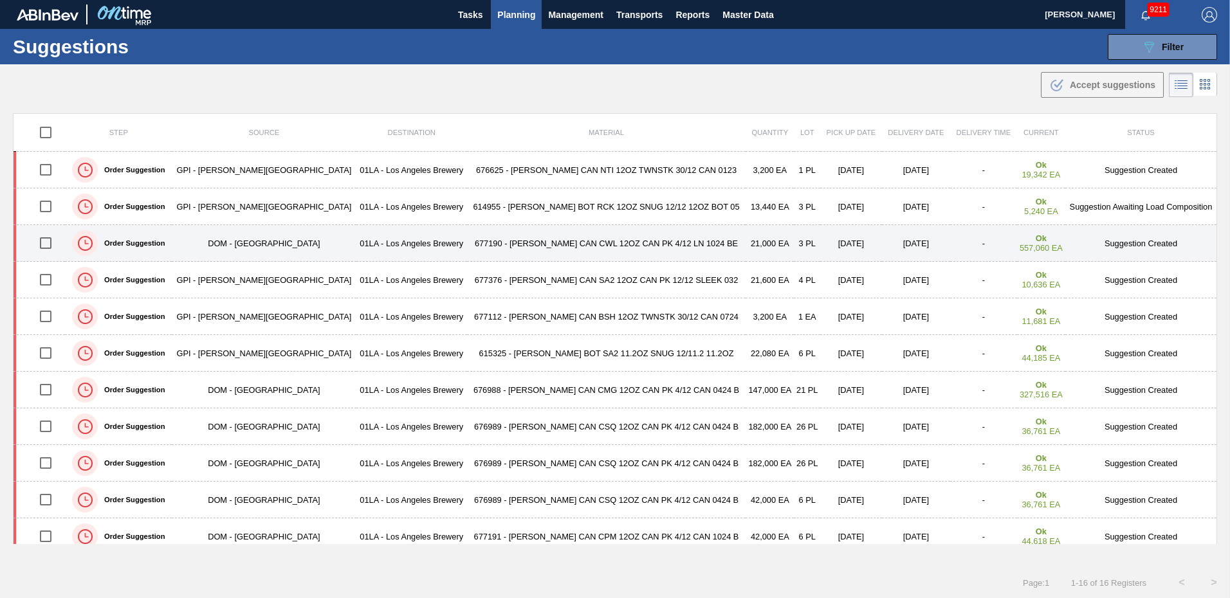
type from "[DATE]"
type to "[DATE]"
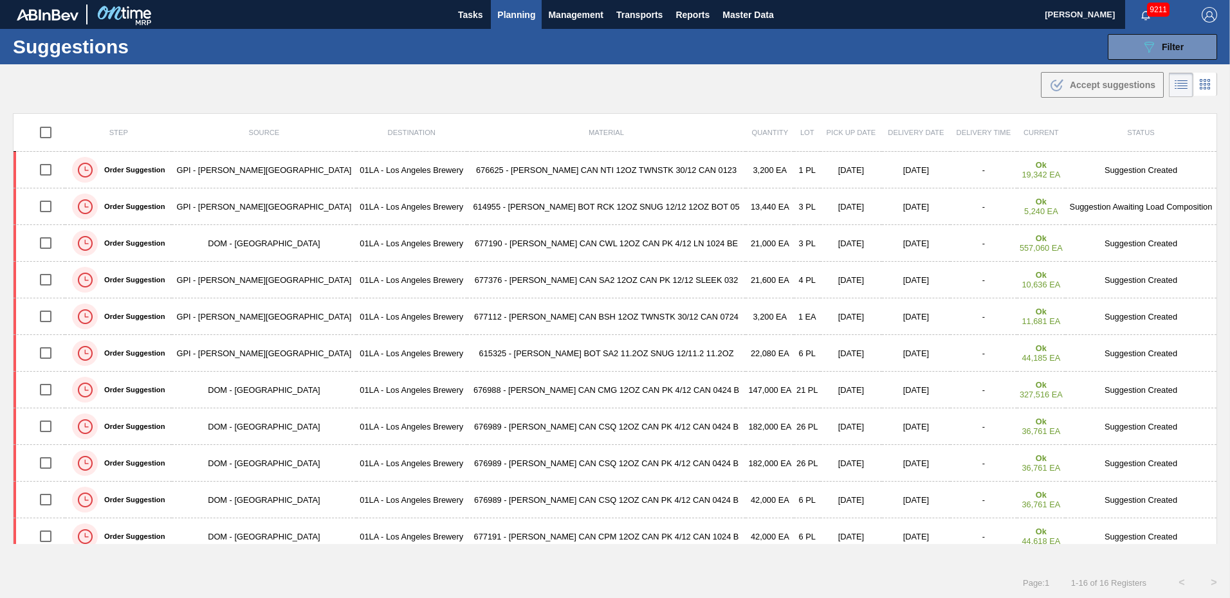
click at [898, 46] on div "Suggestions 089F7B8B-B2A5-4AFE-B5C0-19BA573D28AC Filter Step Step Source Source…" at bounding box center [615, 46] width 1230 height 35
click at [783, 46] on div "Suggestions 089F7B8B-B2A5-4AFE-B5C0-19BA573D28AC Filter Step Step Source Source…" at bounding box center [615, 46] width 1230 height 35
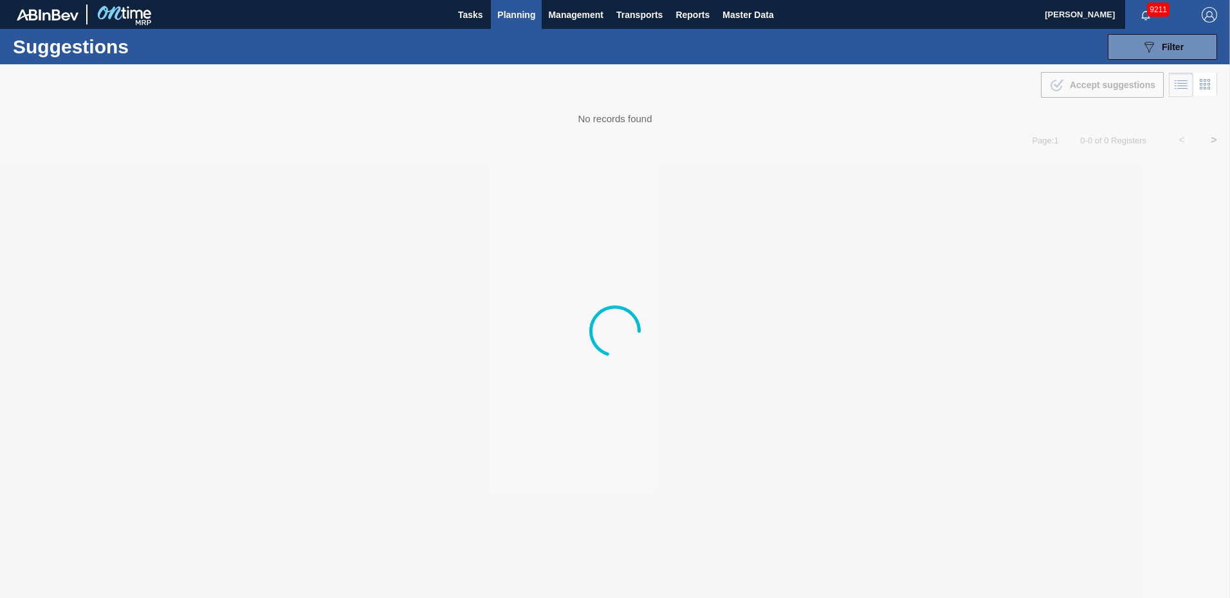
type from "[DATE]"
type to "[DATE]"
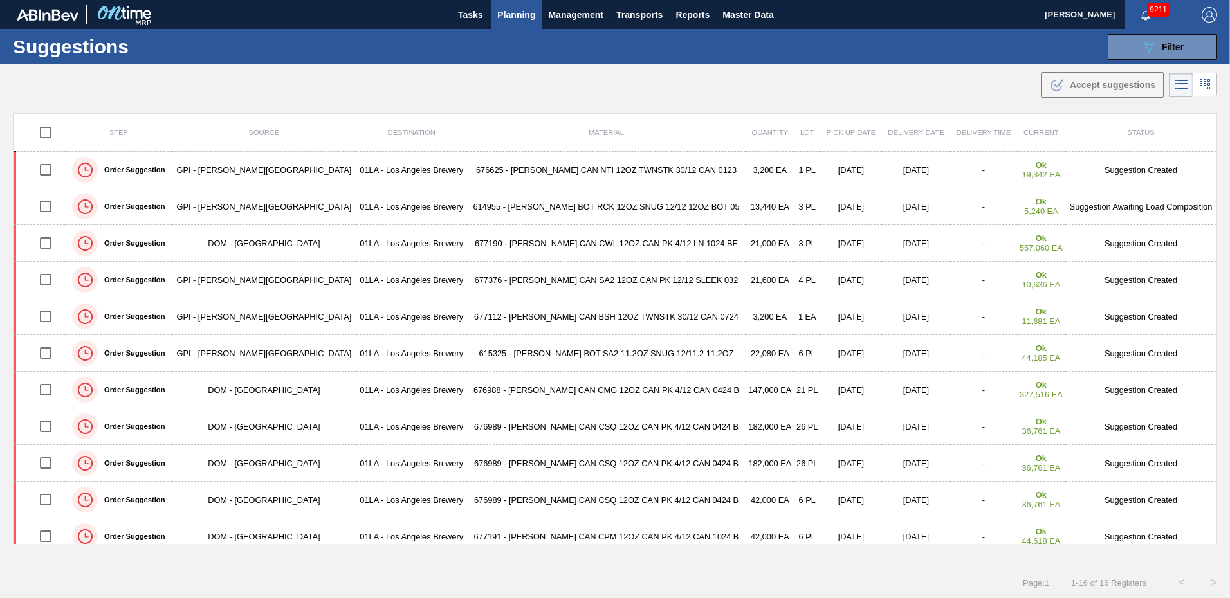
click at [861, 56] on div "Suggestions 089F7B8B-B2A5-4AFE-B5C0-19BA573D28AC Filter Step Step Source Source…" at bounding box center [615, 46] width 1230 height 35
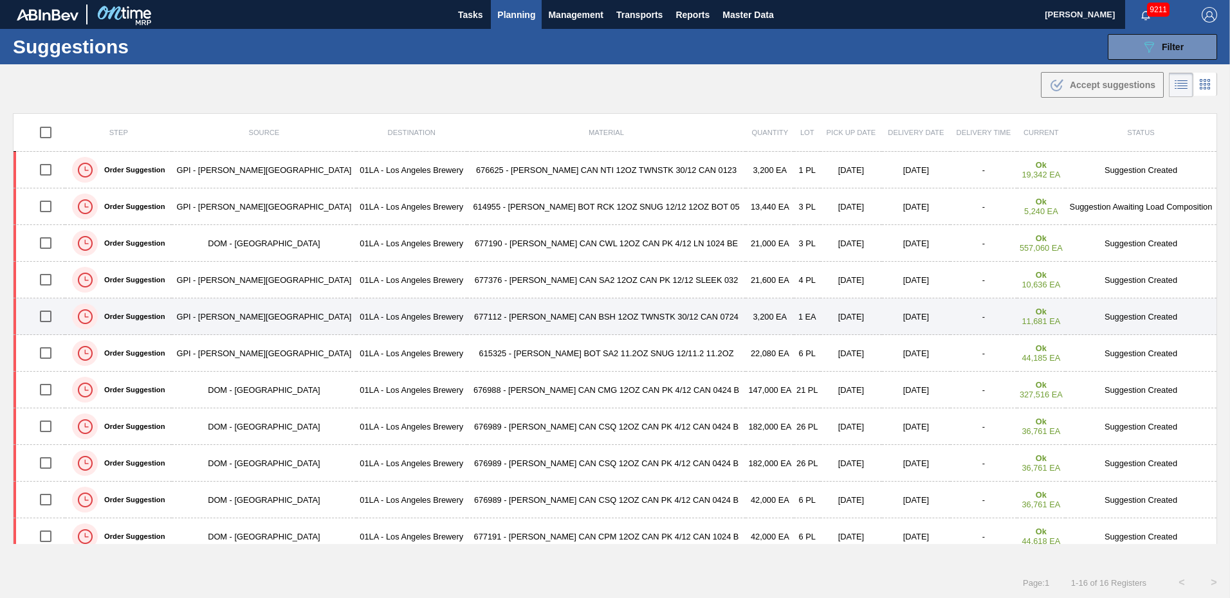
click at [882, 326] on td "[DATE]" at bounding box center [916, 317] width 68 height 37
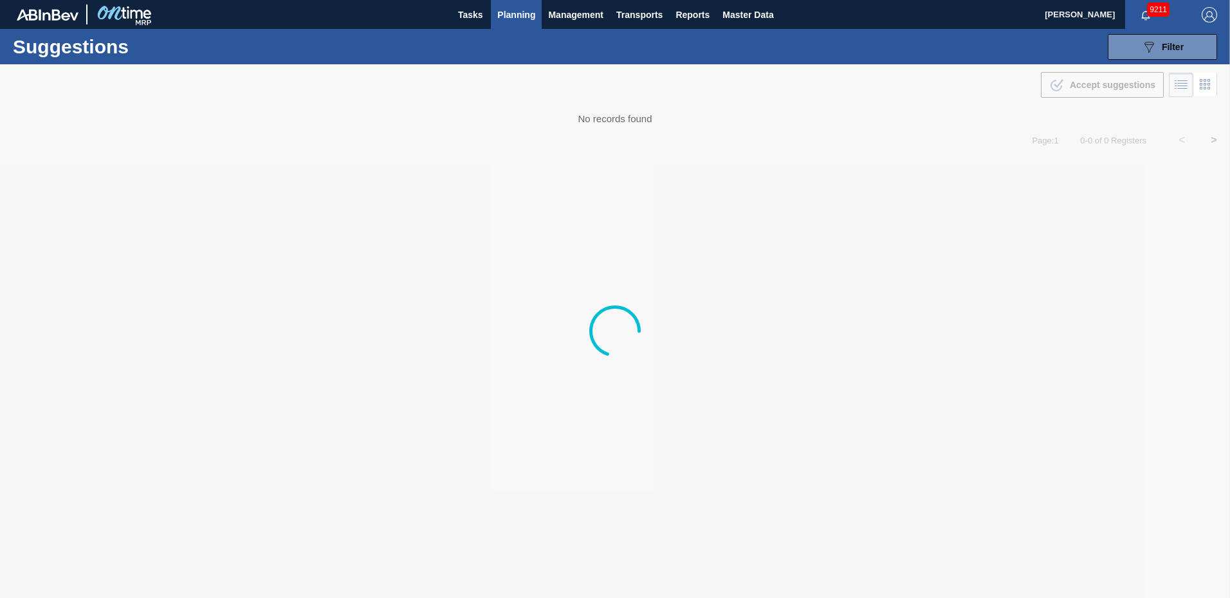
type from "[DATE]"
type to "[DATE]"
type from "[DATE]"
type to "[DATE]"
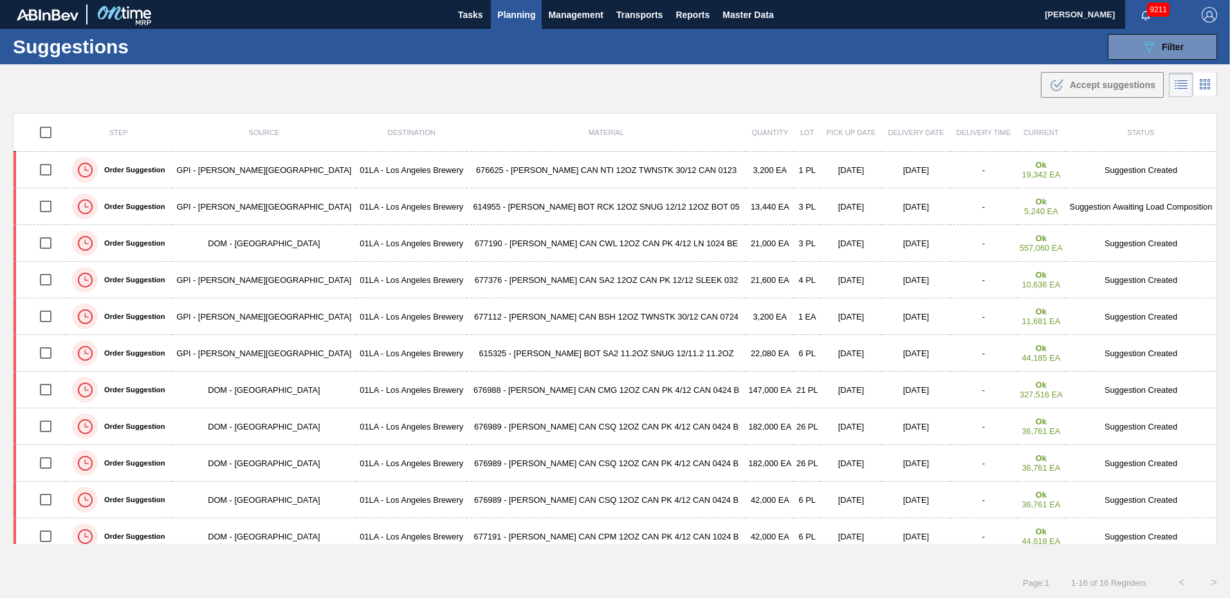
click at [872, 47] on div "Suggestions 089F7B8B-B2A5-4AFE-B5C0-19BA573D28AC Filter Step Step Source Source…" at bounding box center [615, 46] width 1230 height 35
click at [1153, 48] on icon "089F7B8B-B2A5-4AFE-B5C0-19BA573D28AC" at bounding box center [1148, 46] width 15 height 15
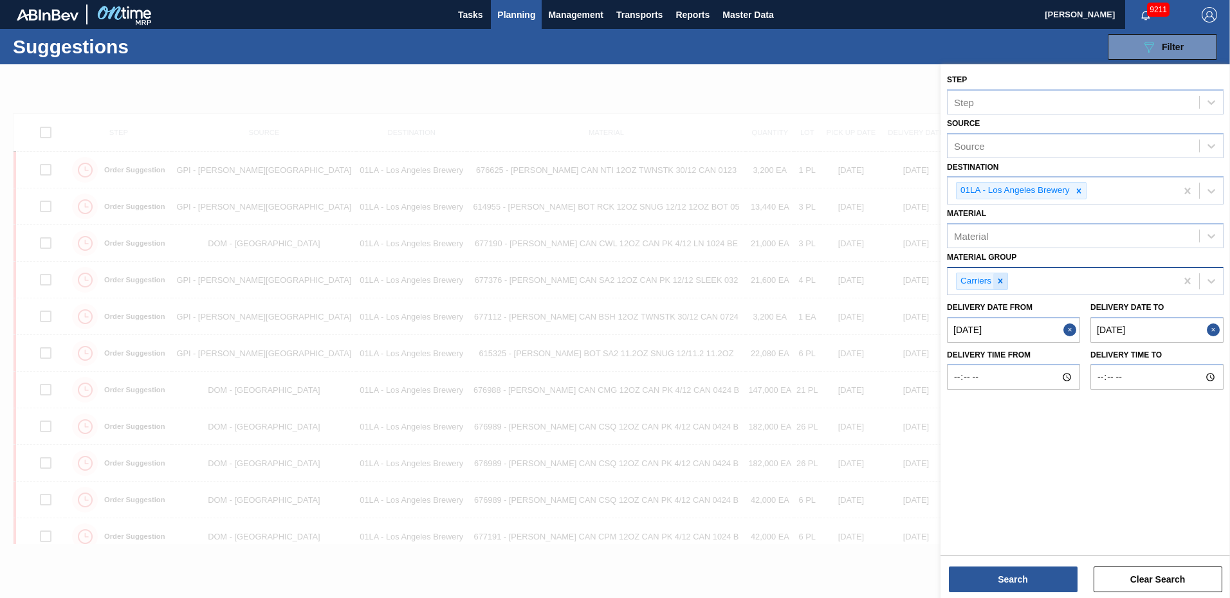
click at [1003, 278] on icon at bounding box center [1000, 281] width 9 height 9
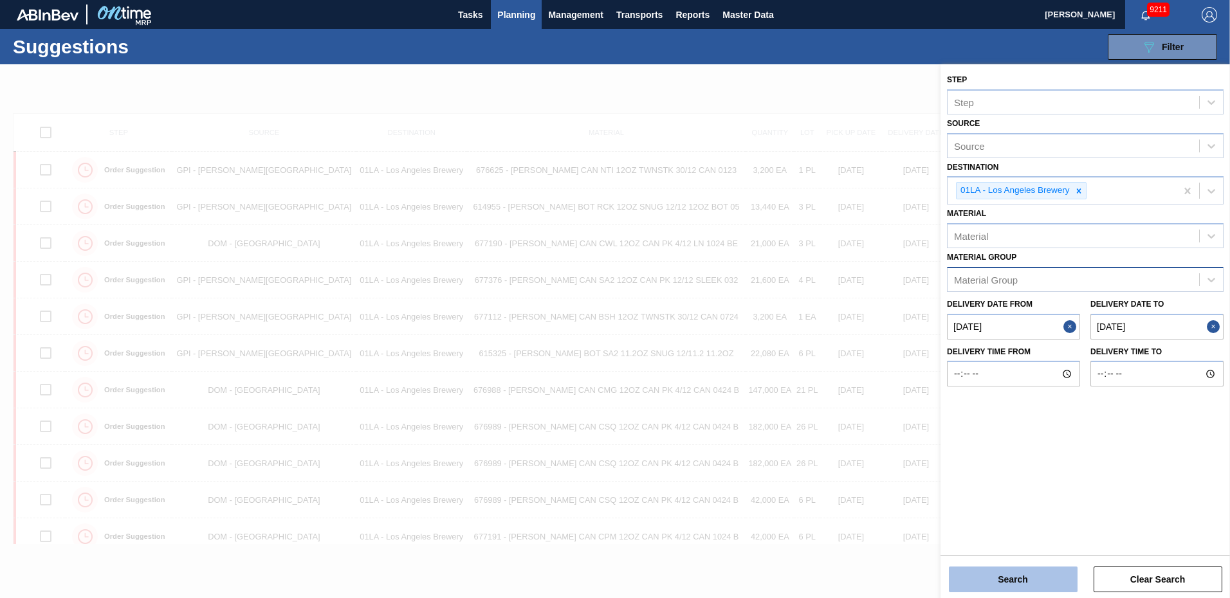
click at [1024, 578] on button "Search" at bounding box center [1013, 580] width 129 height 26
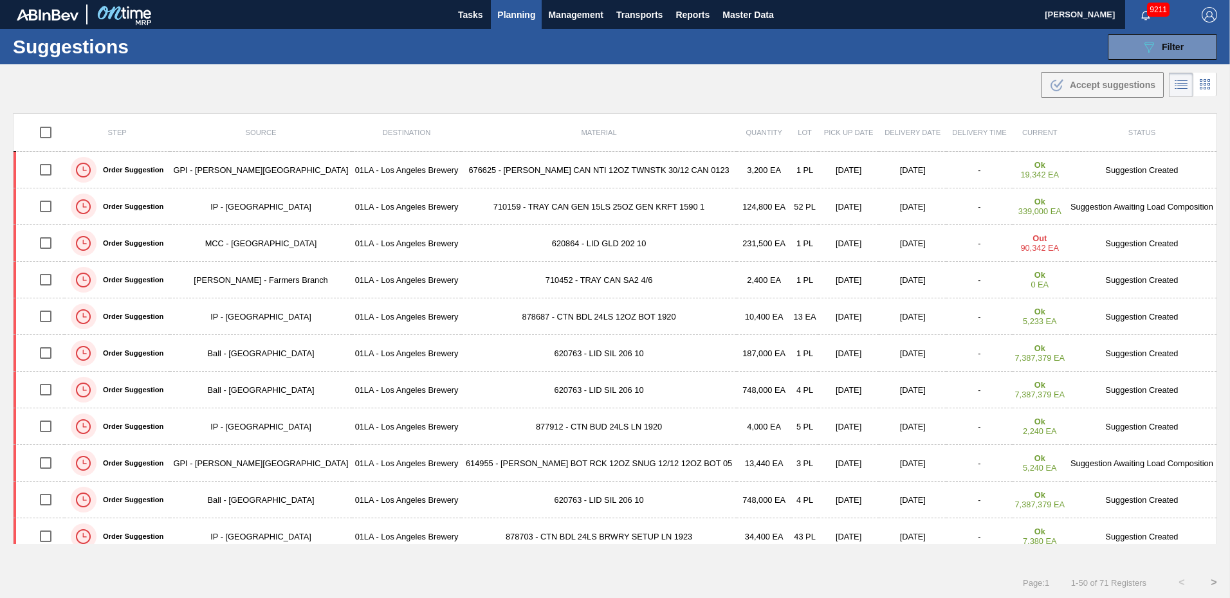
click at [840, 53] on div "Suggestions 089F7B8B-B2A5-4AFE-B5C0-19BA573D28AC Filter Step Step Source Source…" at bounding box center [615, 46] width 1230 height 35
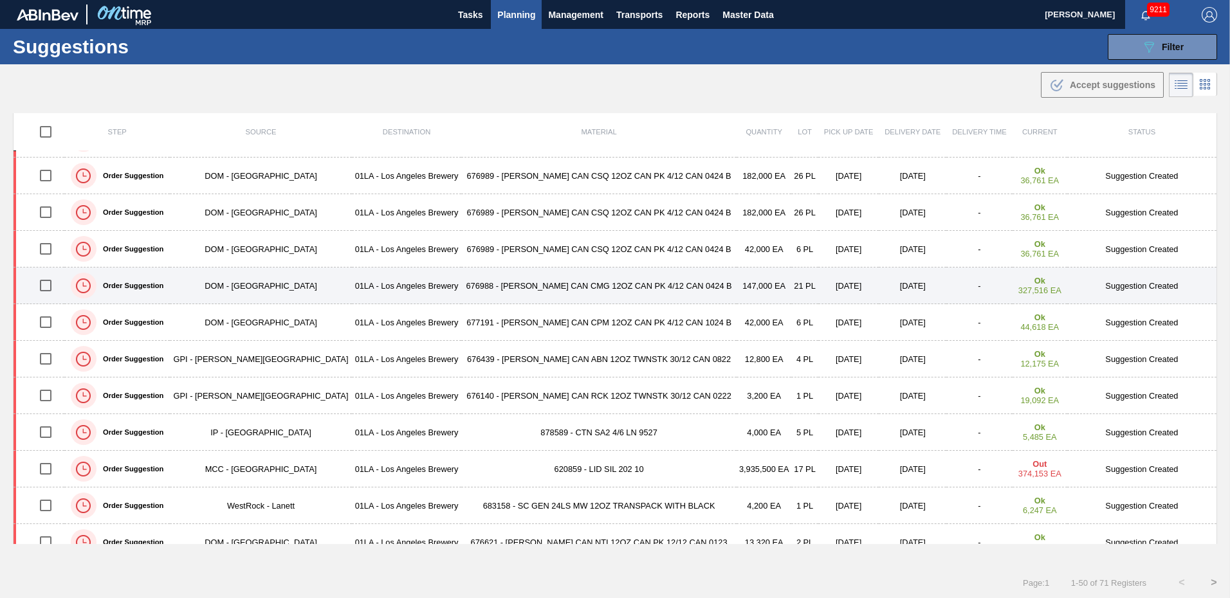
scroll to position [1441, 0]
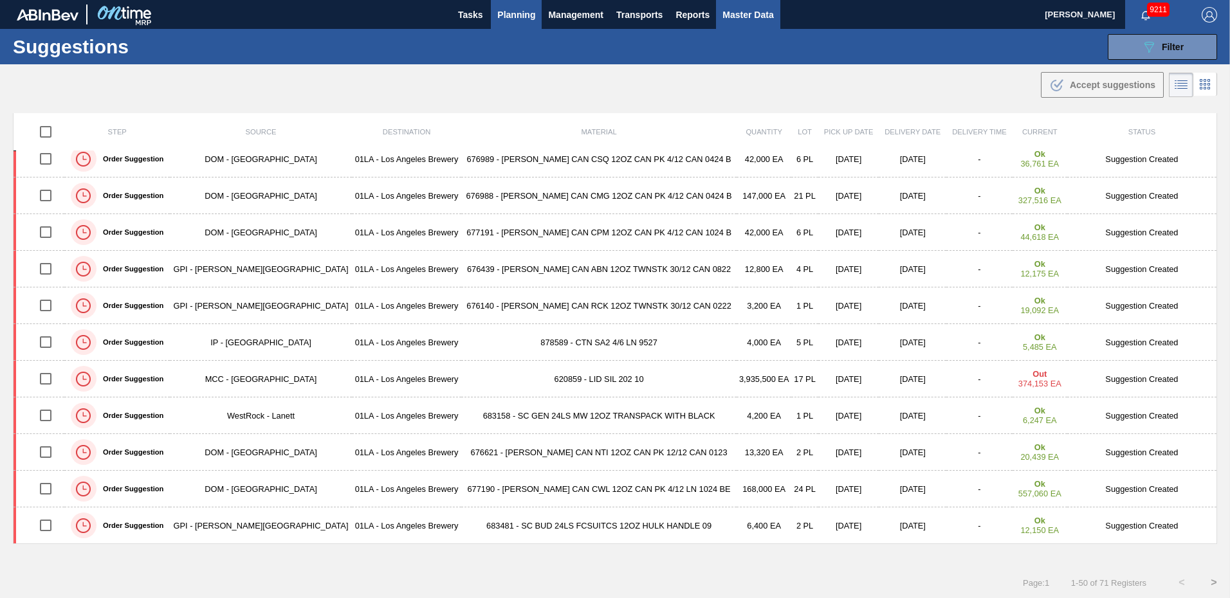
drag, startPoint x: 735, startPoint y: 85, endPoint x: 762, endPoint y: 10, distance: 79.4
click at [735, 84] on div ".b{fill:var(--color-action-default)} Accept suggestions" at bounding box center [615, 82] width 1230 height 36
